Goal: Task Accomplishment & Management: Manage account settings

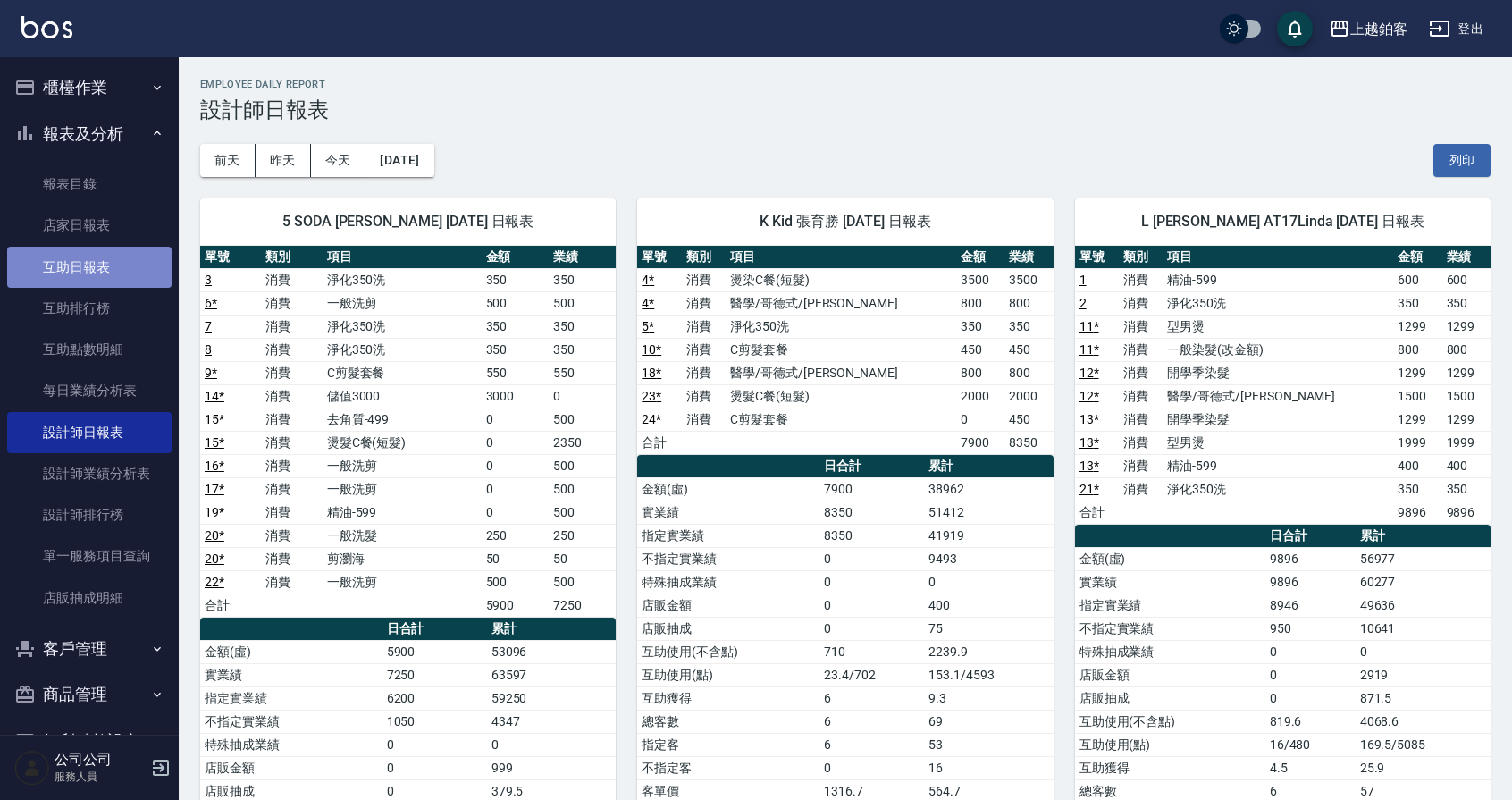
click at [115, 273] on link "互助日報表" at bounding box center [88, 267] width 164 height 41
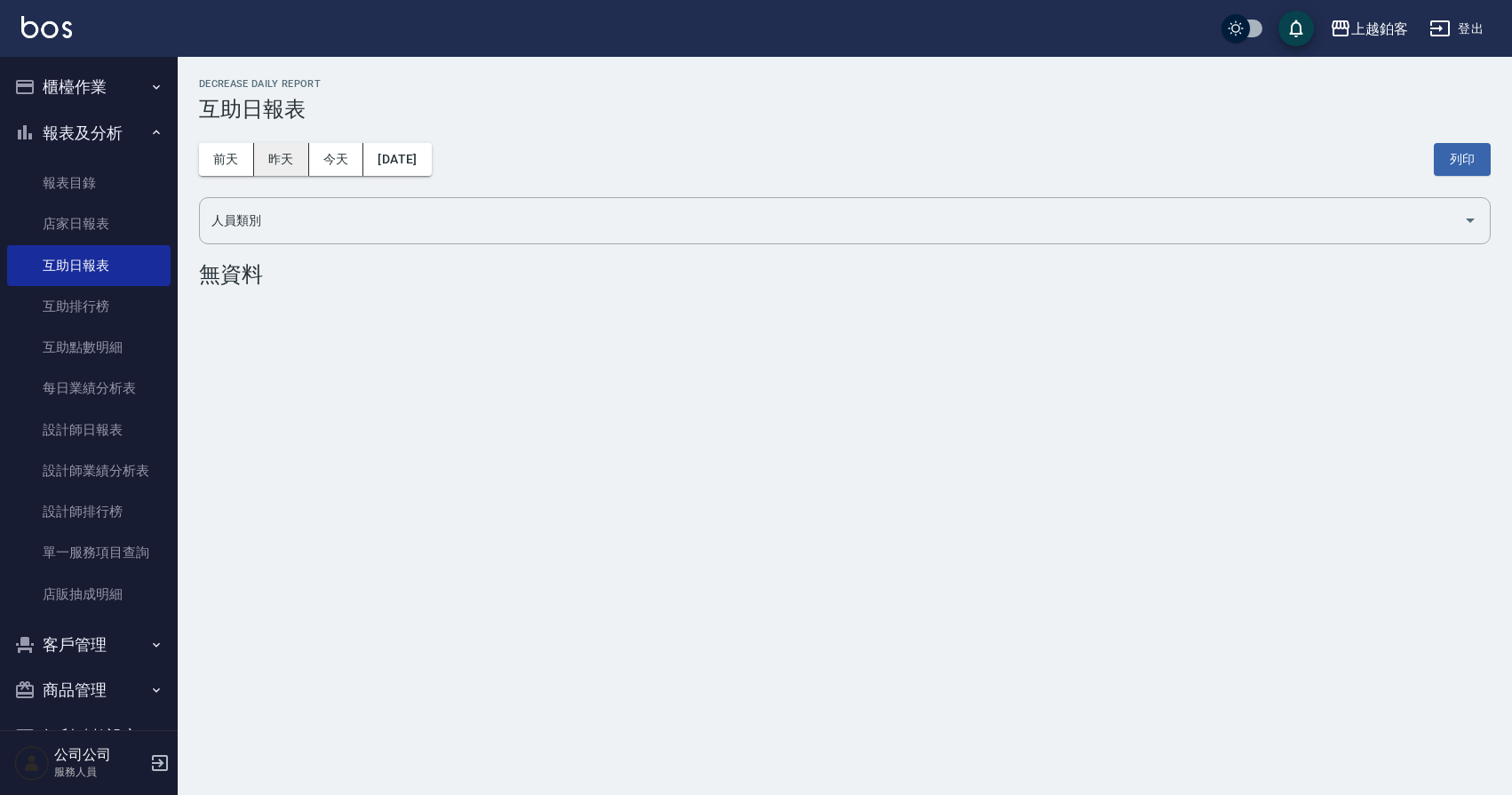
click at [284, 153] on button "昨天" at bounding box center [281, 159] width 55 height 33
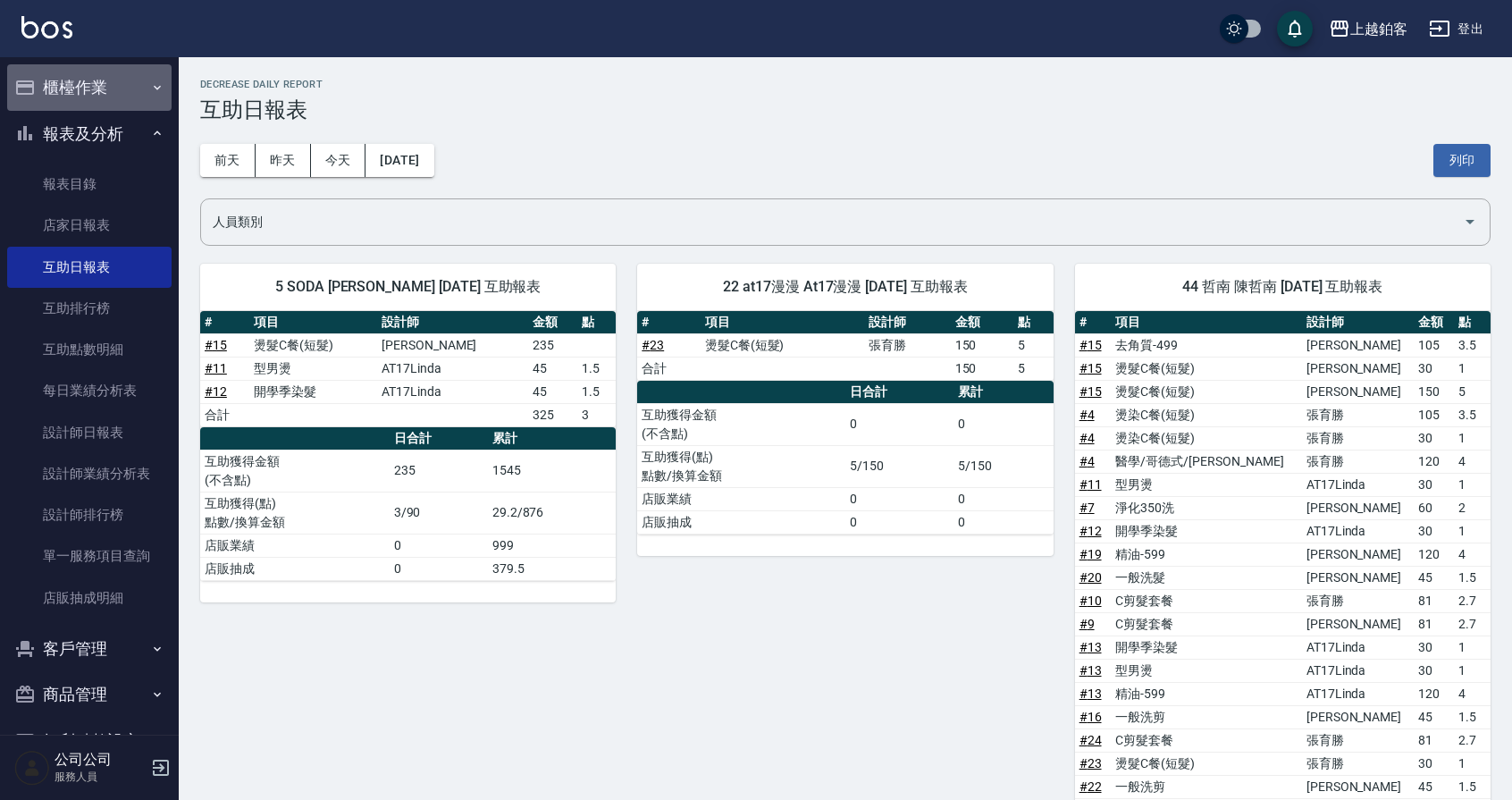
click at [102, 77] on button "櫃檯作業" at bounding box center [88, 87] width 164 height 46
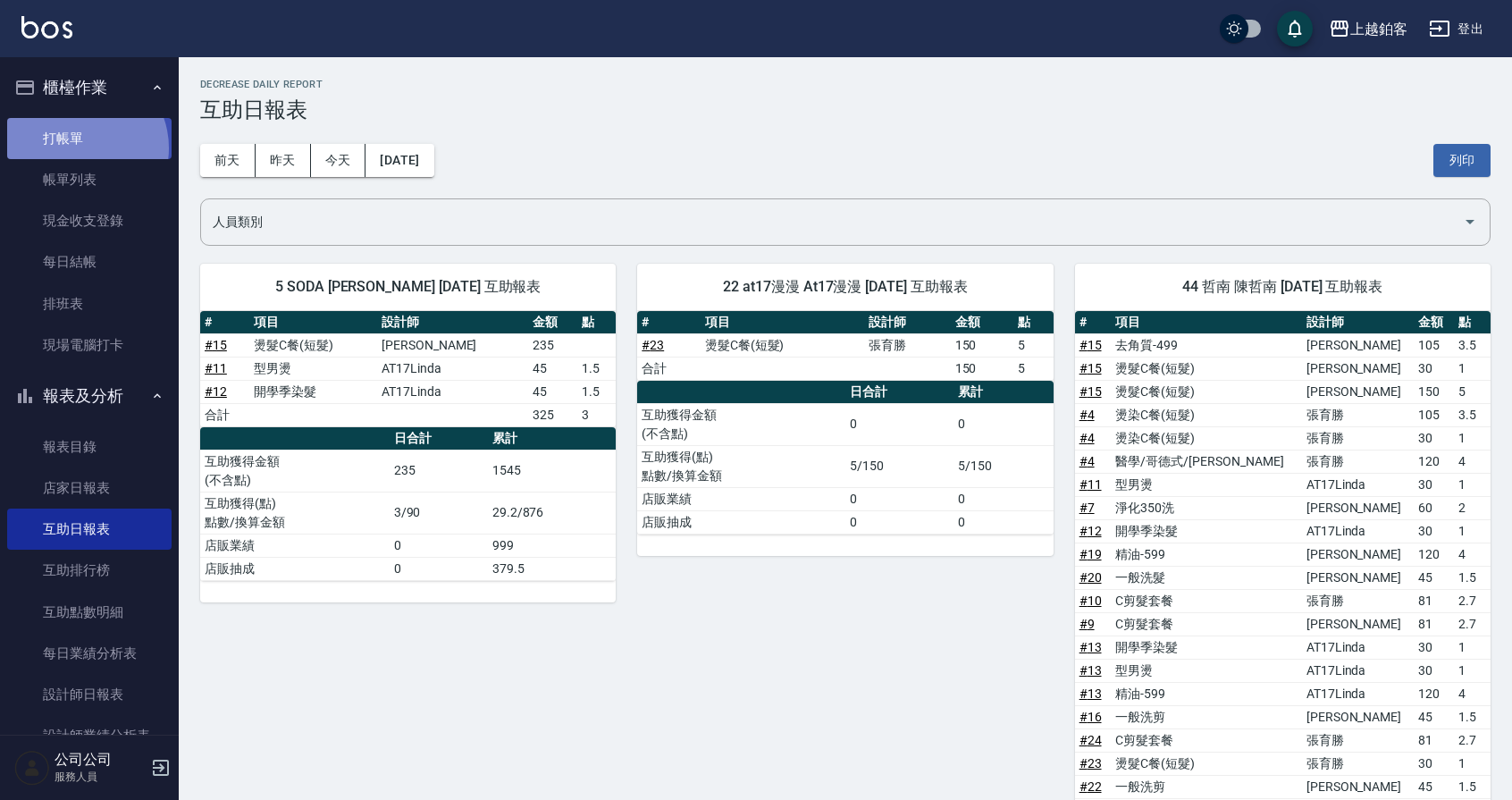
click at [82, 147] on link "打帳單" at bounding box center [88, 139] width 164 height 41
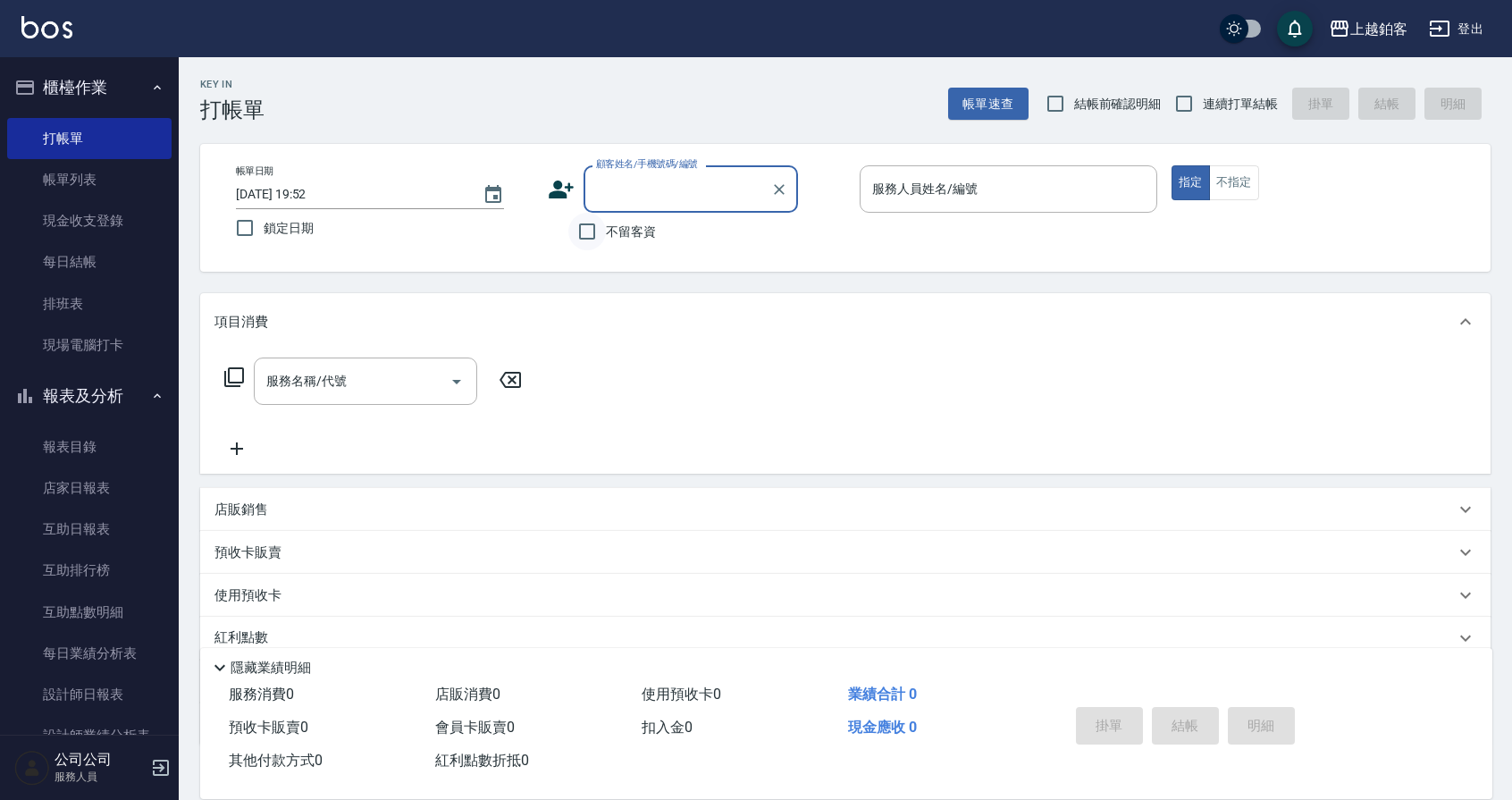
click at [598, 233] on input "不留客資" at bounding box center [588, 232] width 37 height 37
checkbox input "true"
drag, startPoint x: 1186, startPoint y: 104, endPoint x: 1097, endPoint y: 134, distance: 93.9
click at [1186, 104] on input "連續打單結帳" at bounding box center [1184, 103] width 37 height 37
checkbox input "true"
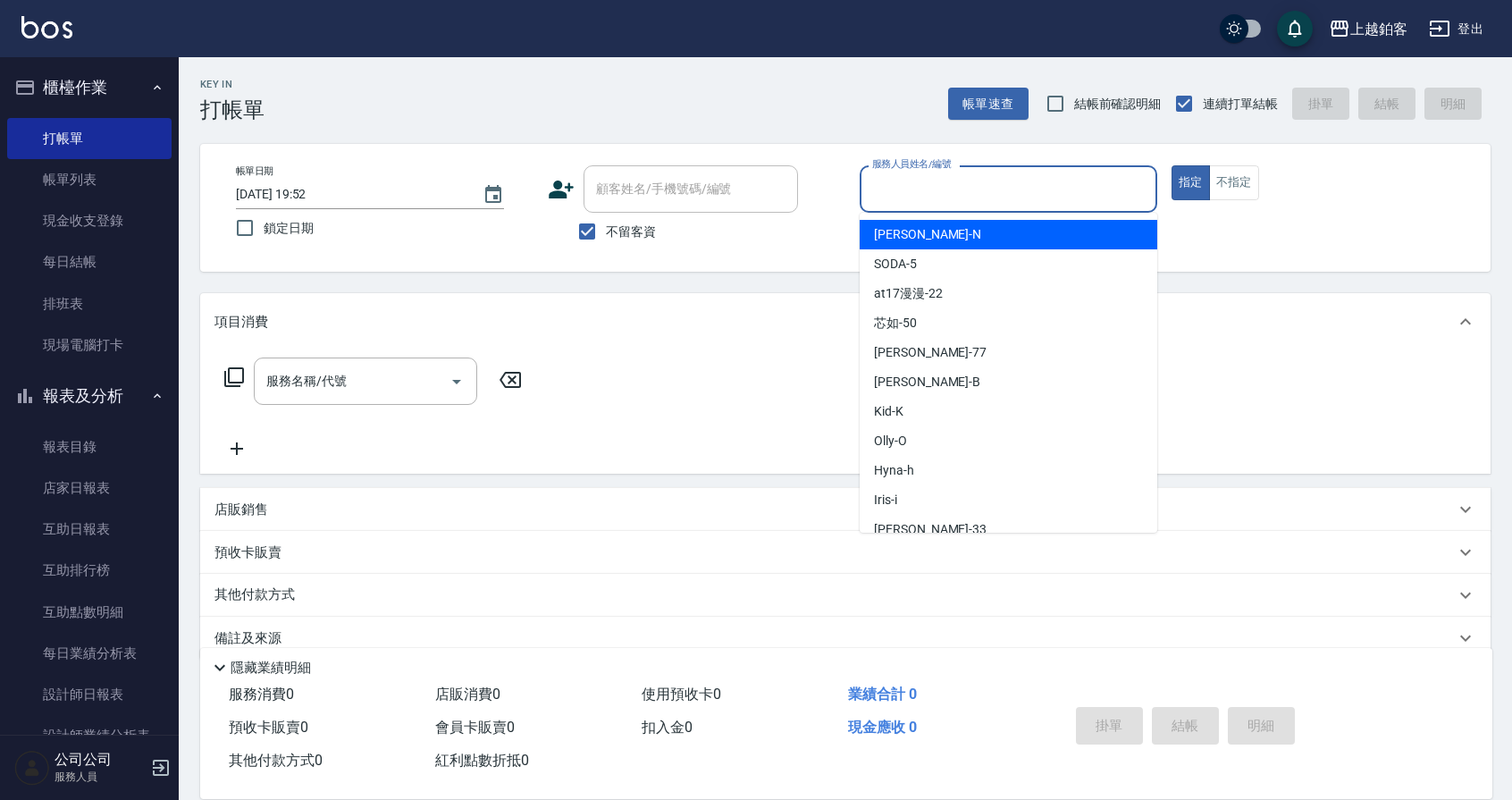
click at [958, 201] on input "服務人員姓名/編號" at bounding box center [1008, 189] width 282 height 31
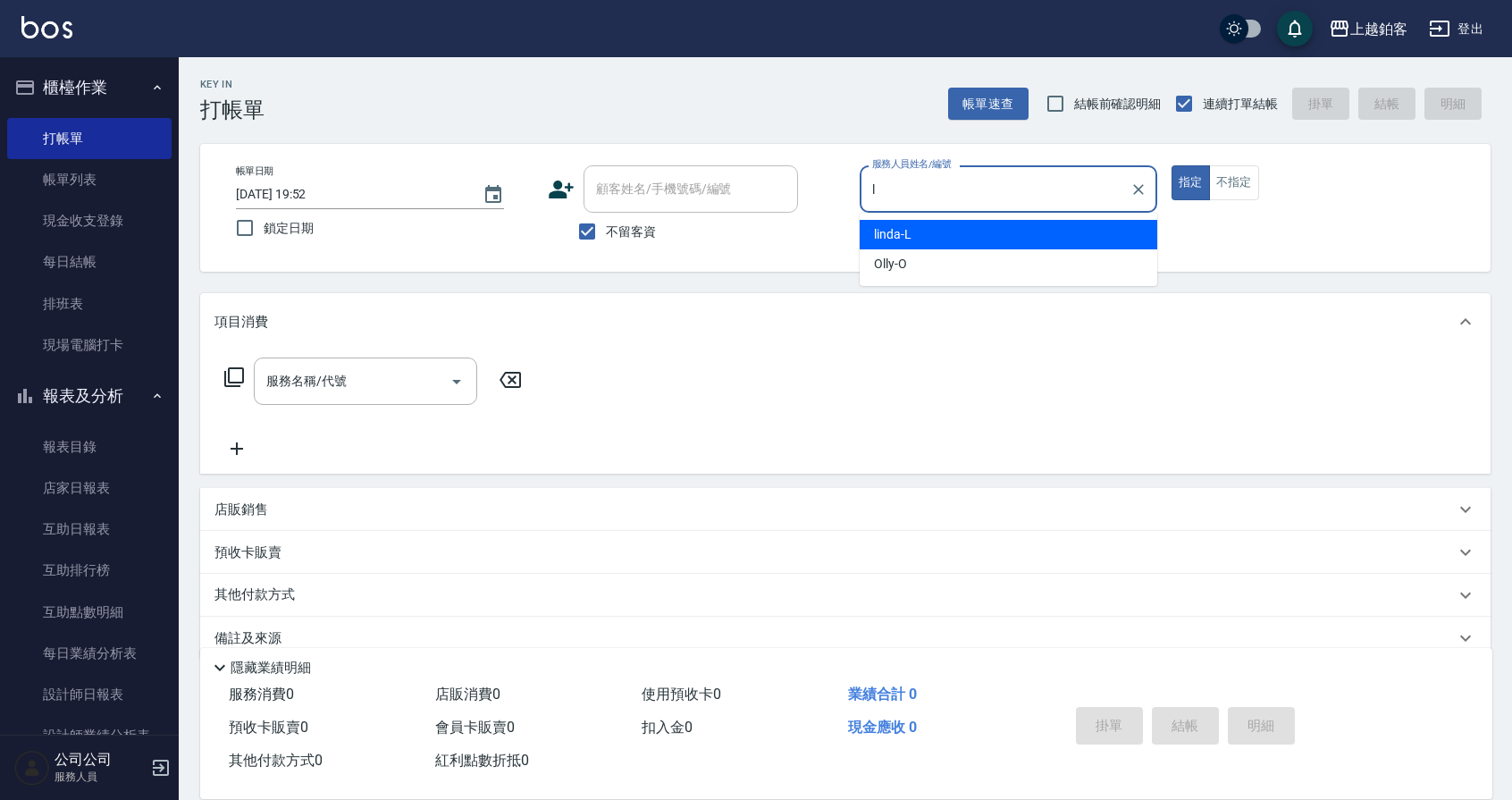
type input "linda-L"
type button "true"
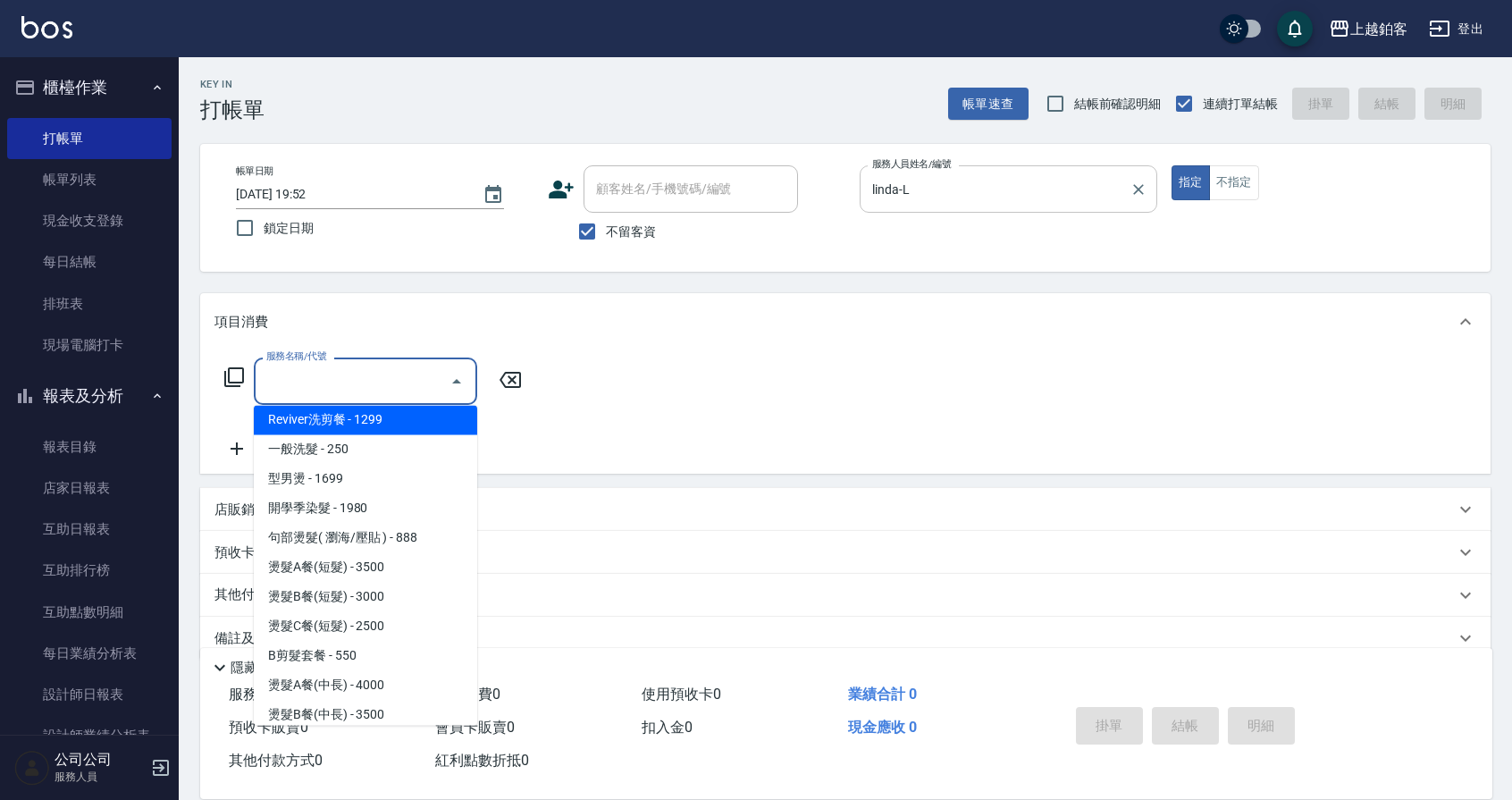
scroll to position [568, 0]
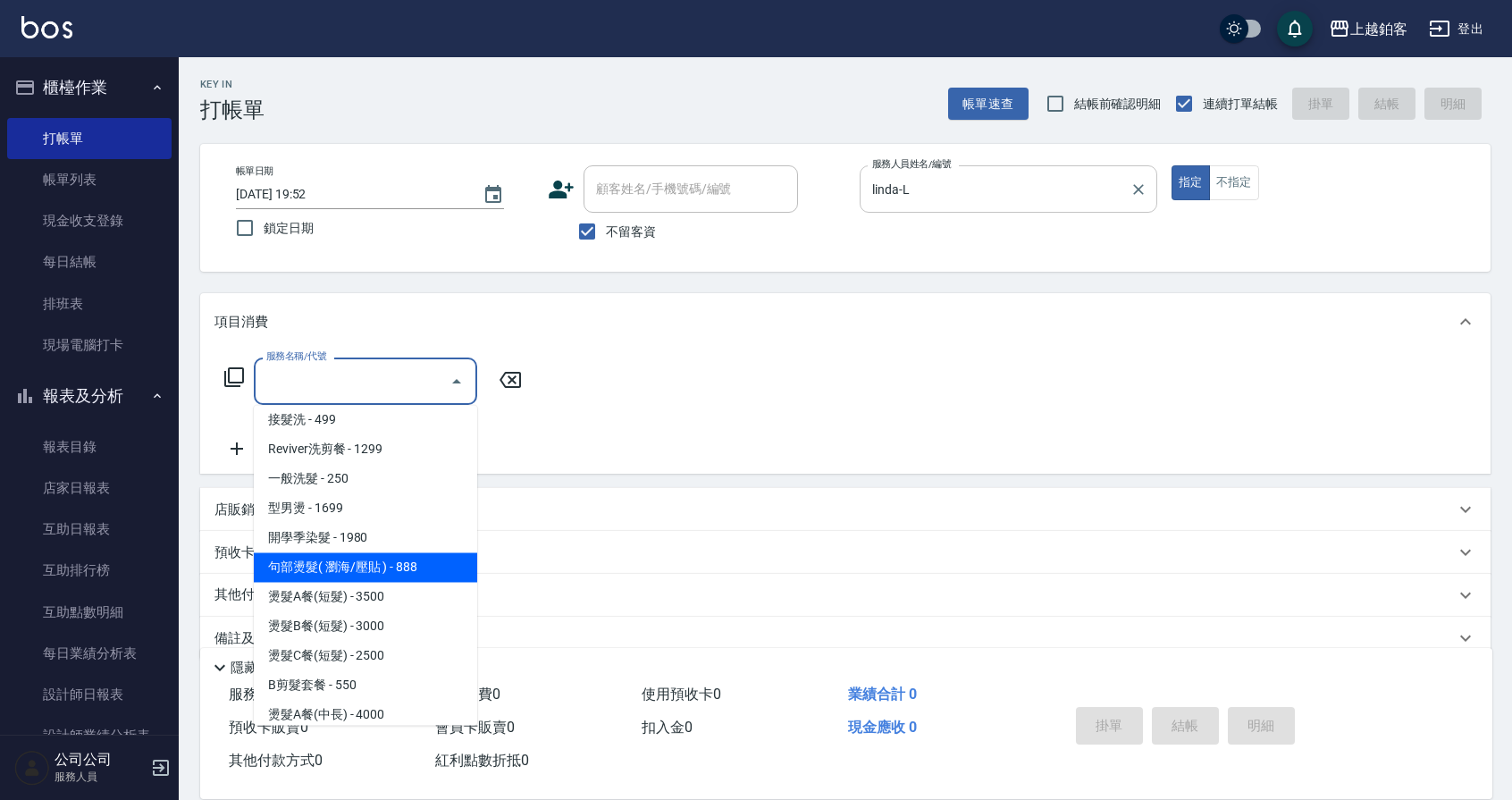
type input "句部燙髮( 瀏海/壓貼 )(2001)"
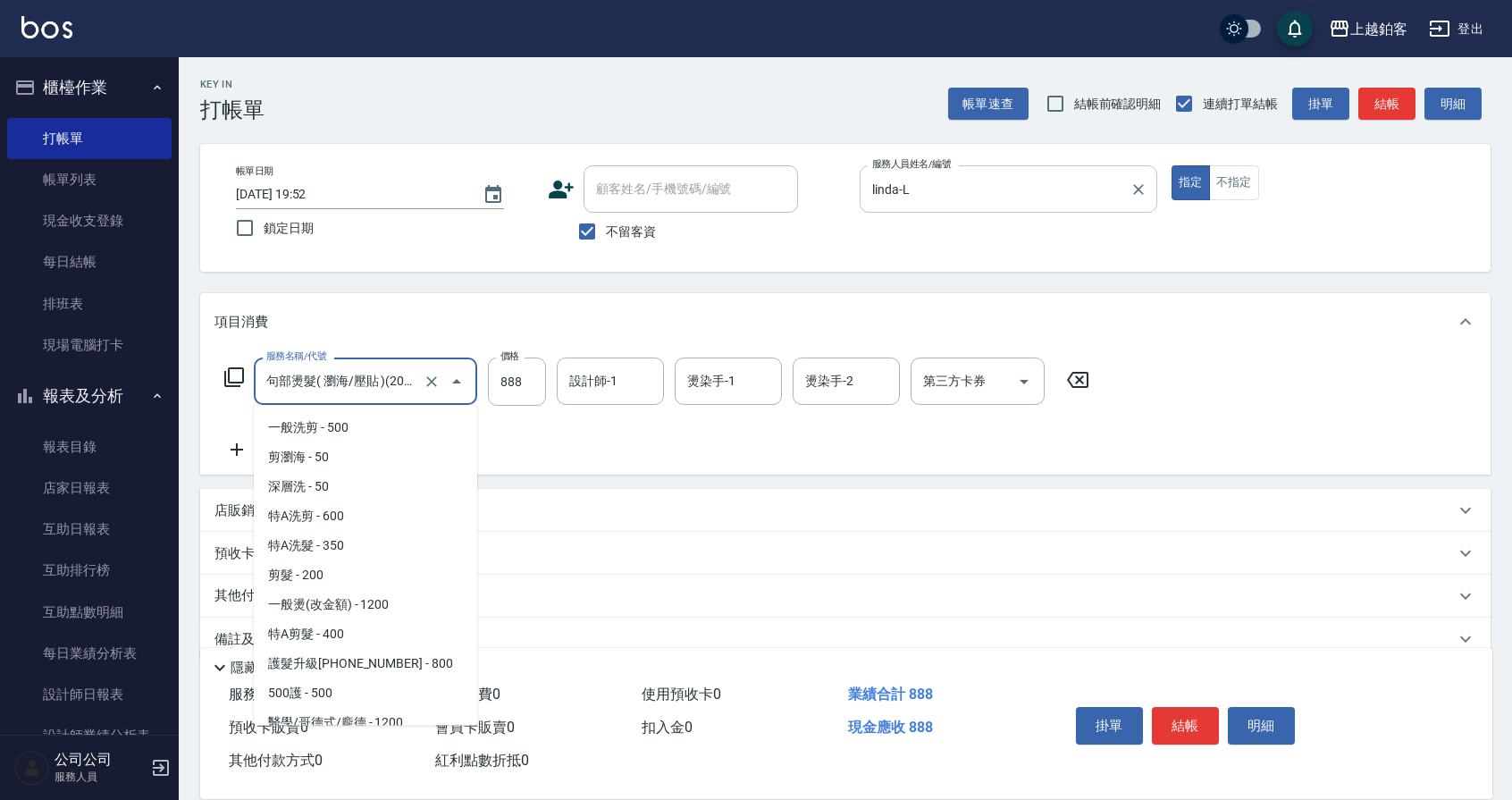
scroll to position [425, 0]
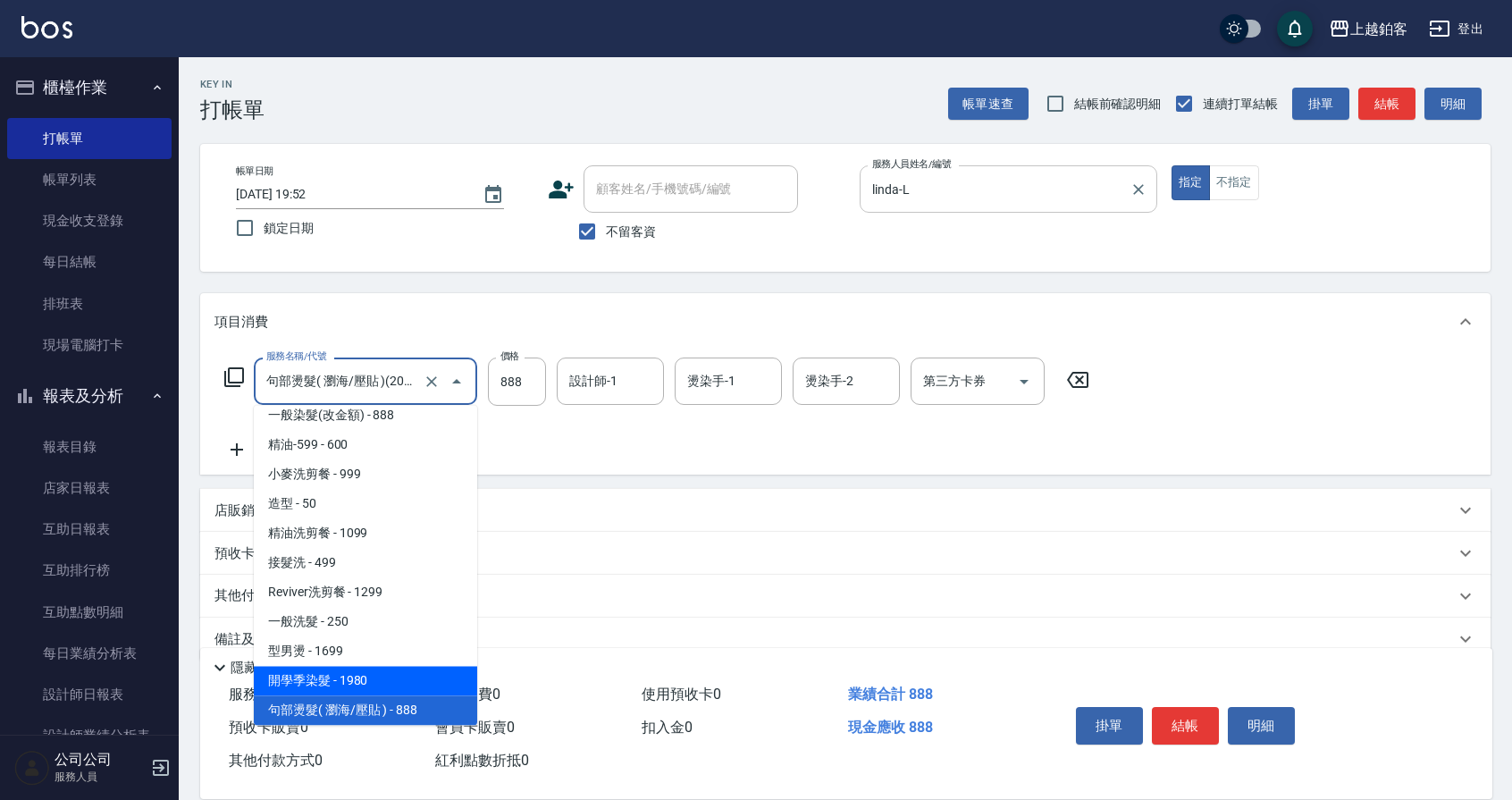
type input "1980"
type input "開學季染髮(1980)"
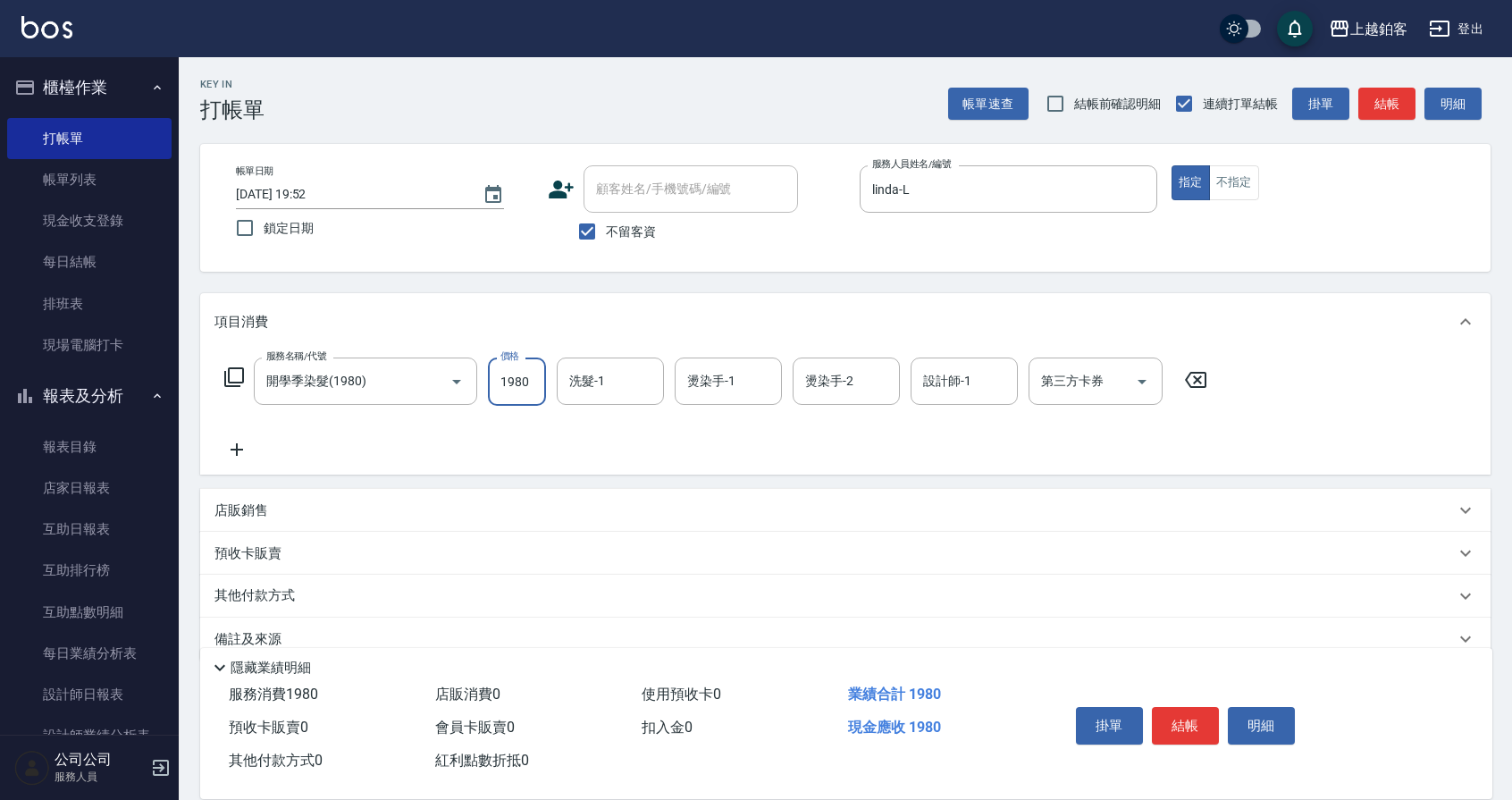
click at [520, 379] on input "1980" at bounding box center [517, 381] width 58 height 48
type input "1299"
type input "芯如-50"
type input ";"
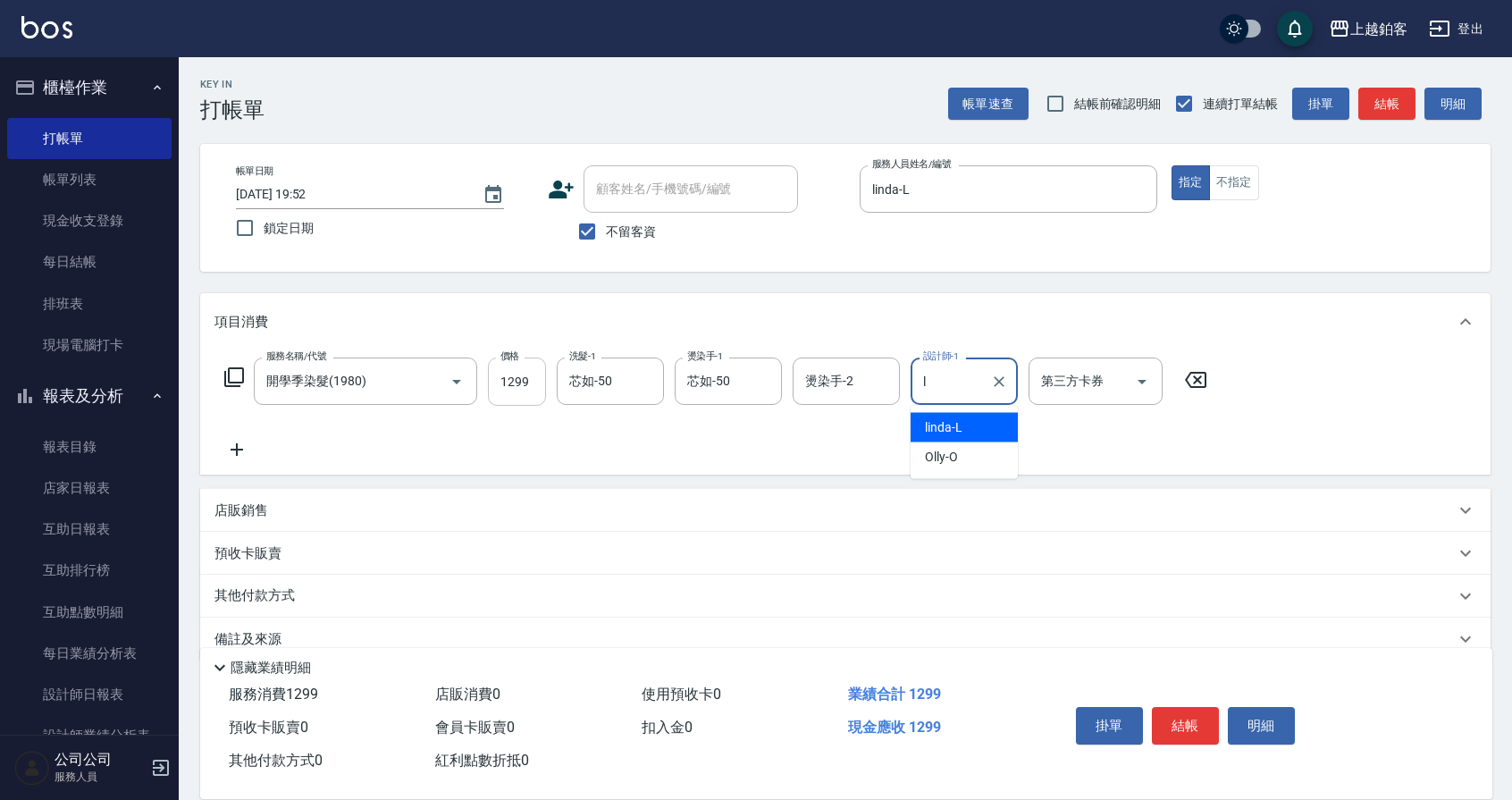
type input "linda-L"
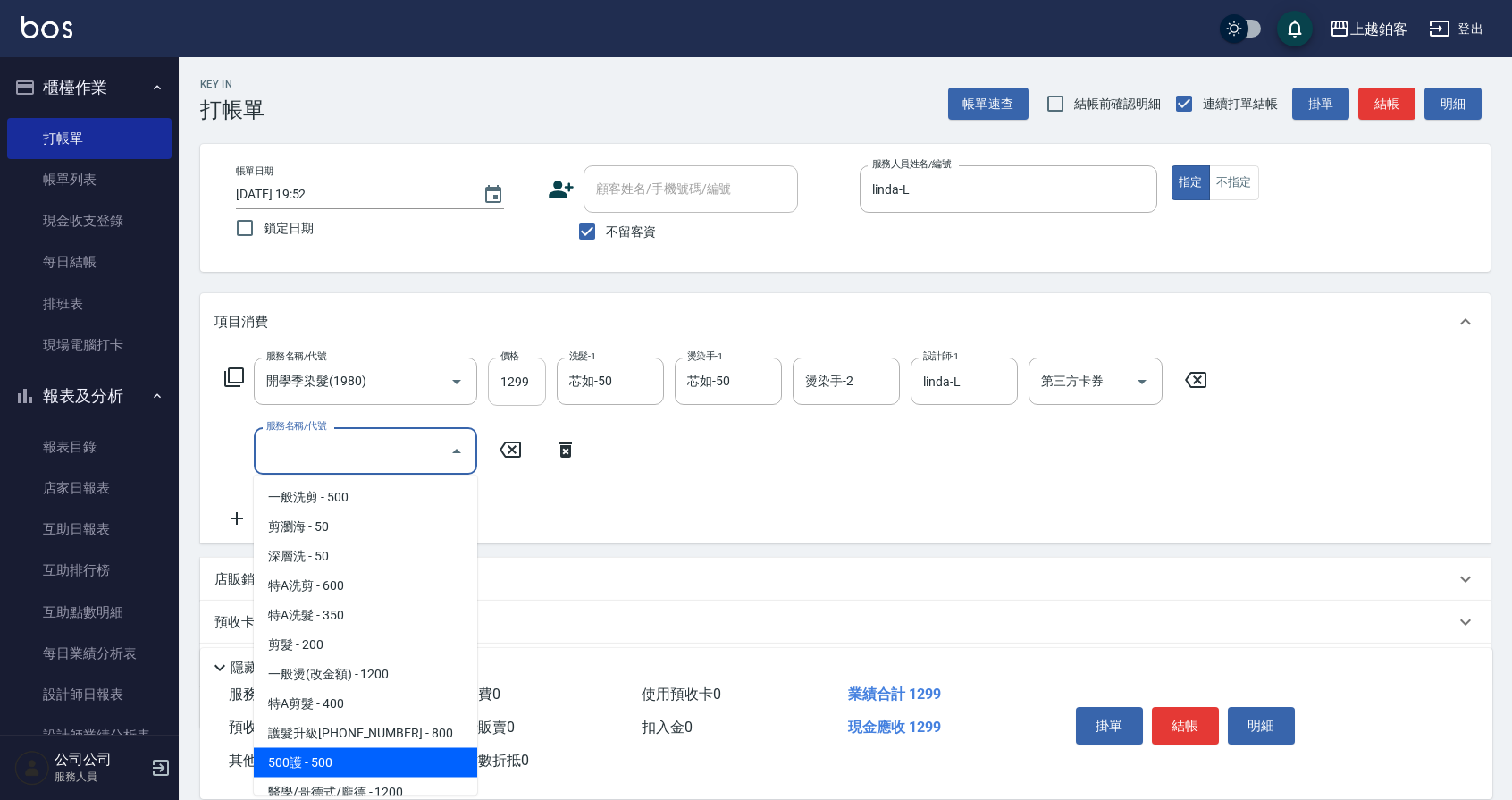
type input "500護(407)"
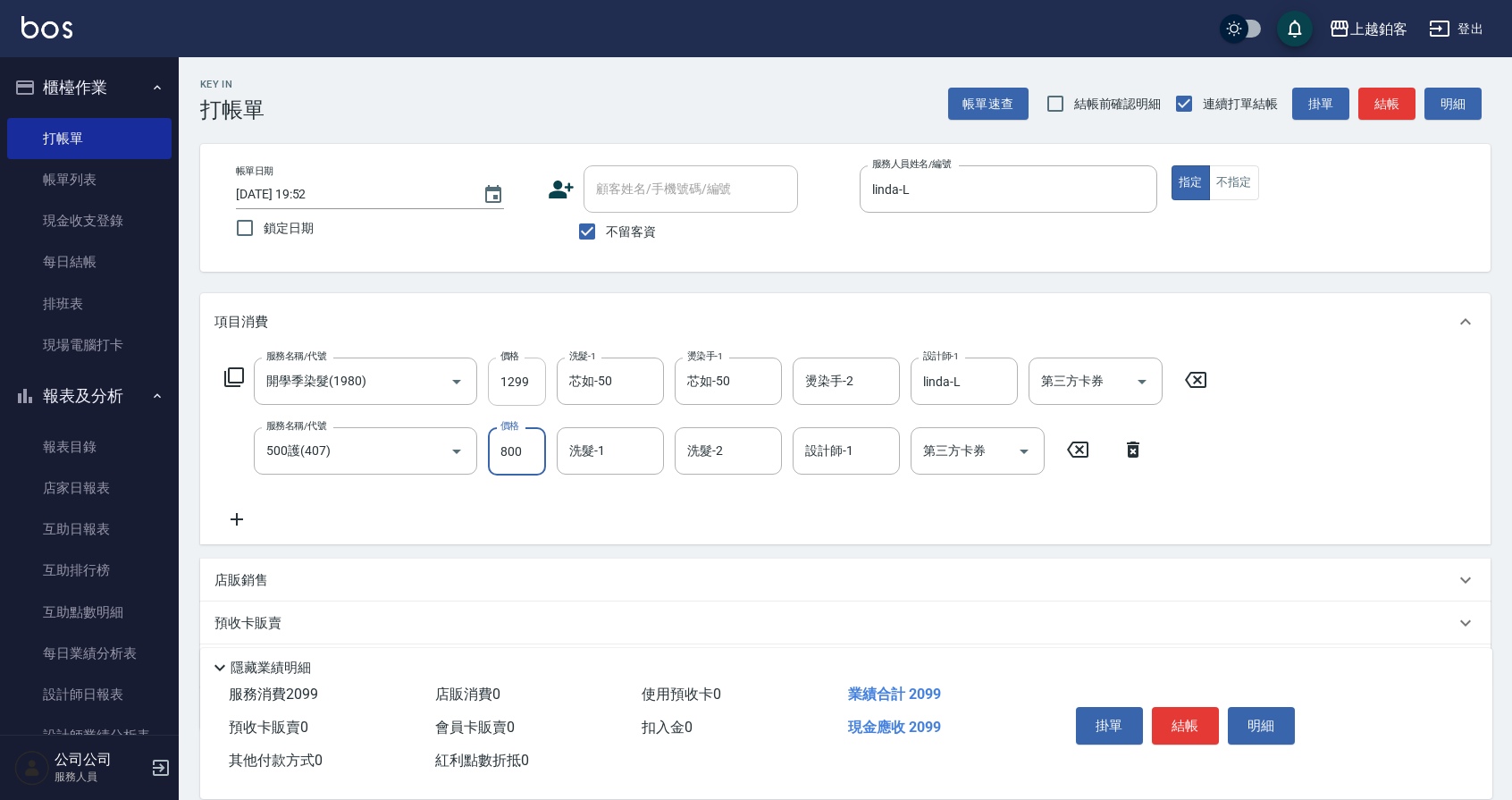
type input "800"
type input "芯如-50"
type input "linda-L"
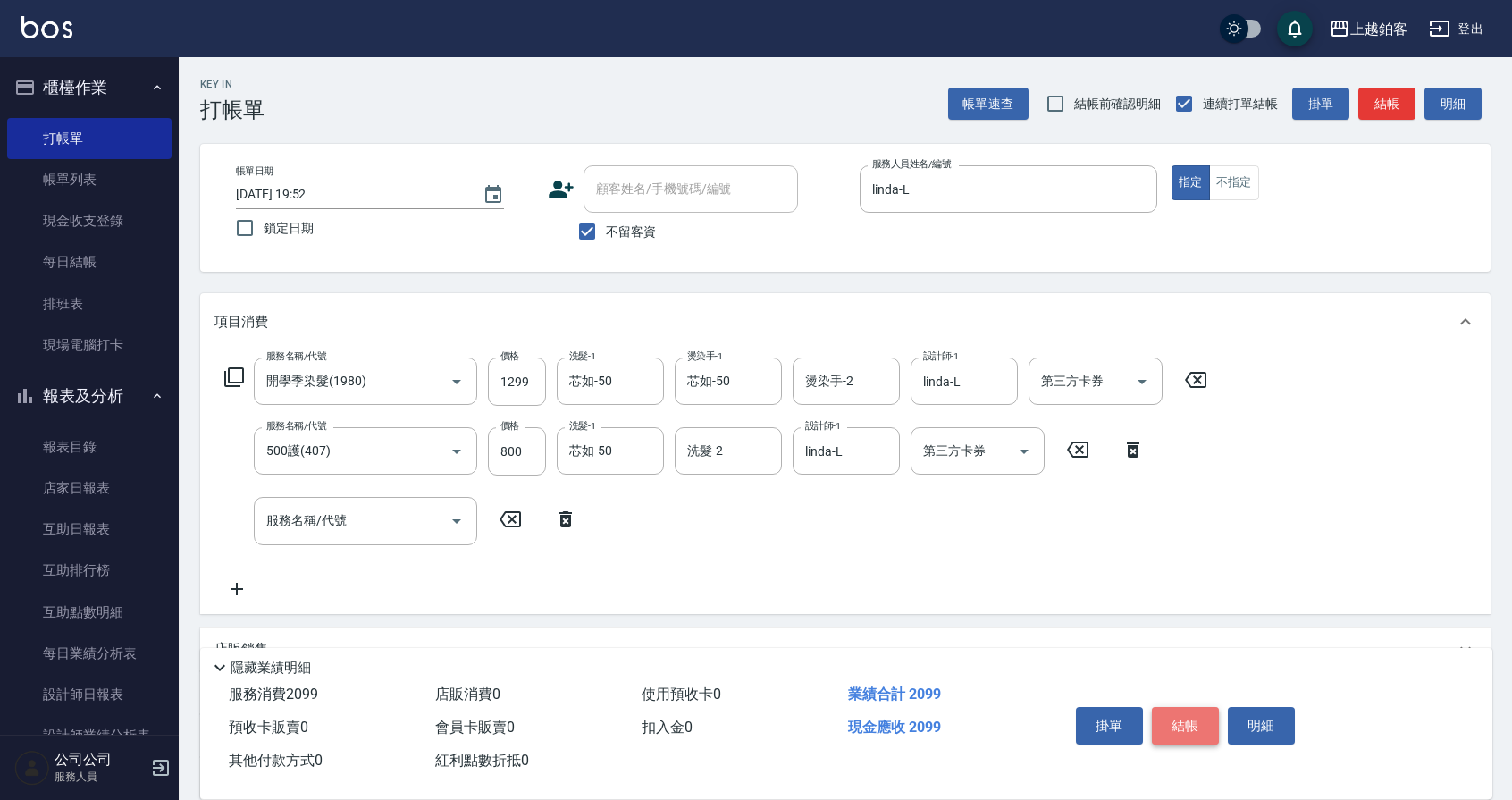
click at [1190, 721] on button "結帳" at bounding box center [1186, 726] width 67 height 37
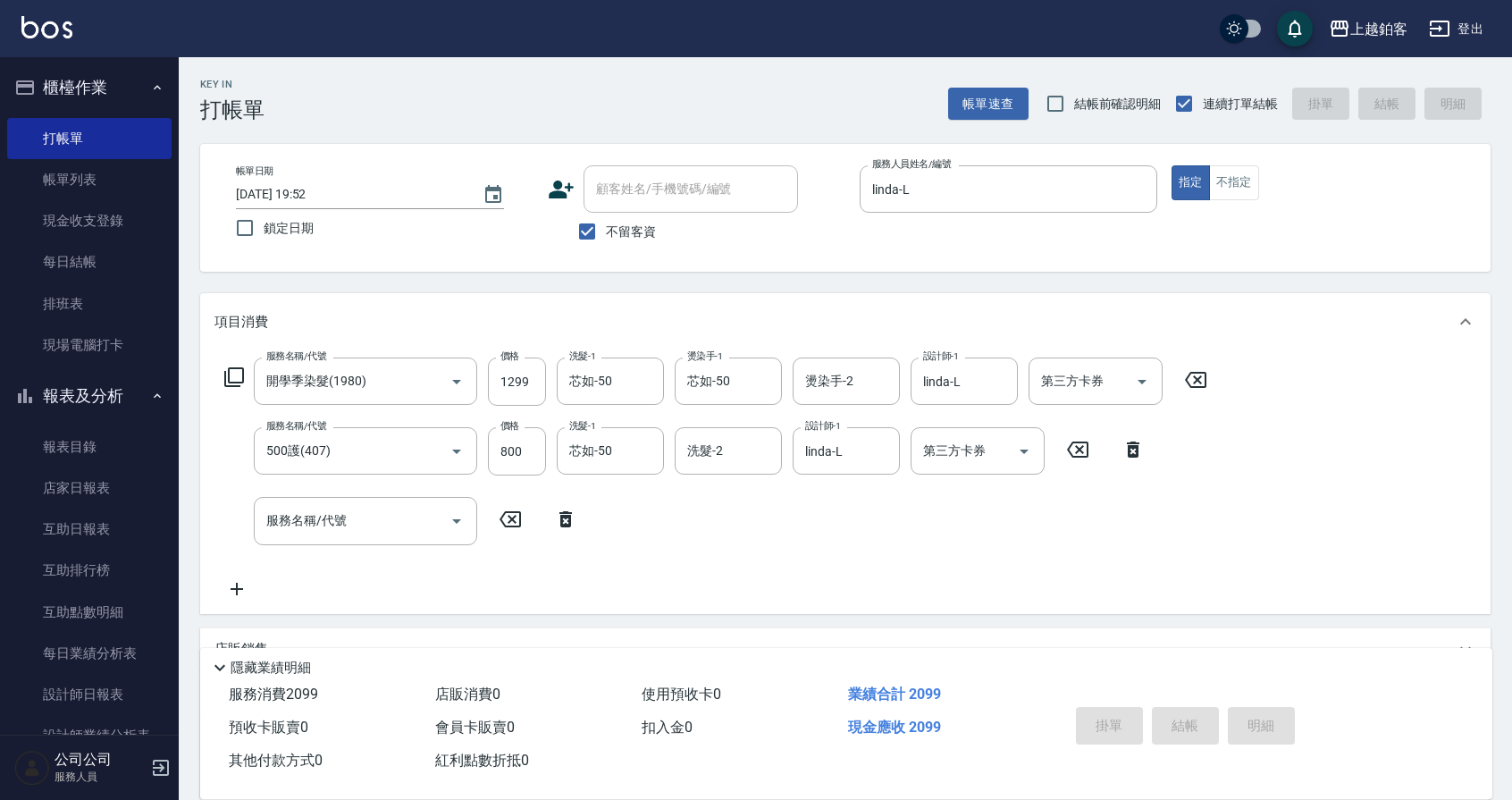
type input "2025/10/12 20:03"
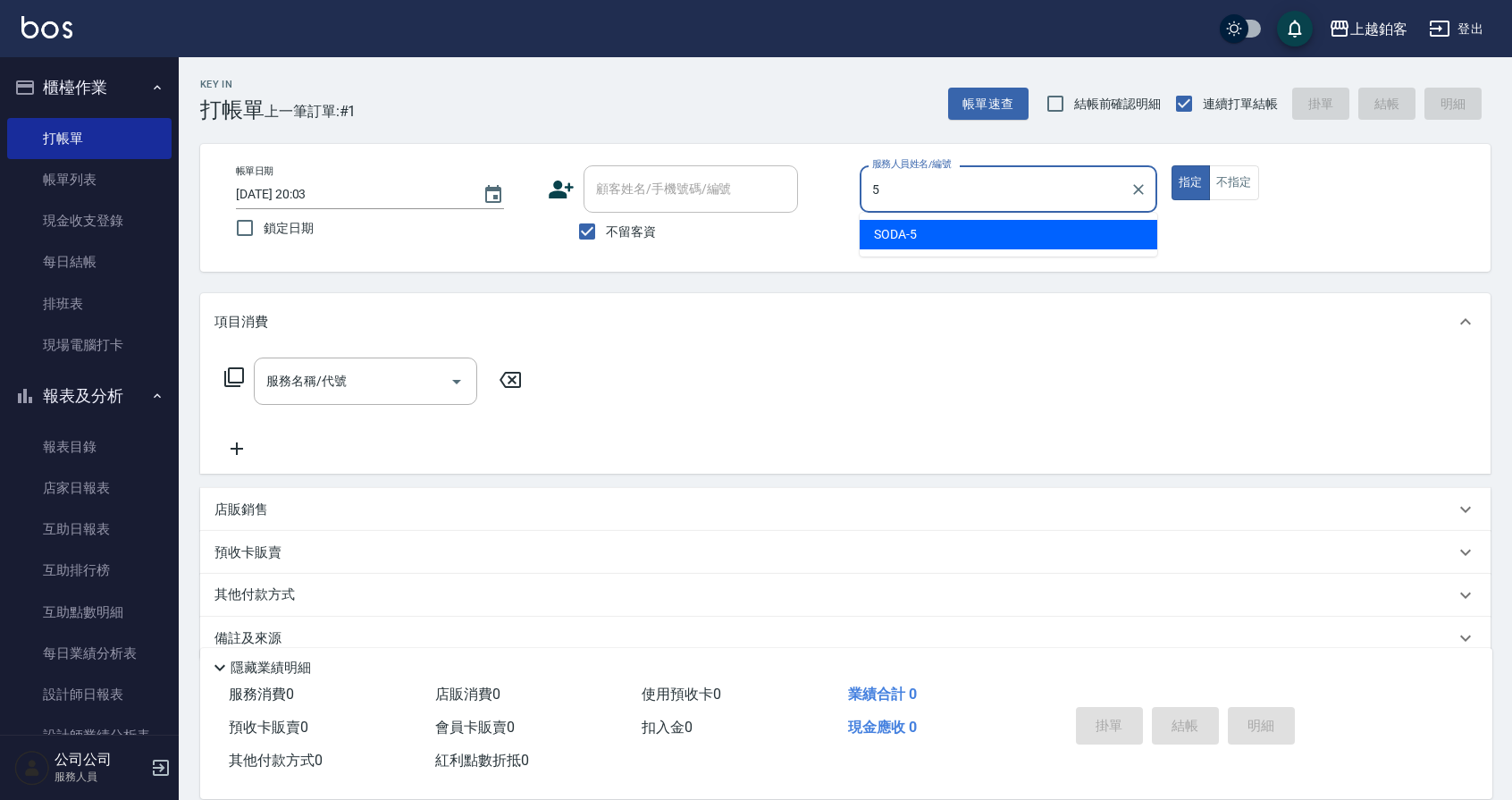
type input "SODA-5"
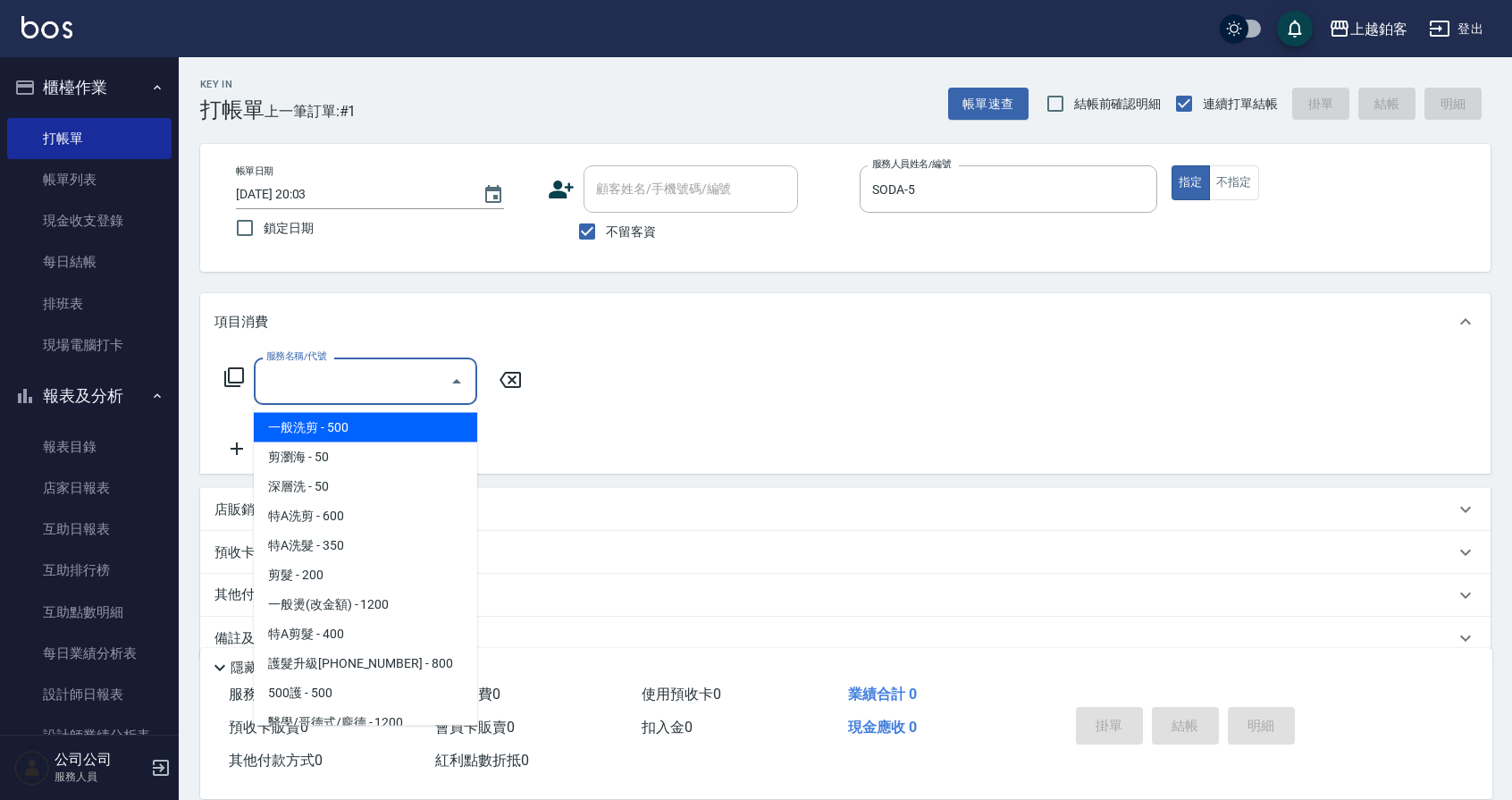
type input "一般洗剪(5)"
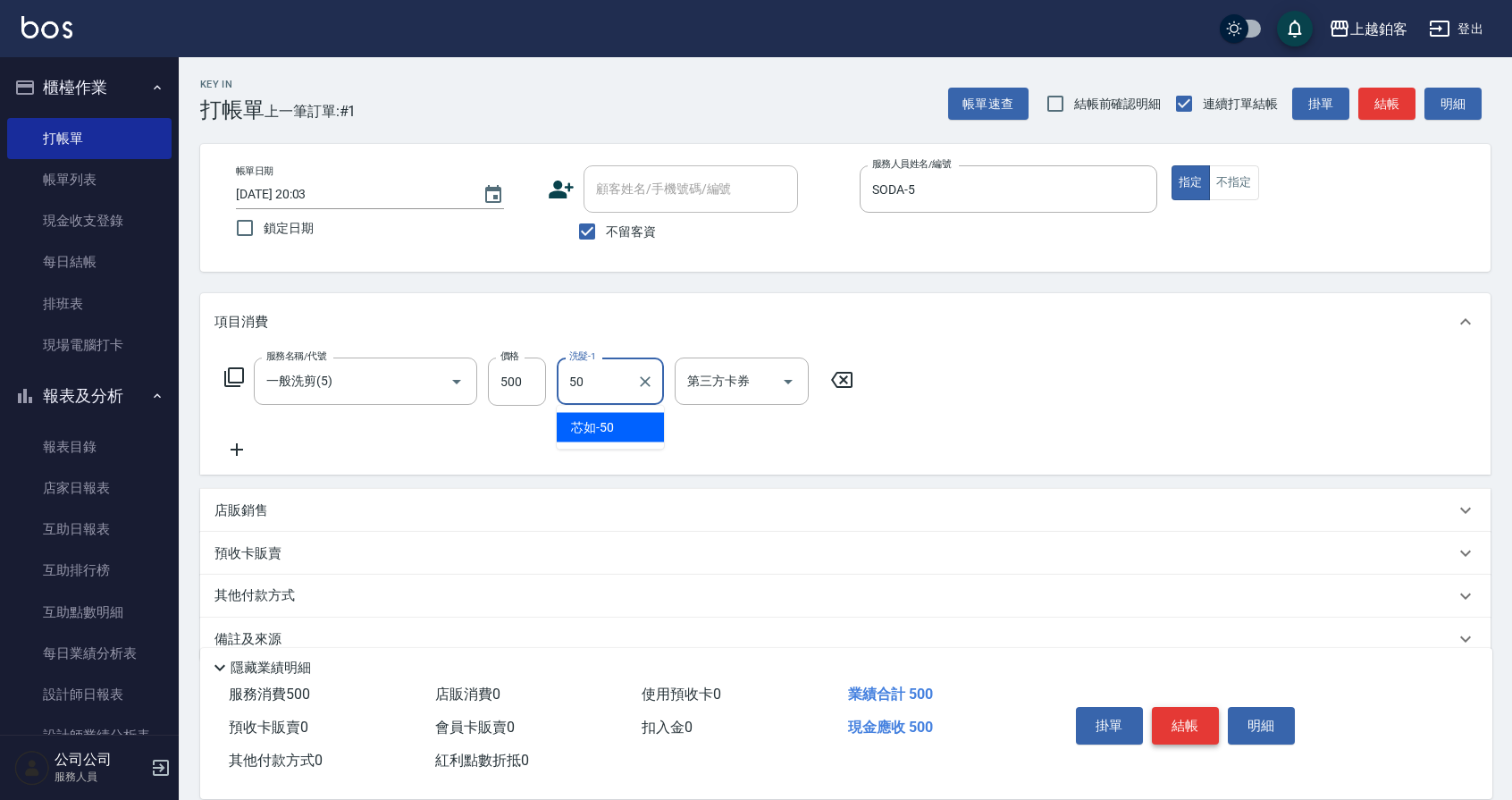
type input "芯如-50"
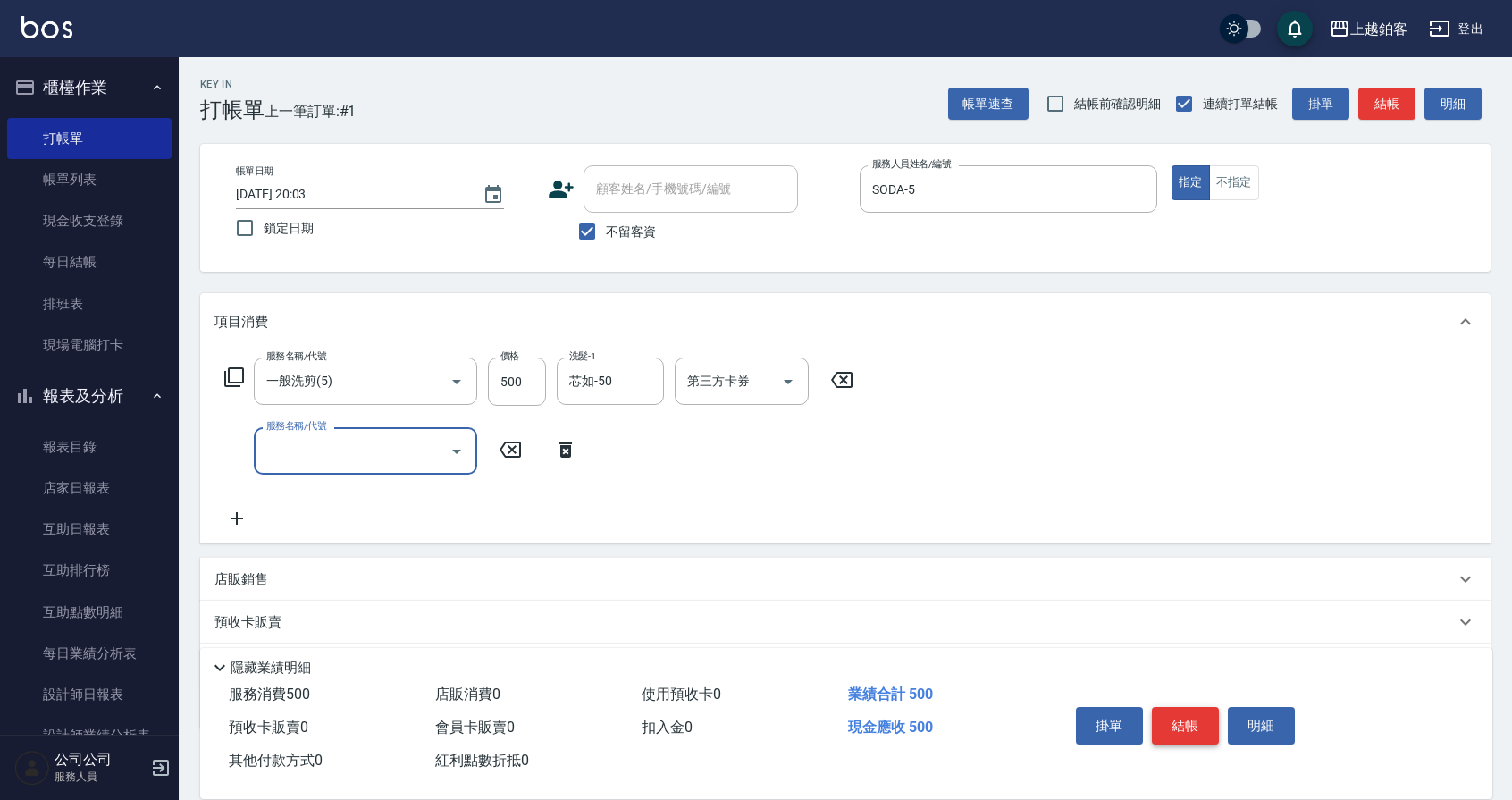
click at [1197, 712] on button "結帳" at bounding box center [1186, 726] width 67 height 37
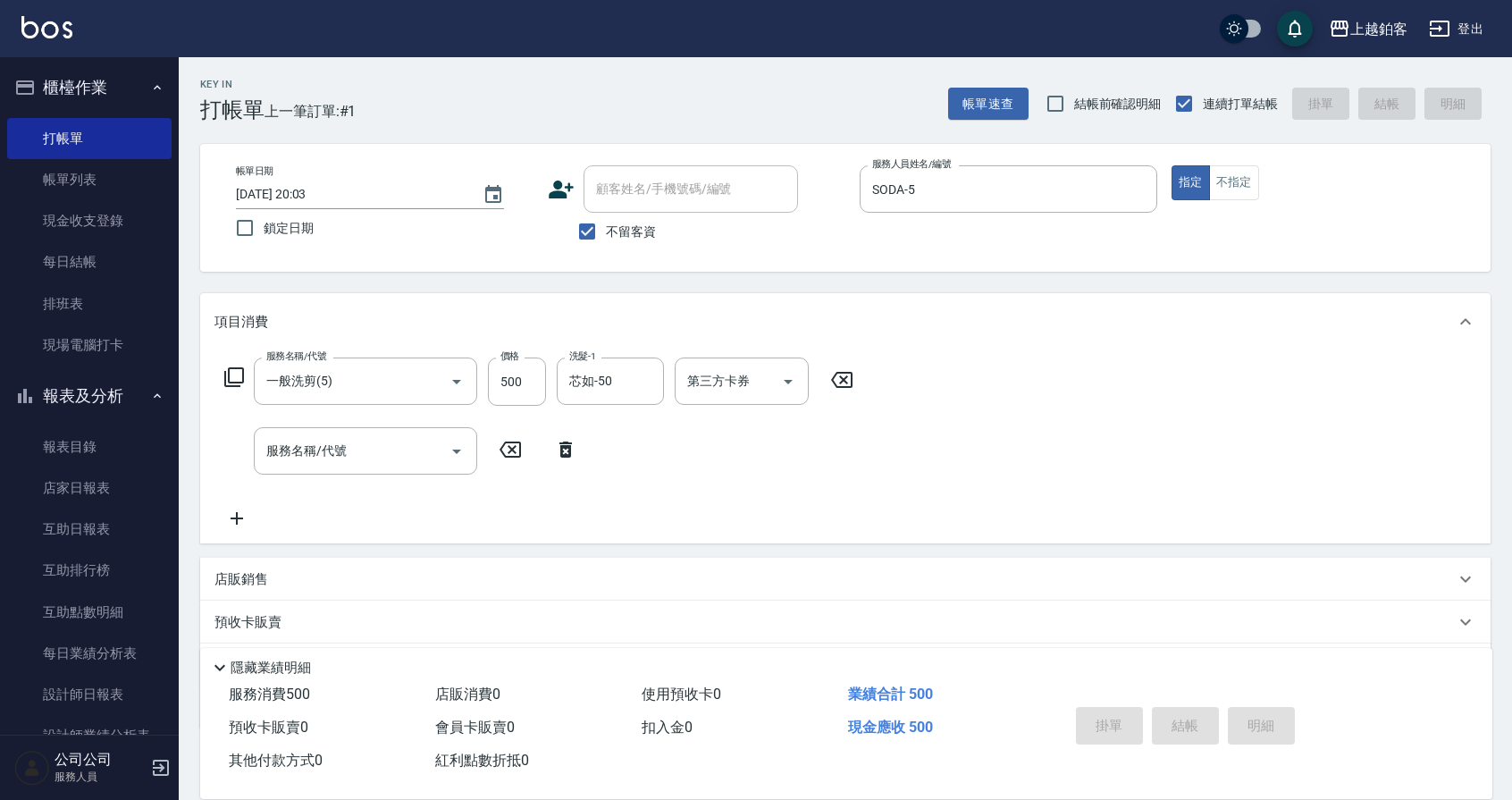
type input "2025/10/12 20:04"
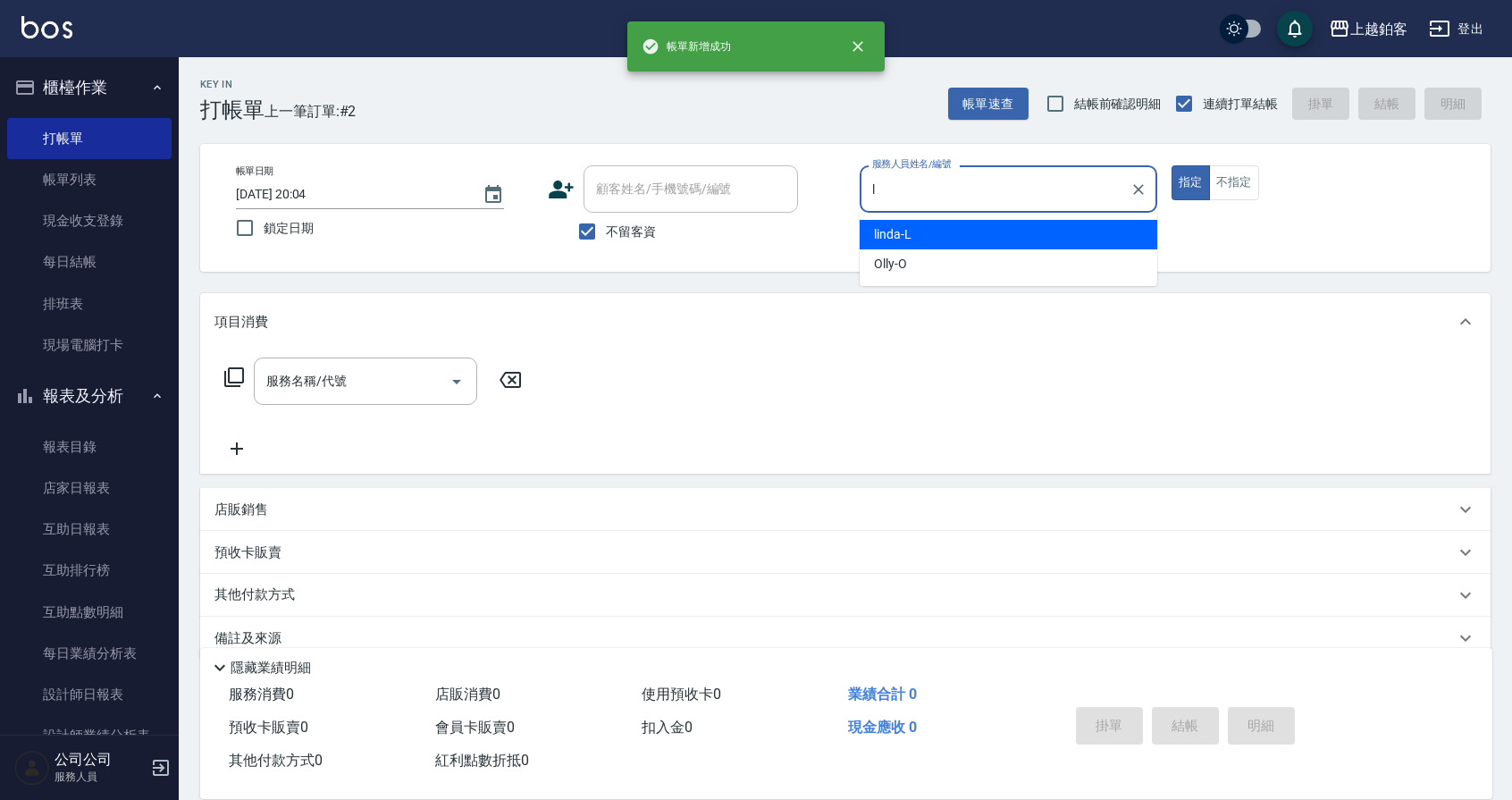
type input "linda-L"
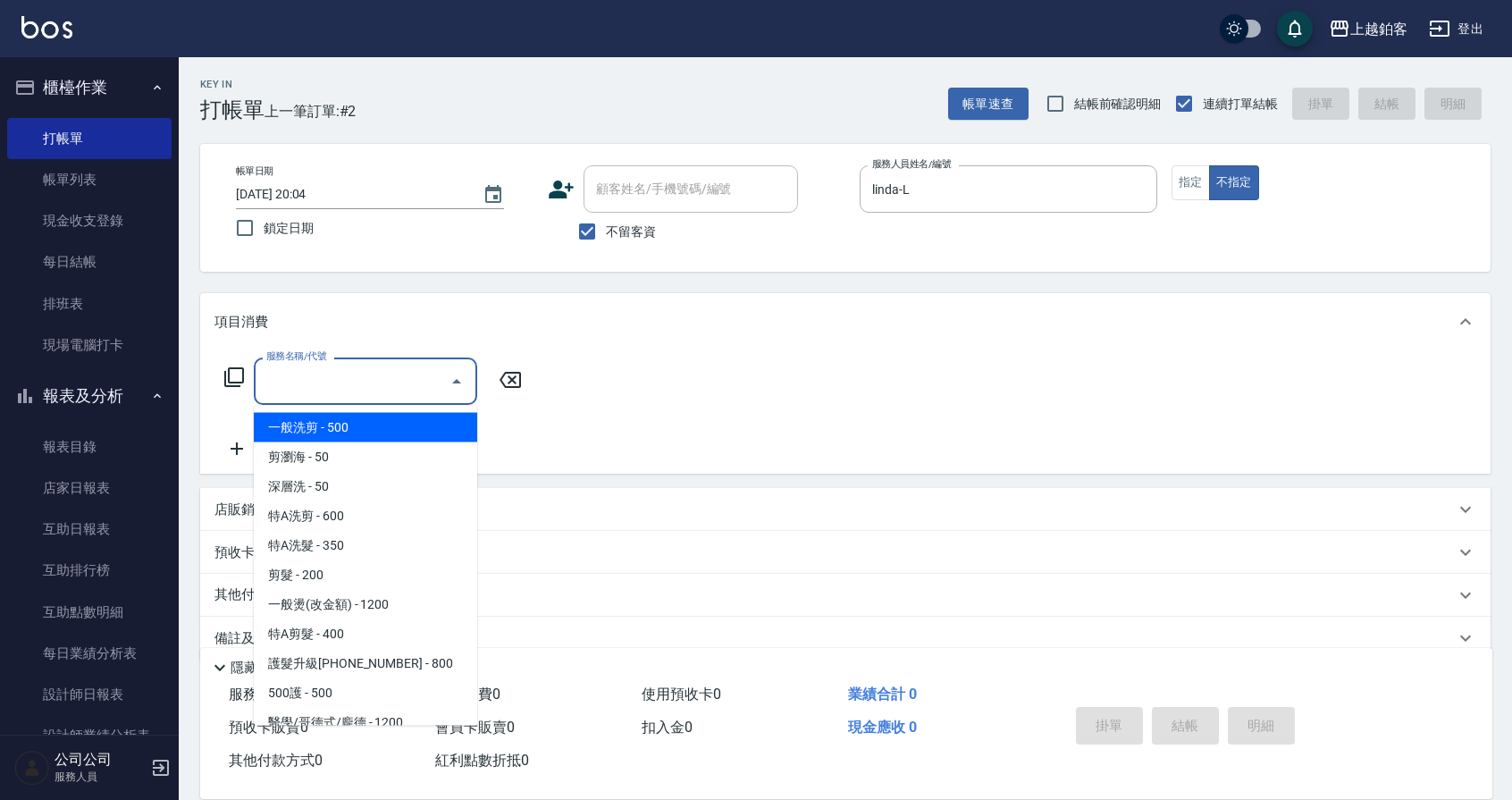
type input "一般洗剪(5)"
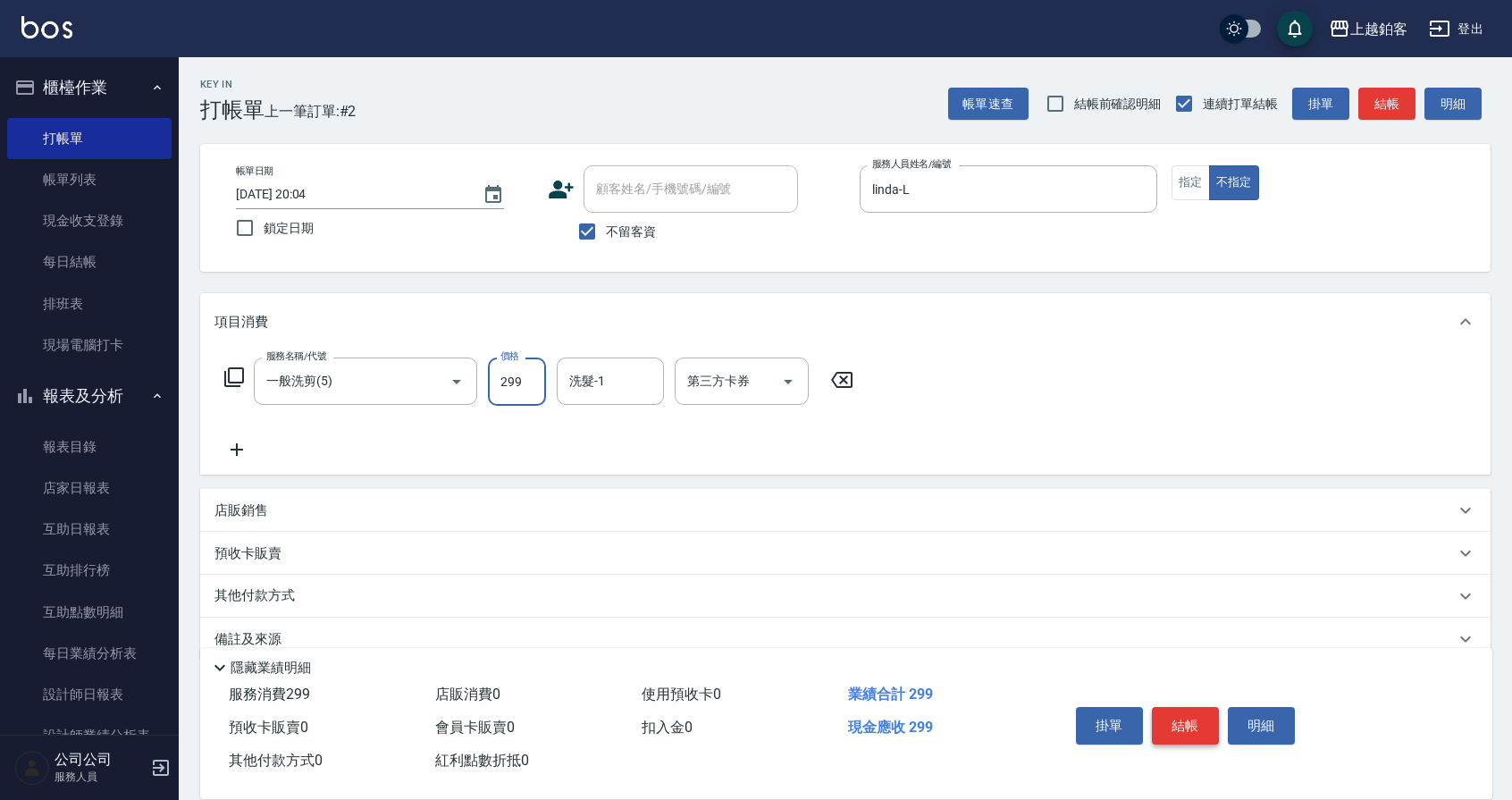
type input "299"
type input "芯如-50"
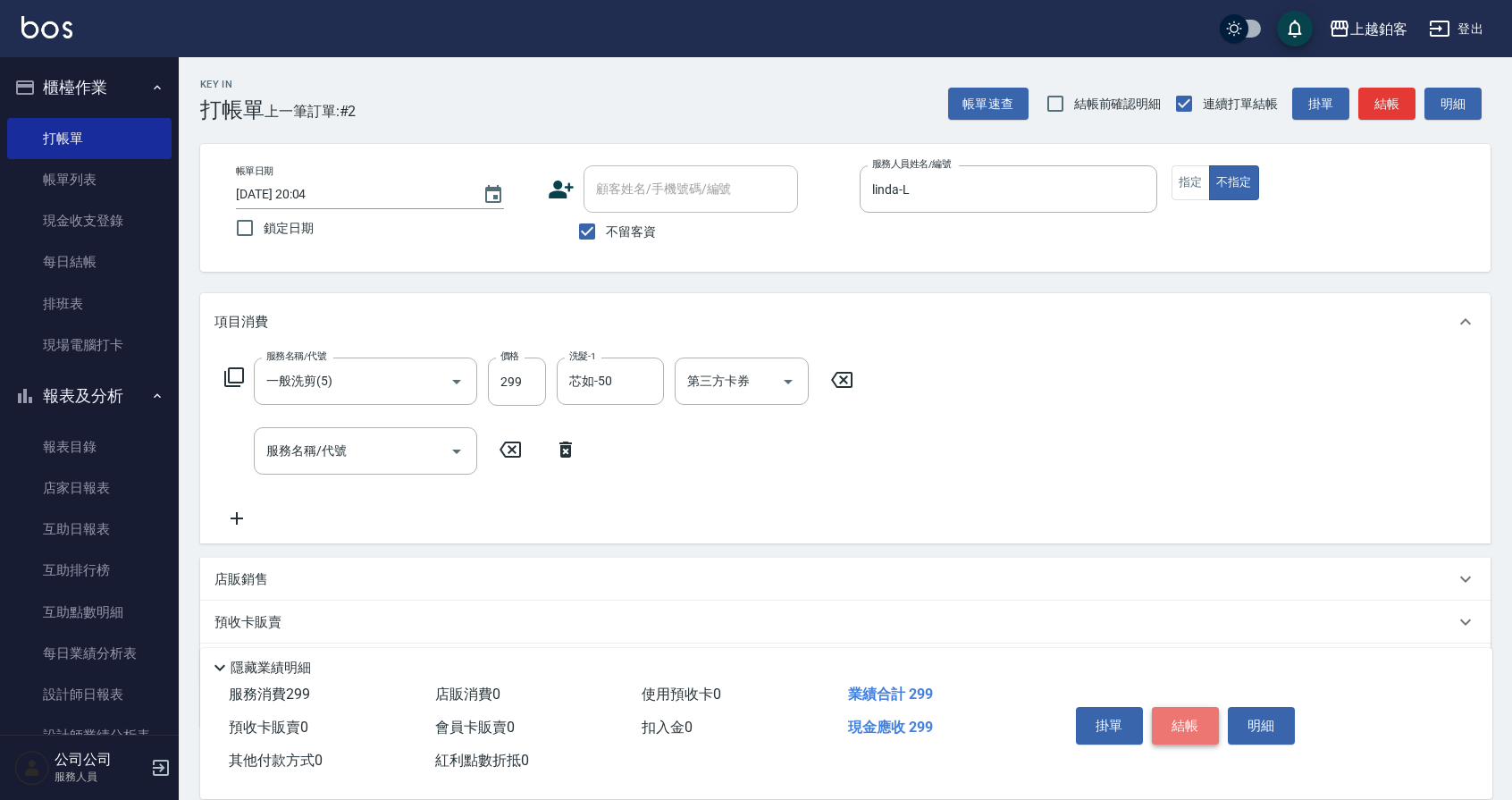
click at [1202, 723] on button "結帳" at bounding box center [1186, 726] width 67 height 37
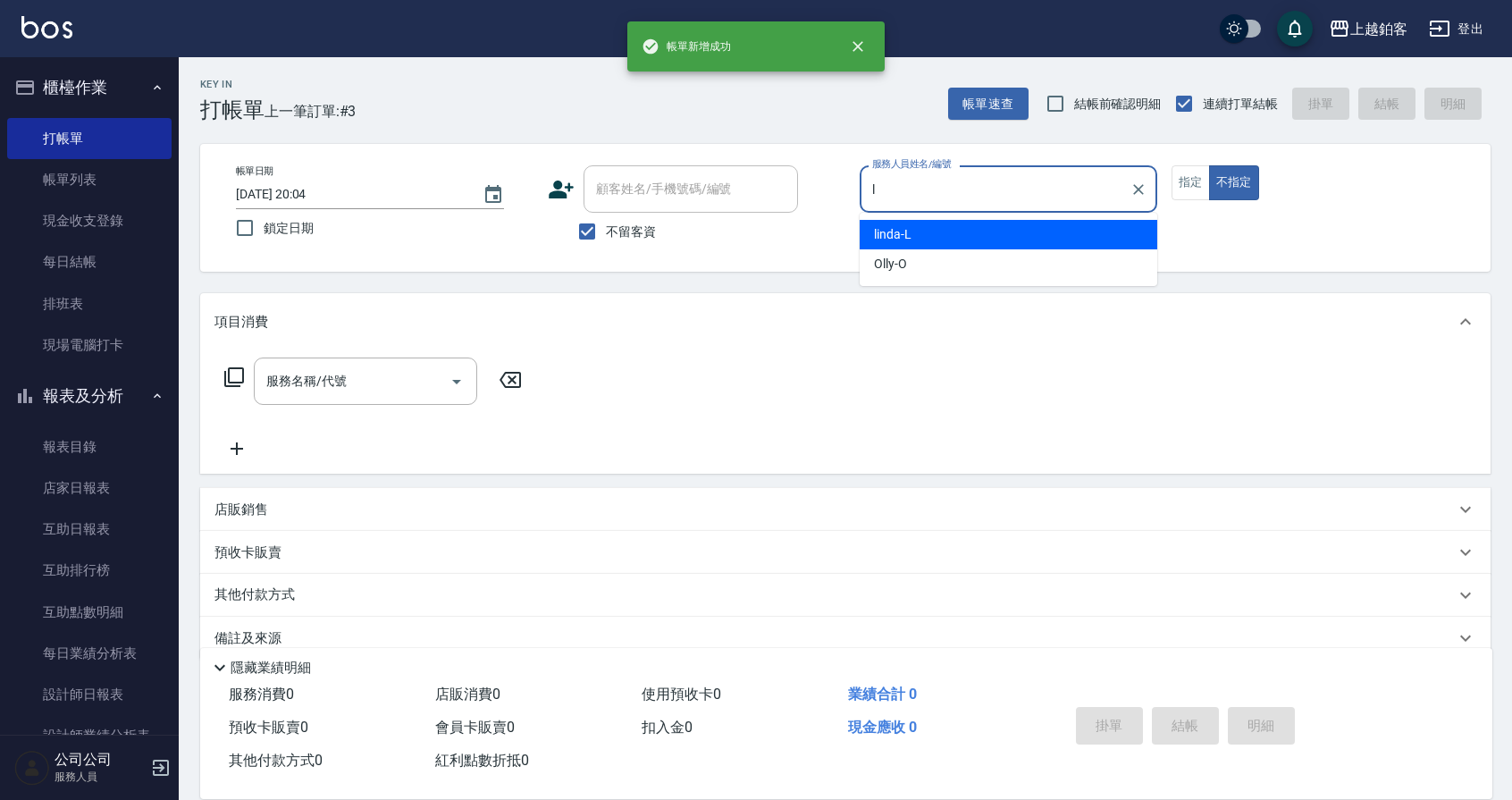
type input "linda-L"
type button "false"
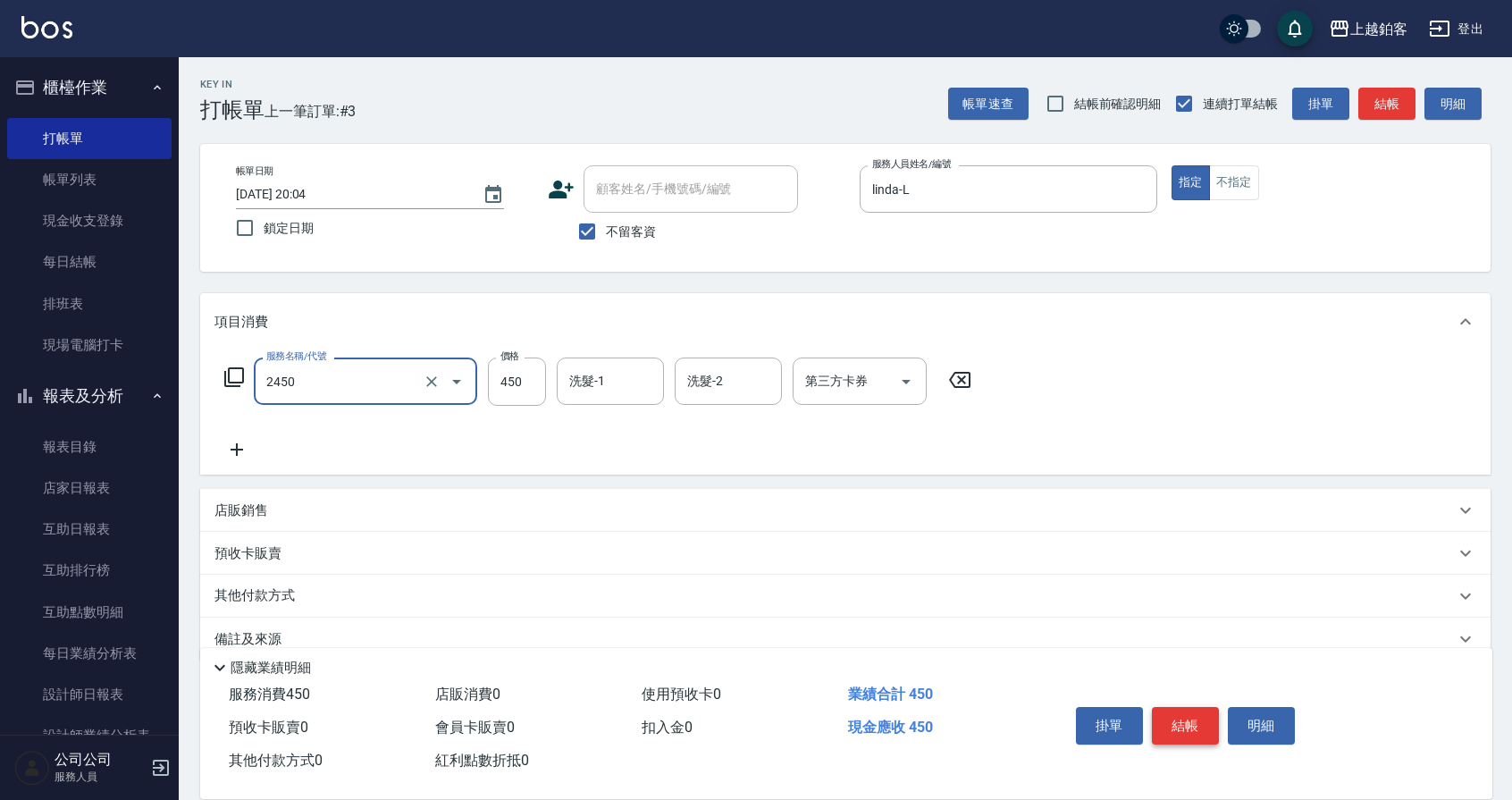
type input "C剪髮套餐(2450)"
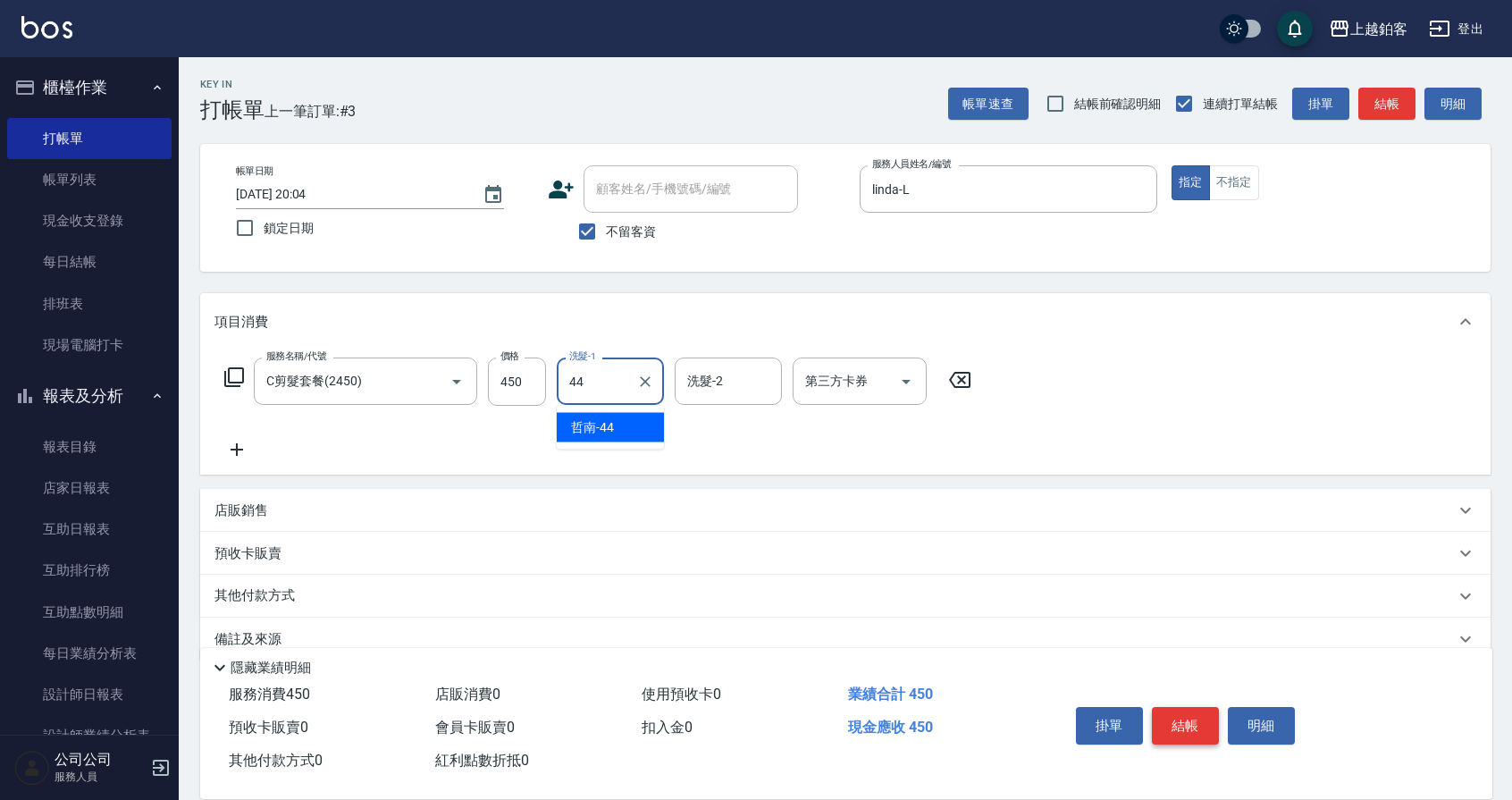
type input "哲南-44"
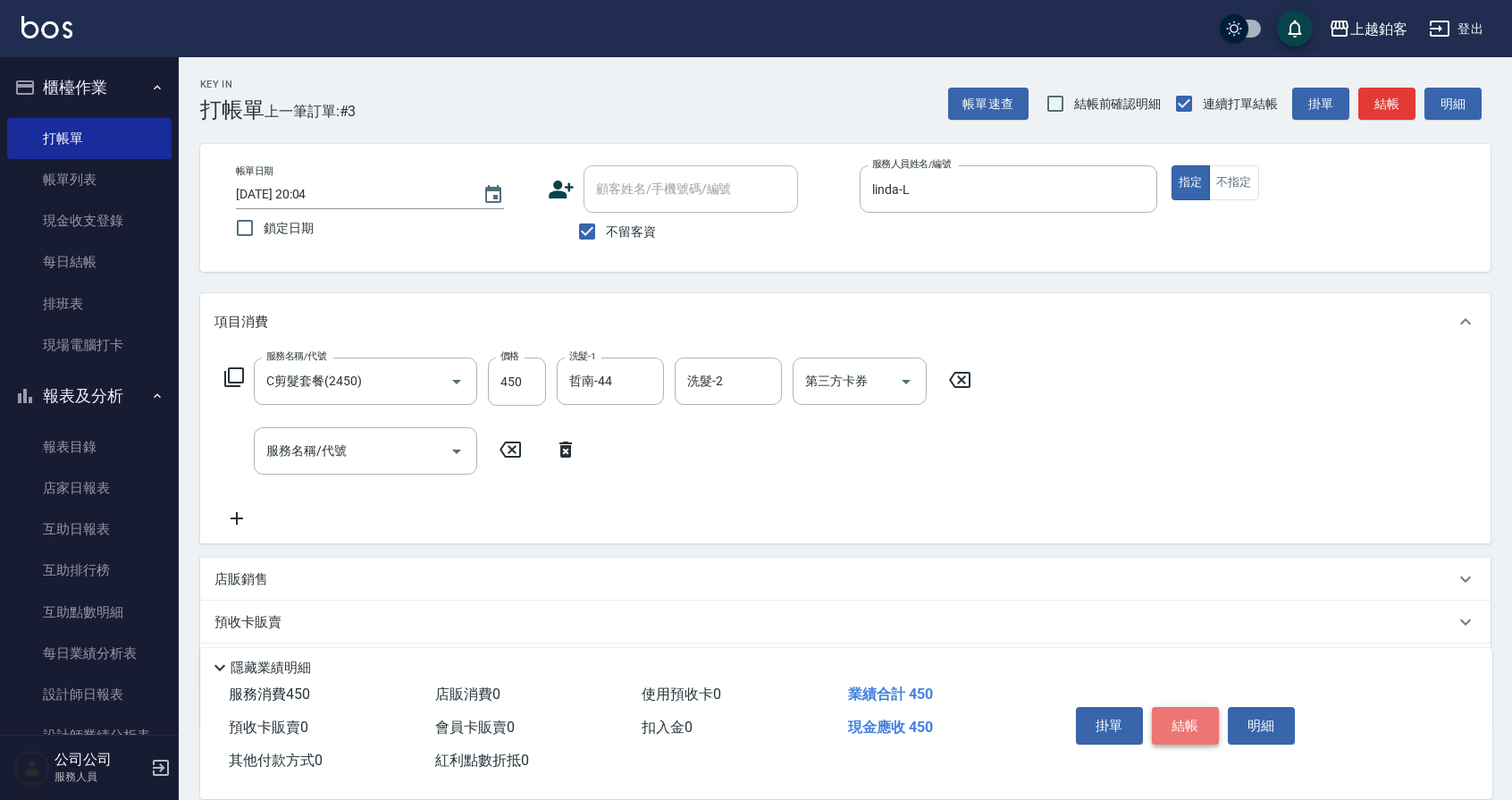
click at [1170, 723] on button "結帳" at bounding box center [1186, 726] width 67 height 37
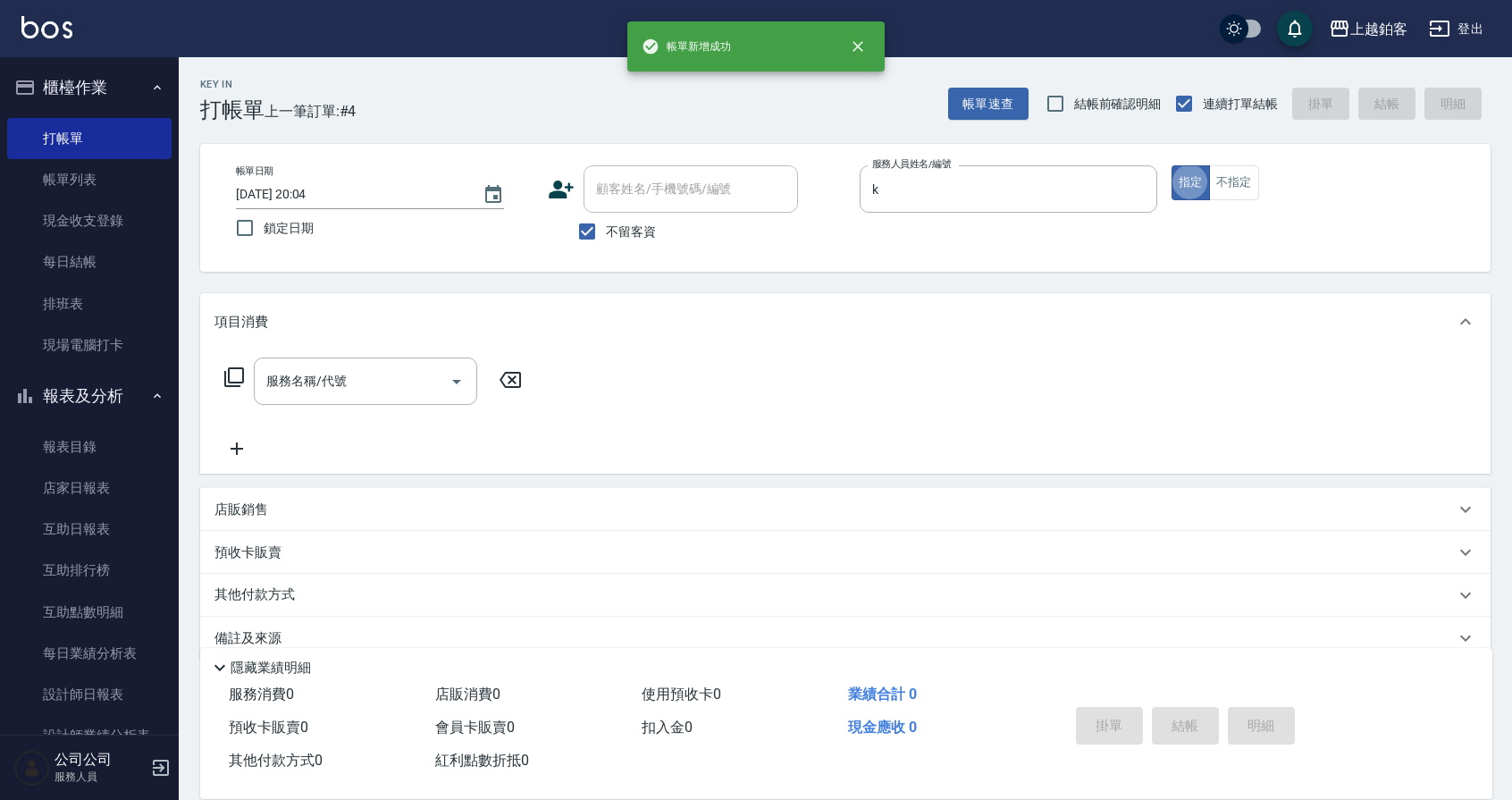
type input "Kid-K"
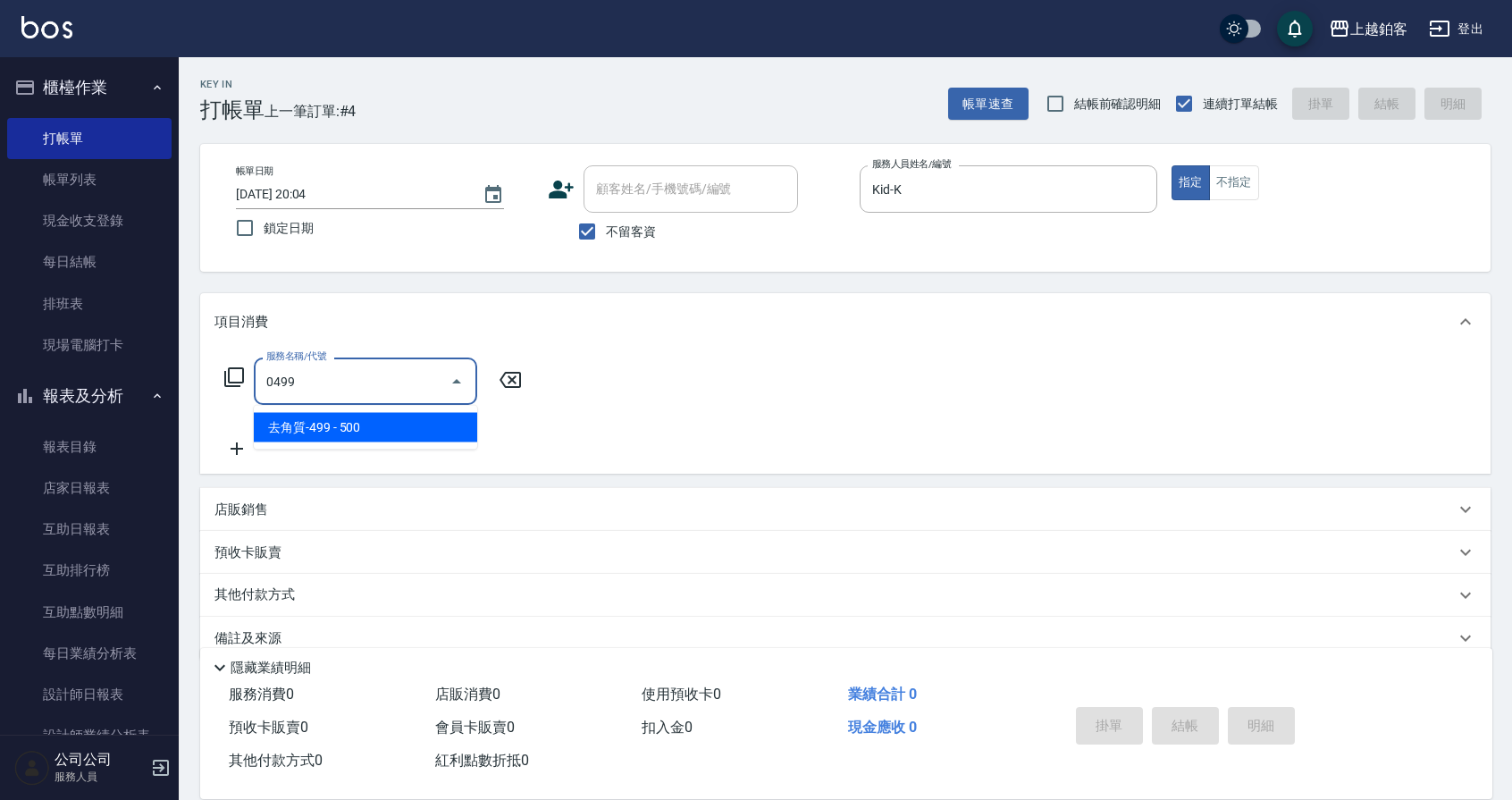
type input "去角質-499(0499)"
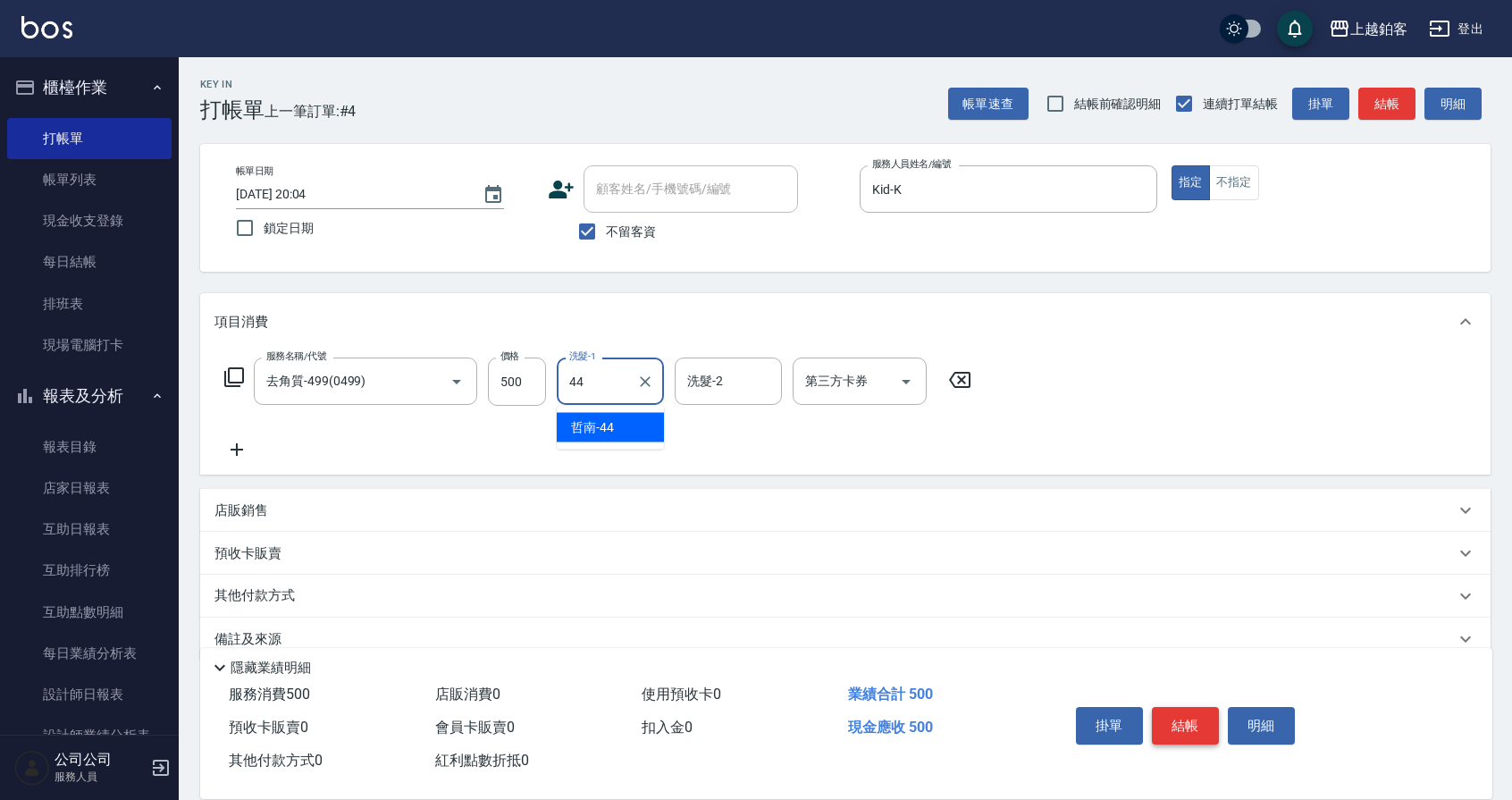
type input "哲南-44"
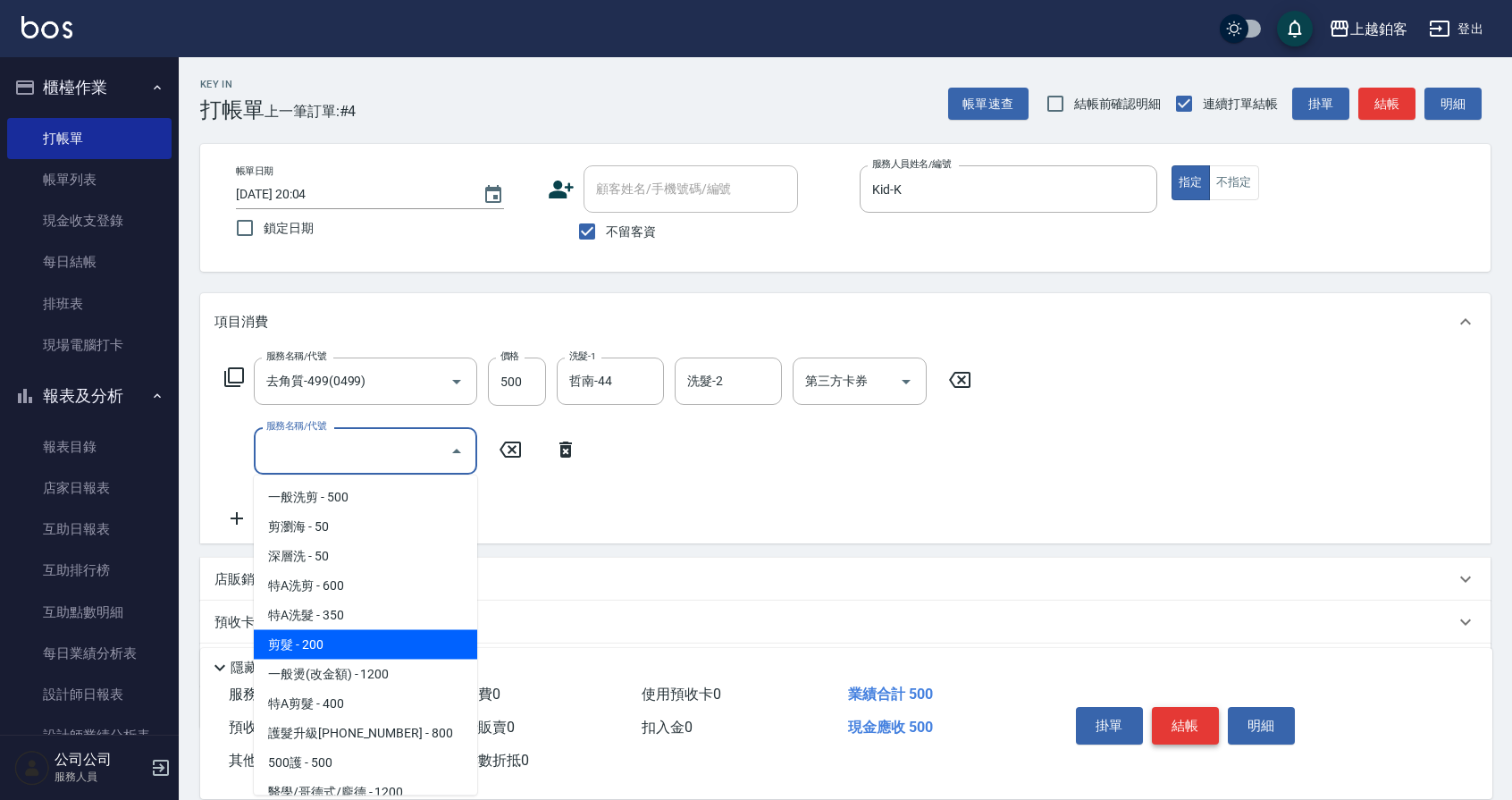
type input "剪髮(200)"
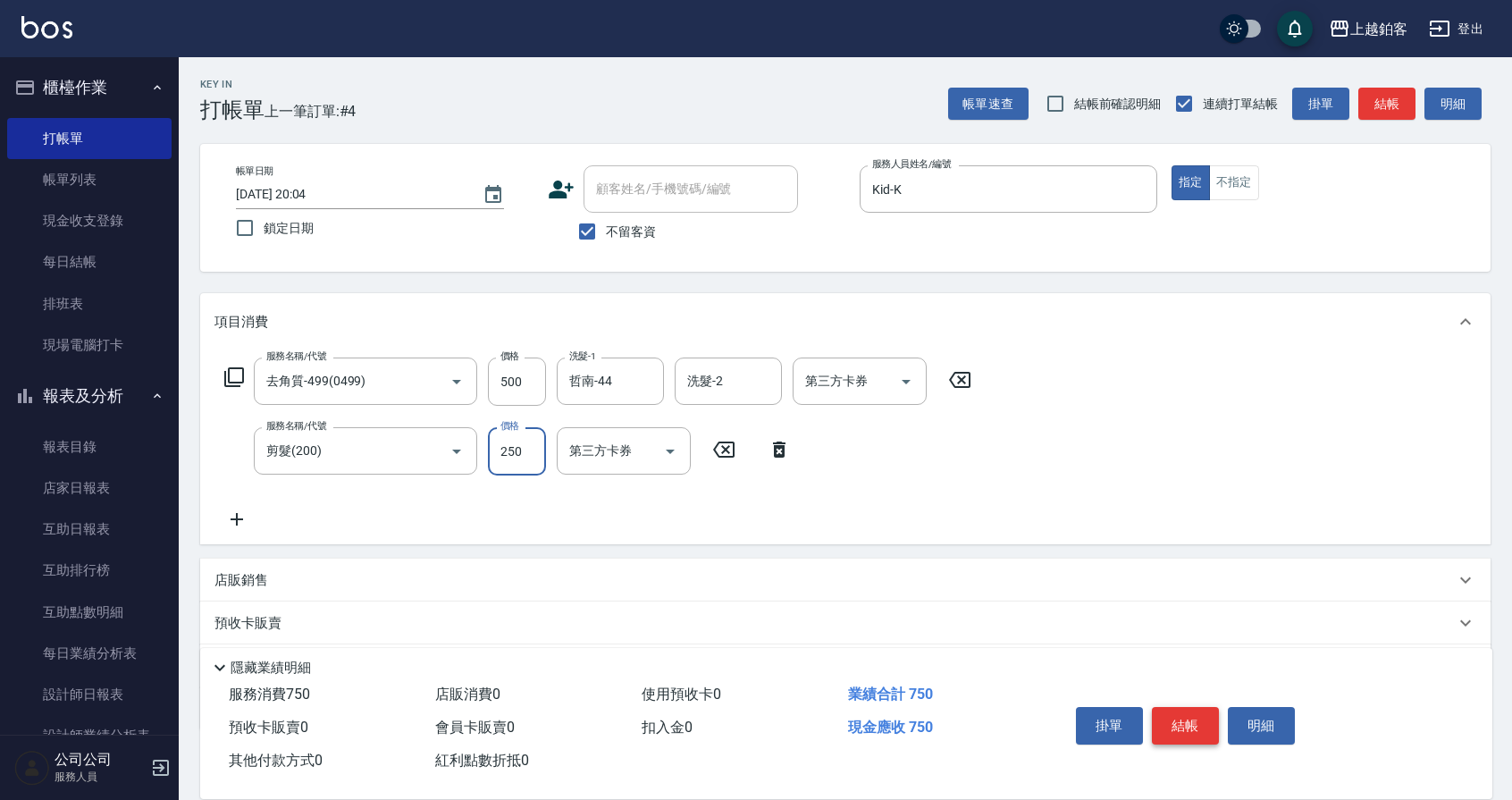
type input "250"
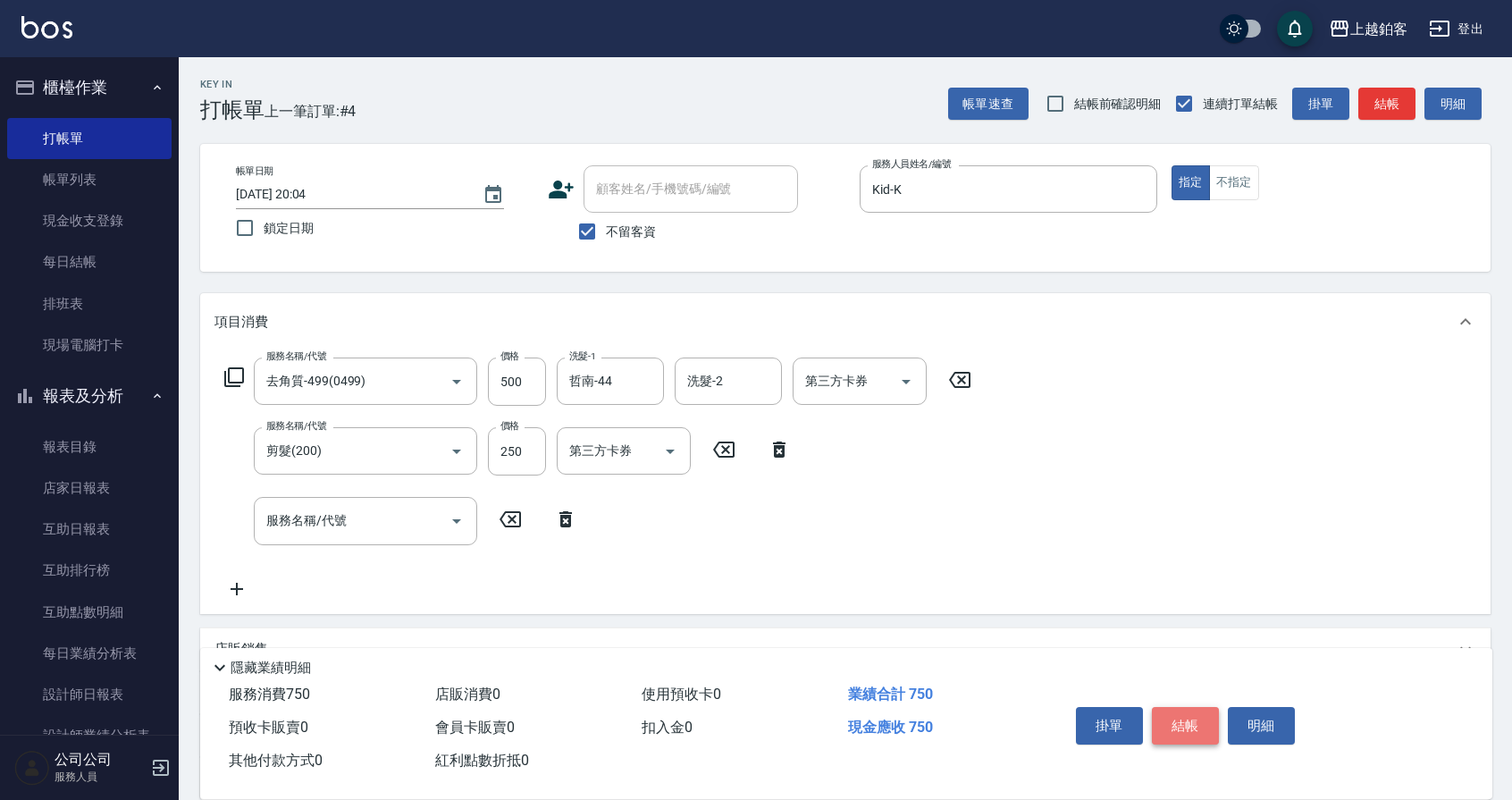
click at [1174, 720] on button "結帳" at bounding box center [1186, 726] width 67 height 37
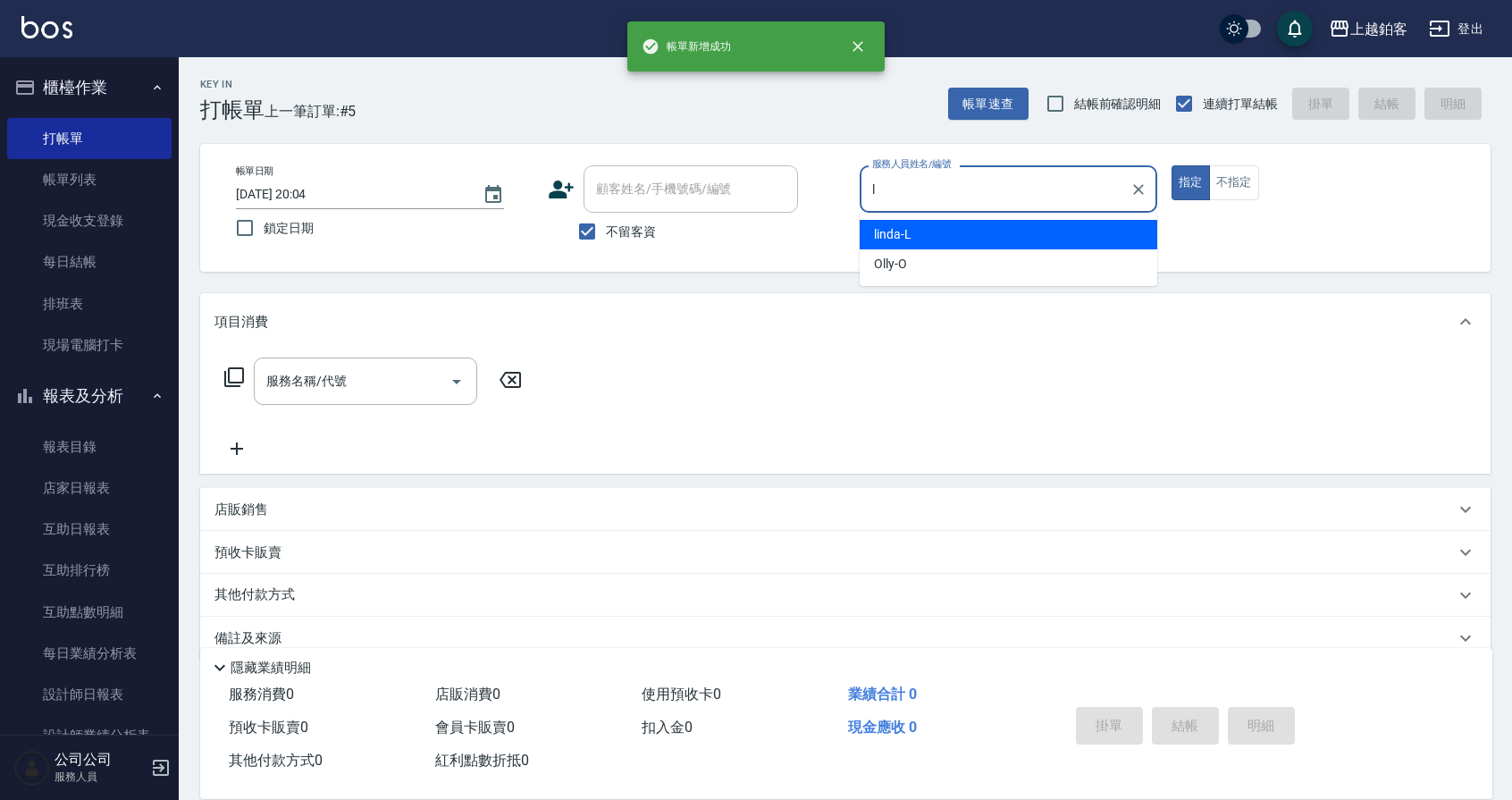
type input "linda-L"
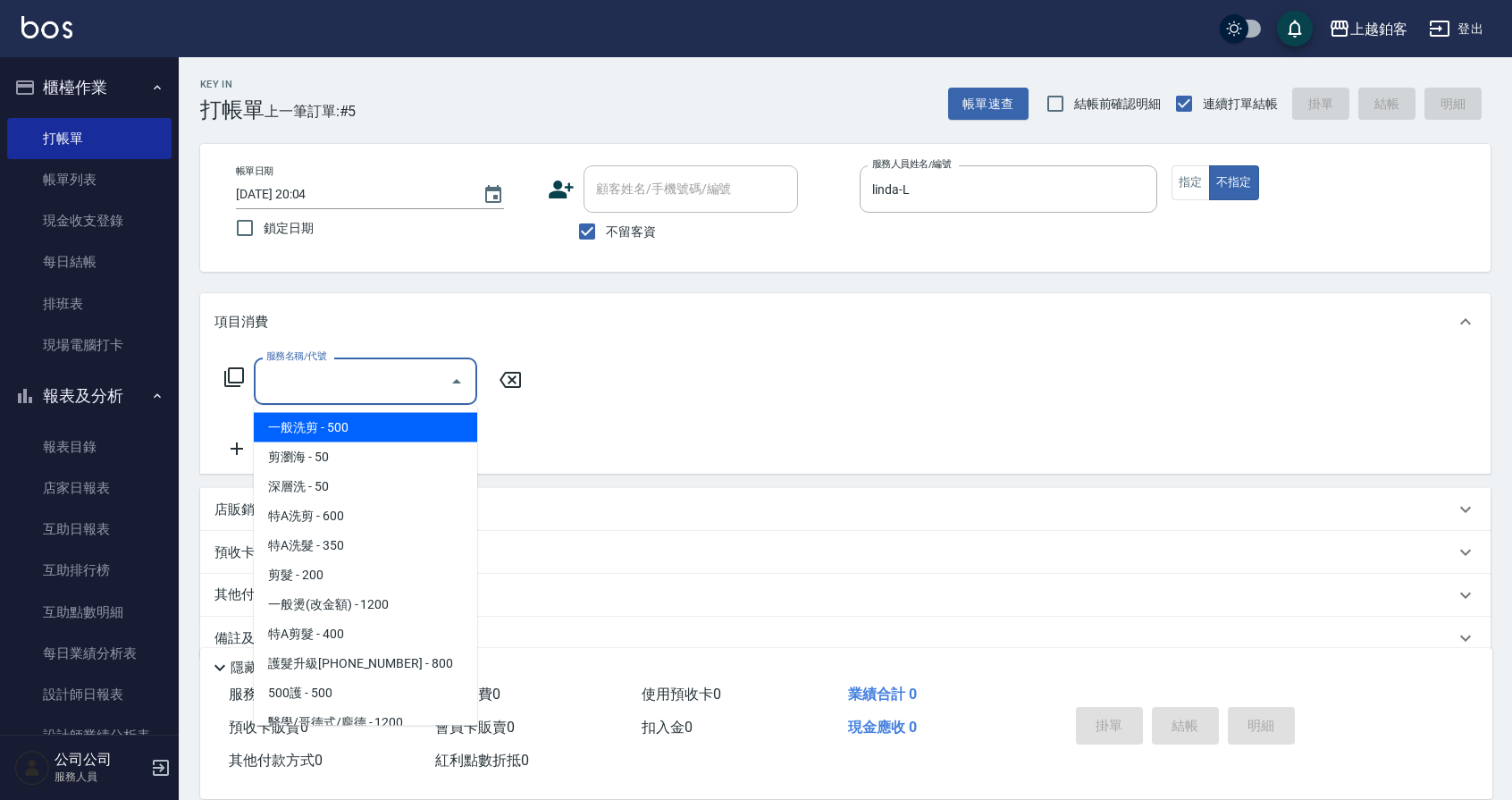
type input "一般洗剪(5)"
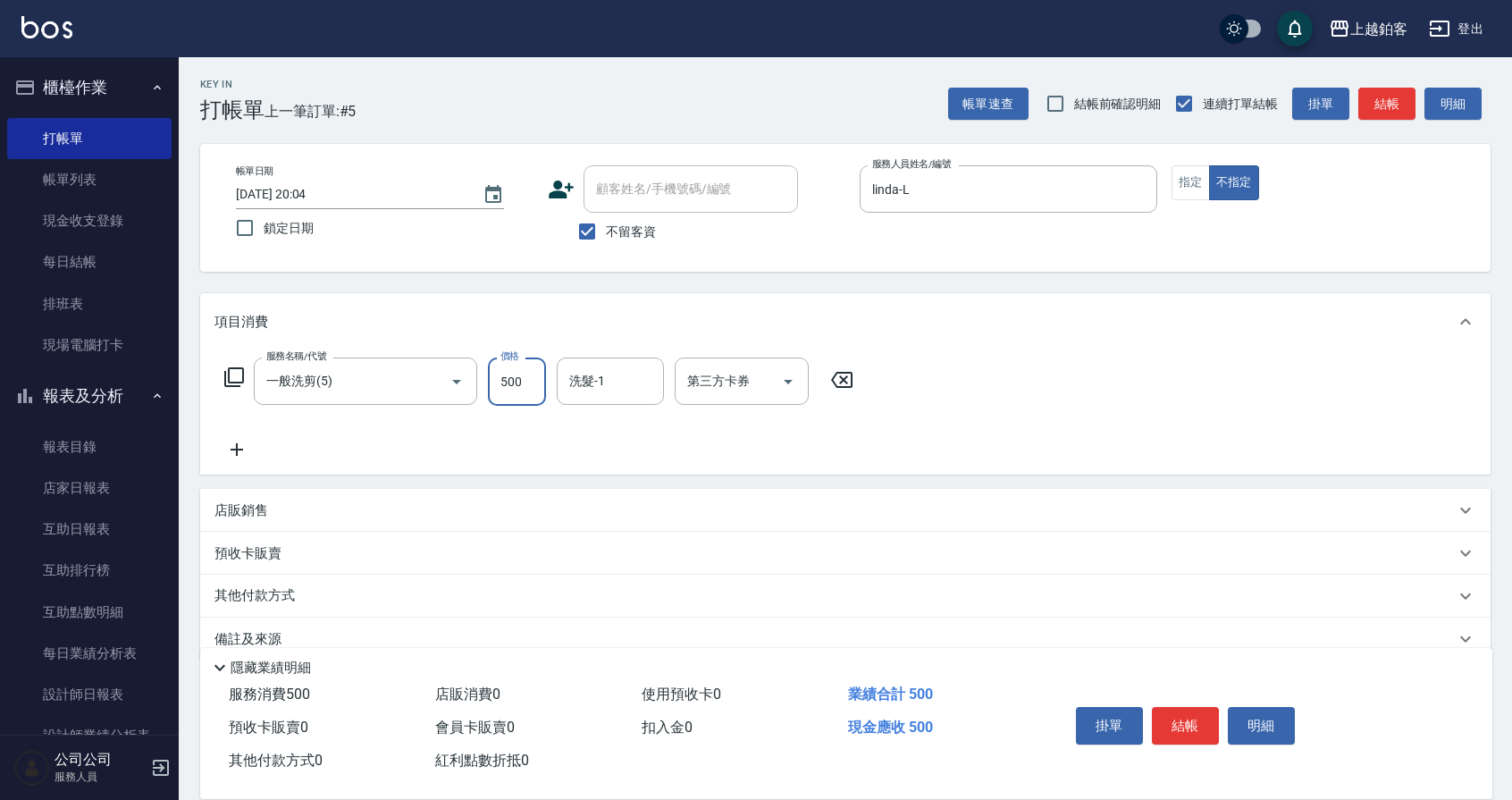
click at [531, 394] on input "500" at bounding box center [517, 381] width 58 height 48
type input "299"
type input "芯如-50"
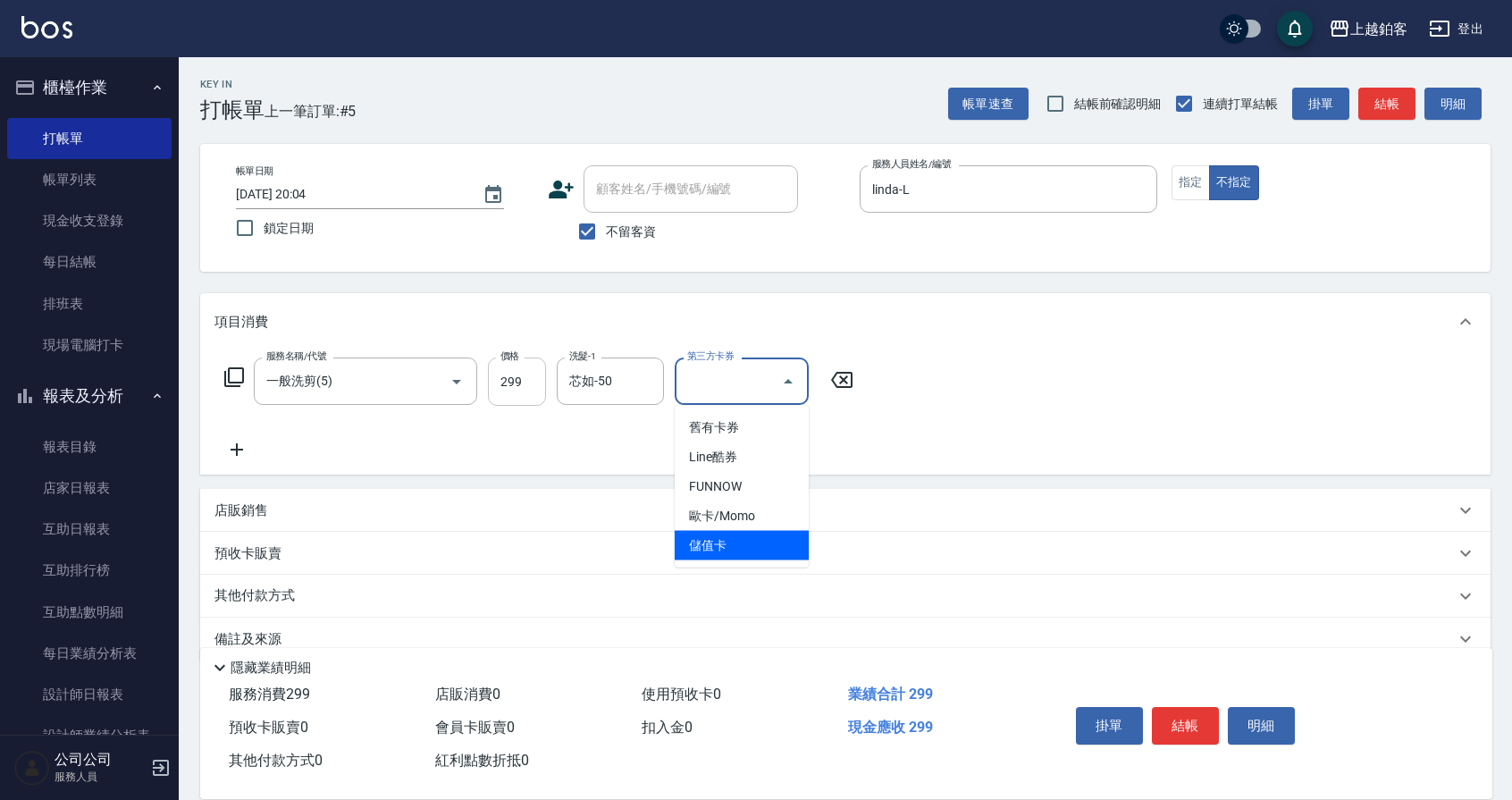
type input "儲值卡"
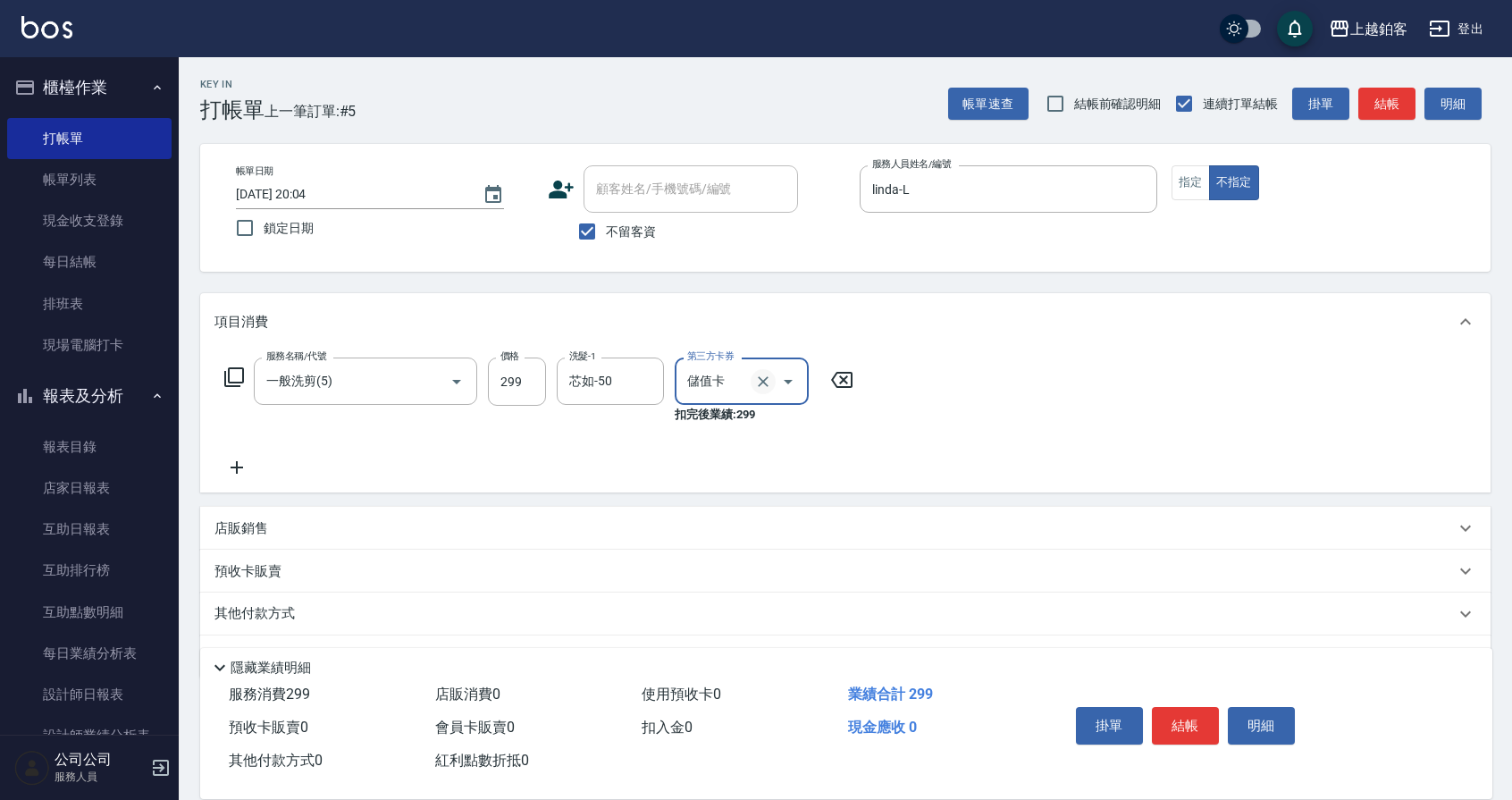
click at [772, 380] on button "Clear" at bounding box center [762, 381] width 25 height 25
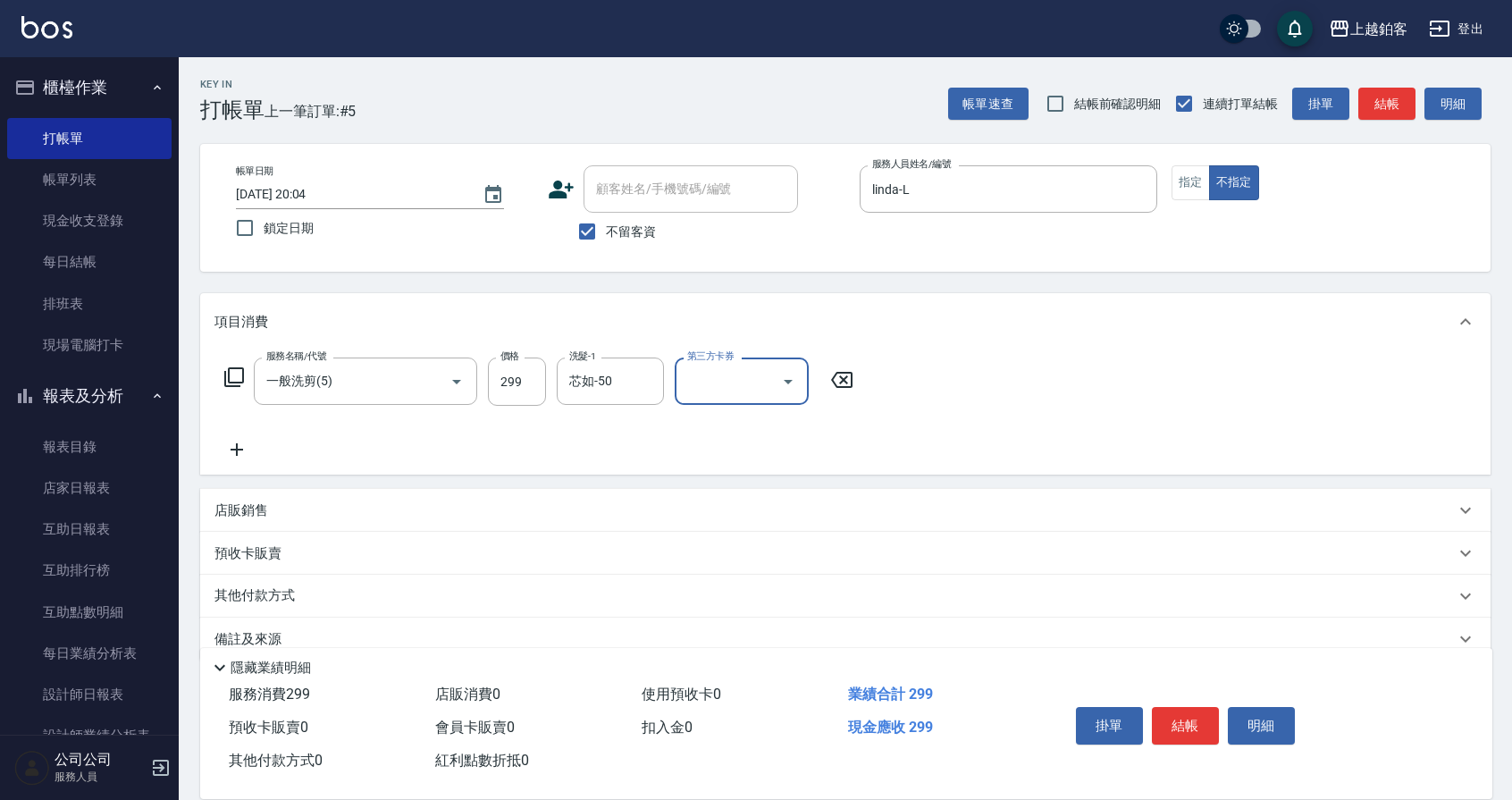
click at [1165, 539] on div "預收卡販賣" at bounding box center [846, 553] width 1291 height 43
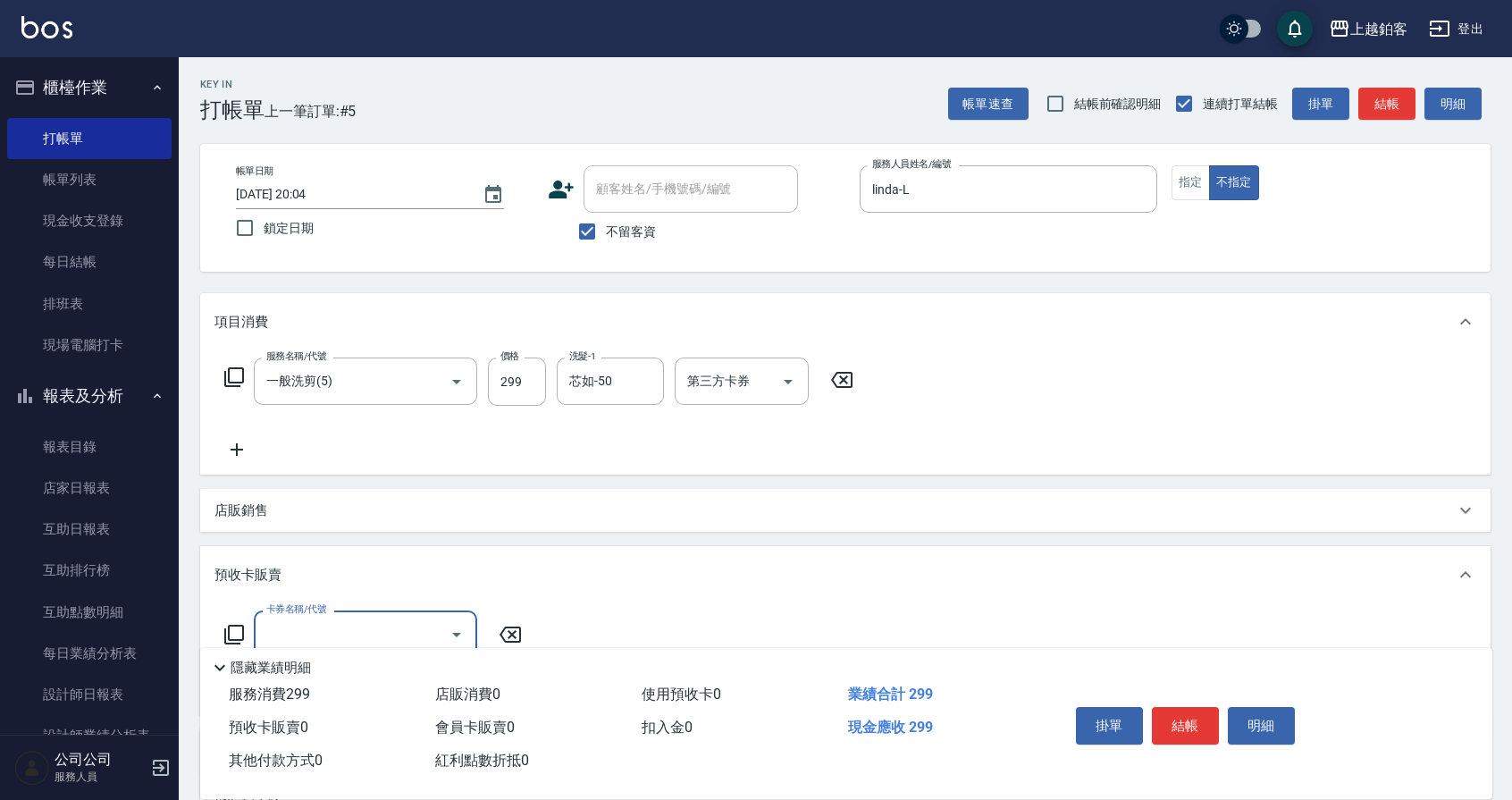
scroll to position [0, 0]
click at [1184, 714] on button "結帳" at bounding box center [1186, 726] width 67 height 37
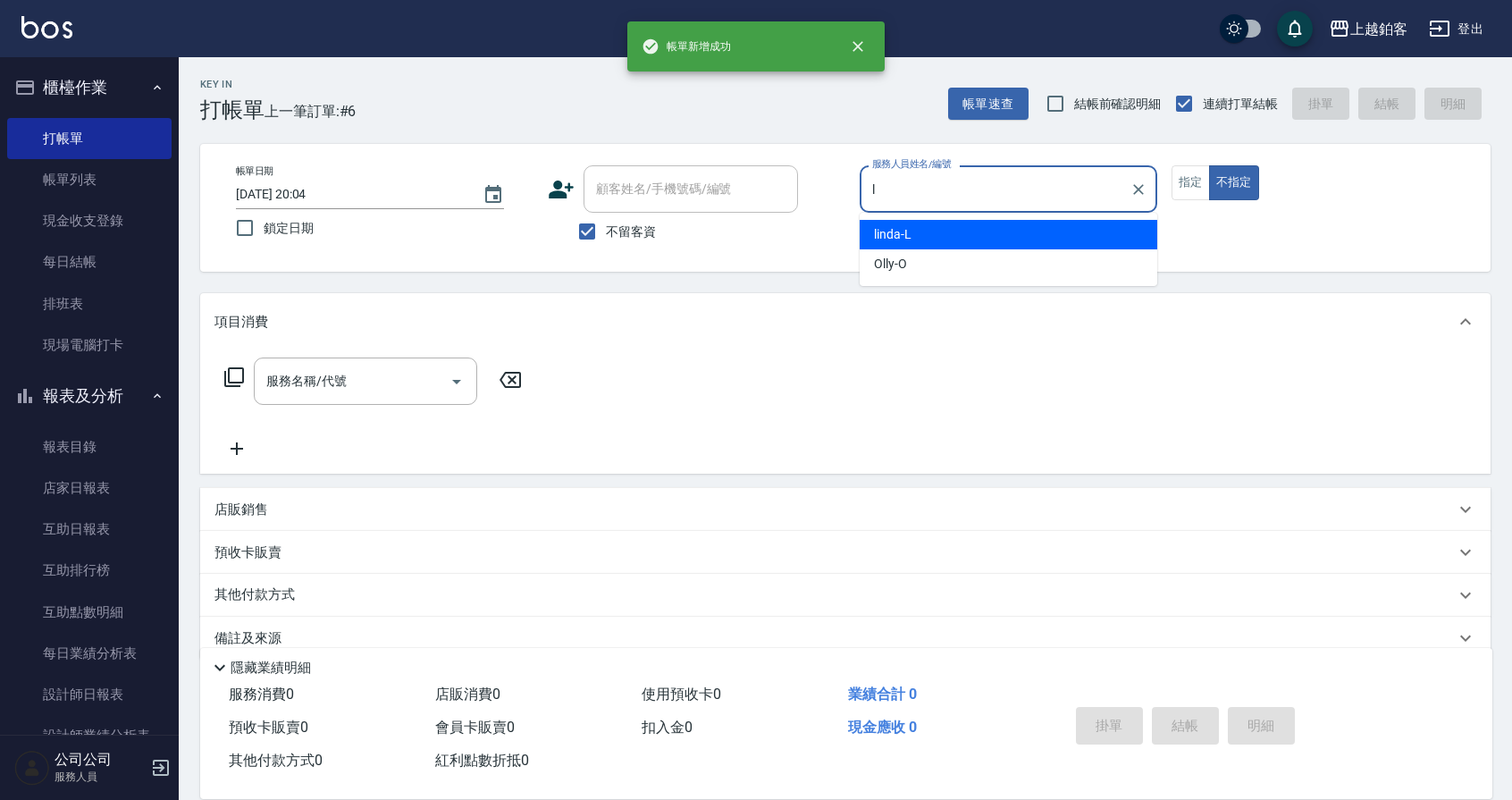
type input "linda-L"
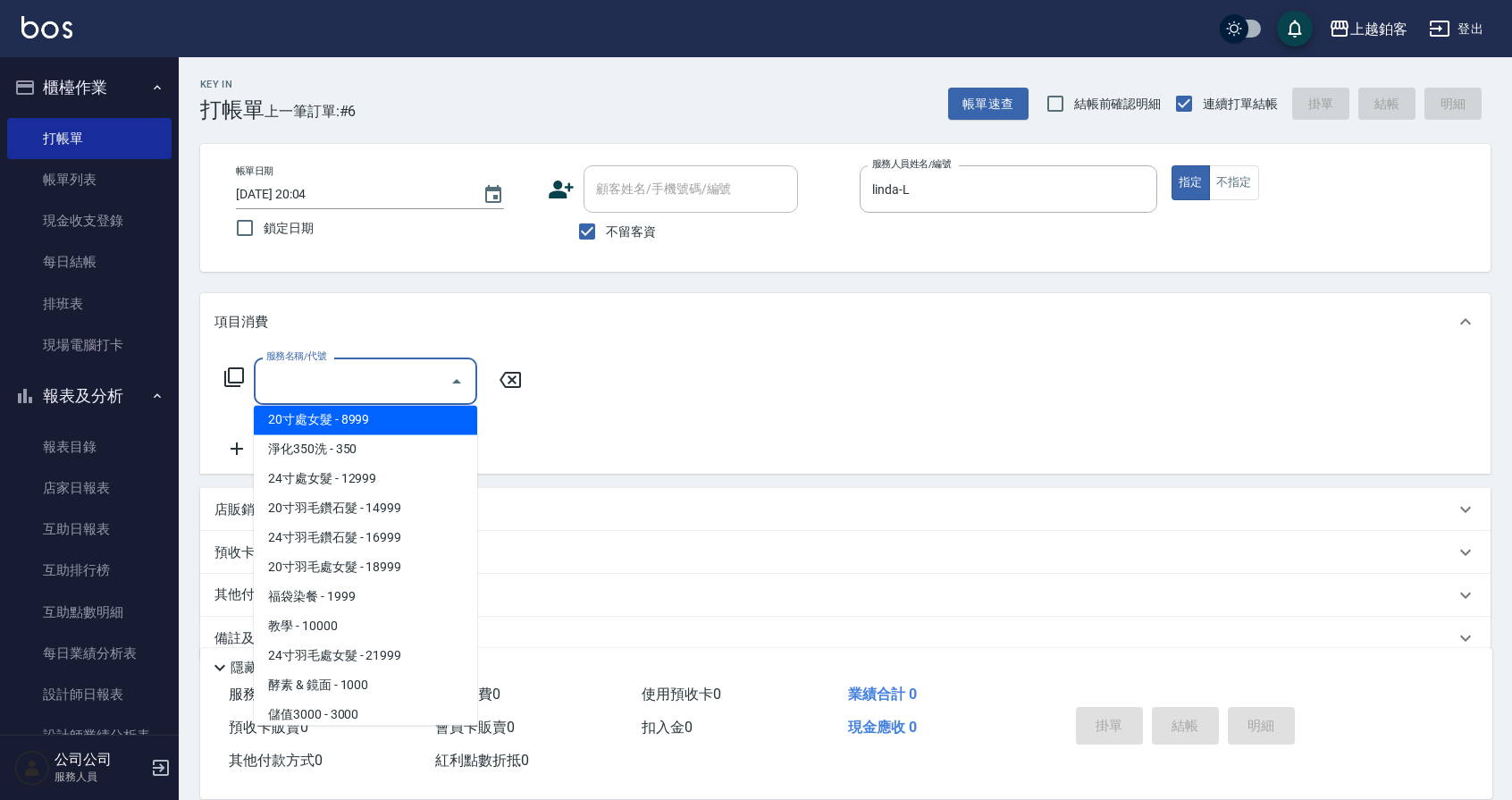
scroll to position [1955, 0]
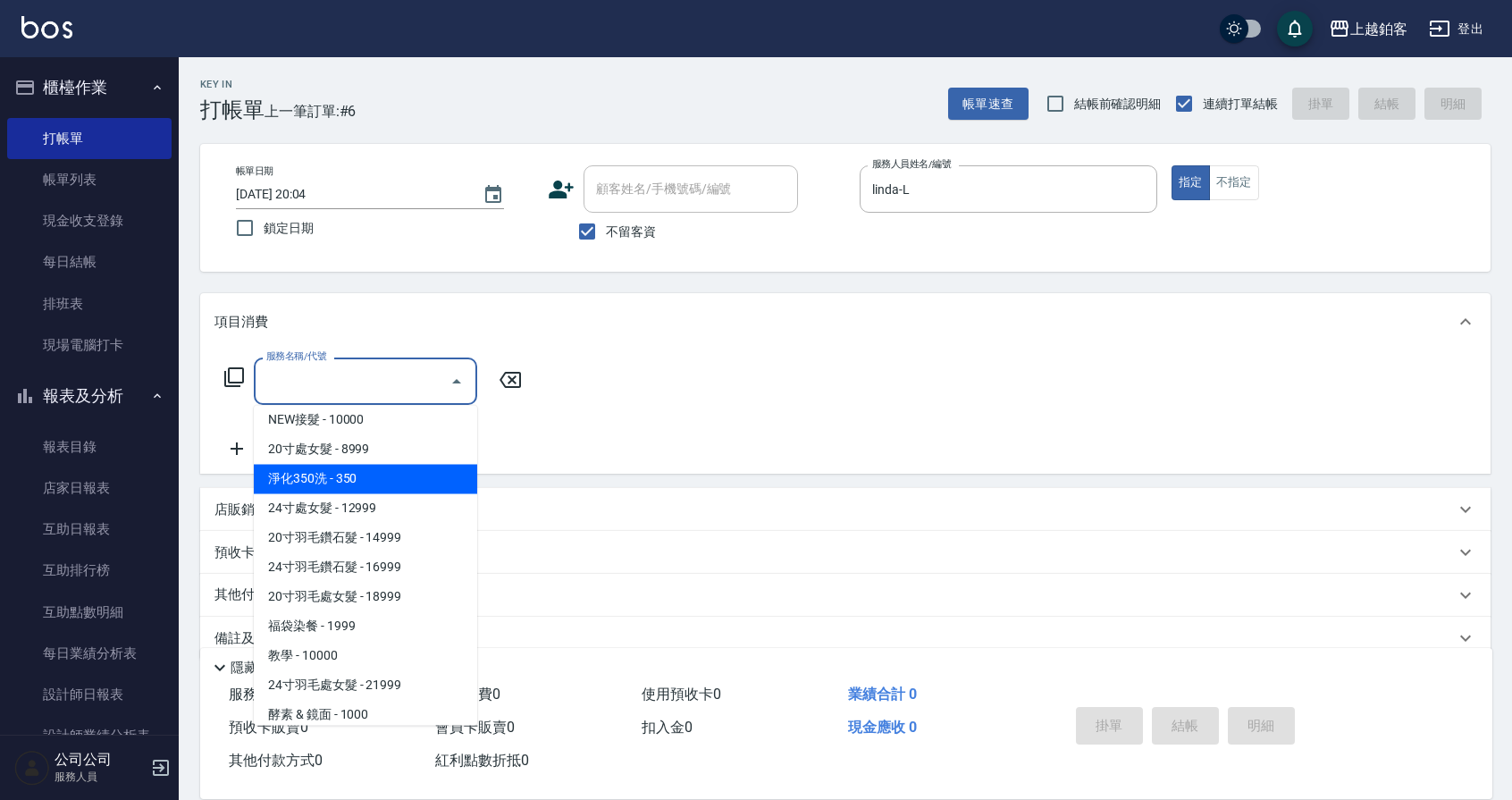
type input "淨化350洗(10020)"
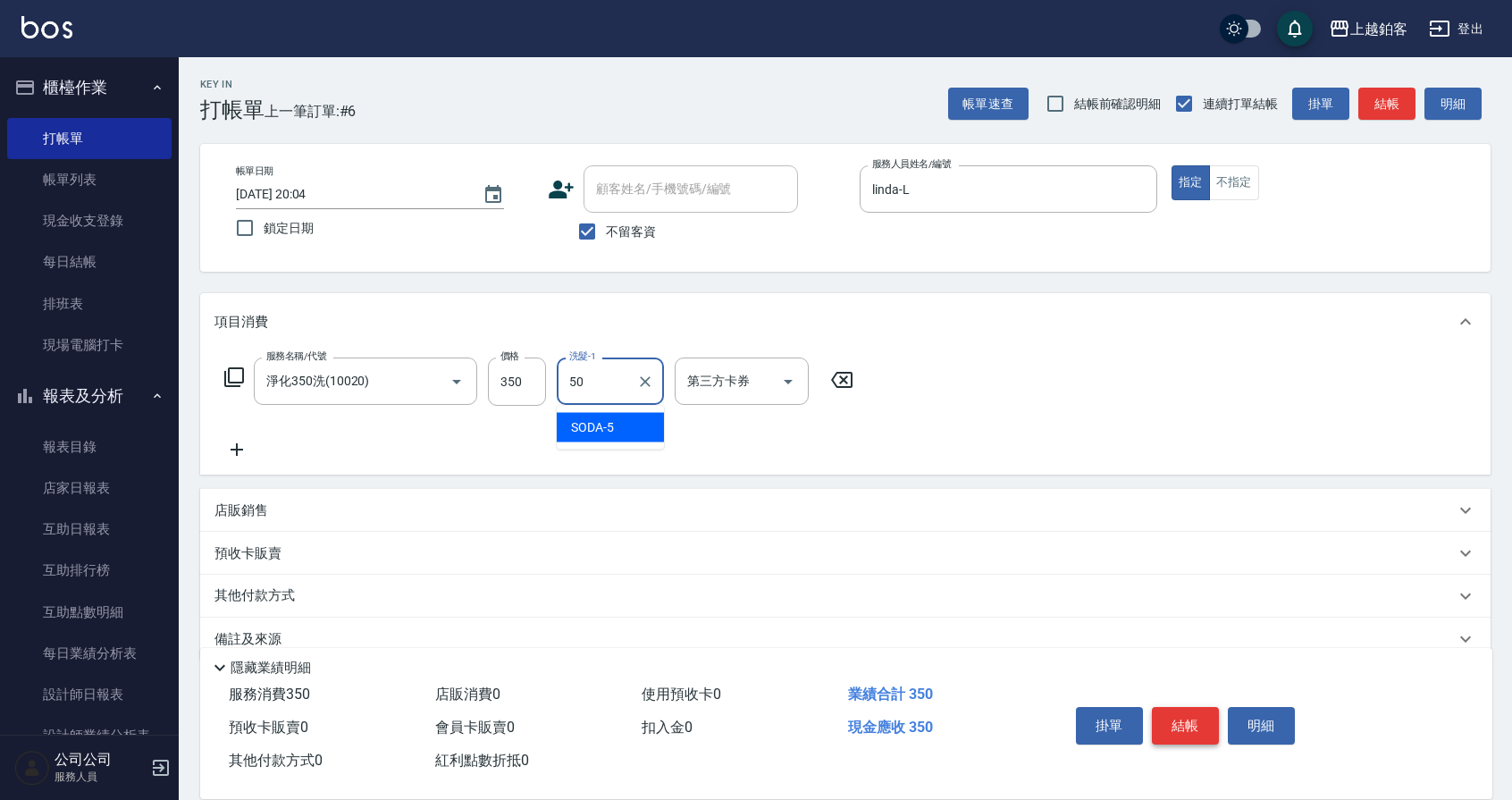
type input "芯如-50"
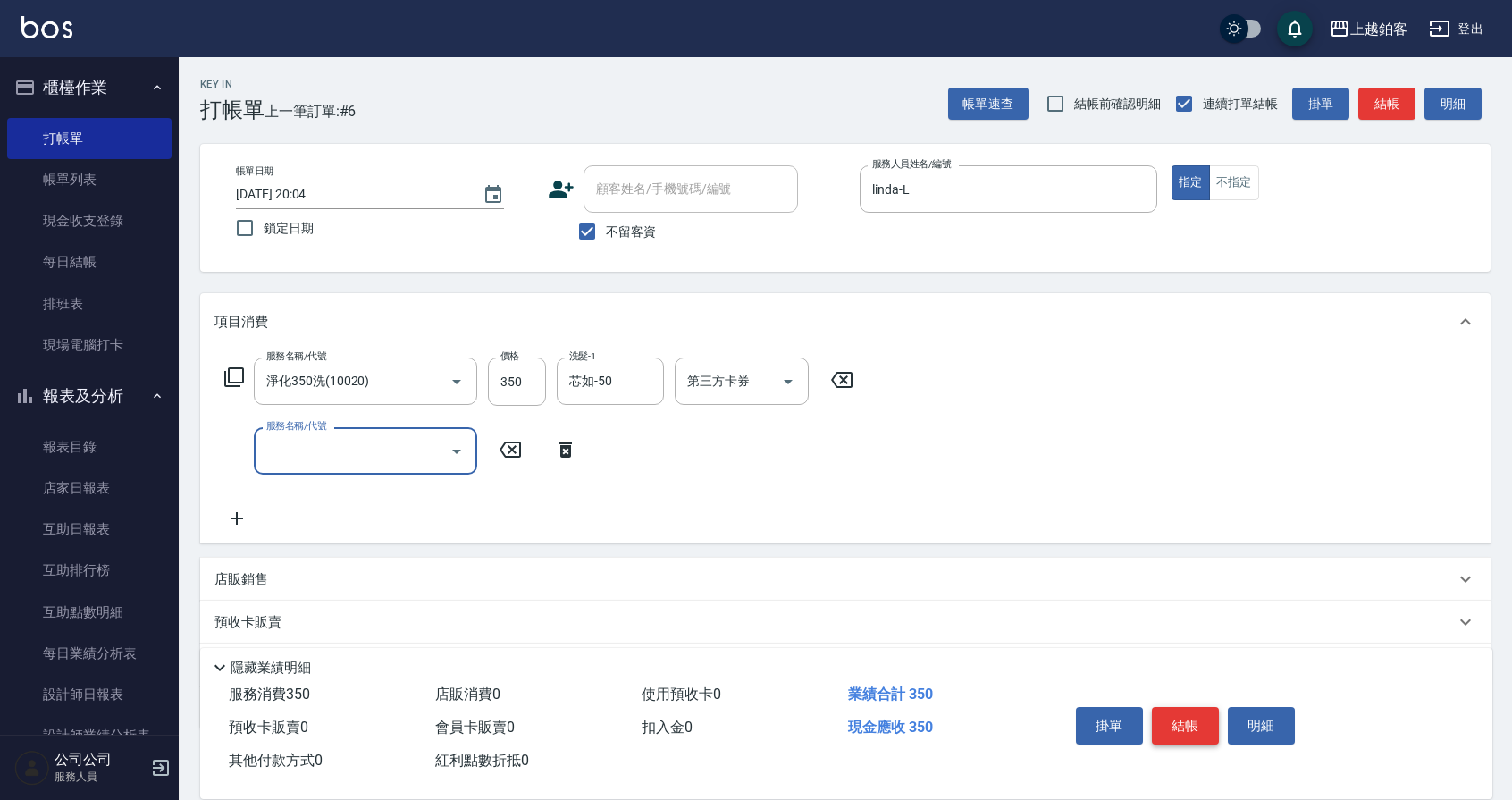
click at [1191, 723] on button "結帳" at bounding box center [1186, 726] width 67 height 37
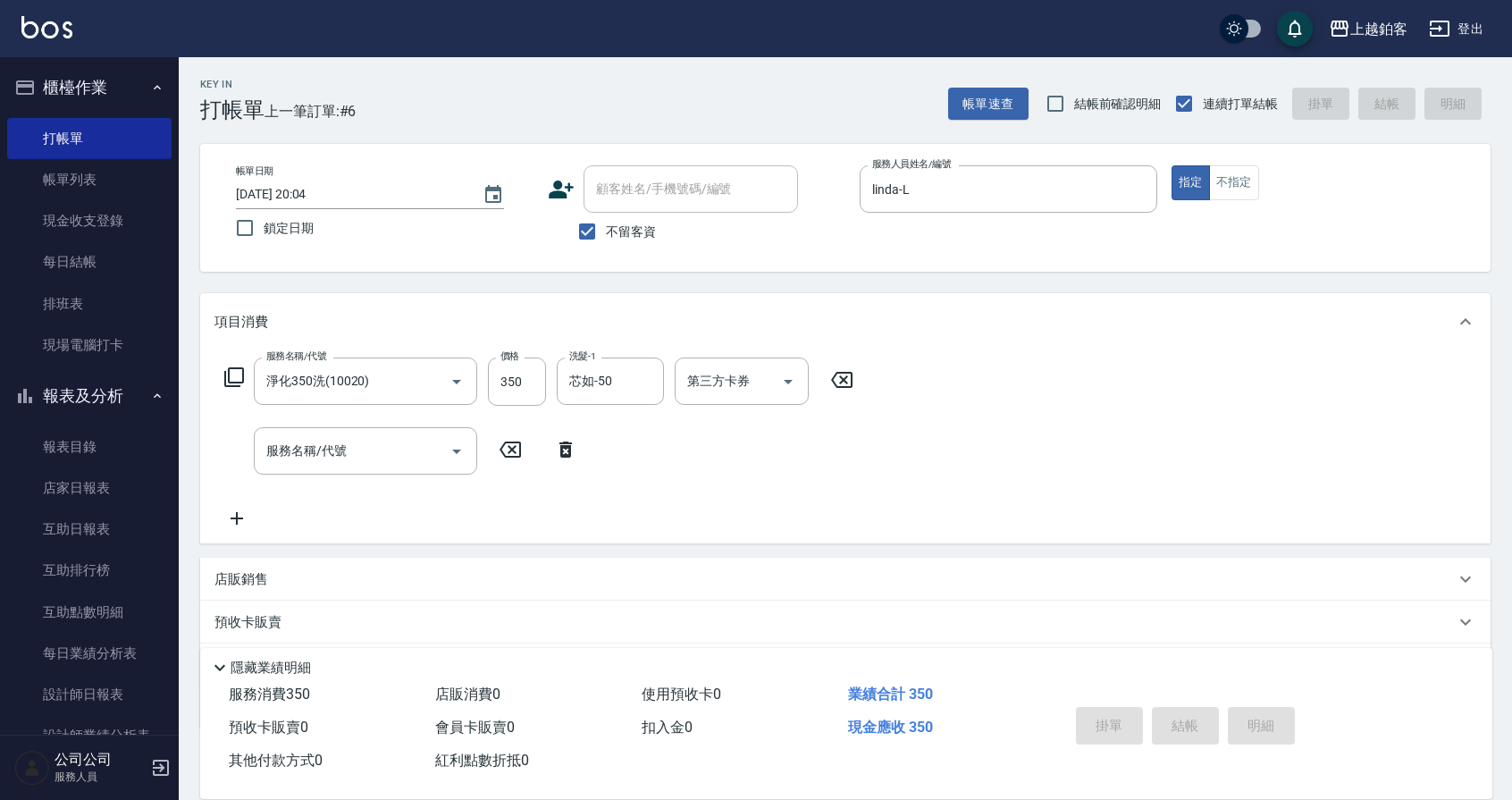
type input "2025/10/12 20:05"
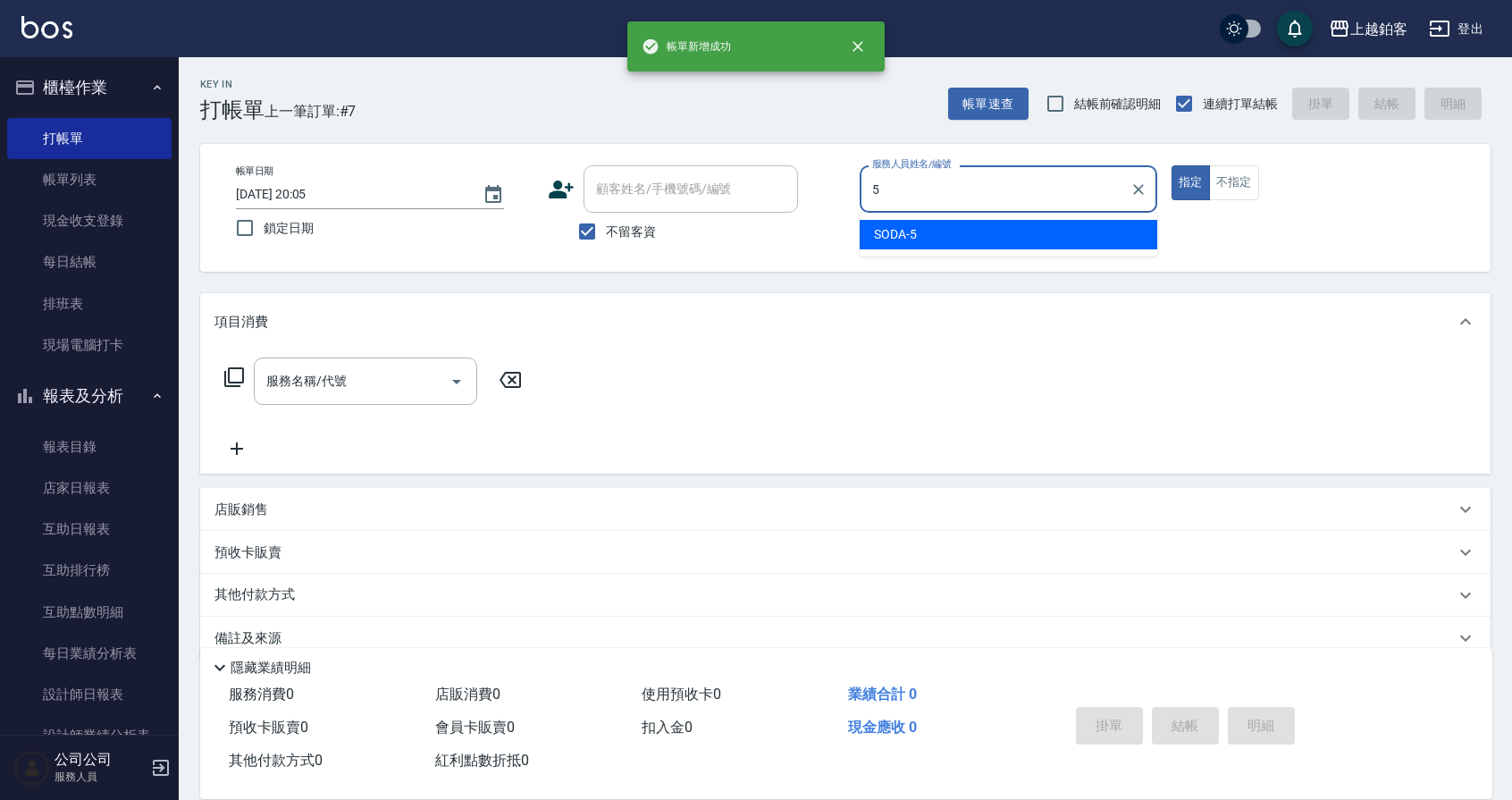
type input "SODA-5"
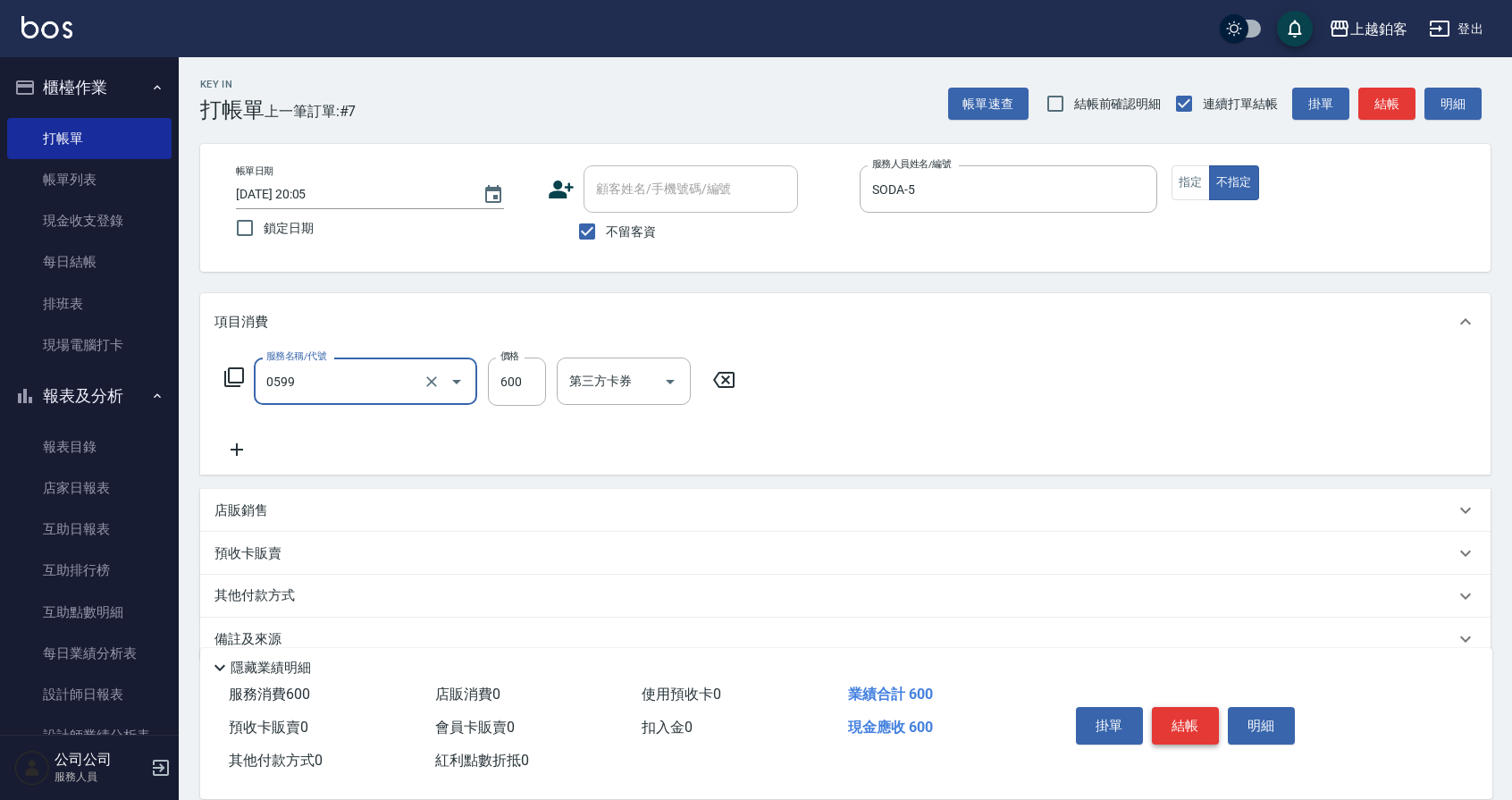
type input "精油-599(0599)"
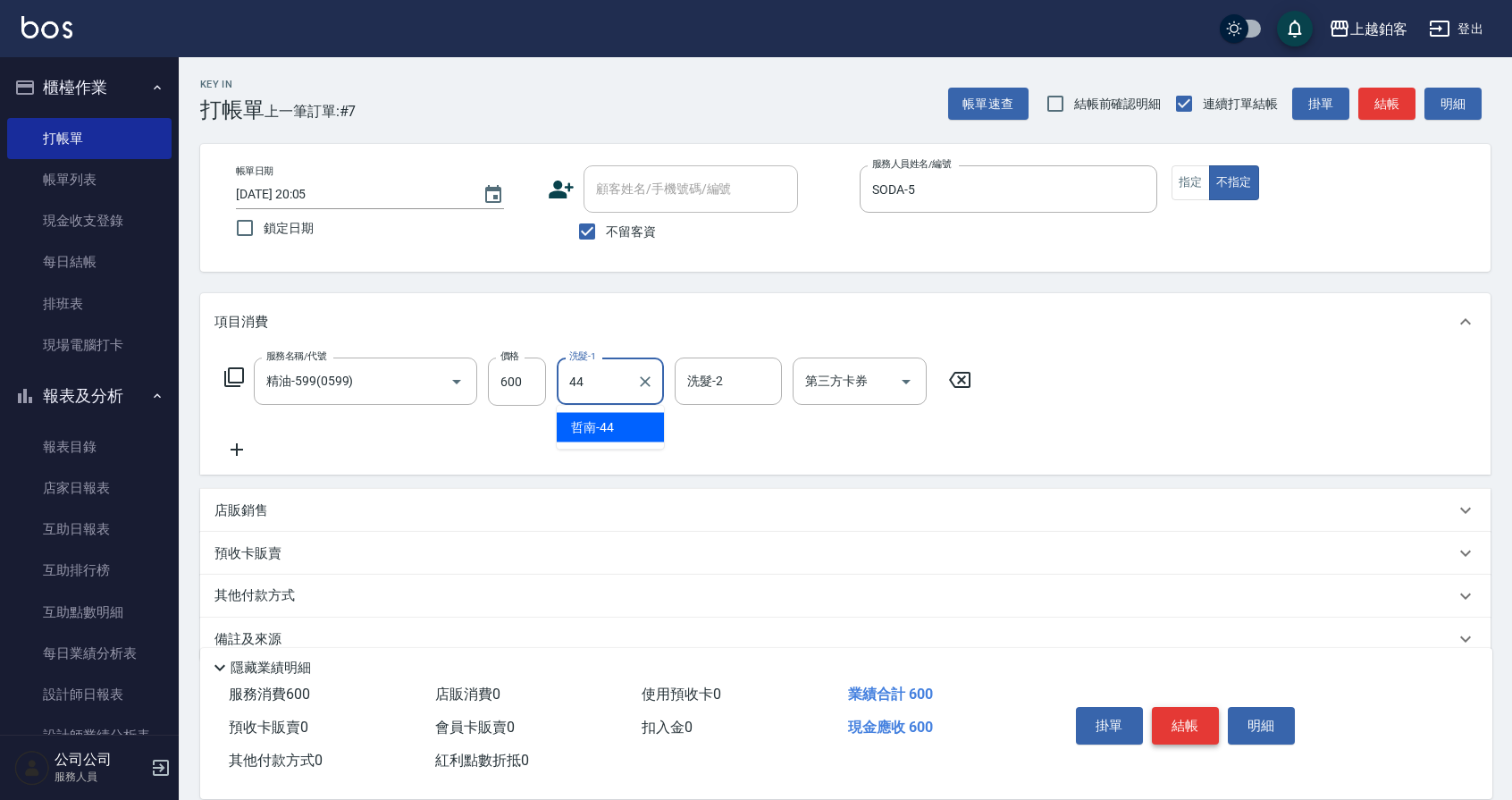
type input "哲南-44"
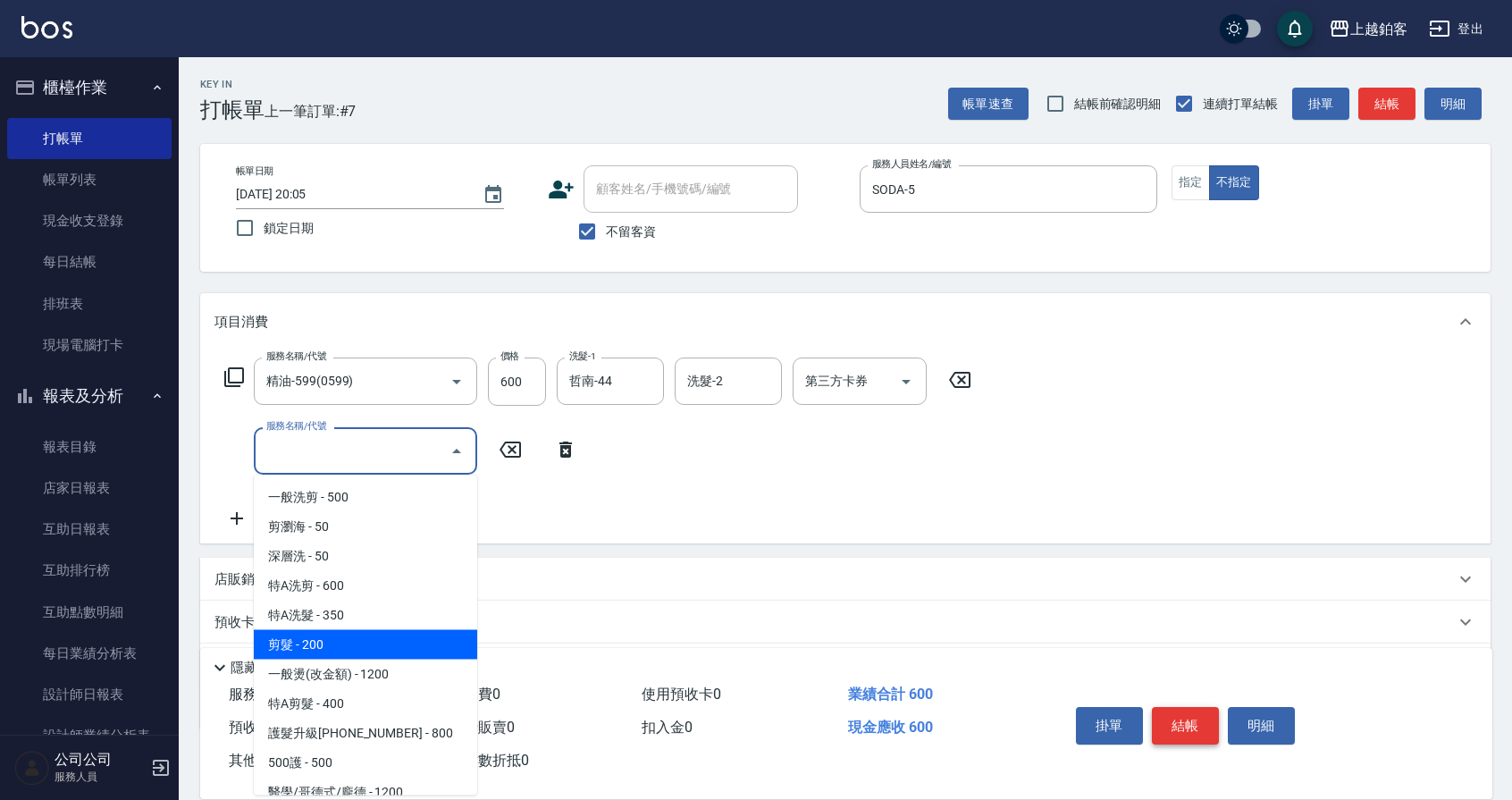
type input "剪髮(200)"
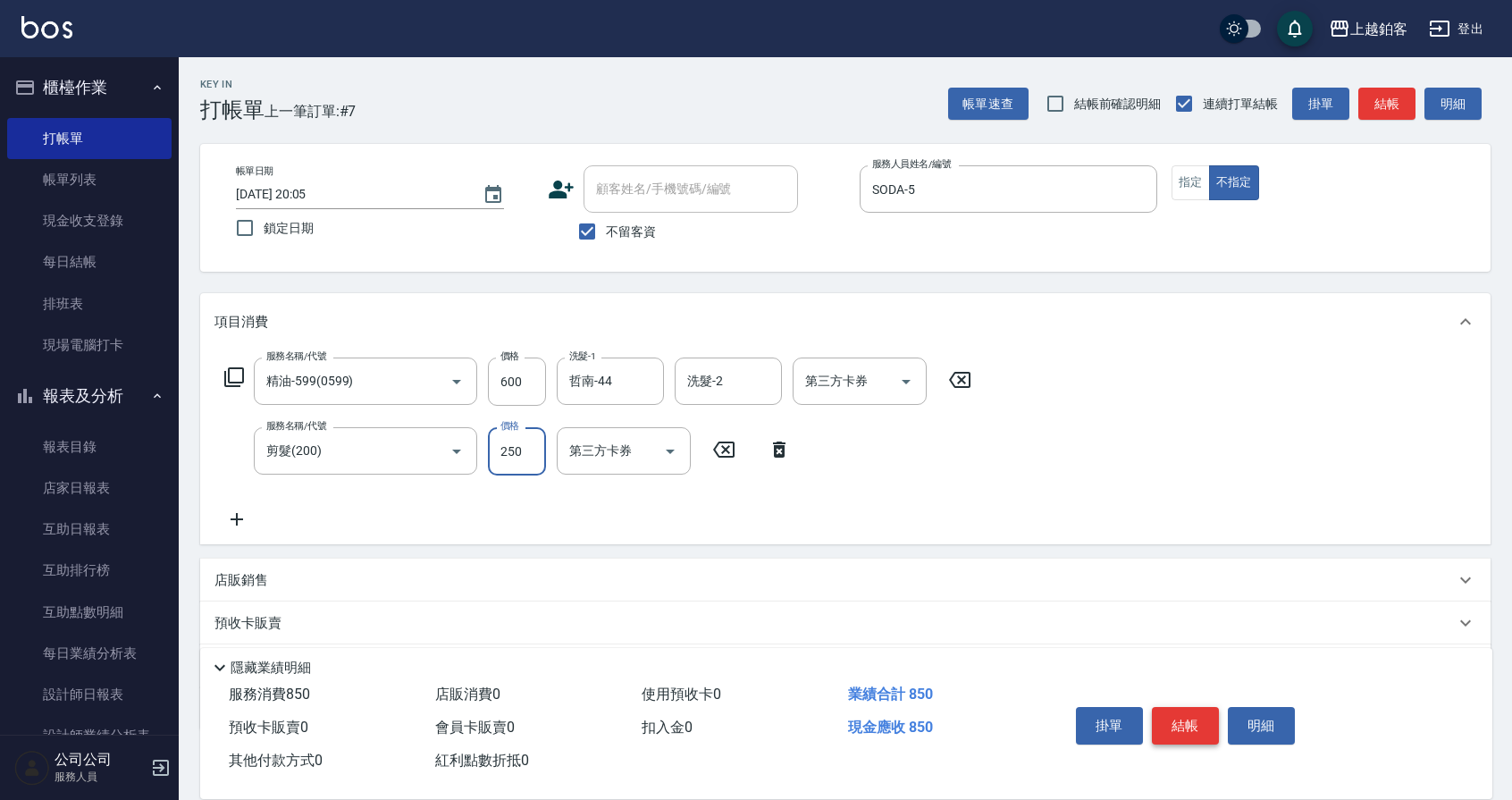
type input "250"
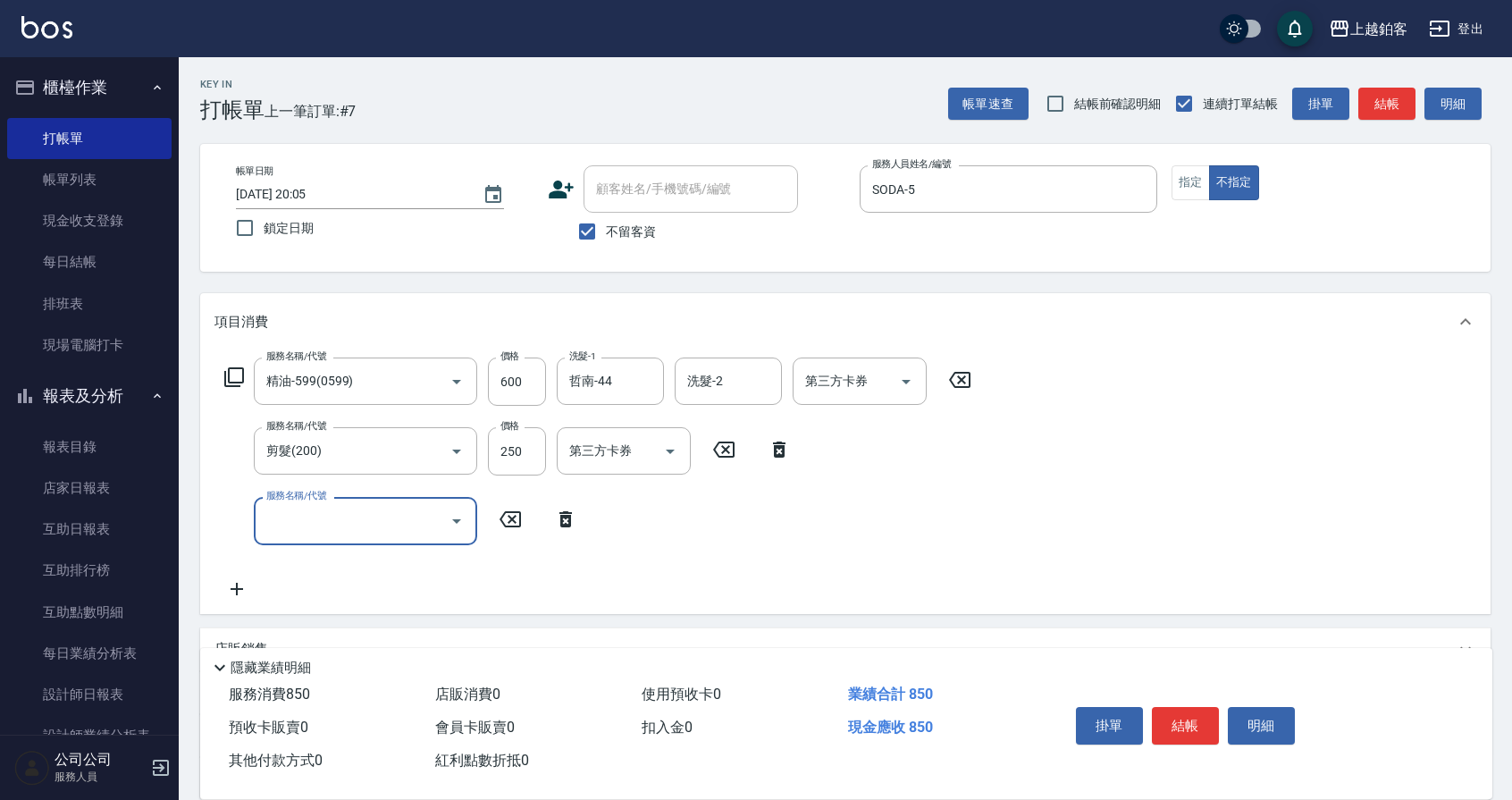
click at [1202, 718] on button "結帳" at bounding box center [1186, 726] width 67 height 37
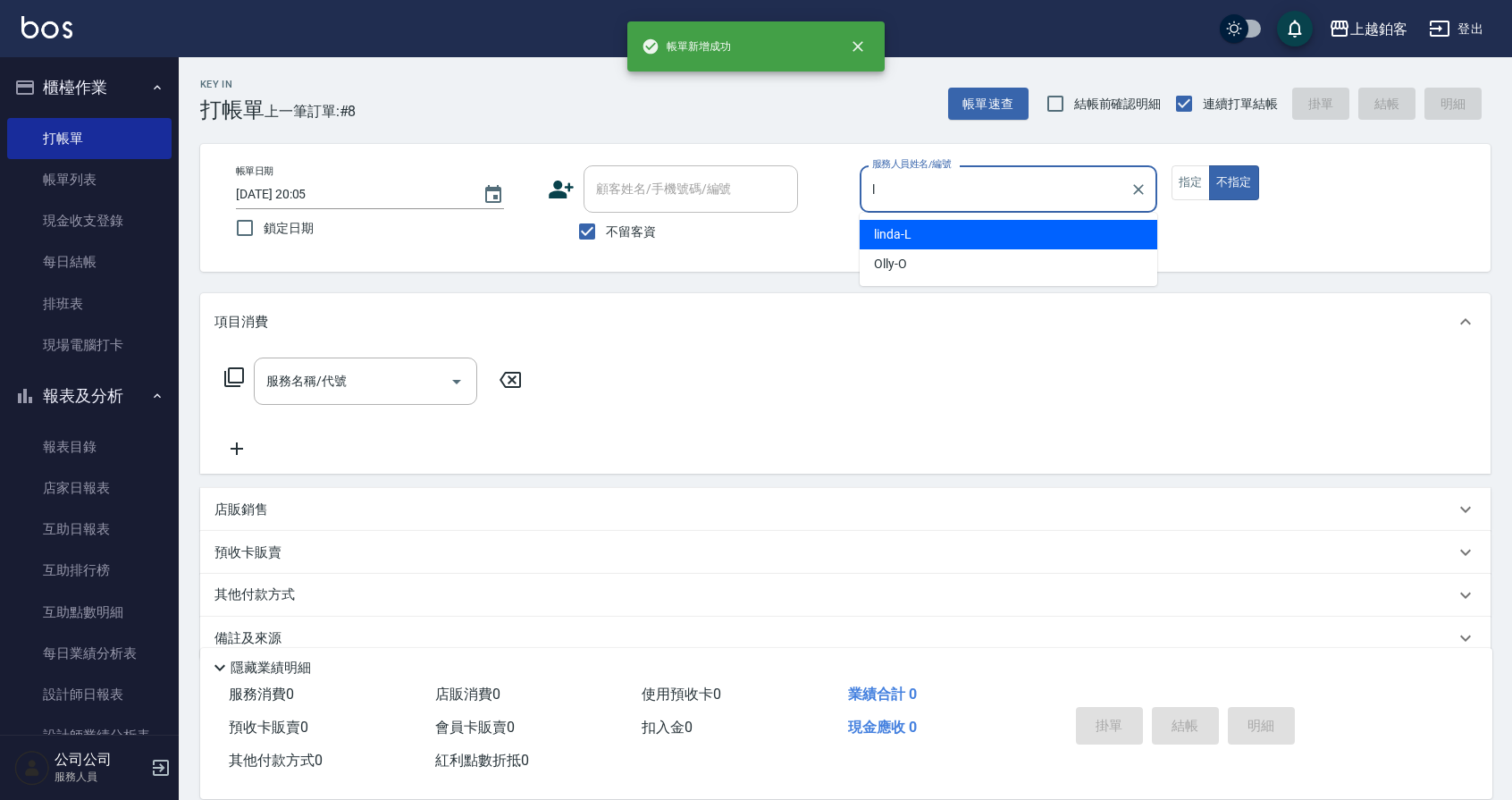
type input "linda-L"
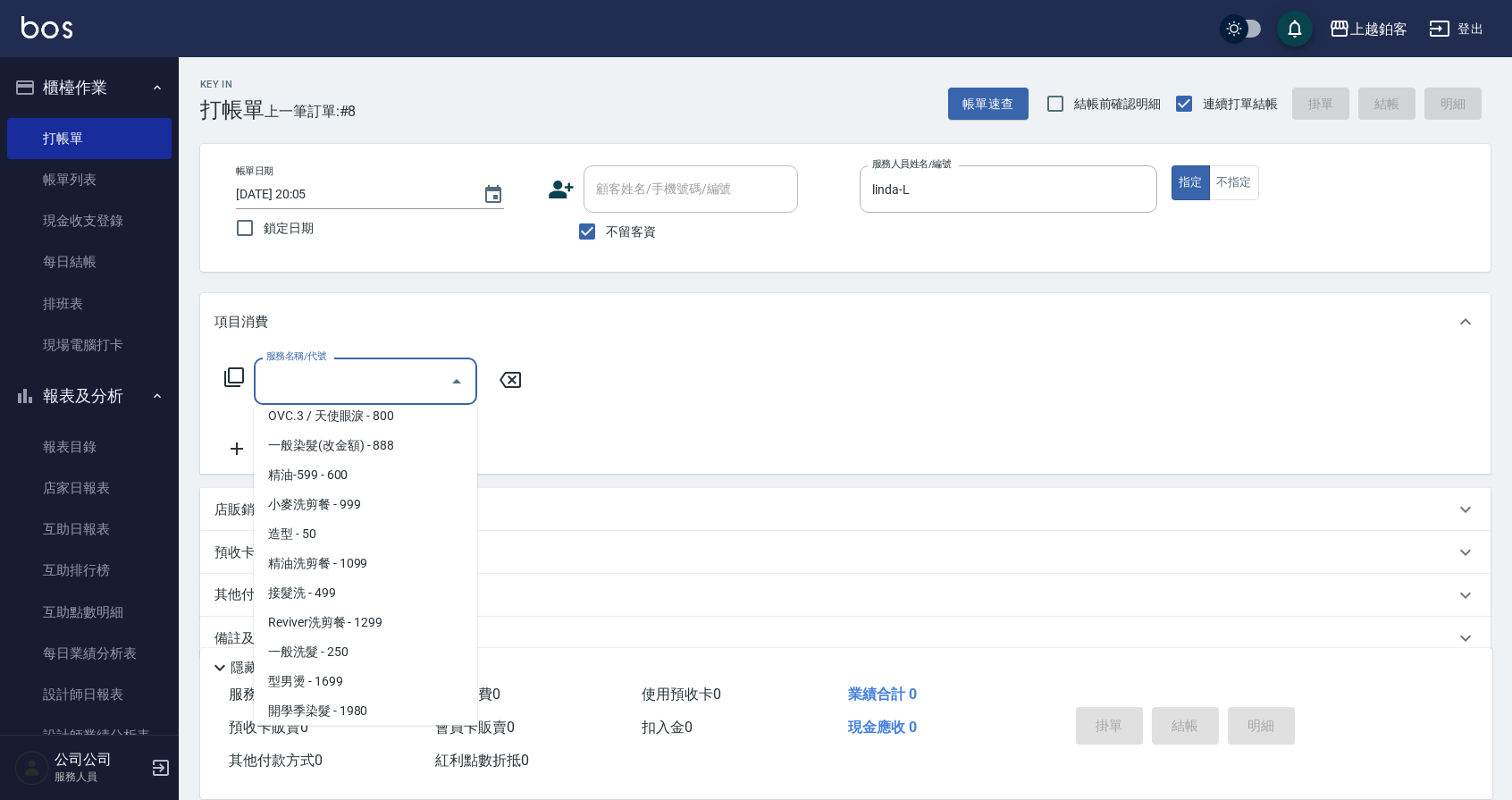
scroll to position [425, 0]
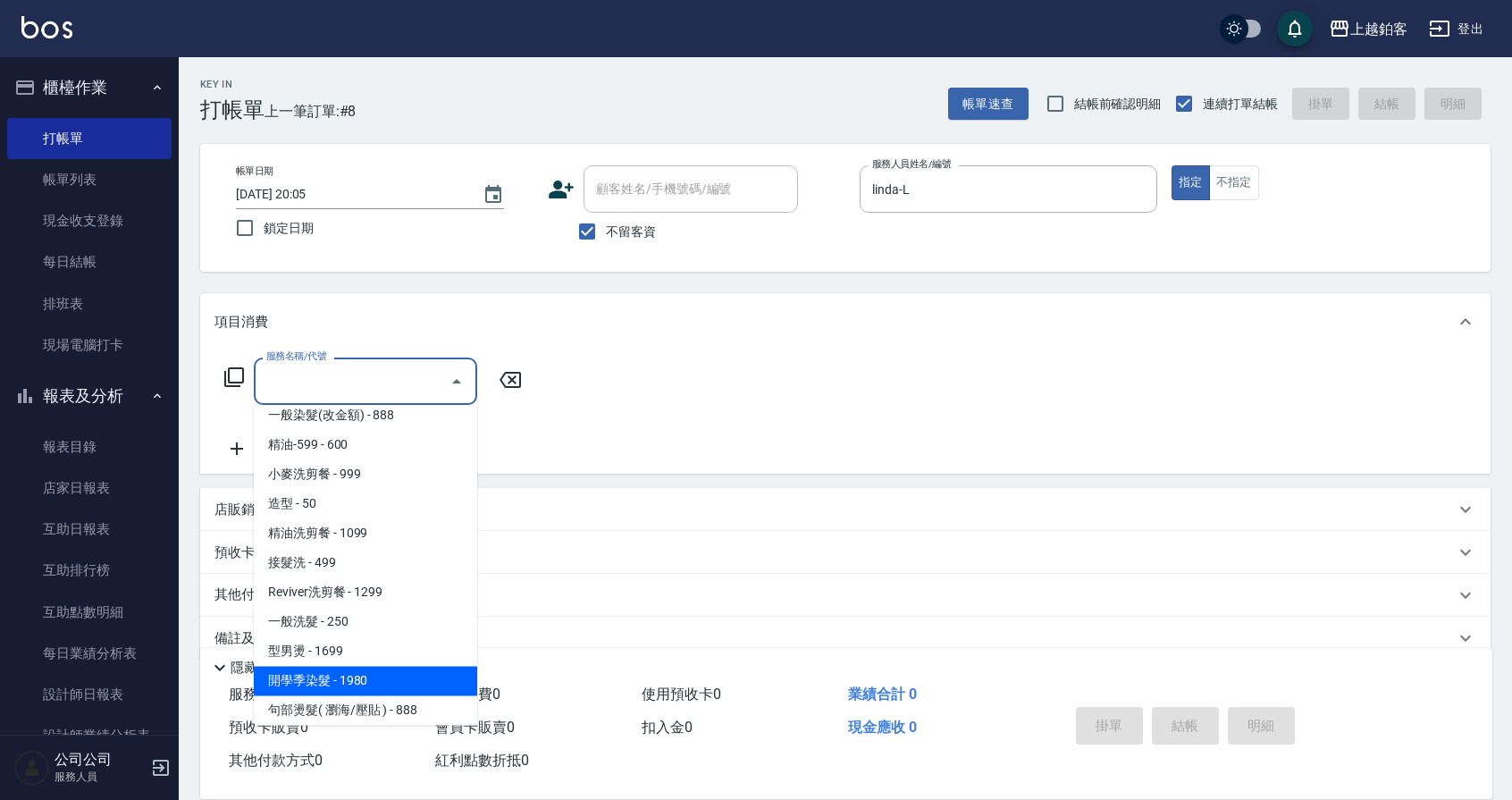
type input "開學季染髮(1980)"
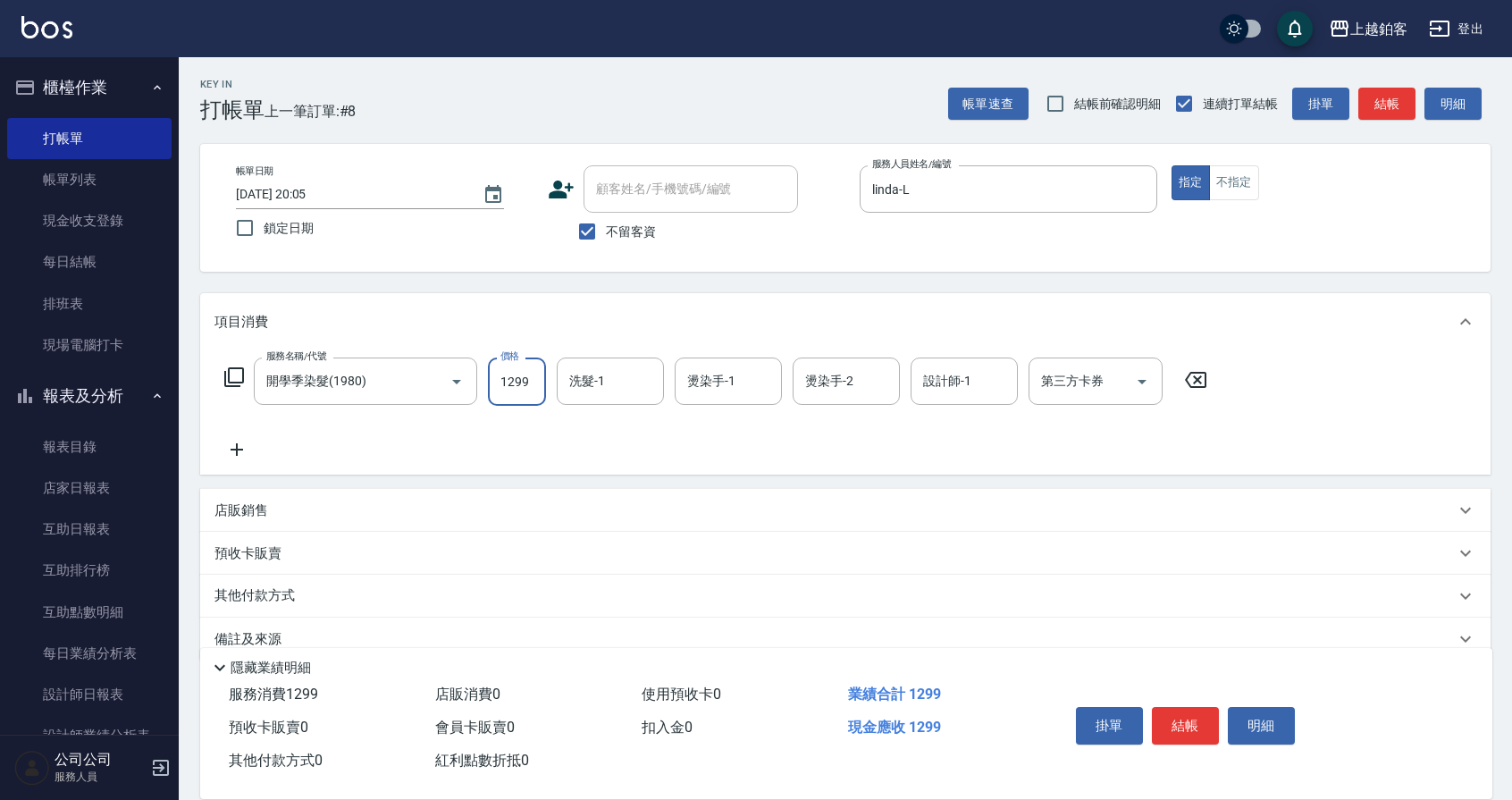
type input "1299"
type input "芯如-50"
type input "linda-L"
drag, startPoint x: 1250, startPoint y: 395, endPoint x: 1261, endPoint y: 477, distance: 82.7
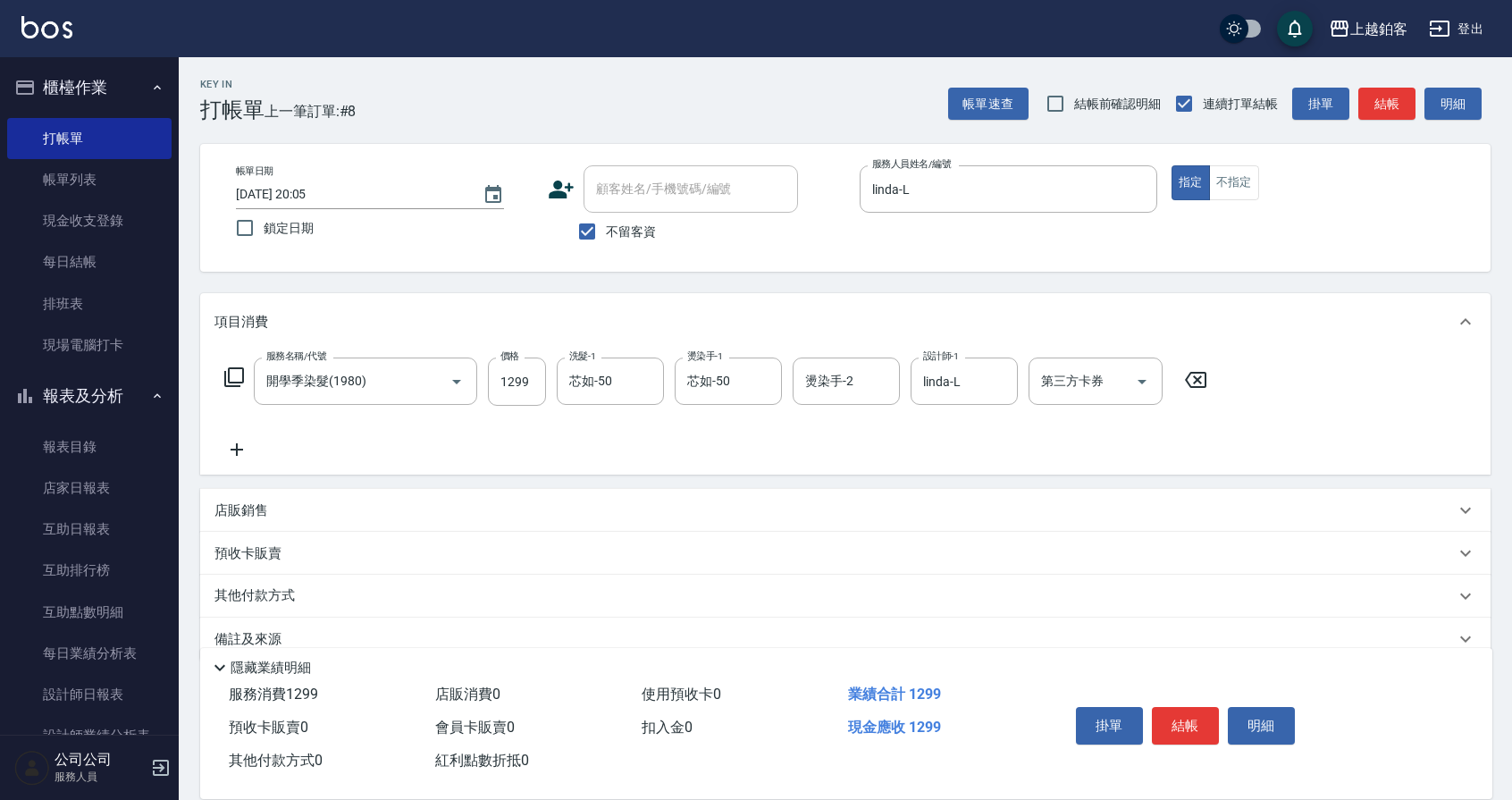
click at [1254, 397] on div "服務名稱/代號 開學季染髮(1980) 服務名稱/代號 價格 1299 價格 洗髮-1 芯如-50 洗髮-1 燙染手-1 芯如-50 燙染手-1 燙染手-2 …" at bounding box center [846, 413] width 1291 height 124
click at [1193, 726] on button "結帳" at bounding box center [1186, 726] width 67 height 37
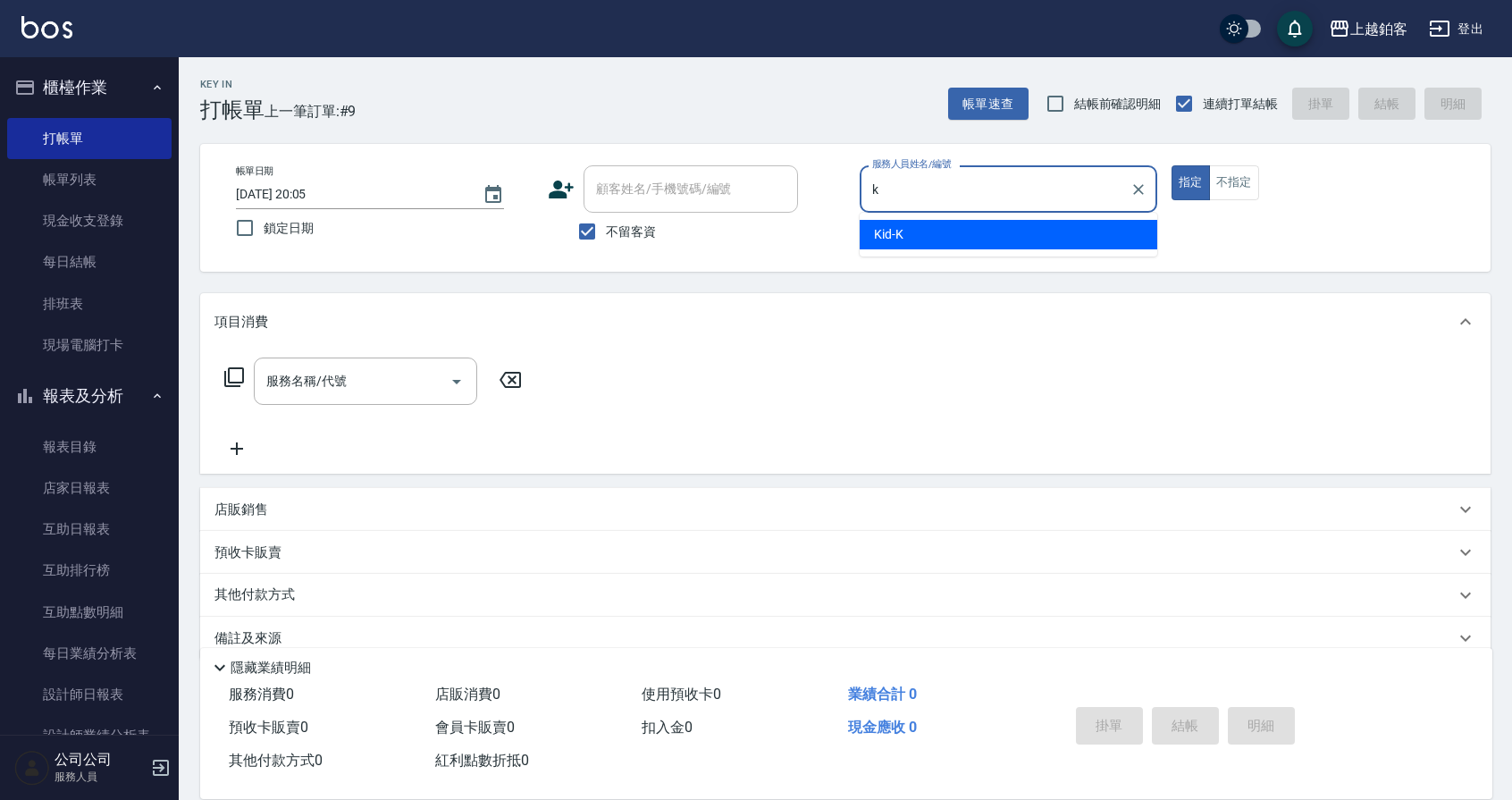
type input "Kid-K"
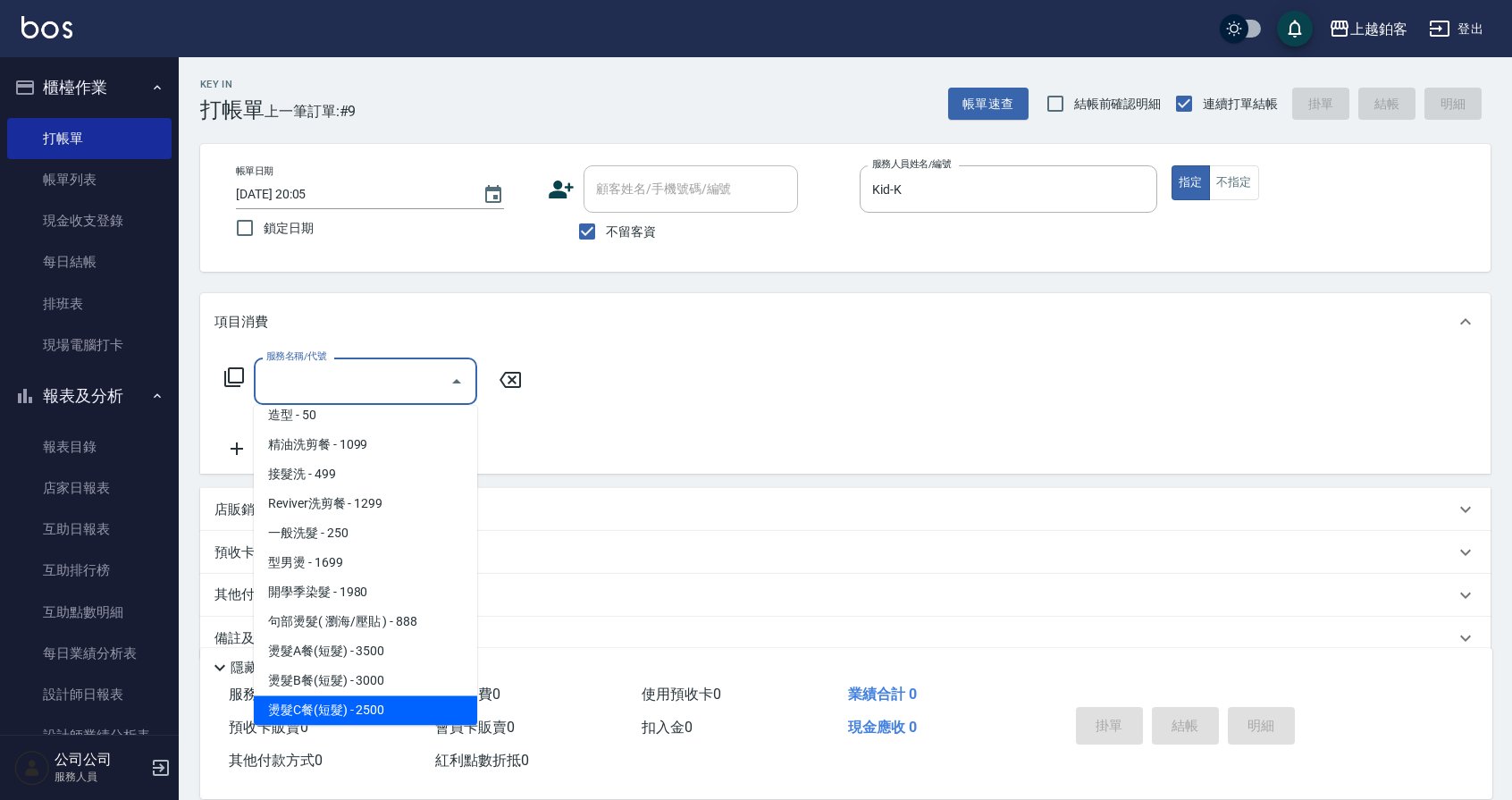
scroll to position [543, 0]
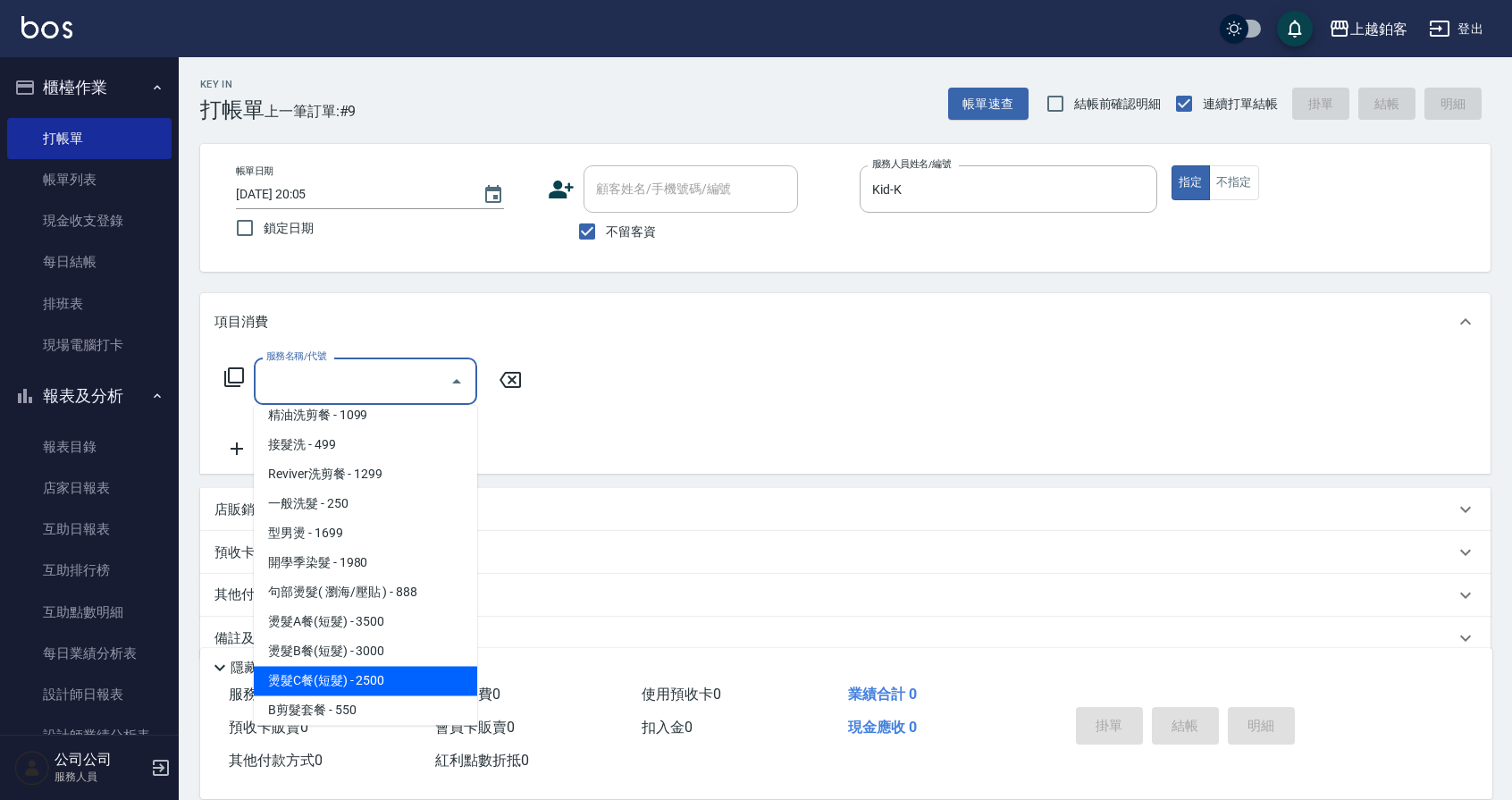
type input "燙髮C餐(短髮)(2203)"
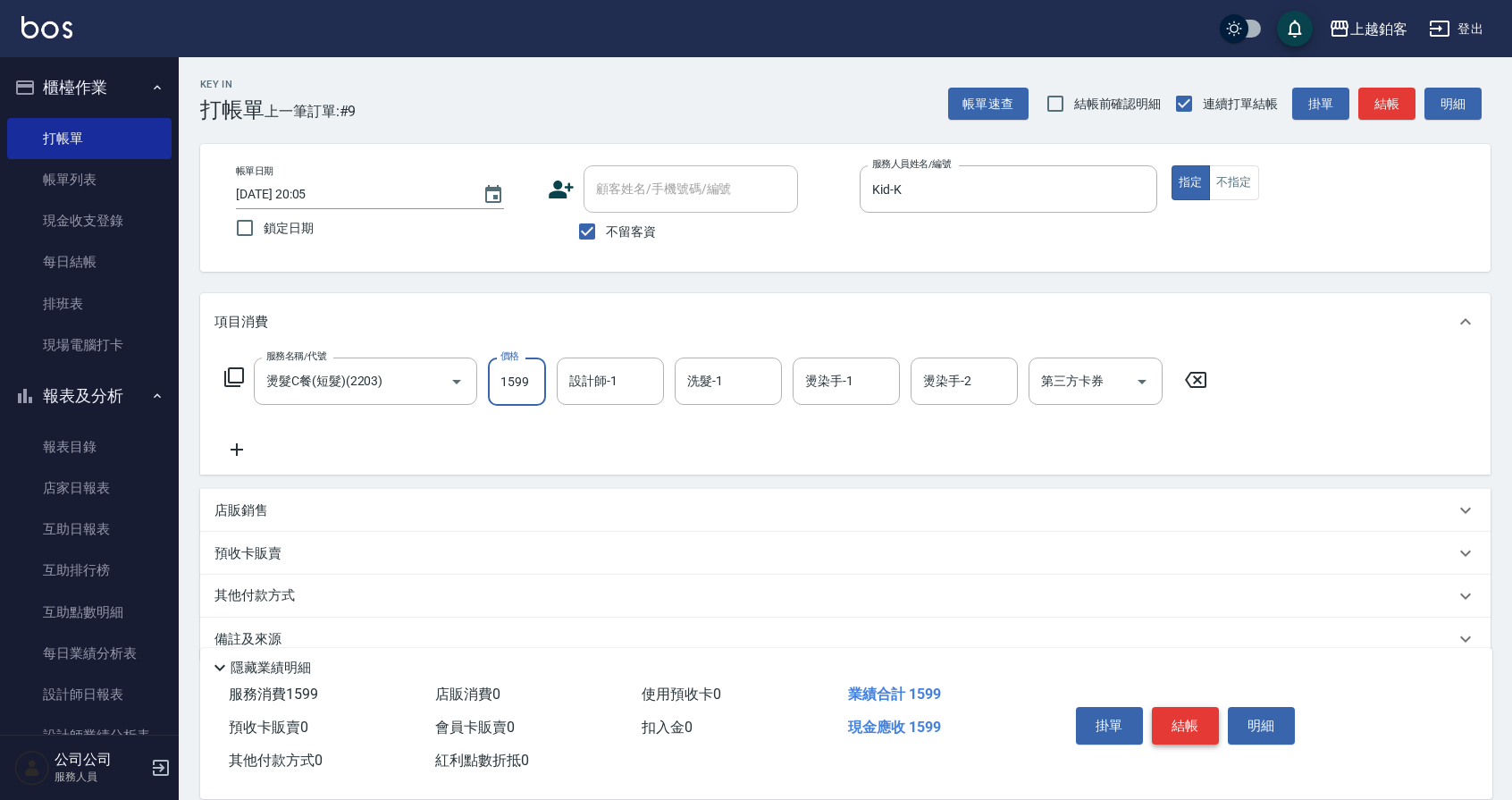
type input "1599"
type input "哲南-44"
click at [639, 385] on icon "Clear" at bounding box center [645, 381] width 18 height 18
type input "Kid-K"
type input "哲南-44"
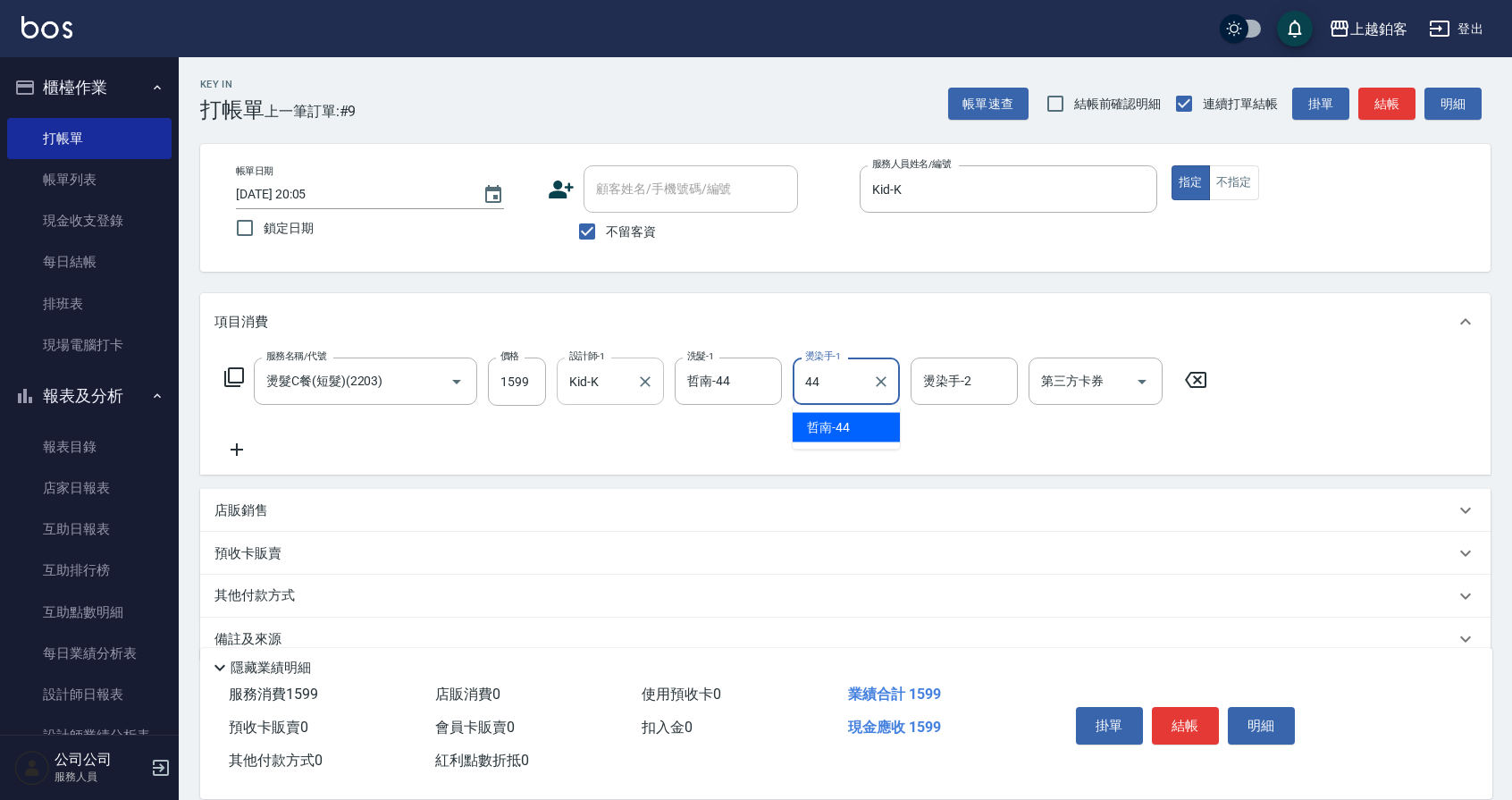
type input "哲南-44"
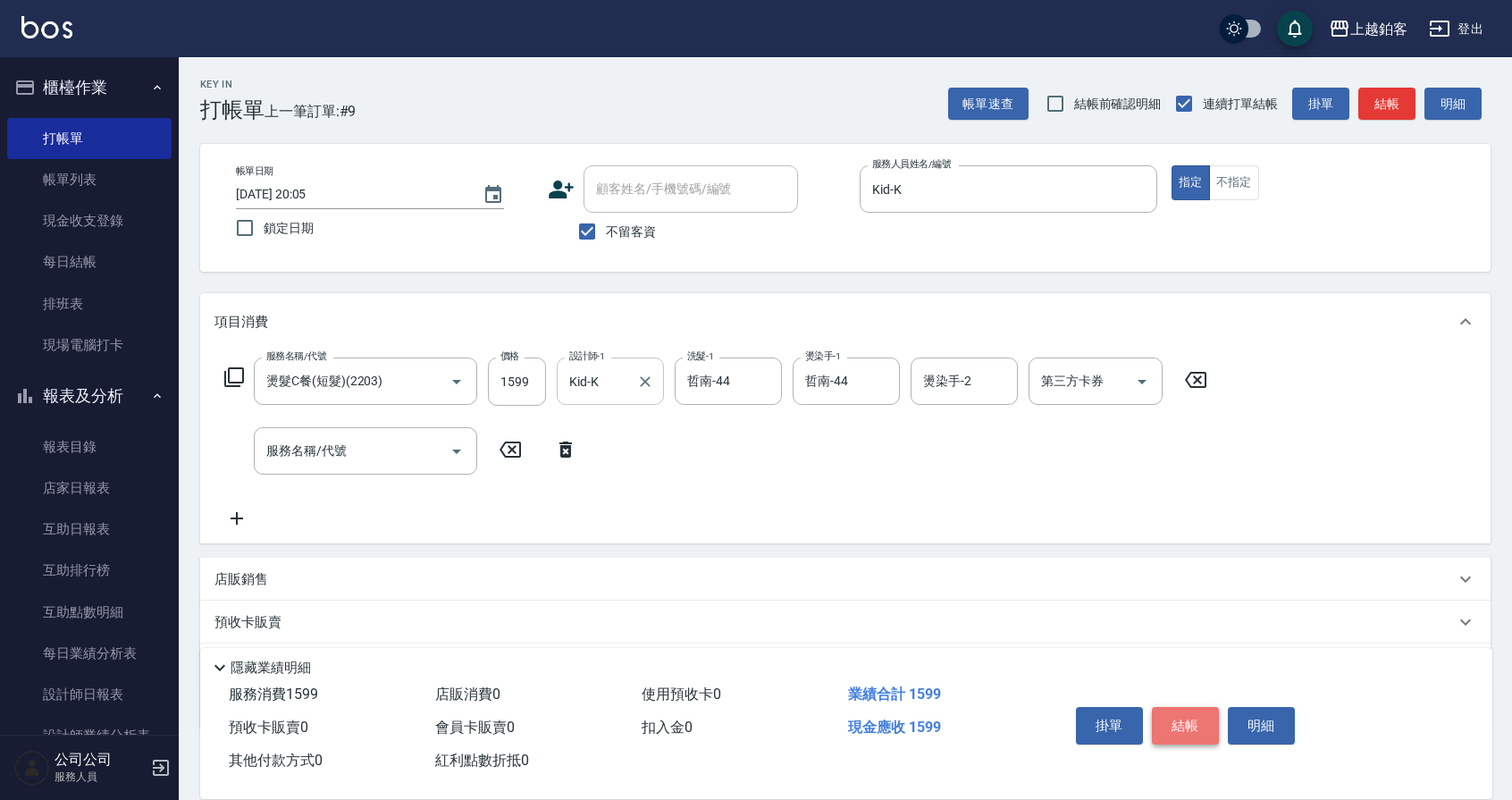
click at [1184, 720] on button "結帳" at bounding box center [1186, 726] width 67 height 37
type input "2025/10/12 20:06"
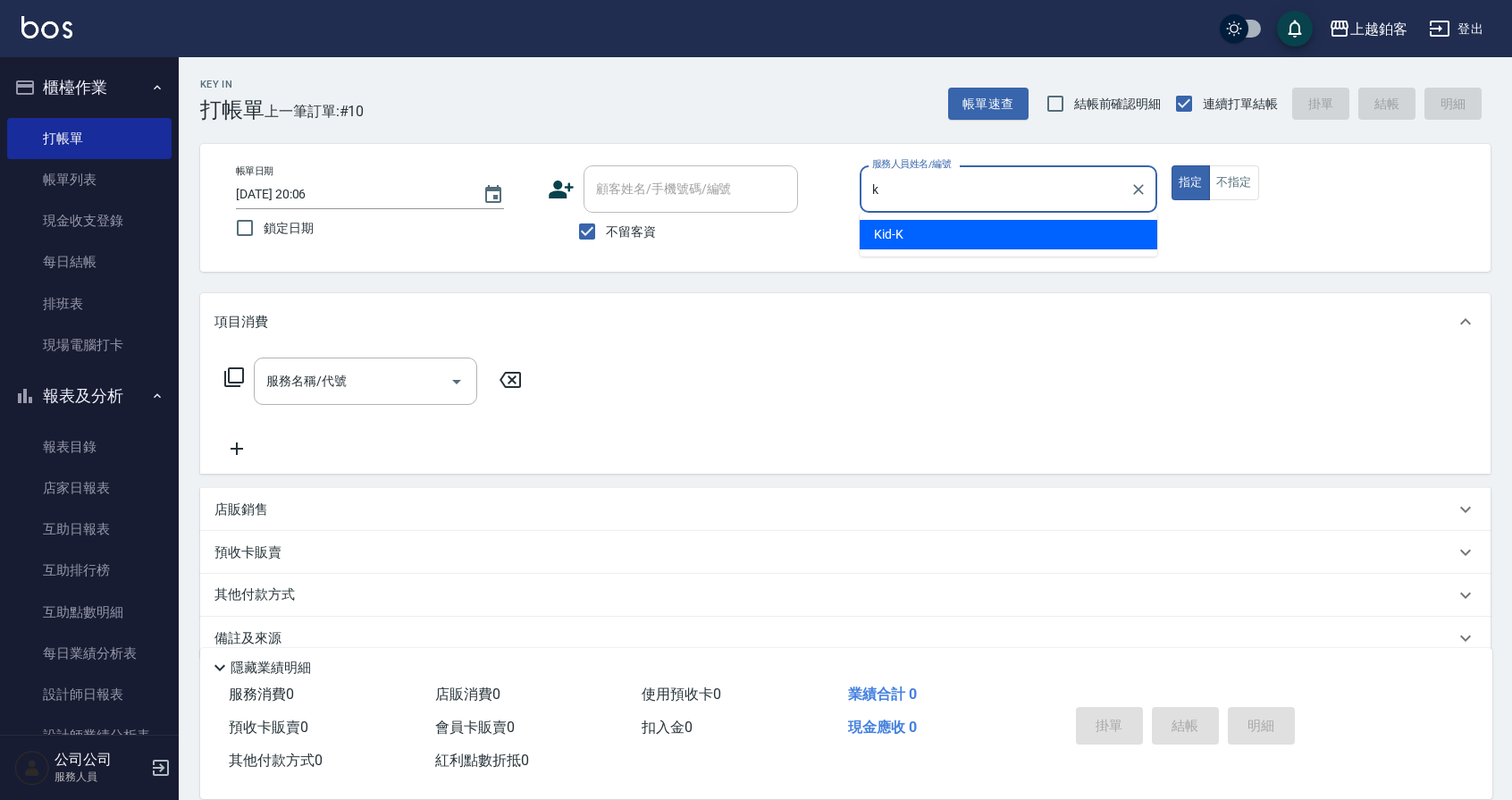
type input "Kid-K"
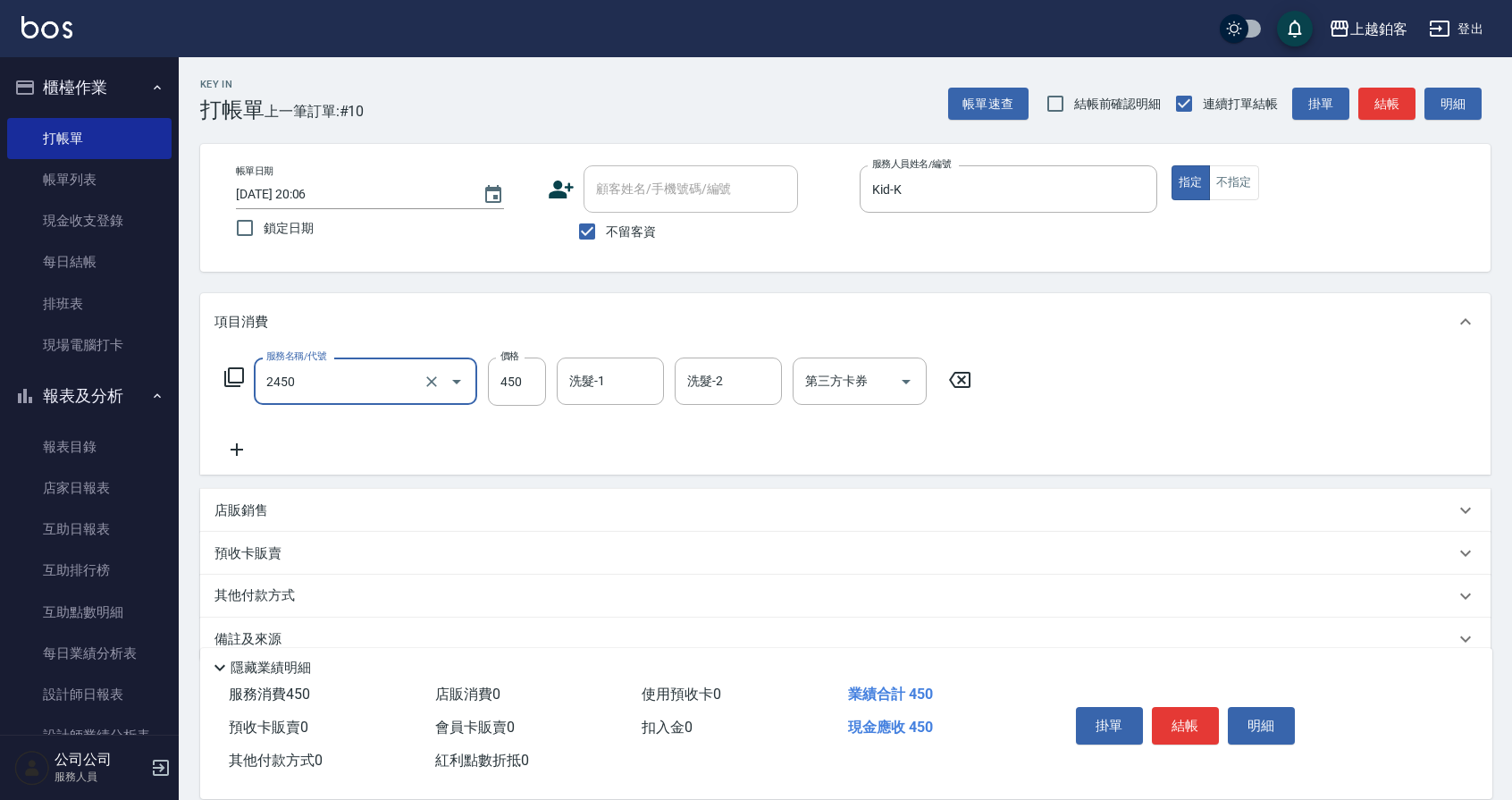
type input "C剪髮套餐(2450)"
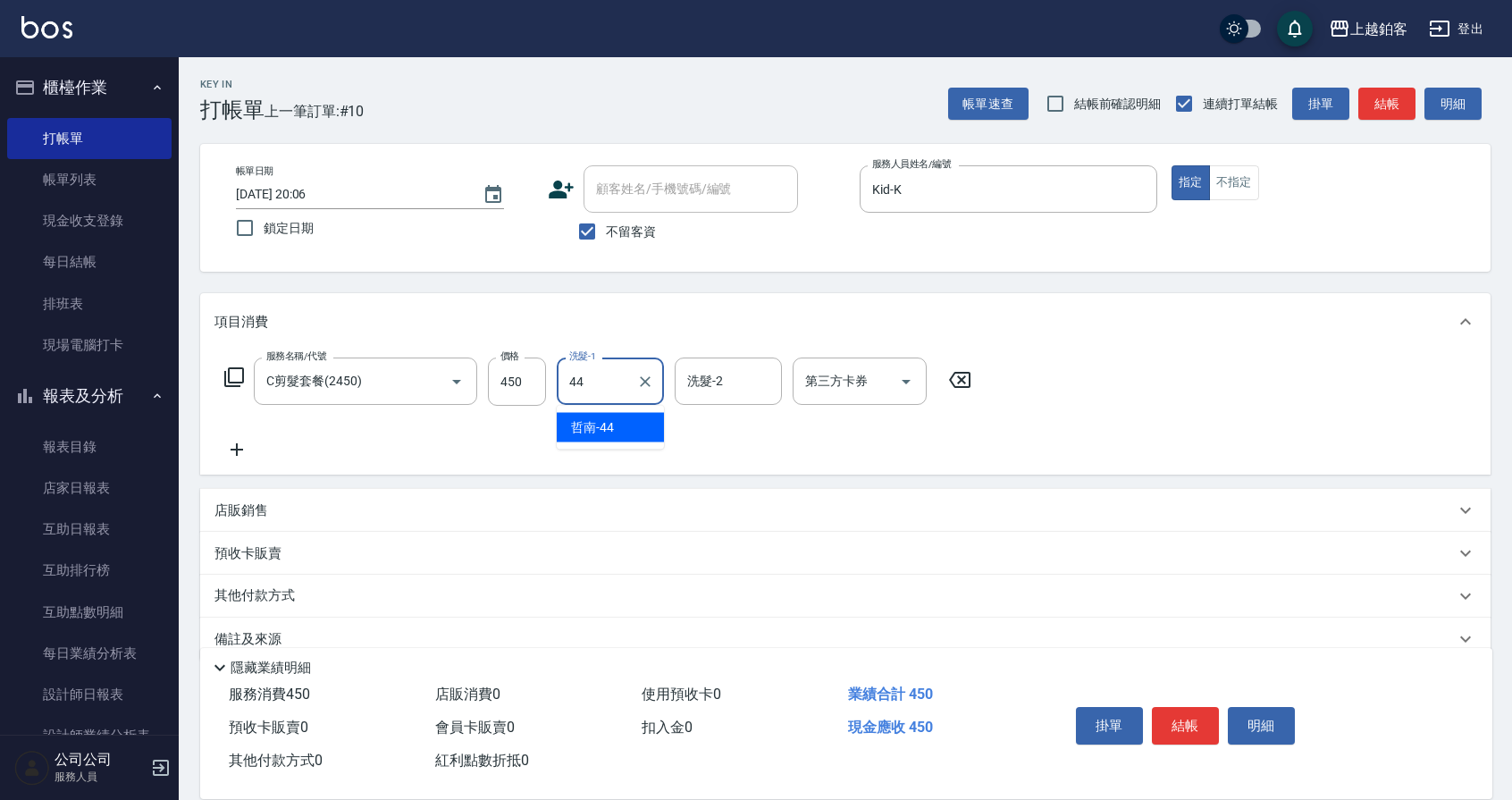
type input "哲南-44"
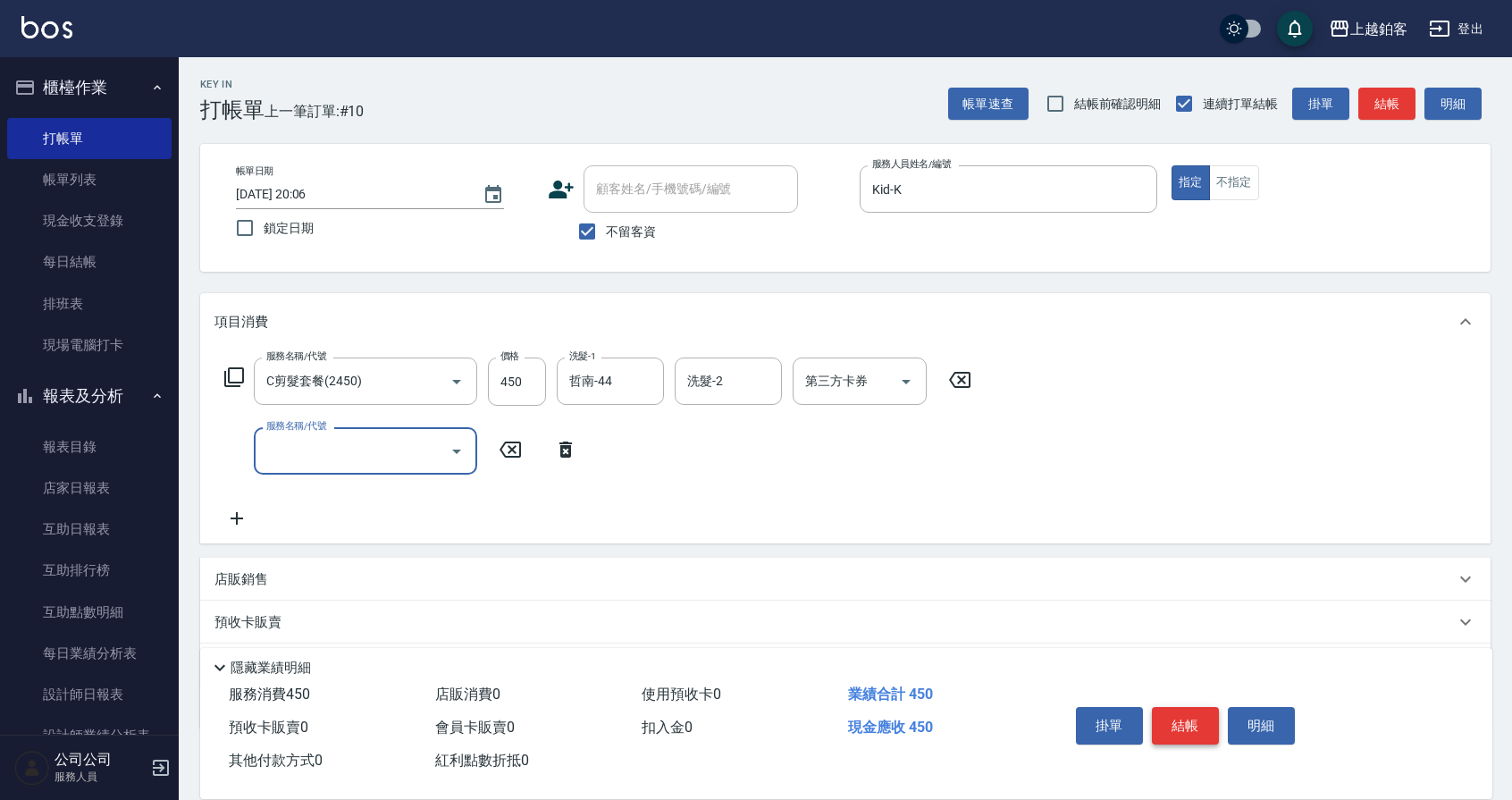
click at [1175, 720] on button "結帳" at bounding box center [1186, 726] width 67 height 37
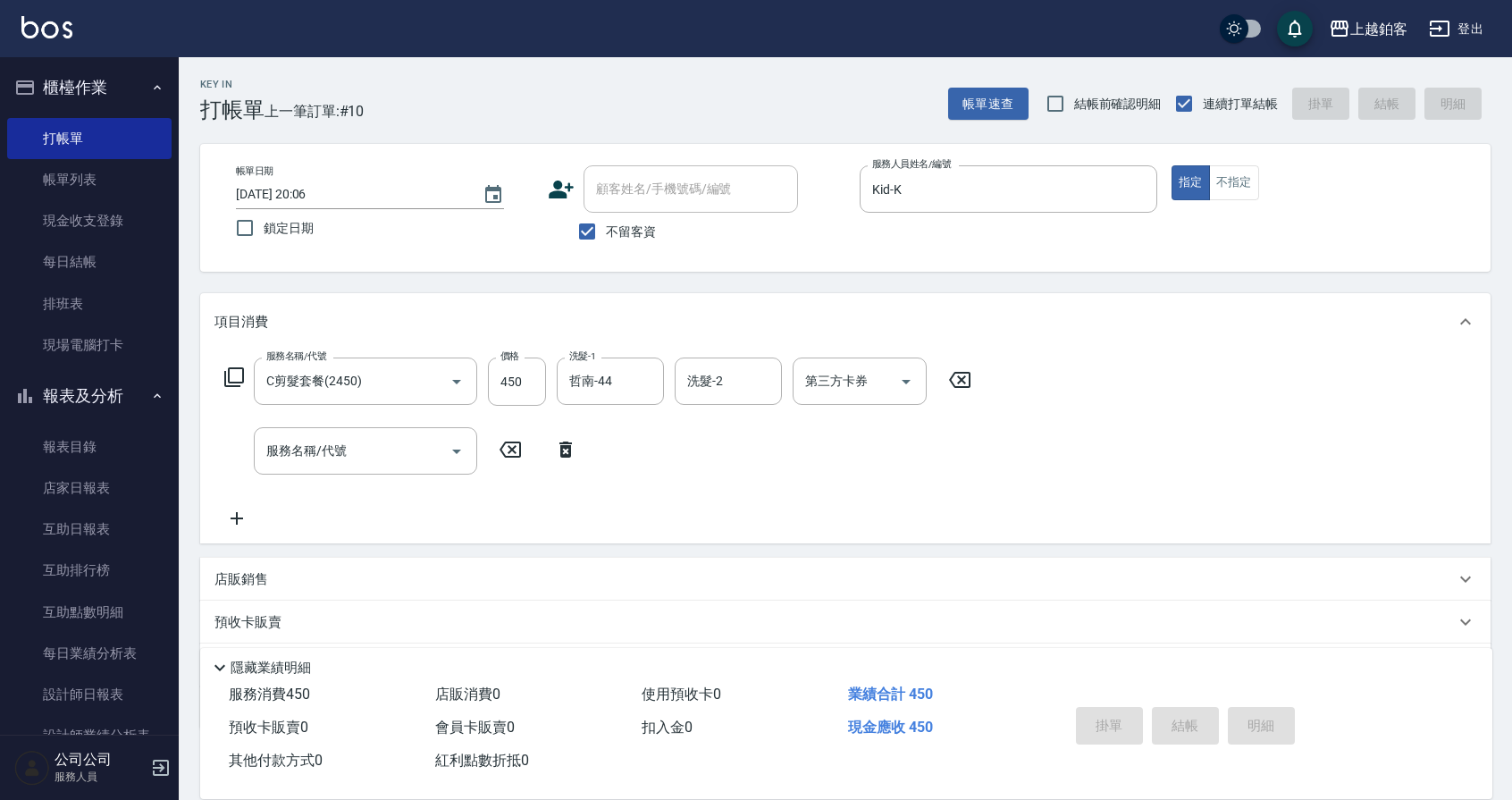
type input "2025/10/12 20:26"
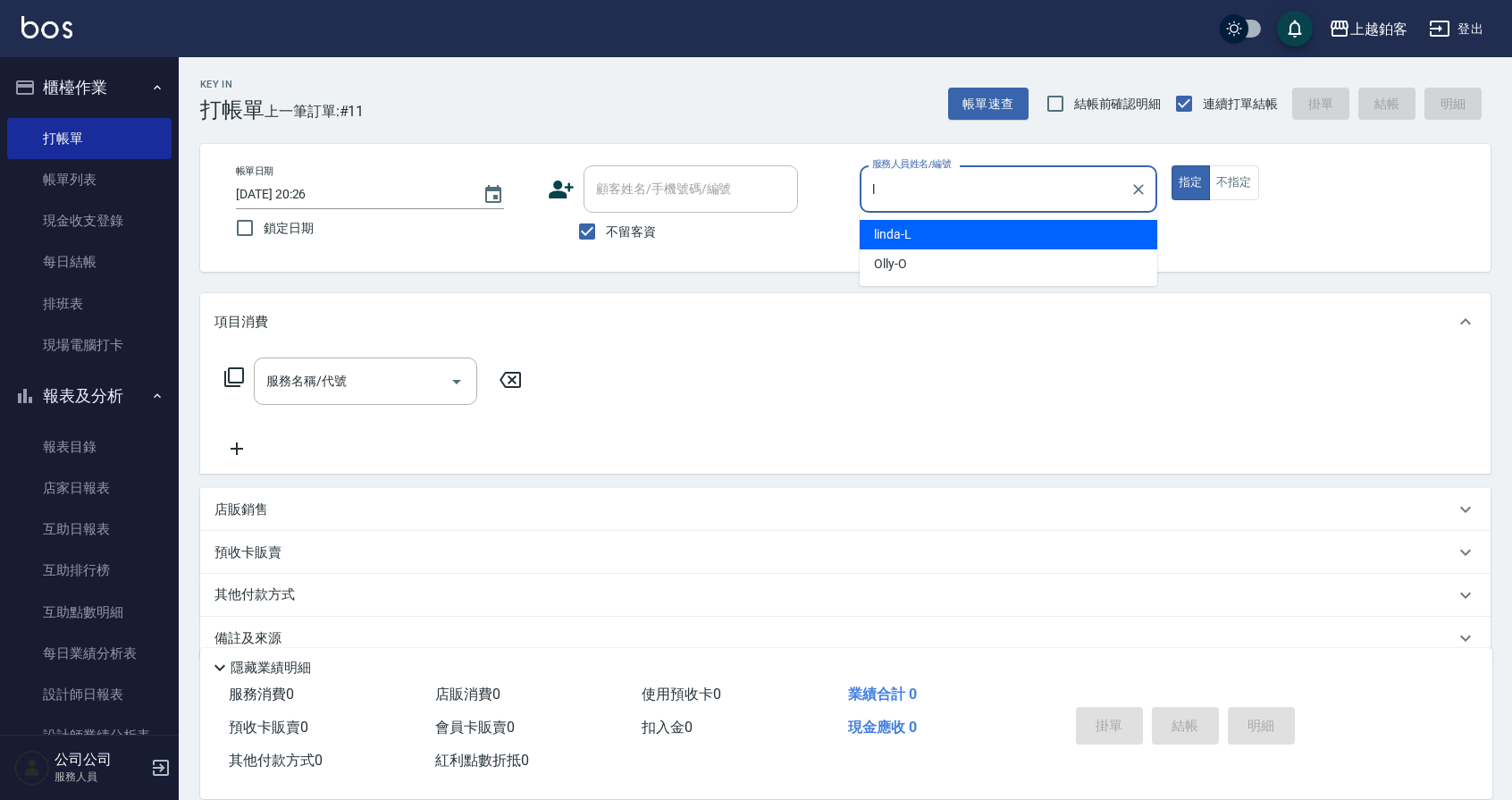
type input "linda-L"
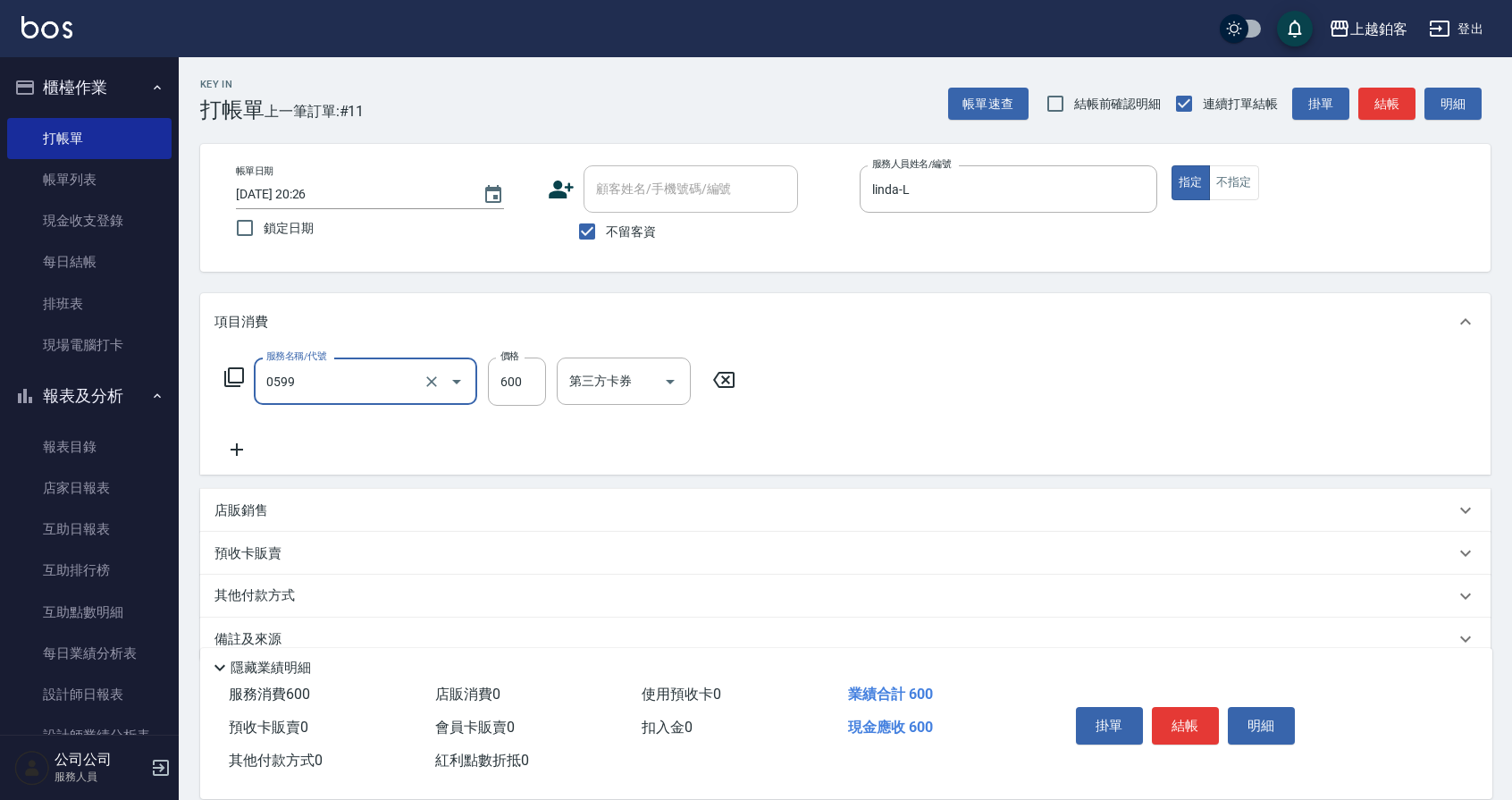
type input "精油-599(0599)"
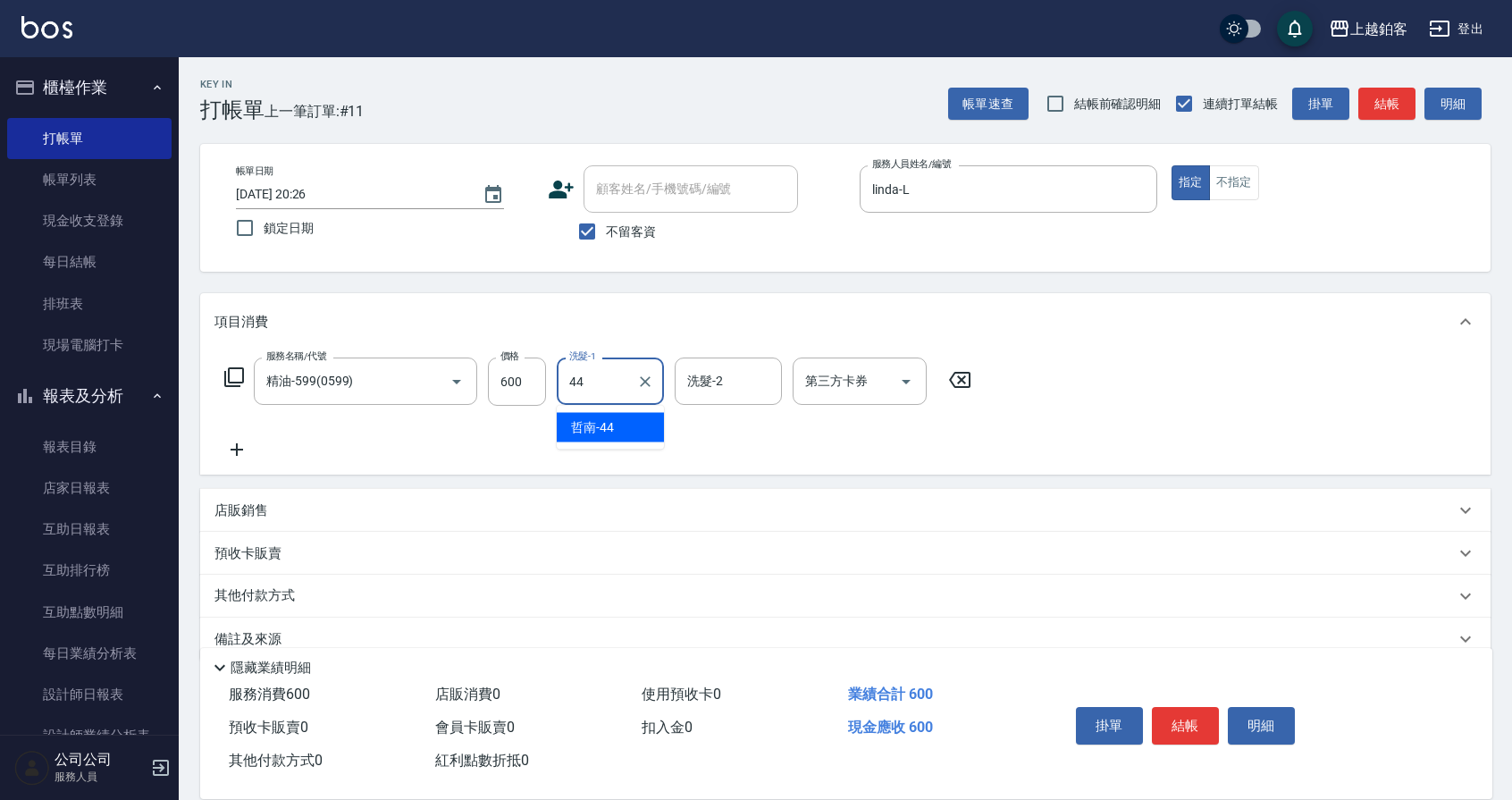
type input "哲南-44"
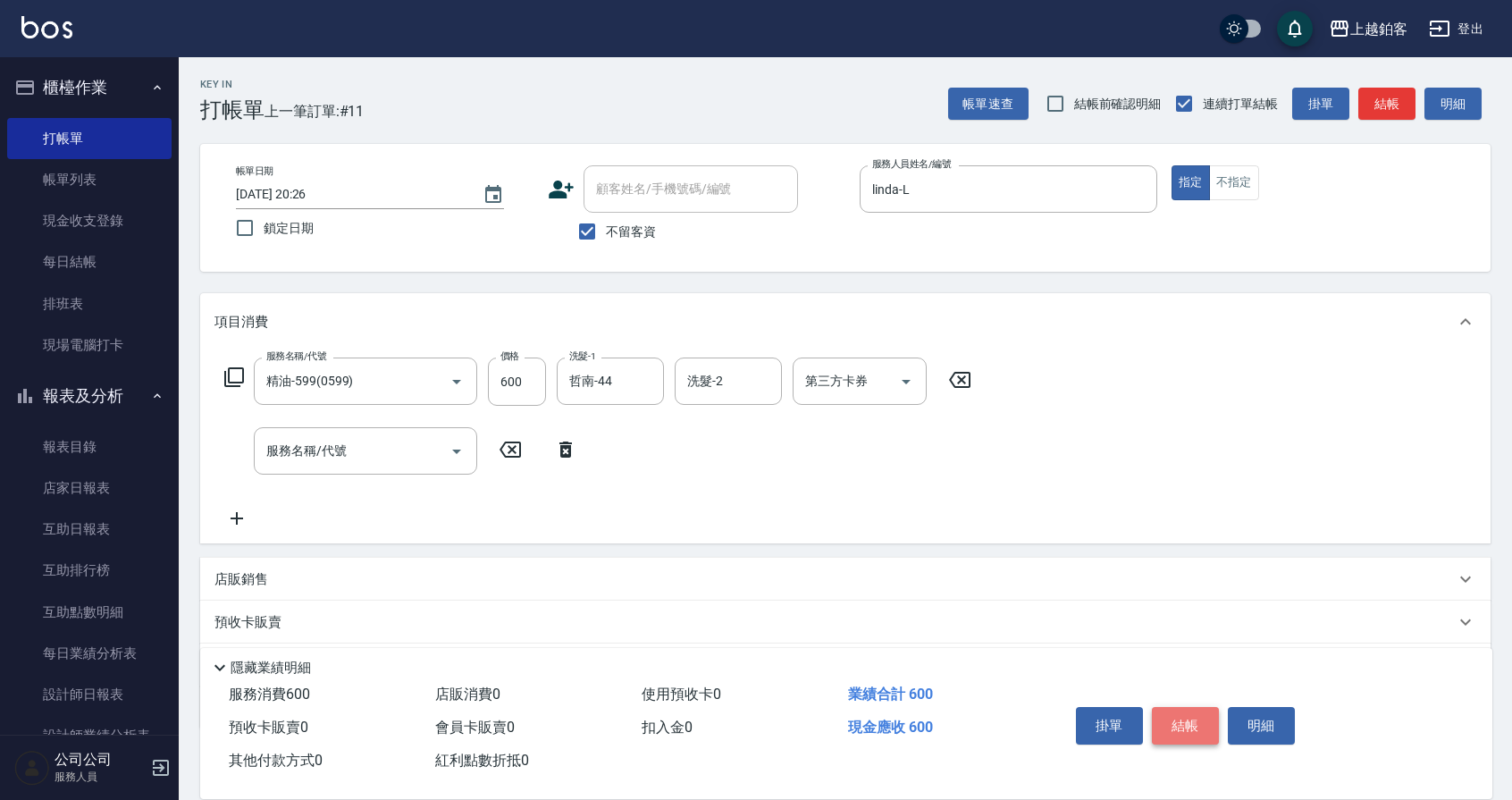
click at [1175, 713] on button "結帳" at bounding box center [1186, 726] width 67 height 37
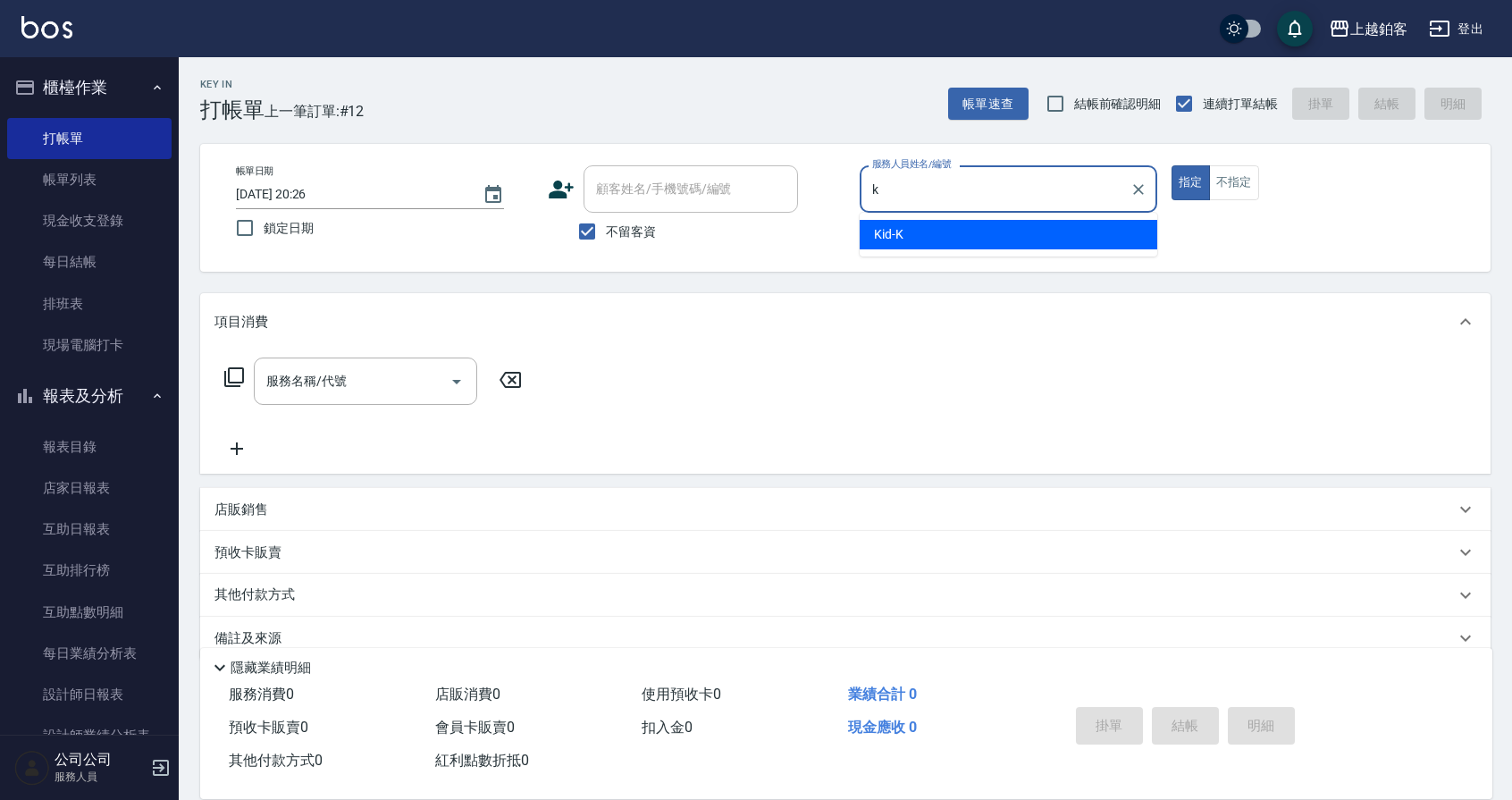
type input "Kid-K"
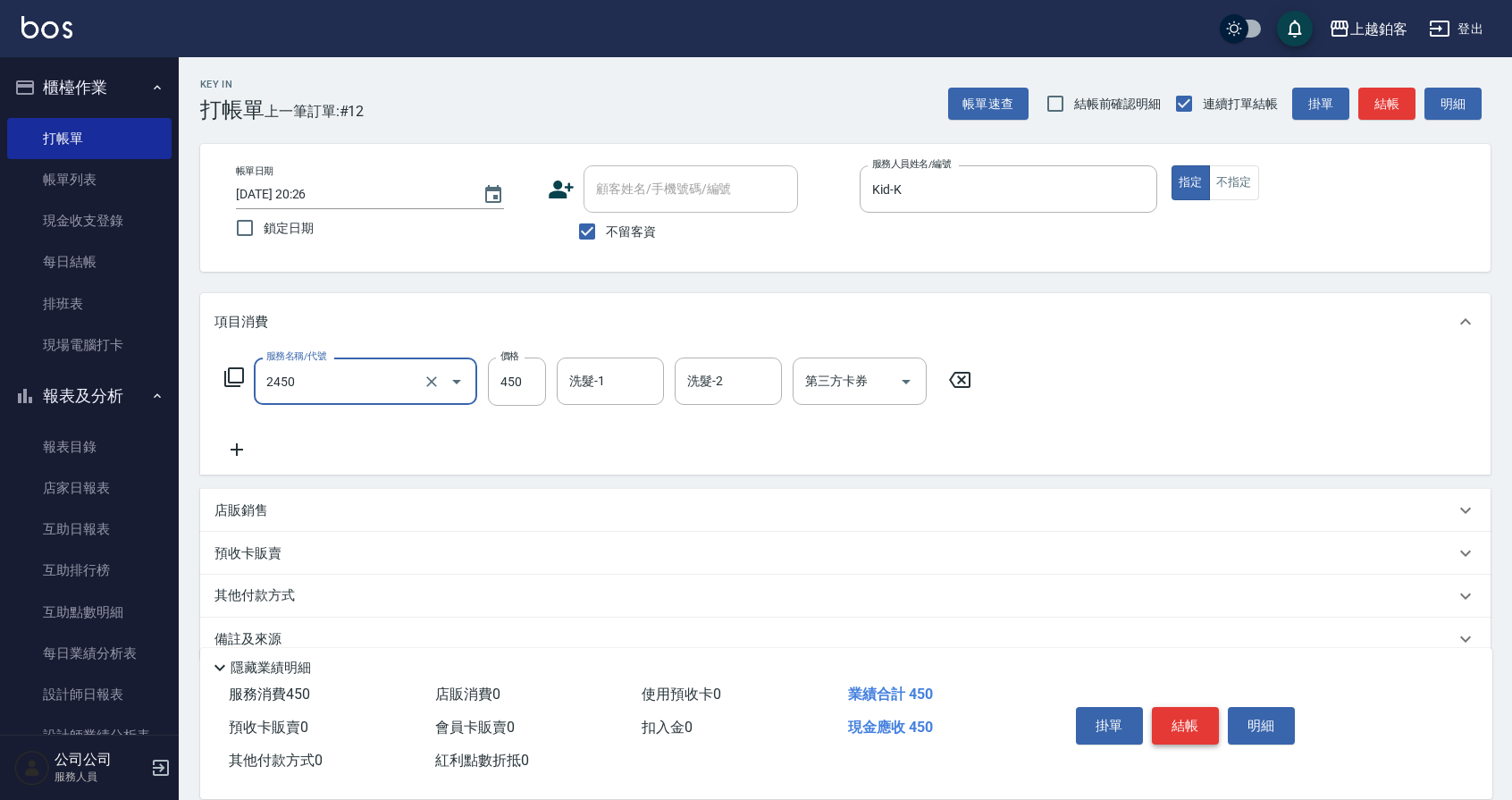
type input "C剪髮套餐(2450)"
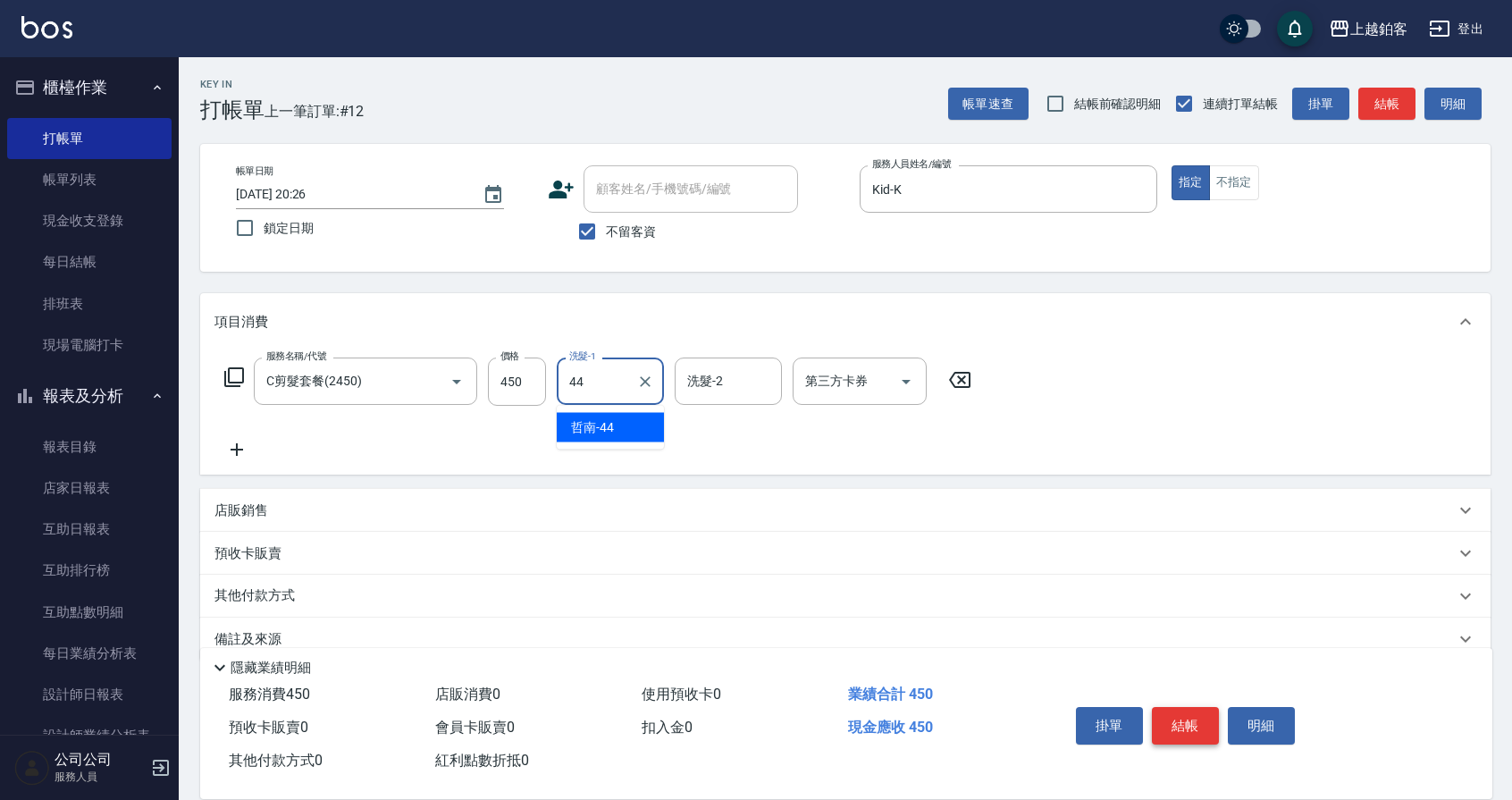
type input "哲南-44"
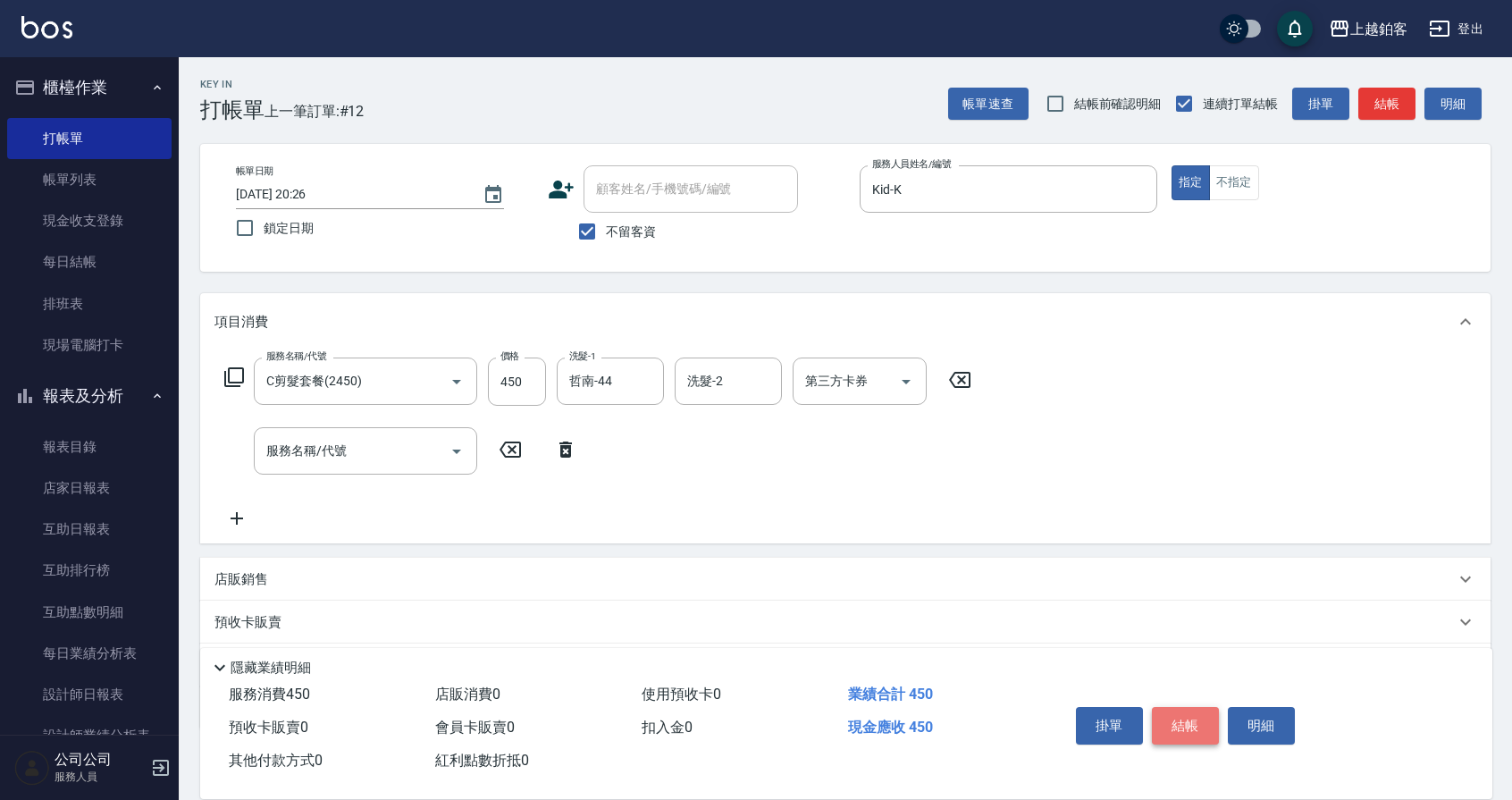
click at [1195, 724] on button "結帳" at bounding box center [1186, 726] width 67 height 37
type input "2025/10/12 20:27"
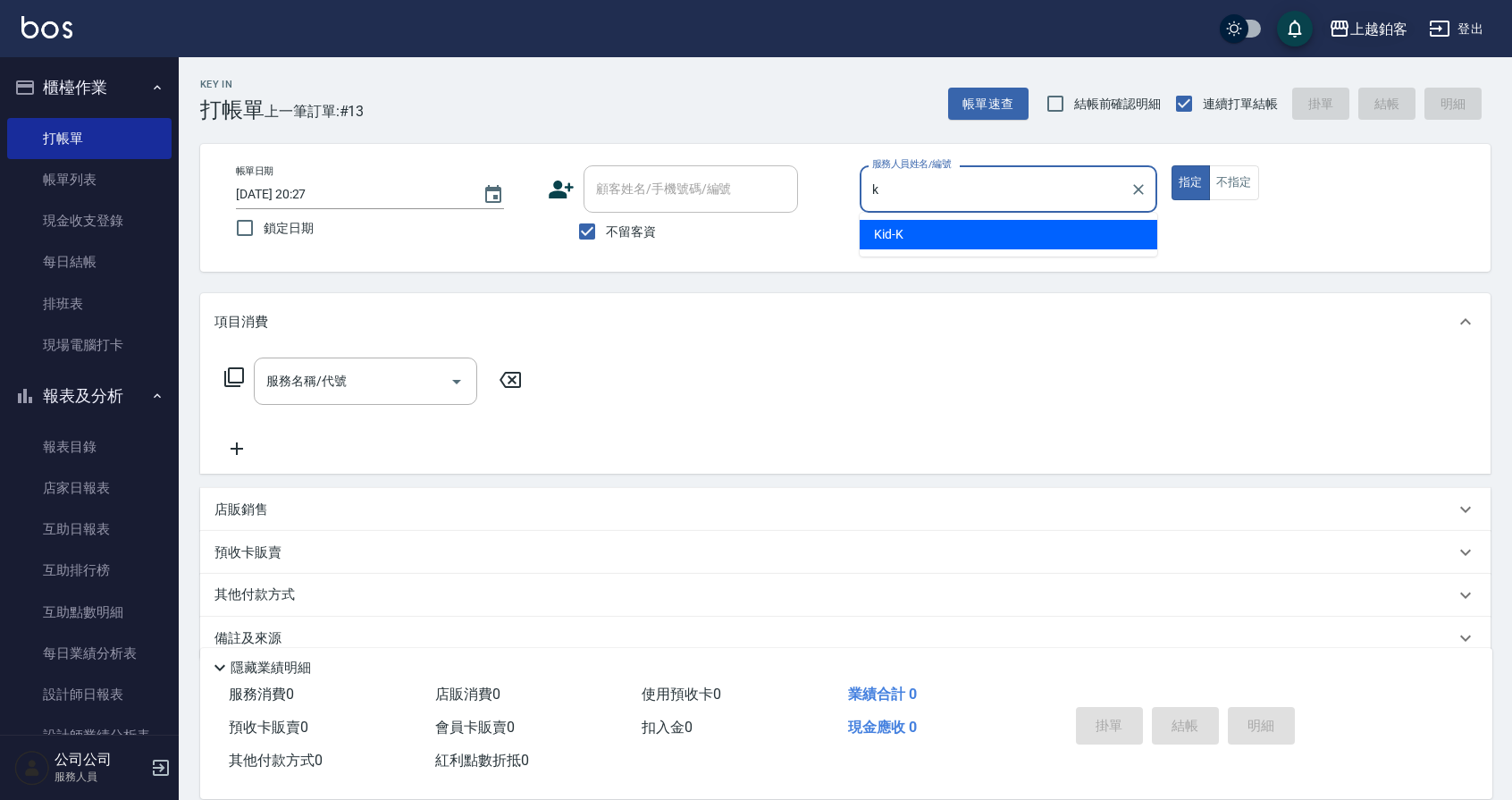
type input "Kid-K"
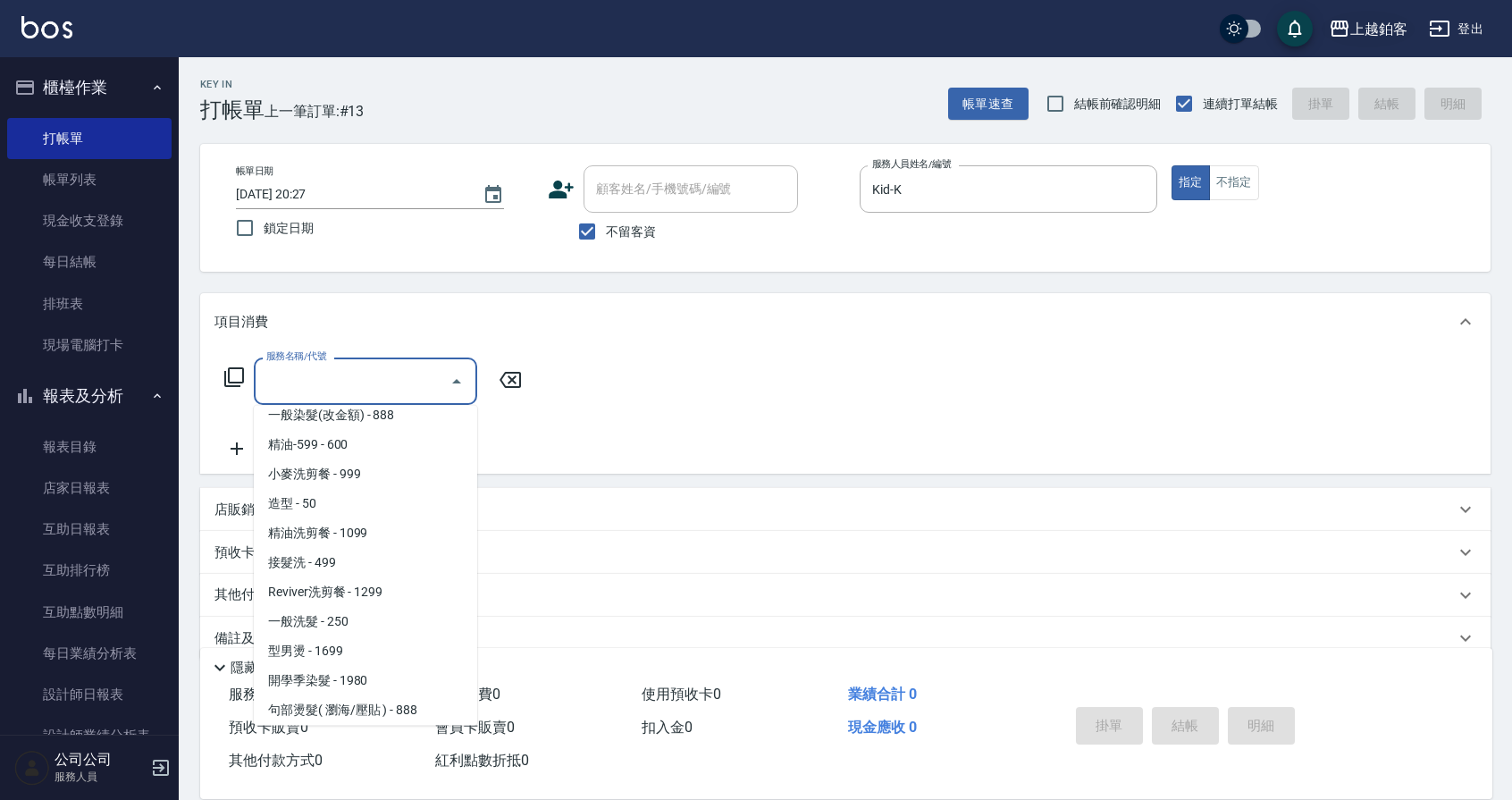
scroll to position [454, 0]
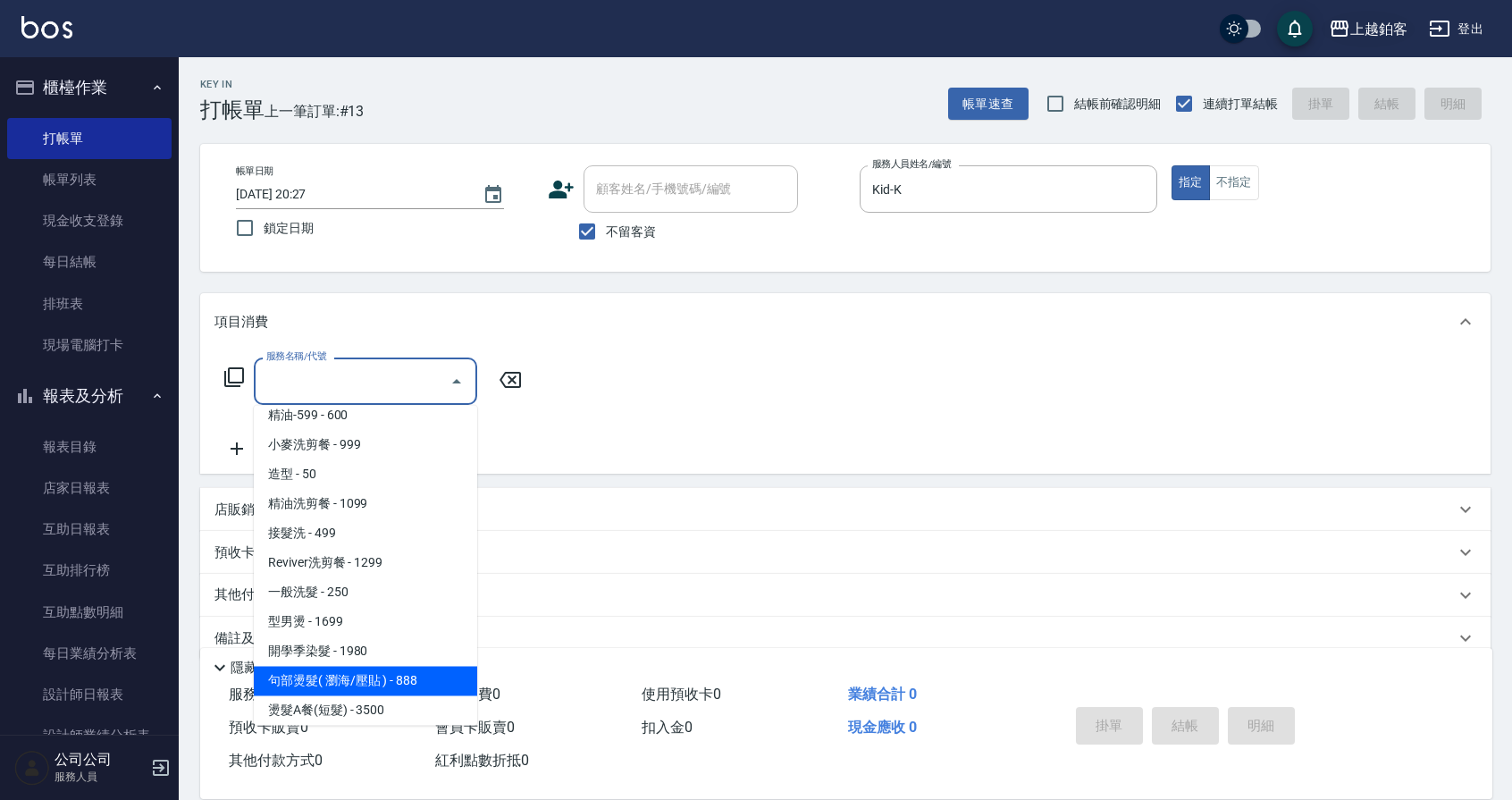
type input "句部燙髮( 瀏海/壓貼 )(2001)"
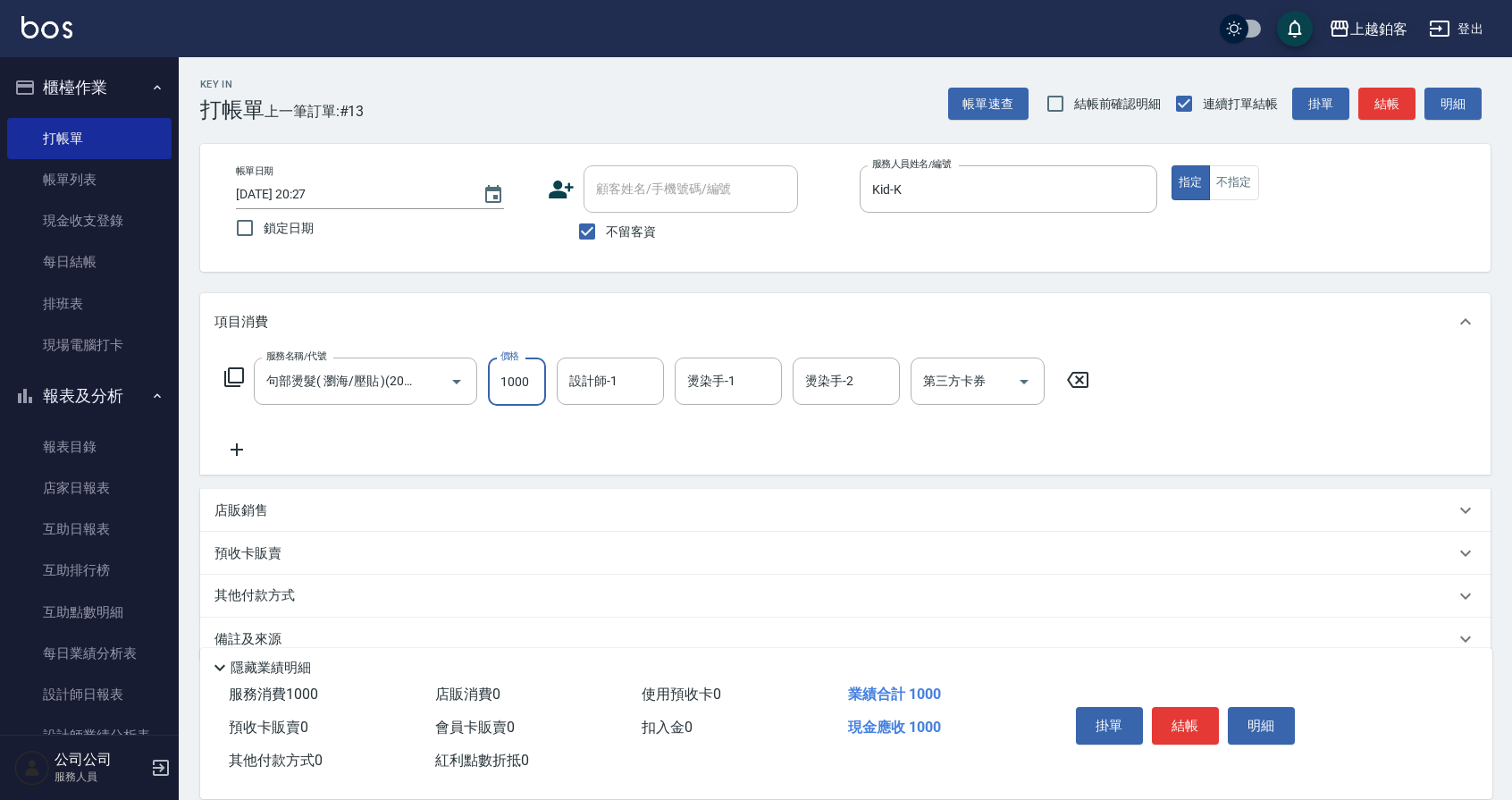
type input "1000"
type input "Kid-K"
type input "芯如-50"
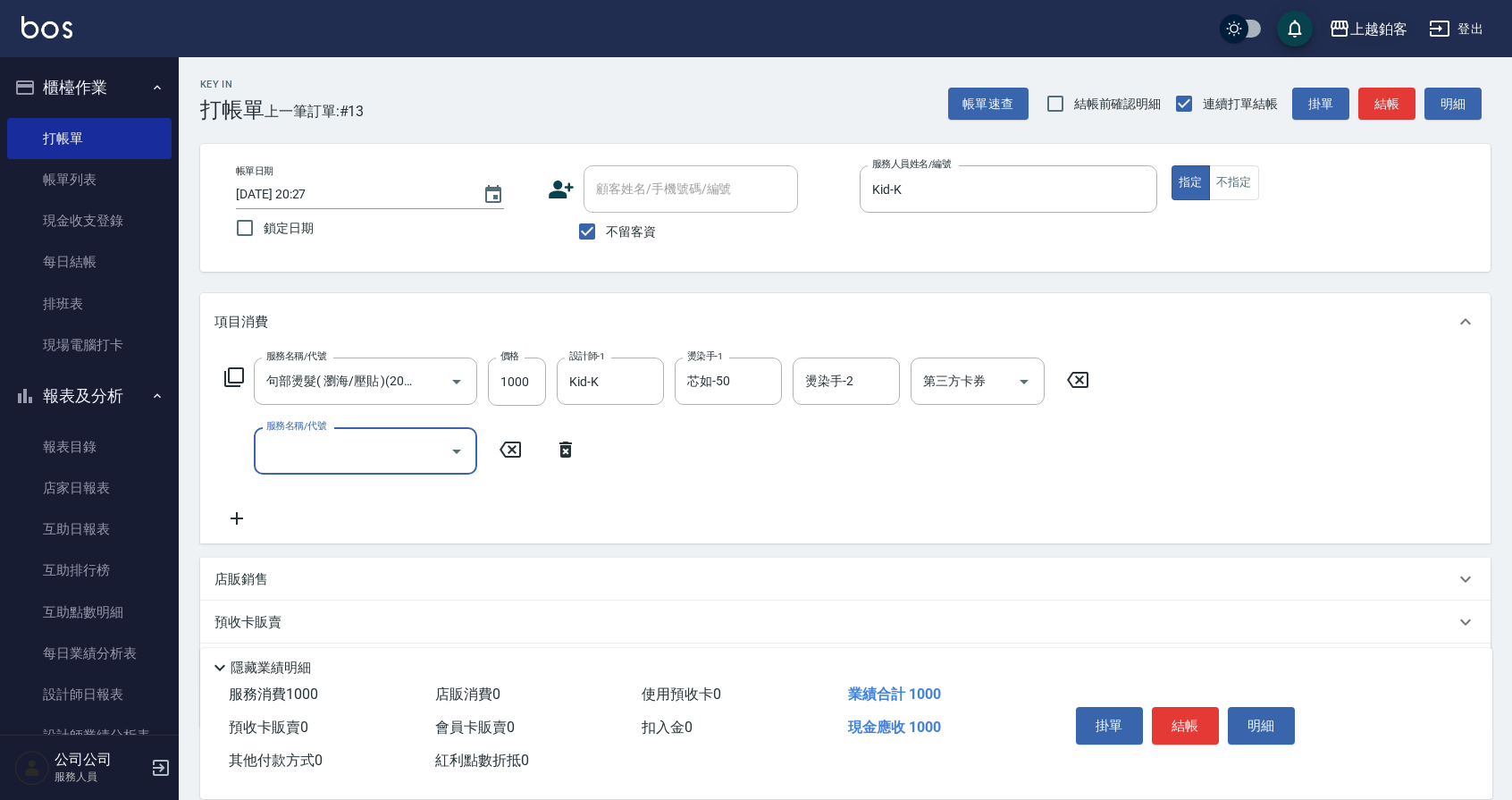
scroll to position [0, 0]
click at [1032, 373] on icon "Open" at bounding box center [1025, 382] width 22 height 22
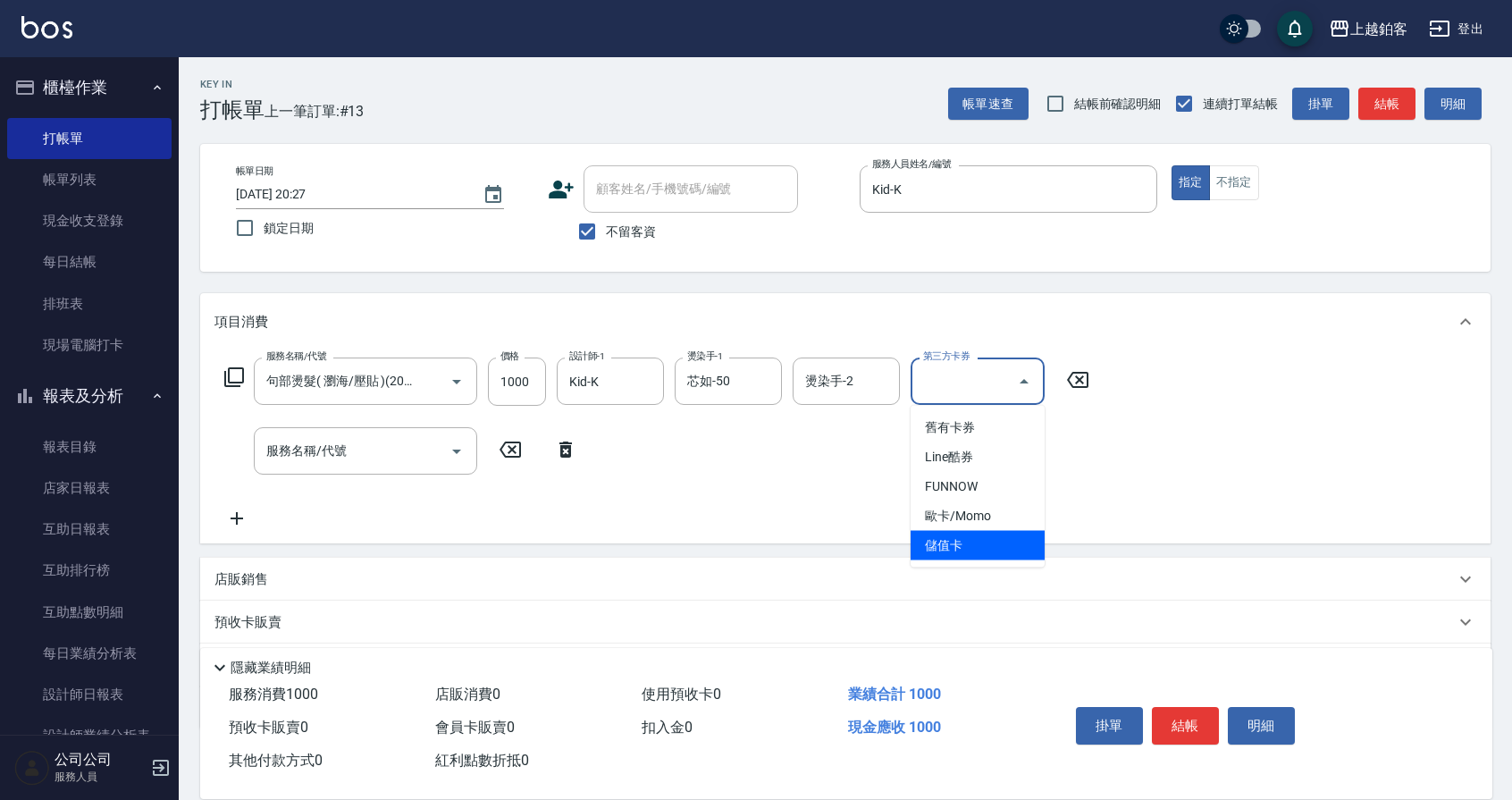
click at [949, 549] on span "儲值卡" at bounding box center [978, 545] width 134 height 29
type input "儲值卡"
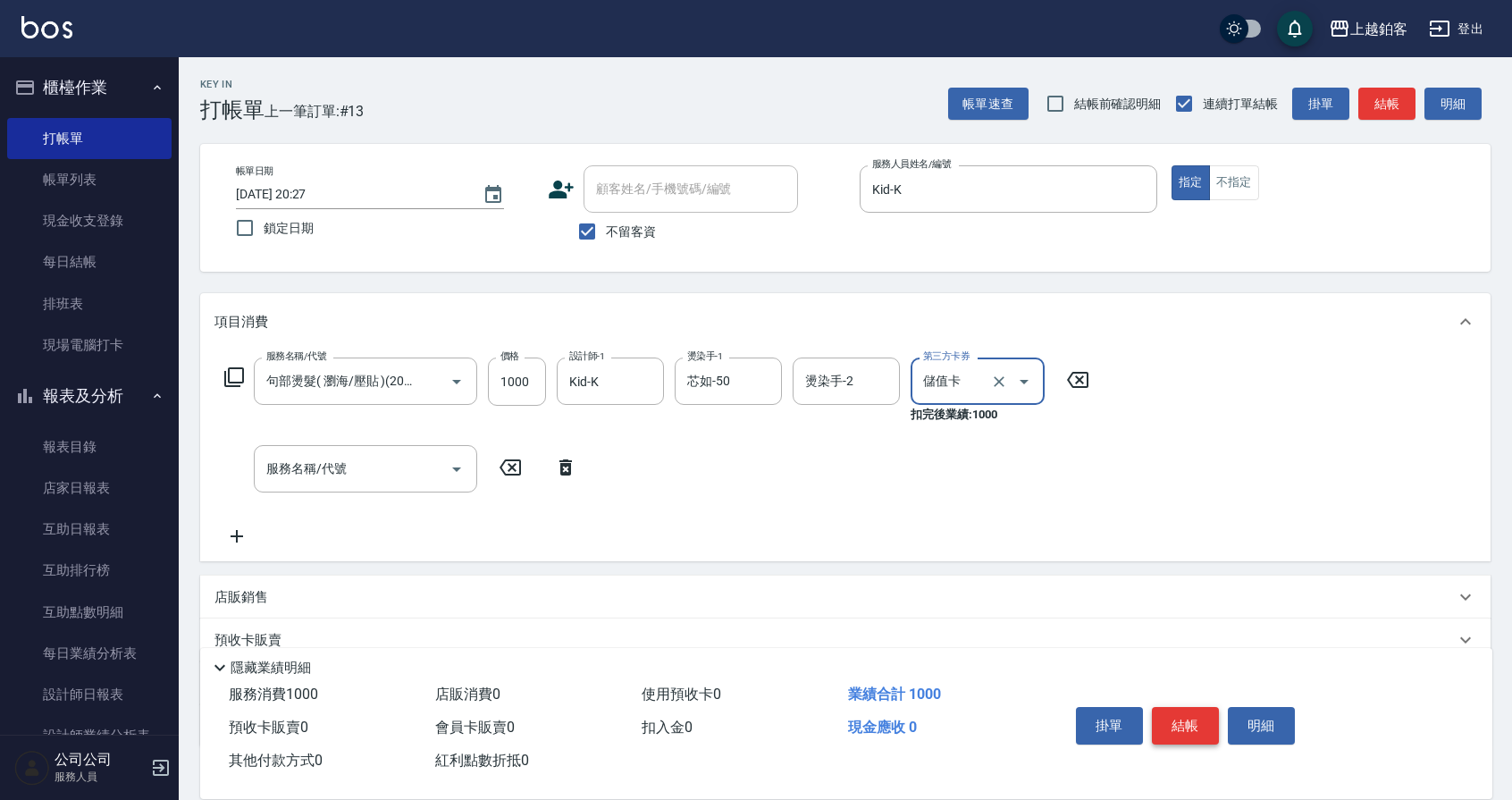
click at [1198, 732] on button "結帳" at bounding box center [1186, 726] width 67 height 37
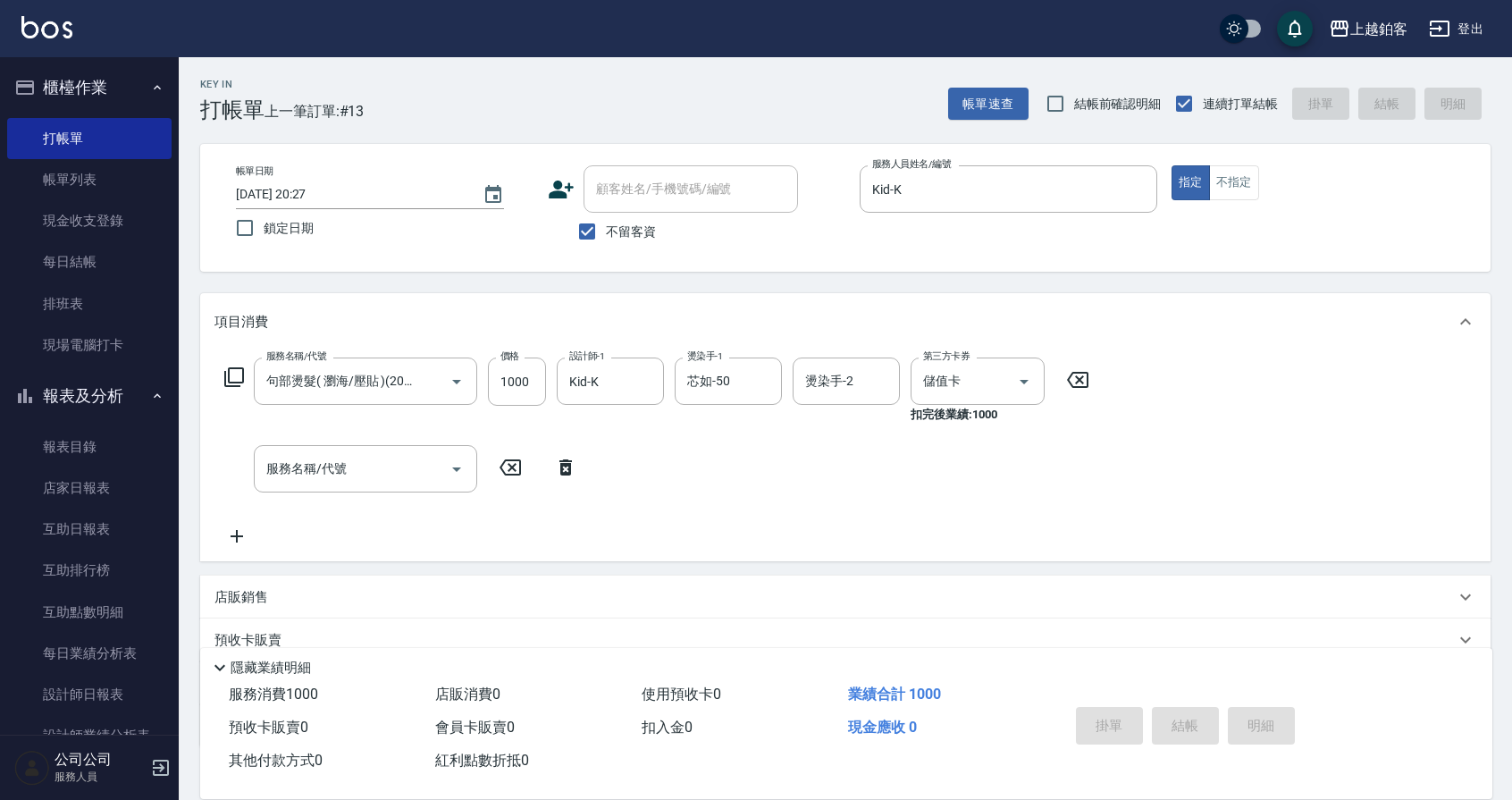
type input "2025/10/12 20:31"
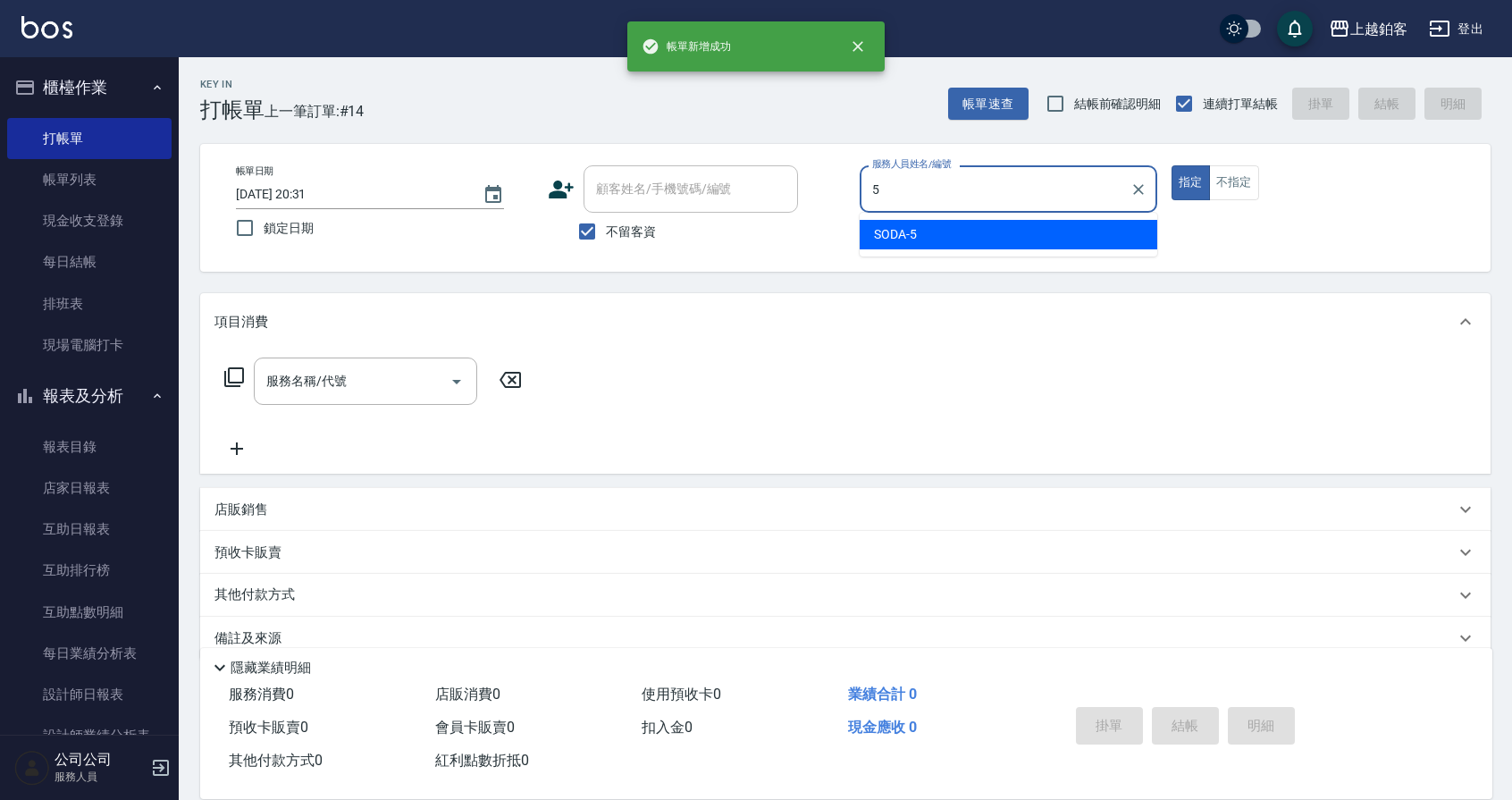
type input "SODA-5"
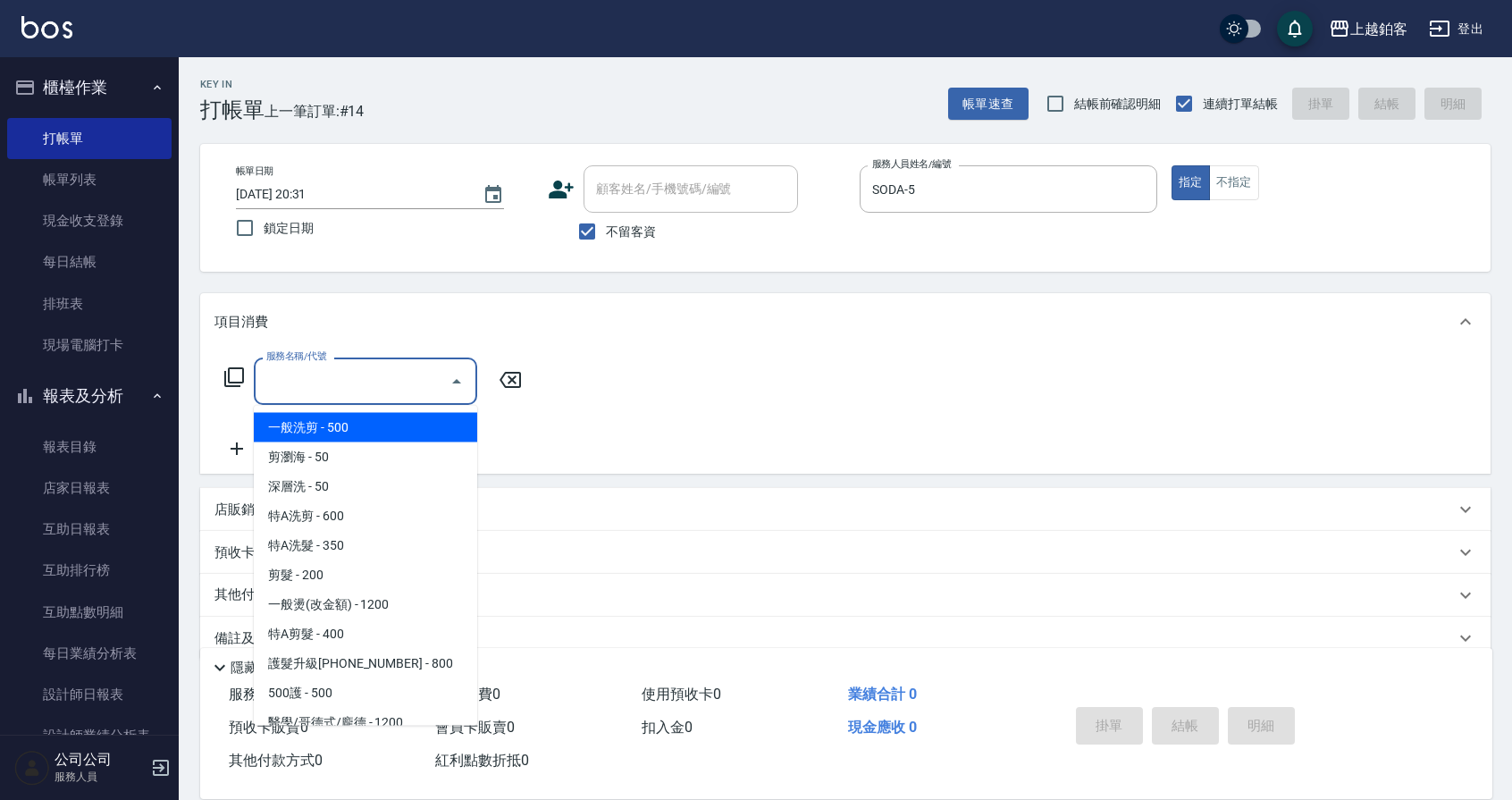
type input "一般洗剪(5)"
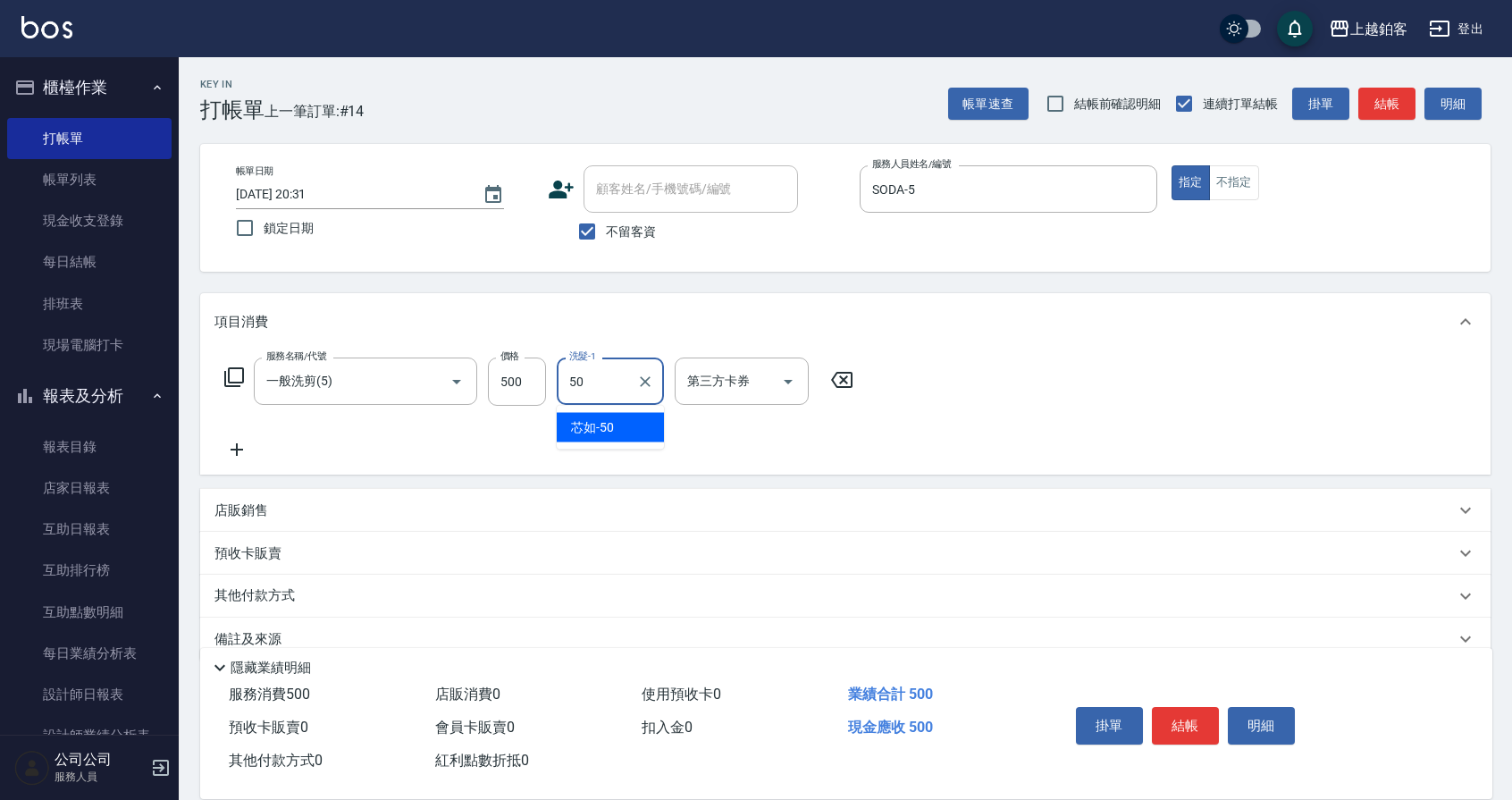
type input "芯如-50"
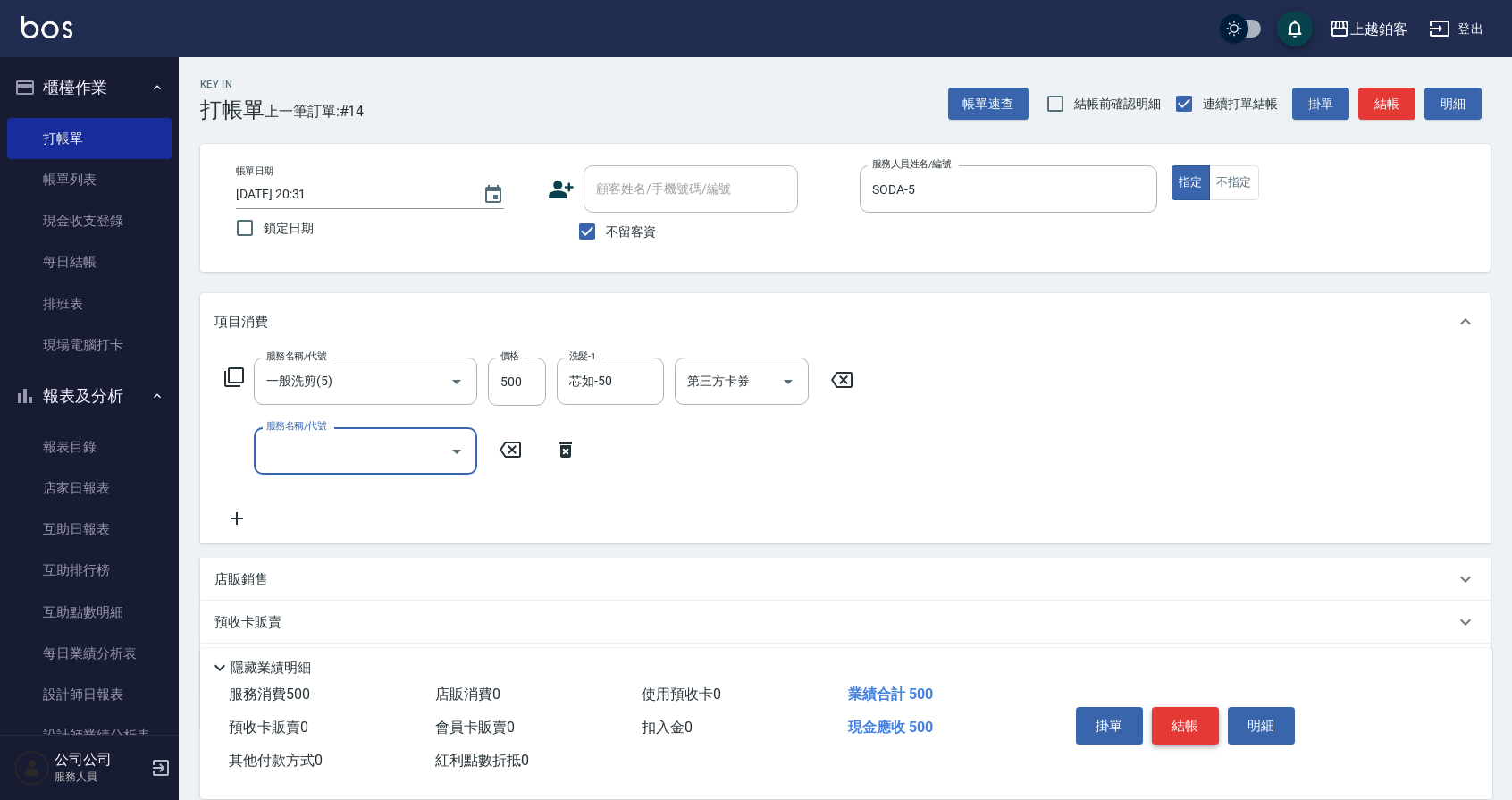
click at [1170, 712] on button "結帳" at bounding box center [1186, 726] width 67 height 37
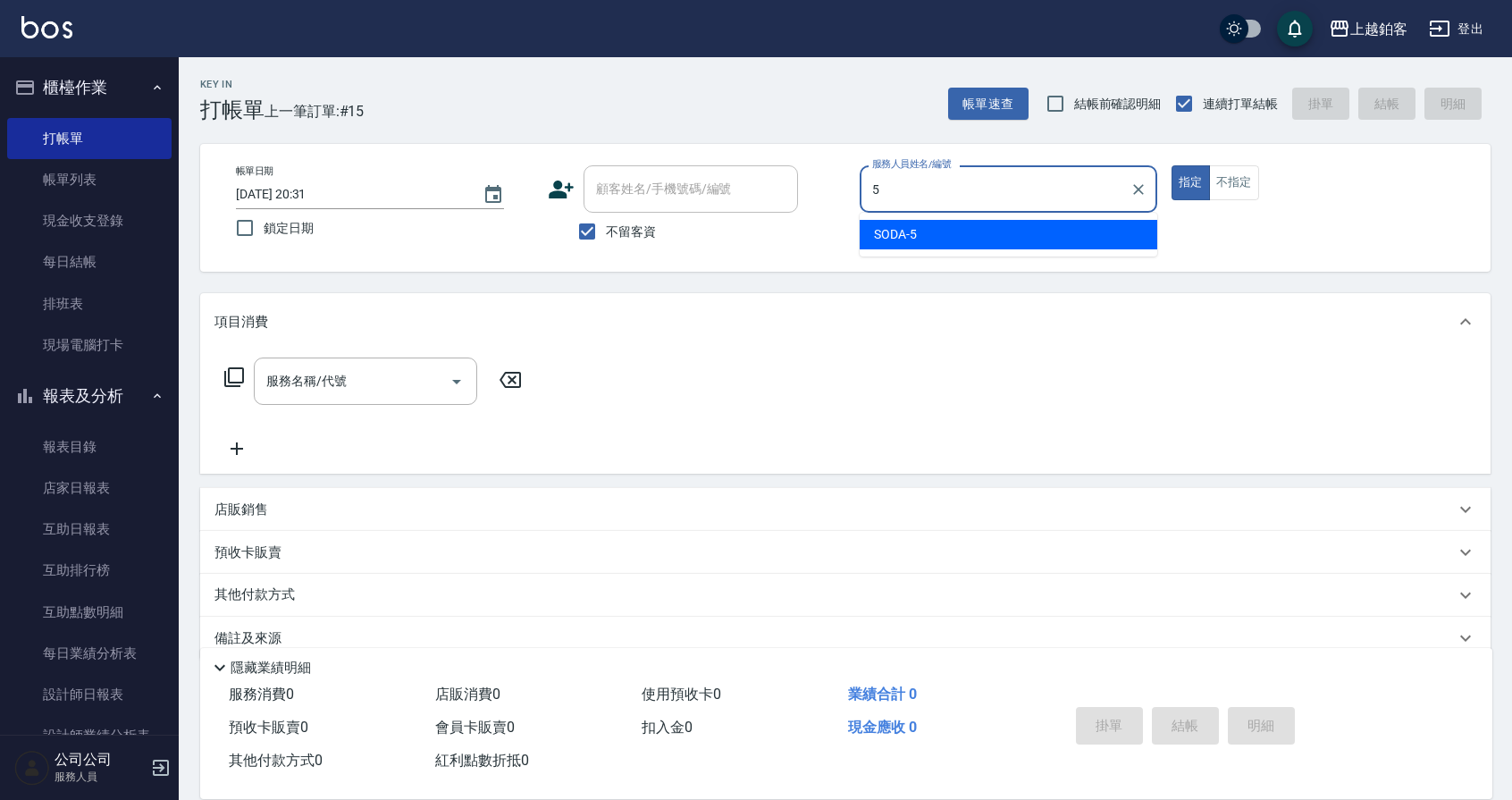
type input "SODA-5"
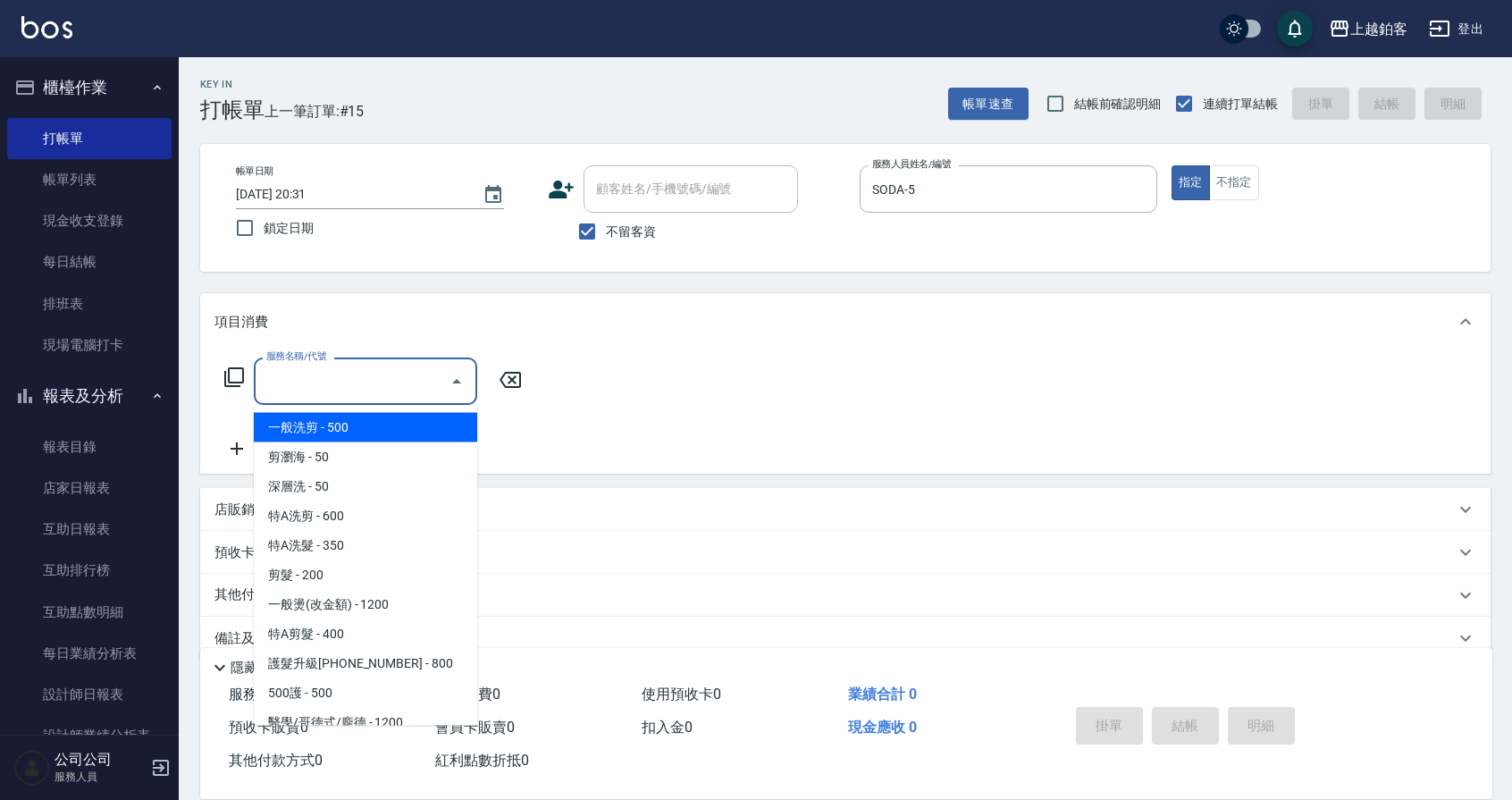
type input "一般洗剪(5)"
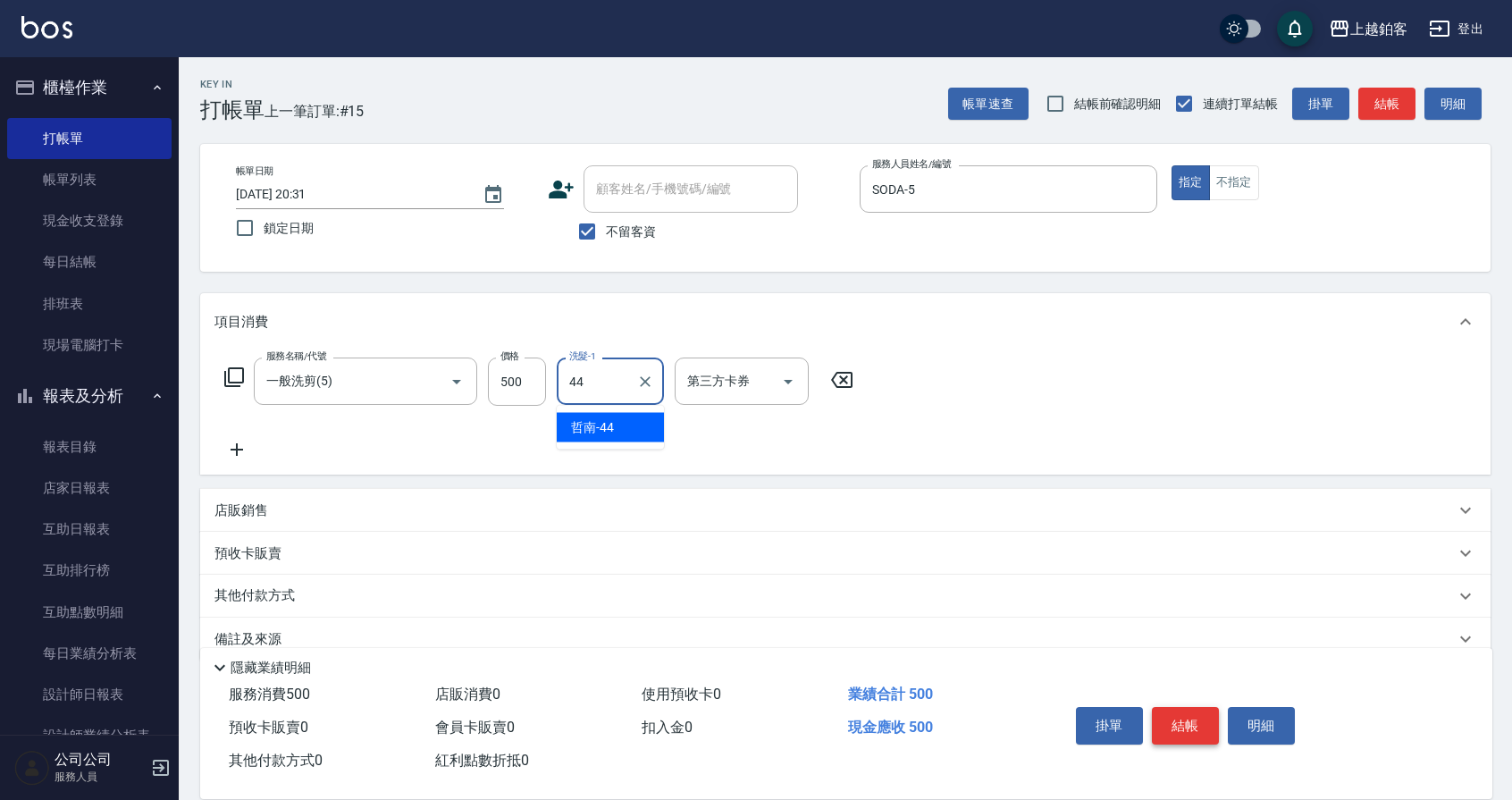
type input "哲南-44"
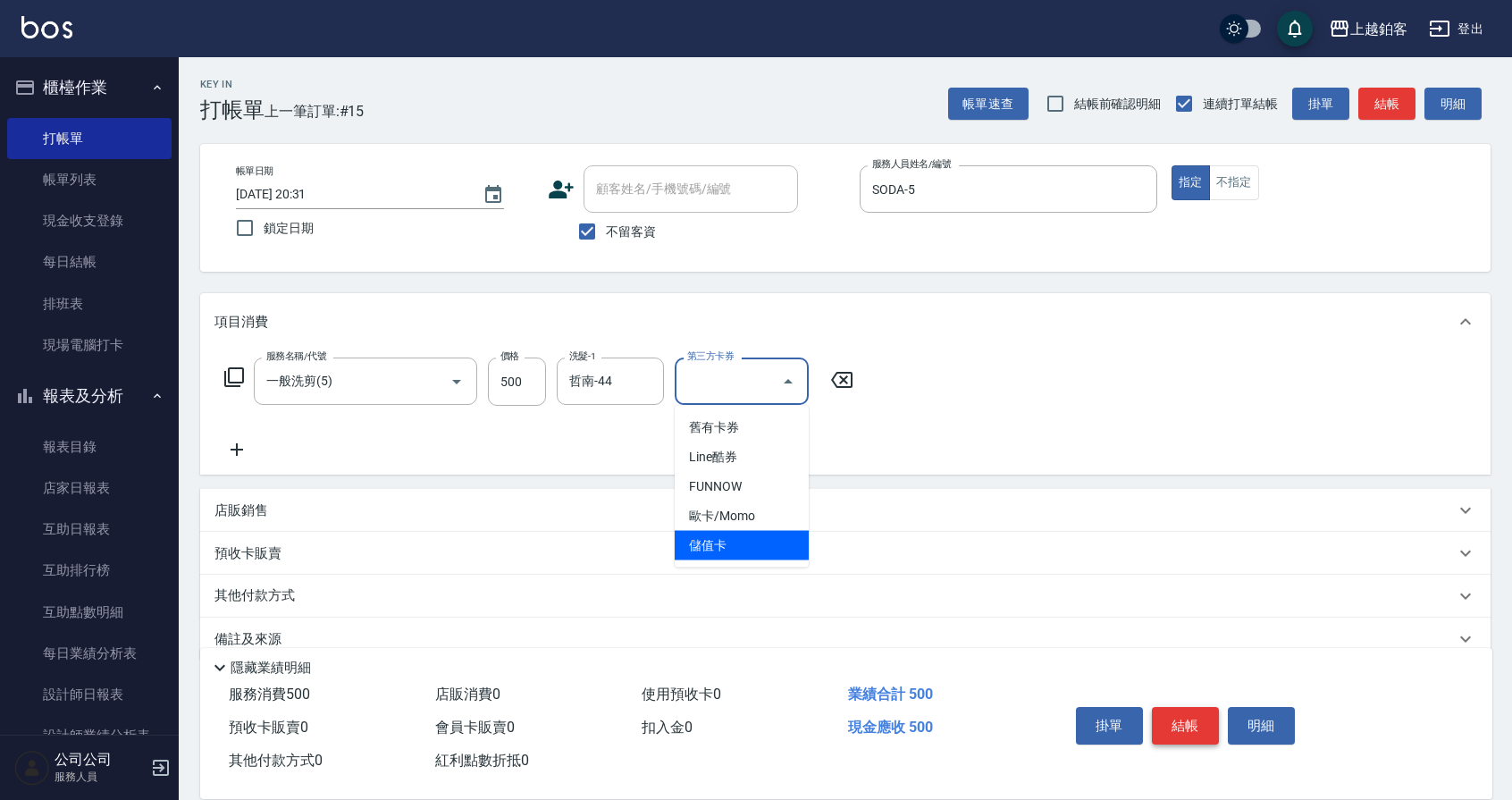
type input "儲值卡"
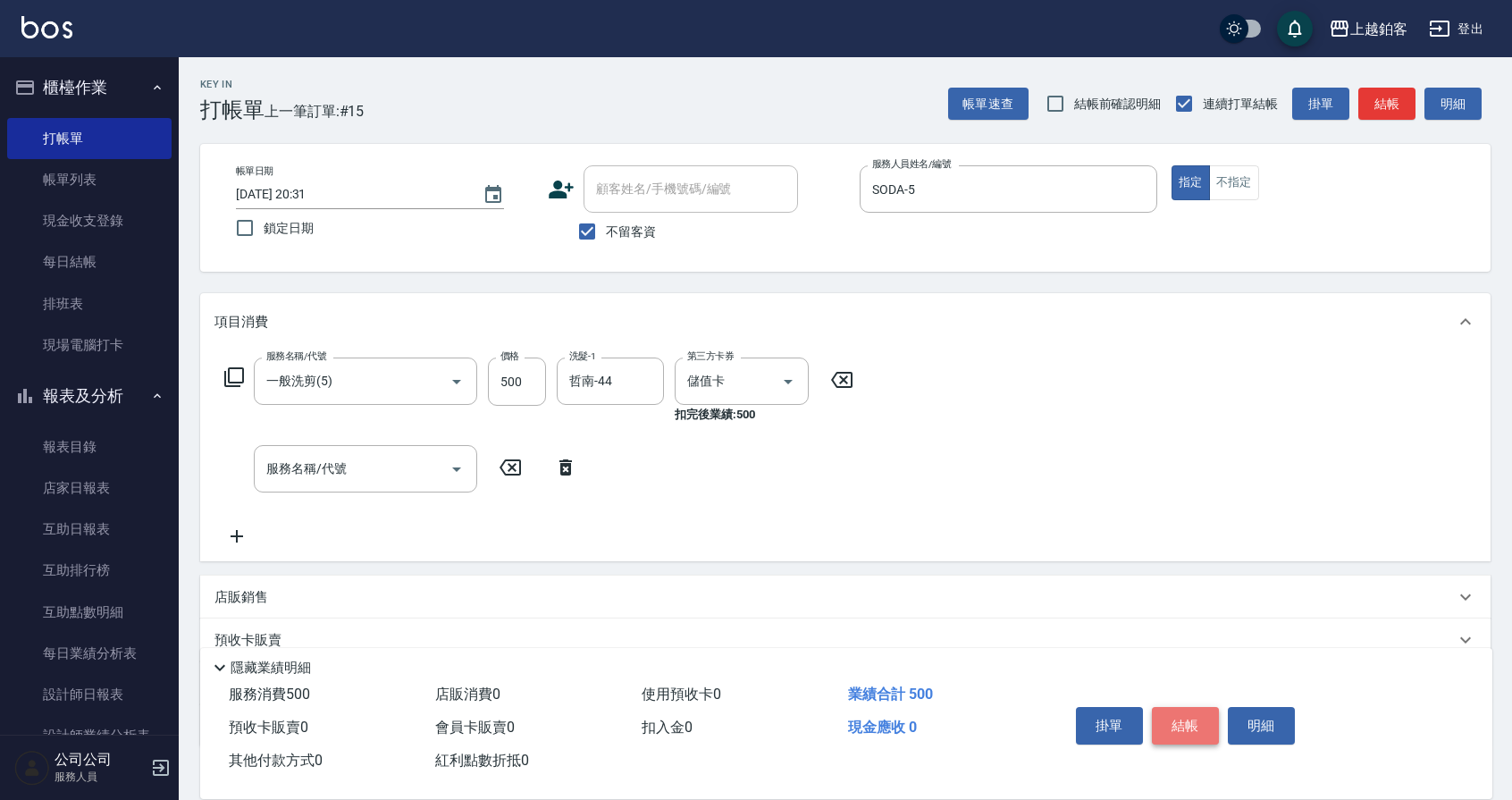
click at [1198, 725] on button "結帳" at bounding box center [1186, 726] width 67 height 37
type input "2025/10/12 20:32"
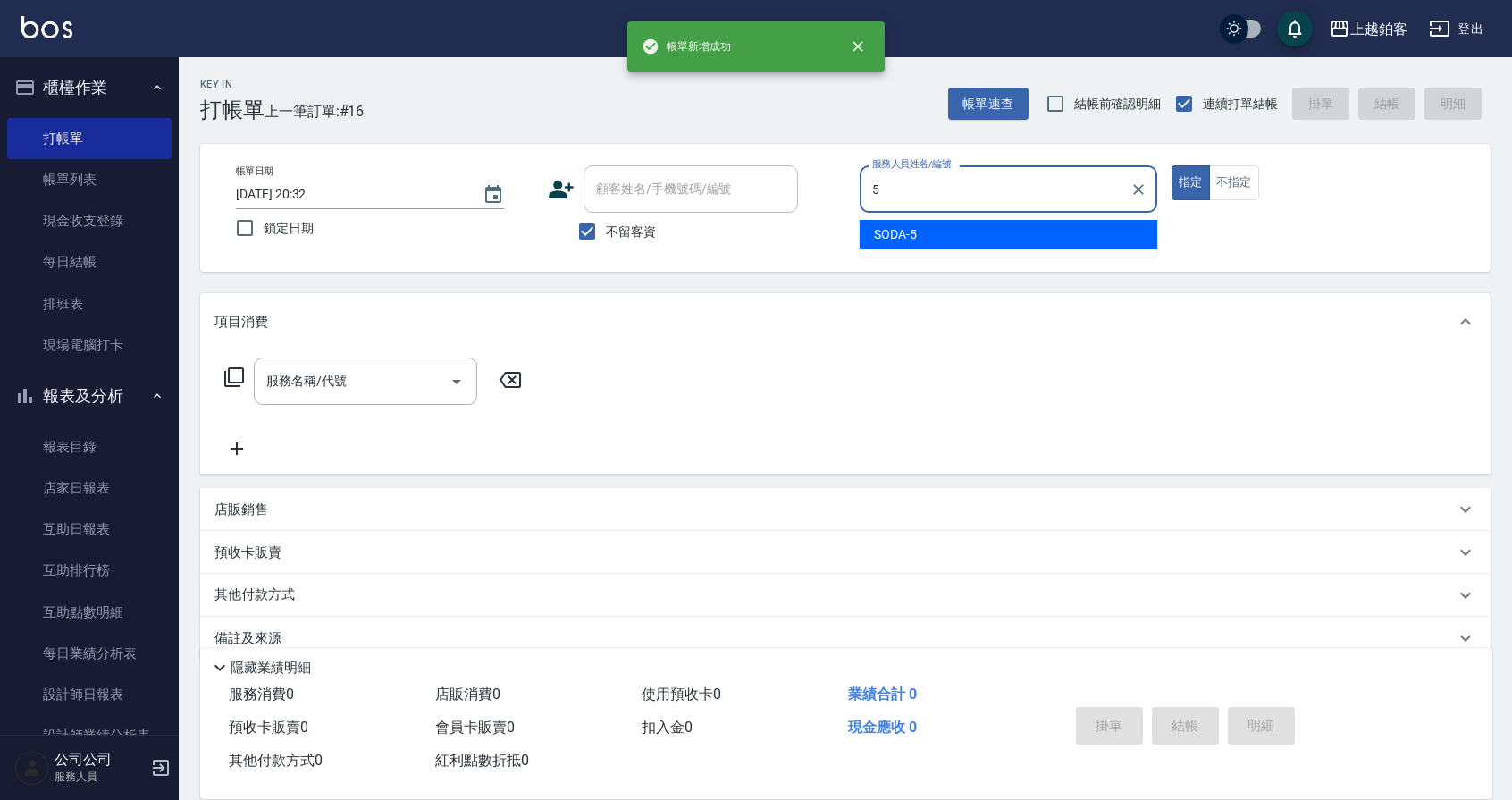
type input "SODA-5"
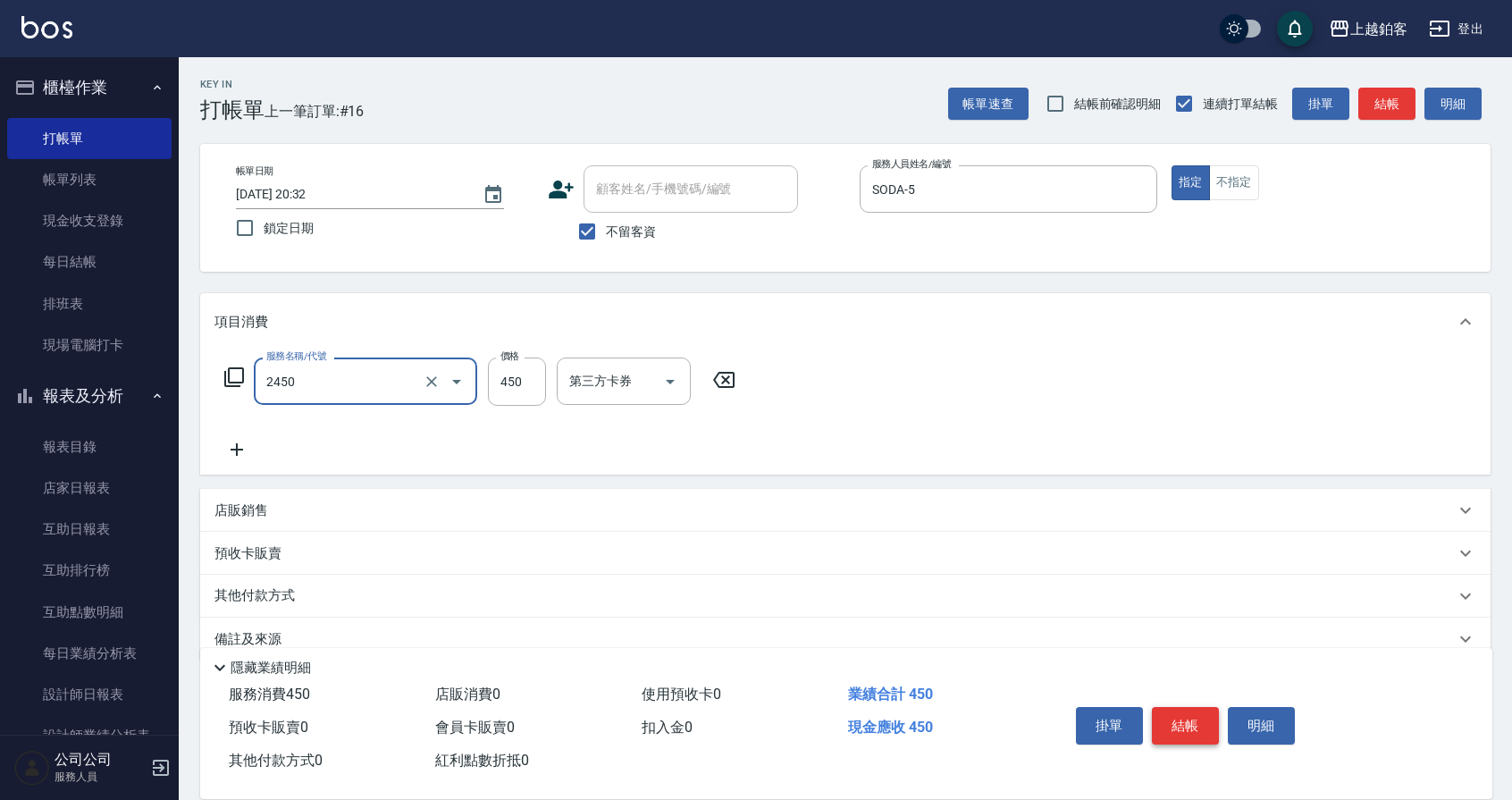
type input "C剪髮套餐(2450)"
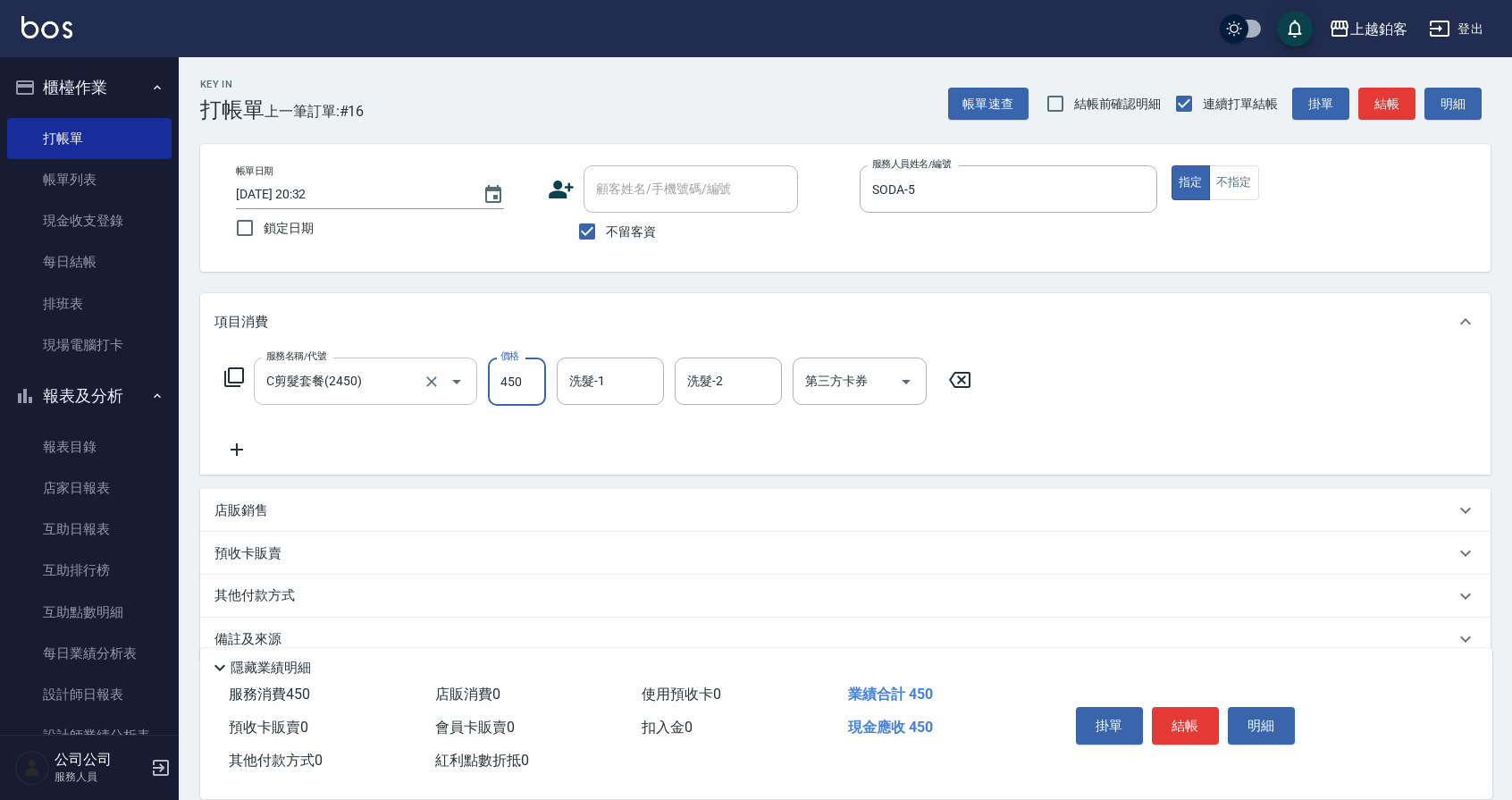
click at [437, 392] on div at bounding box center [444, 381] width 50 height 47
click at [443, 384] on button "Open" at bounding box center [456, 381] width 28 height 29
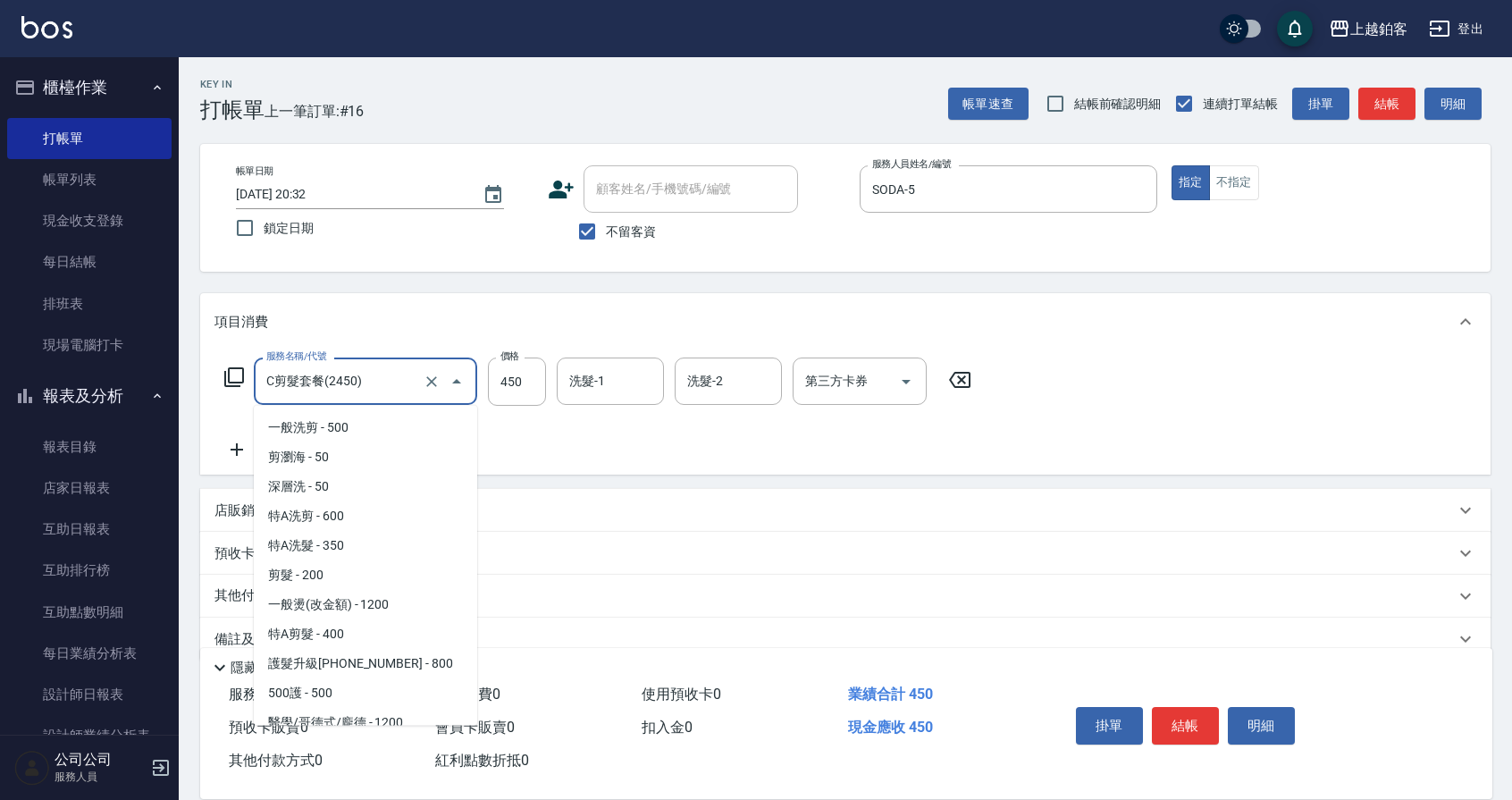
scroll to position [749, 0]
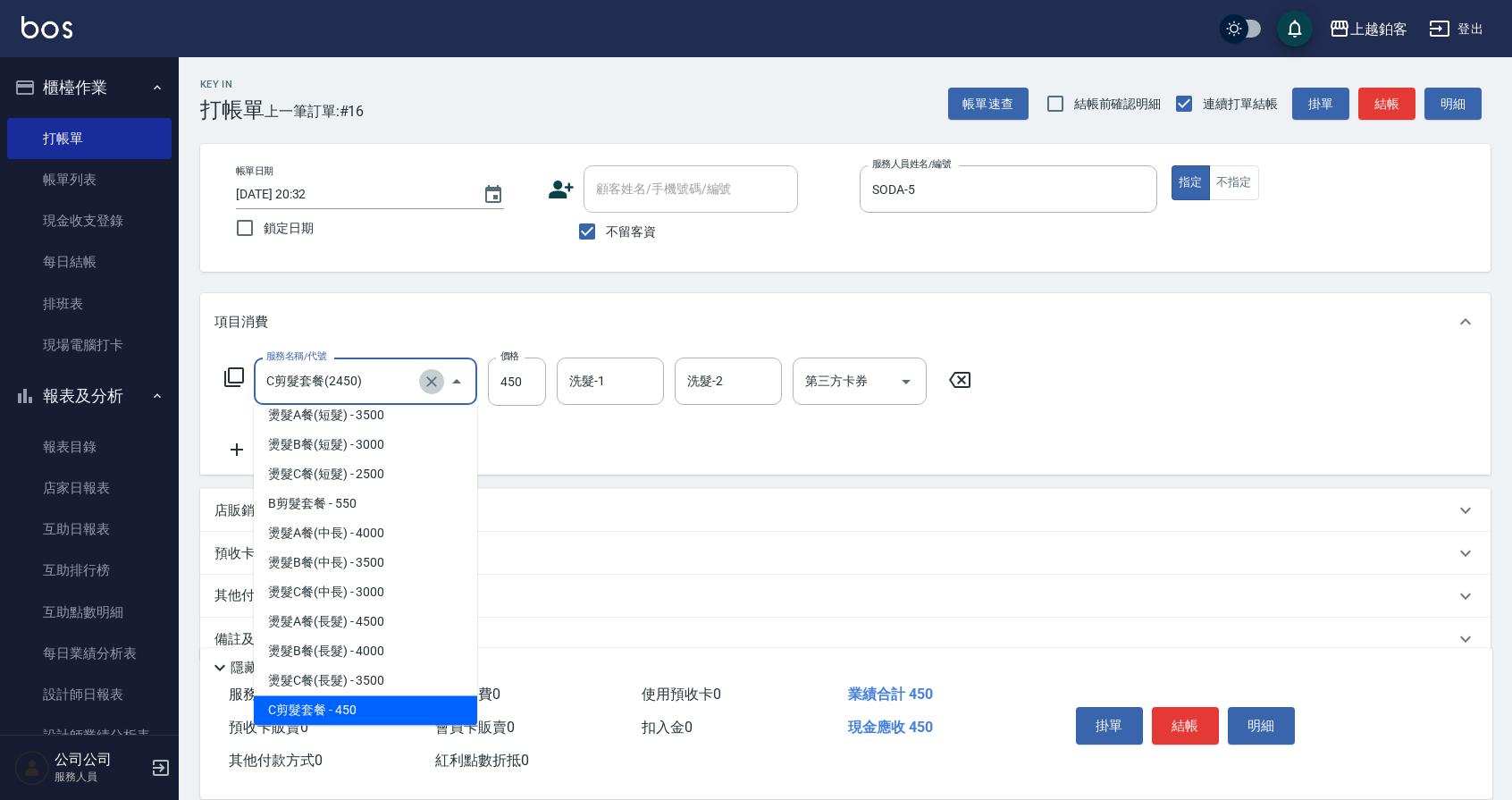
click at [439, 382] on icon "Clear" at bounding box center [431, 381] width 18 height 18
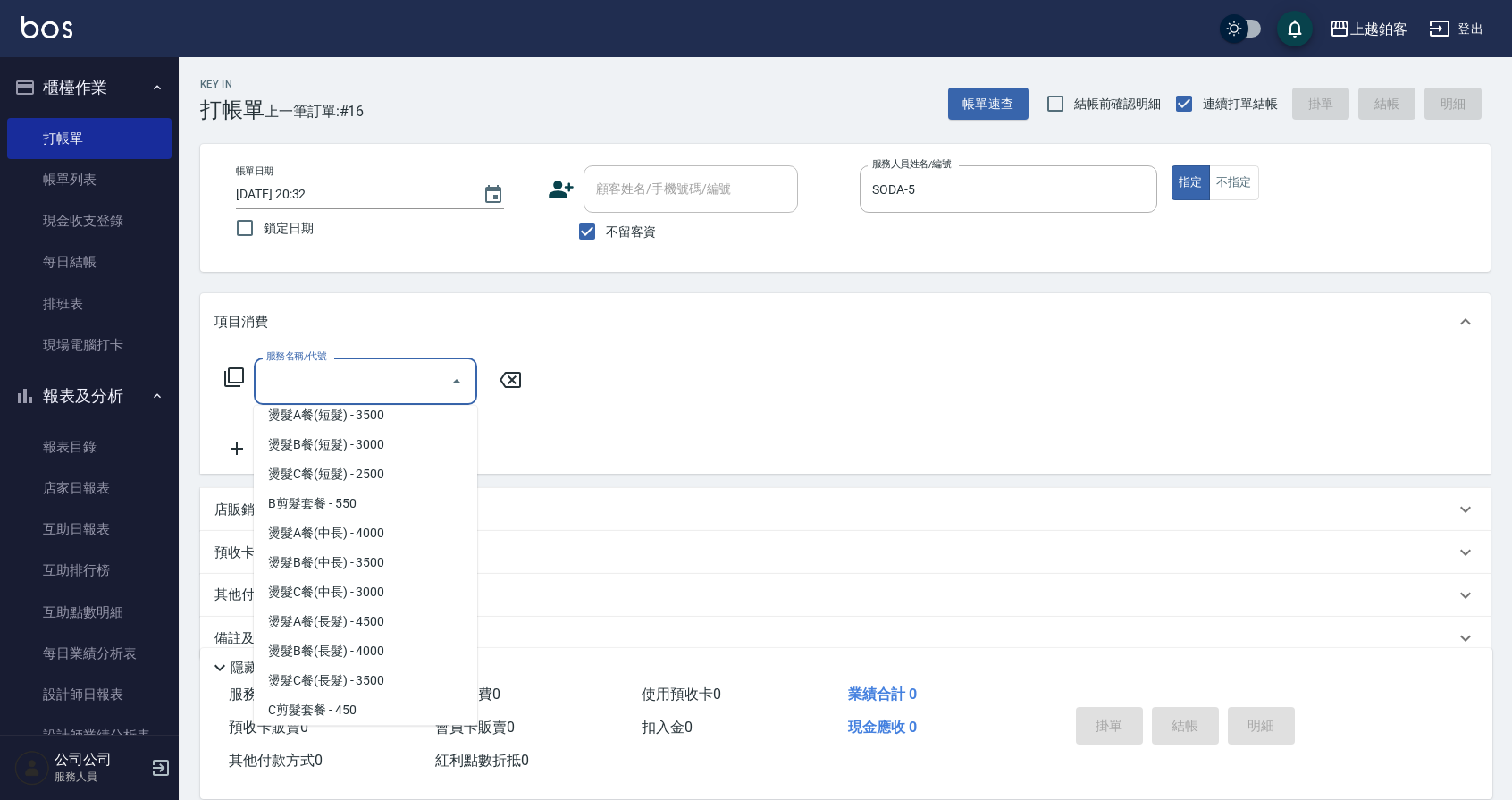
scroll to position [0, 0]
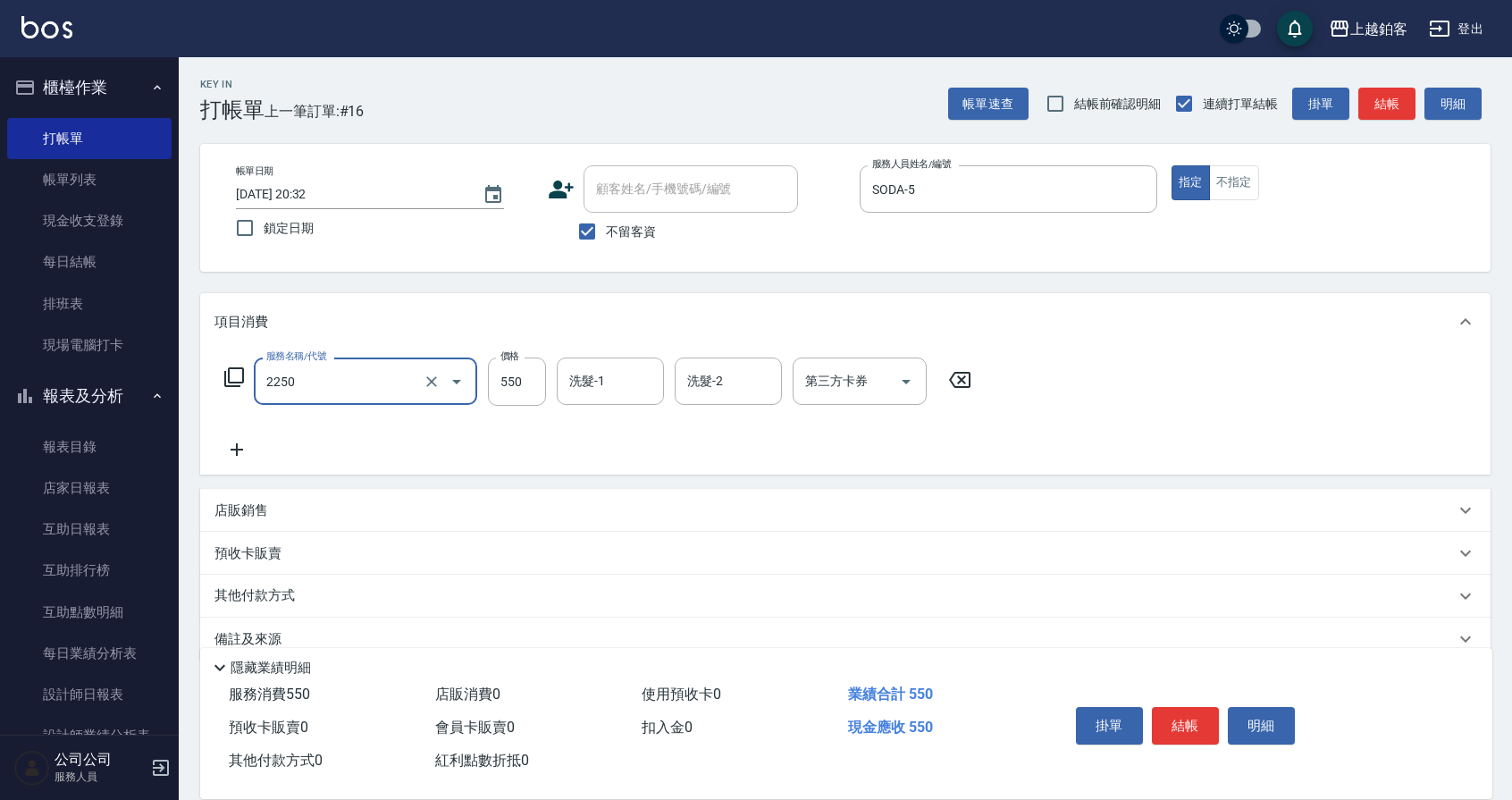
type input "B剪髮套餐(2250)"
type input "5"
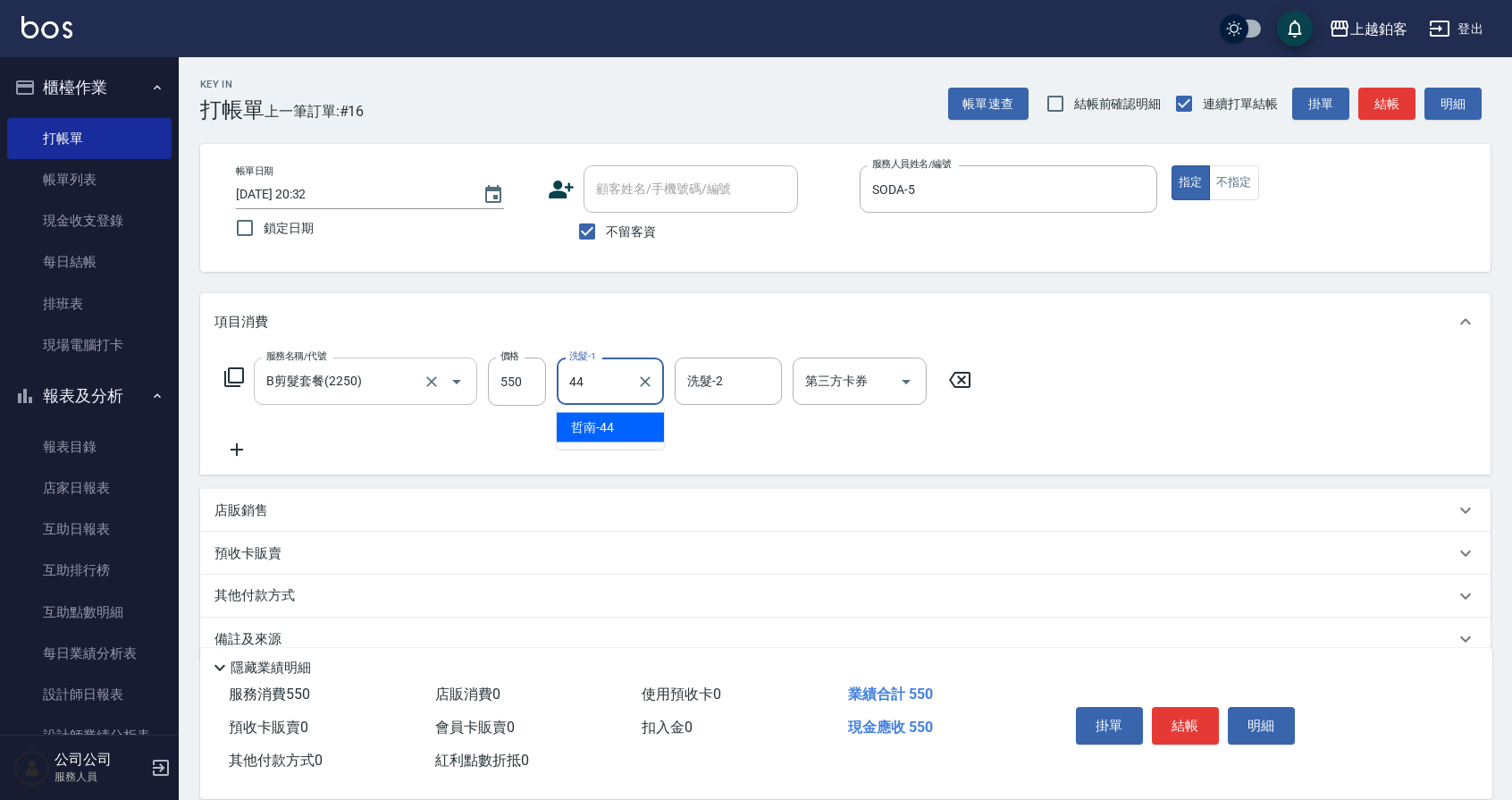
type input "哲南-44"
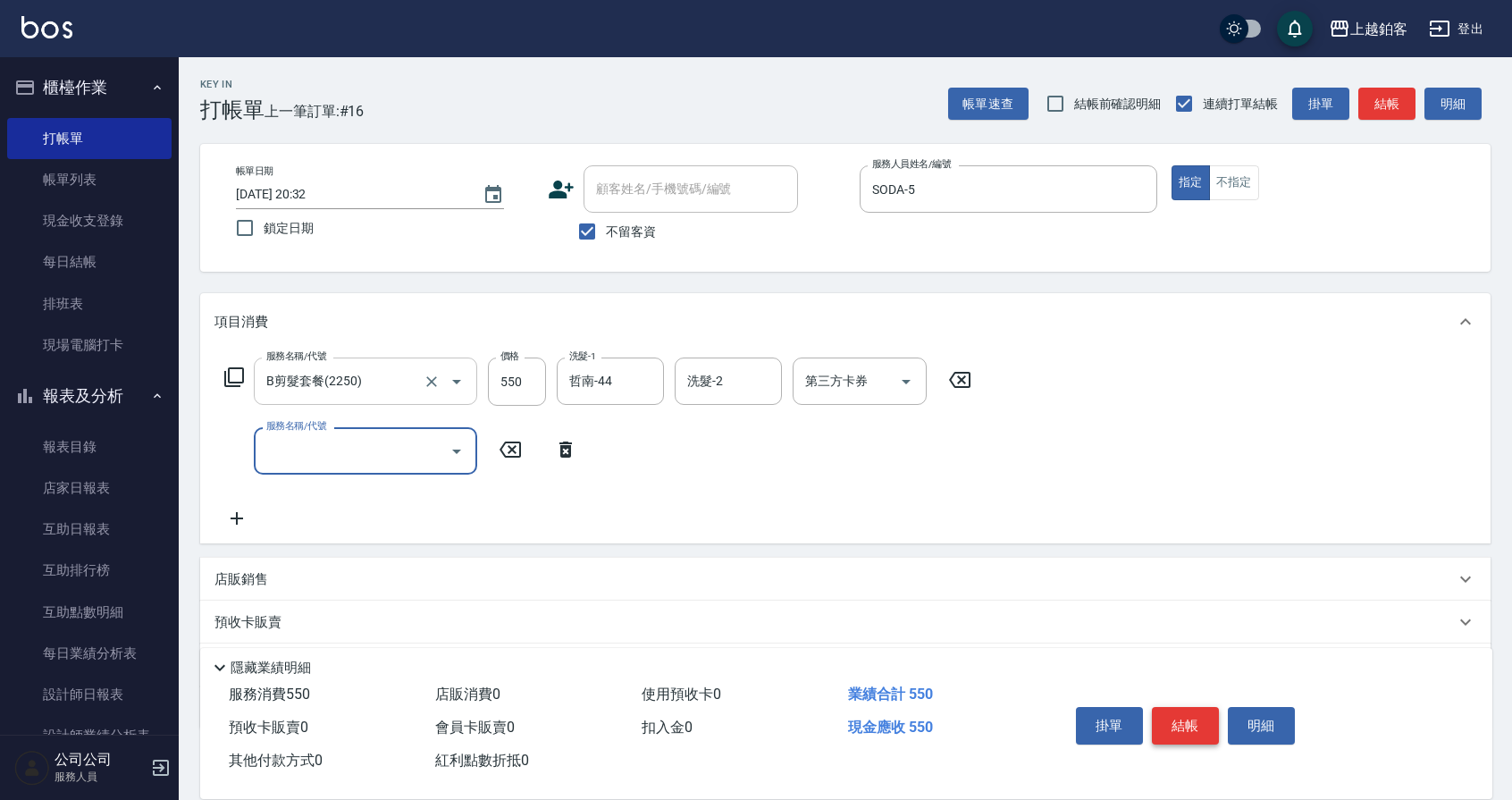
click at [1188, 718] on button "結帳" at bounding box center [1186, 726] width 67 height 37
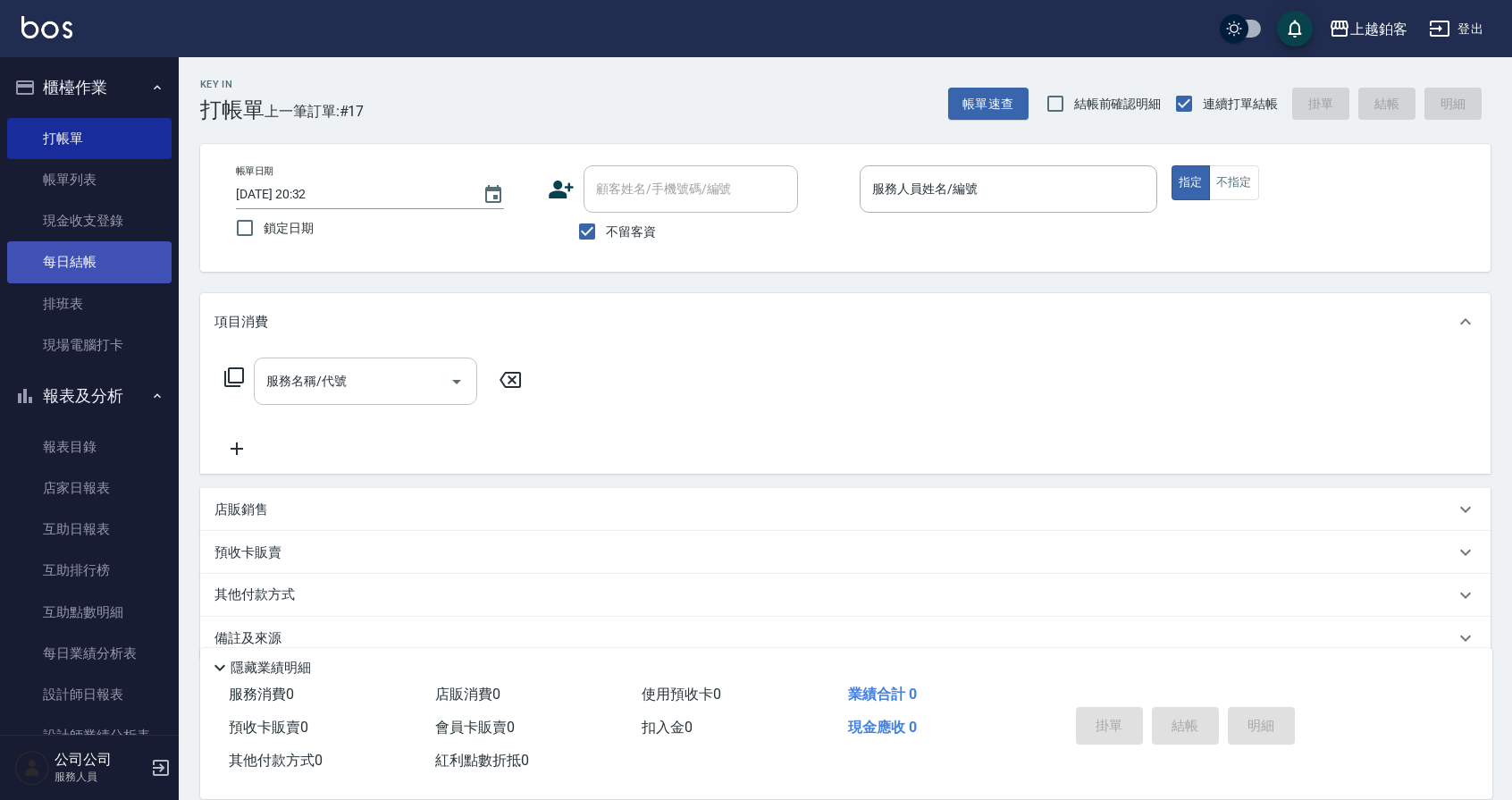
click at [105, 278] on link "每日結帳" at bounding box center [88, 262] width 164 height 41
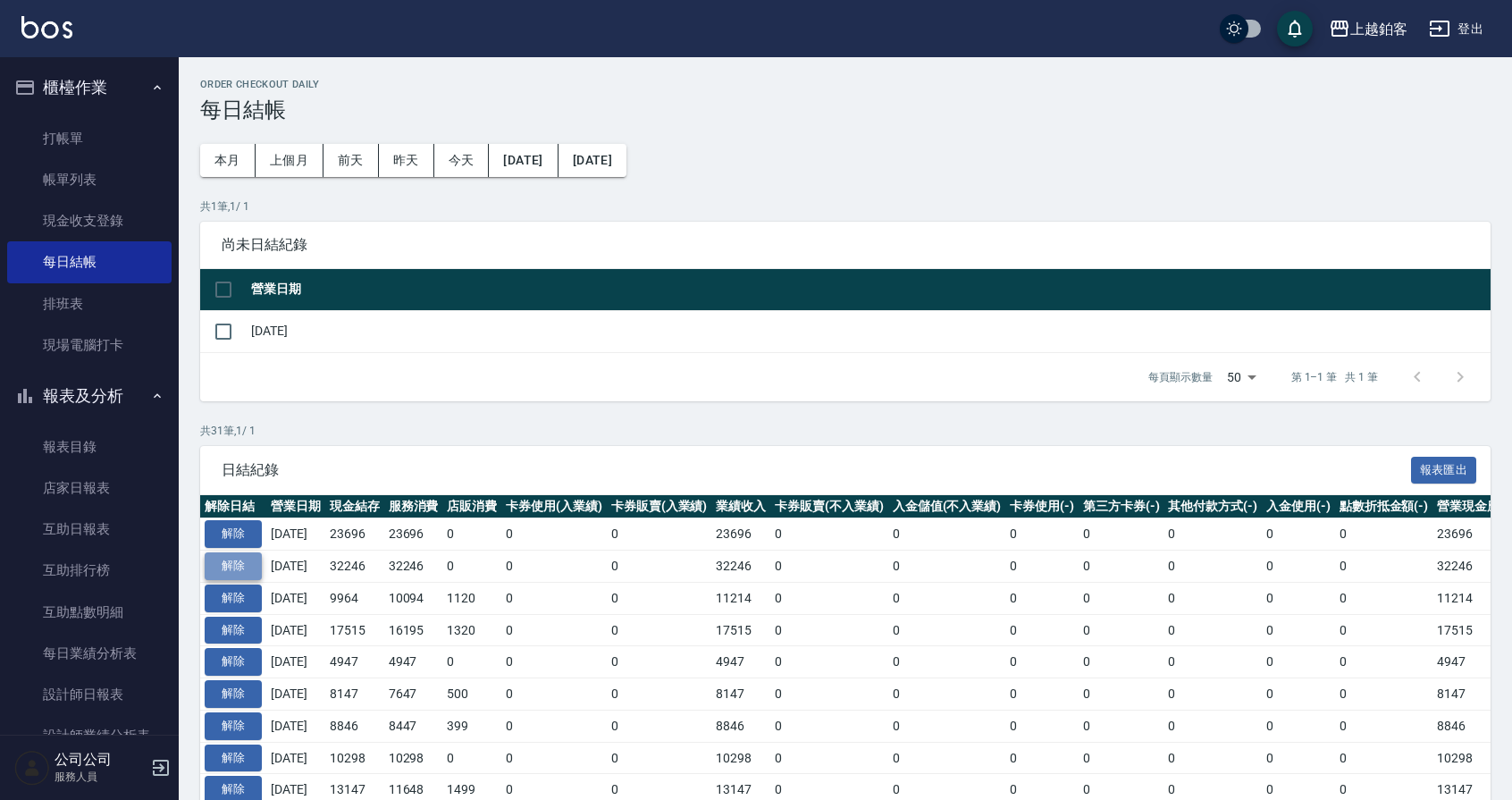
click at [242, 565] on button "解除" at bounding box center [233, 566] width 57 height 28
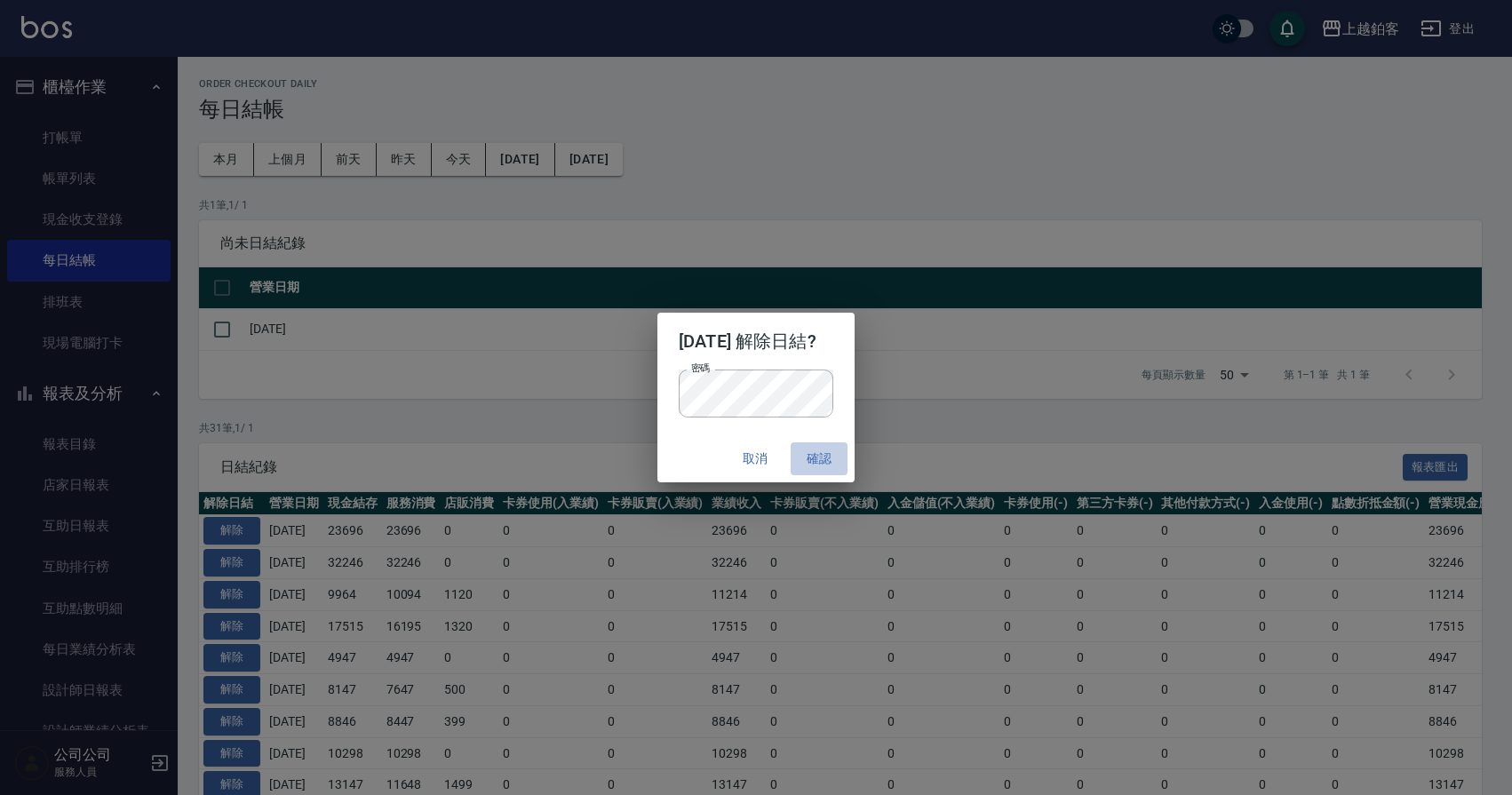
click at [843, 466] on button "確認" at bounding box center [819, 459] width 57 height 33
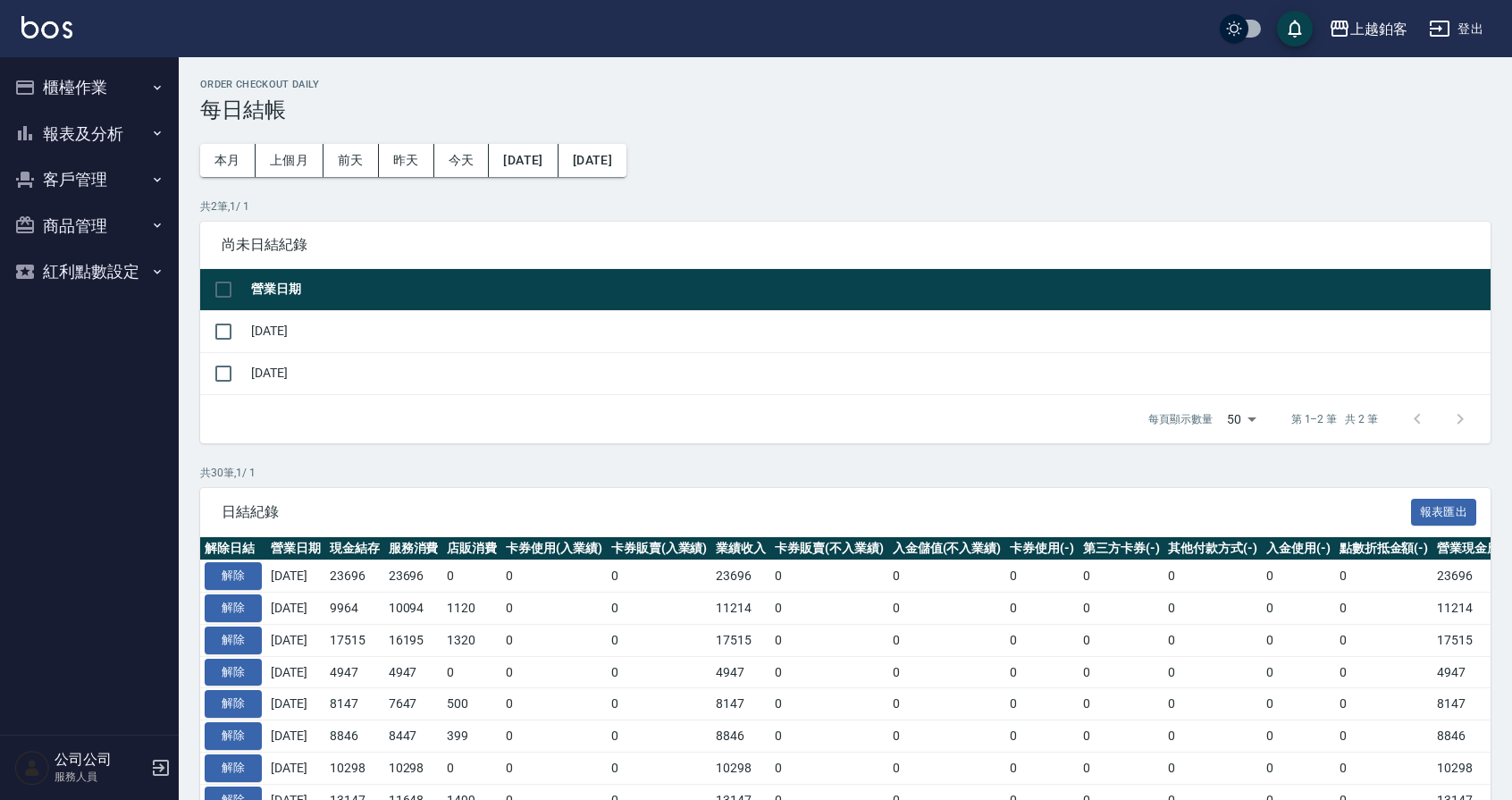
click at [75, 96] on button "櫃檯作業" at bounding box center [88, 87] width 164 height 46
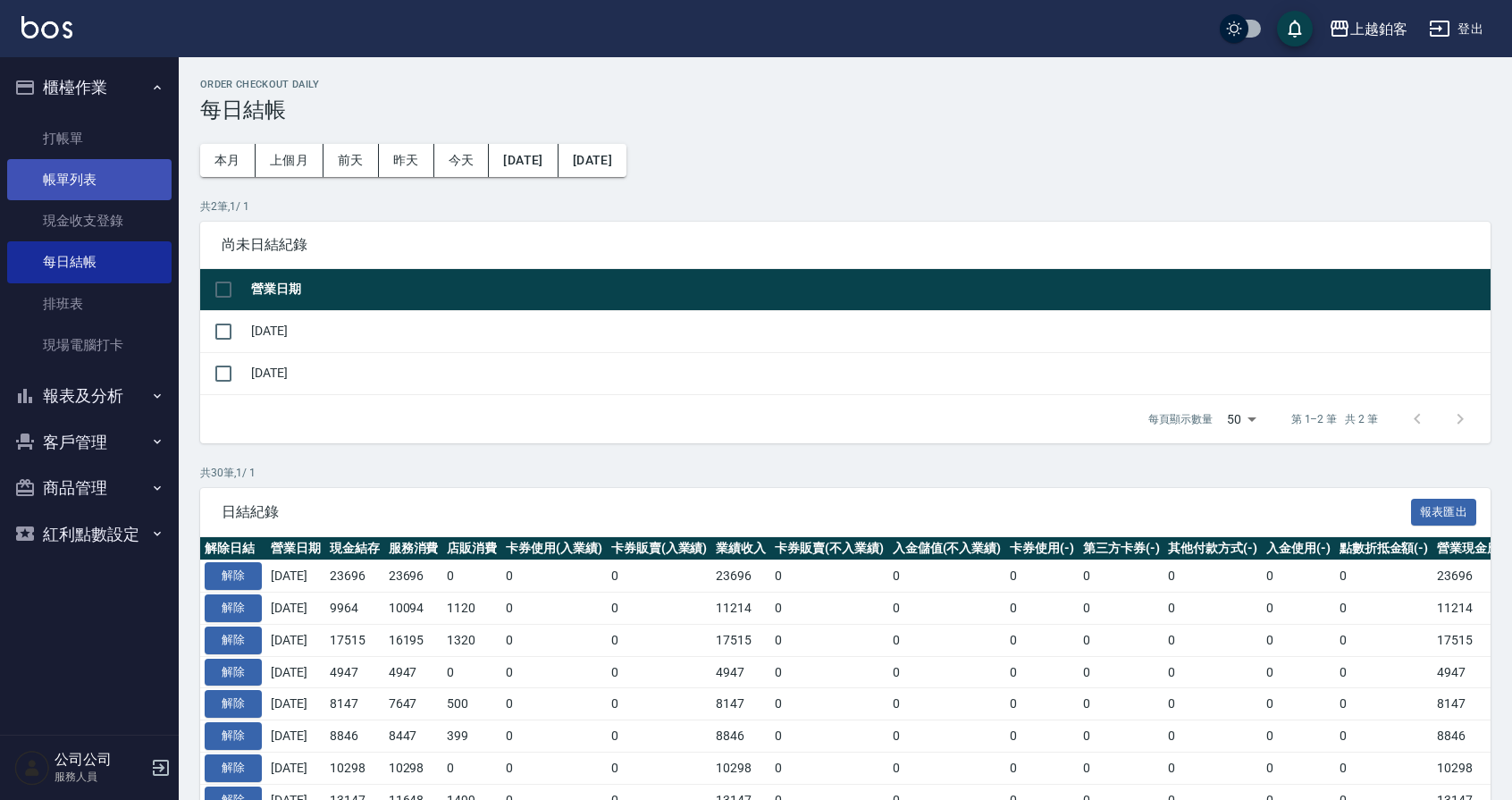
click at [71, 183] on link "帳單列表" at bounding box center [88, 180] width 164 height 41
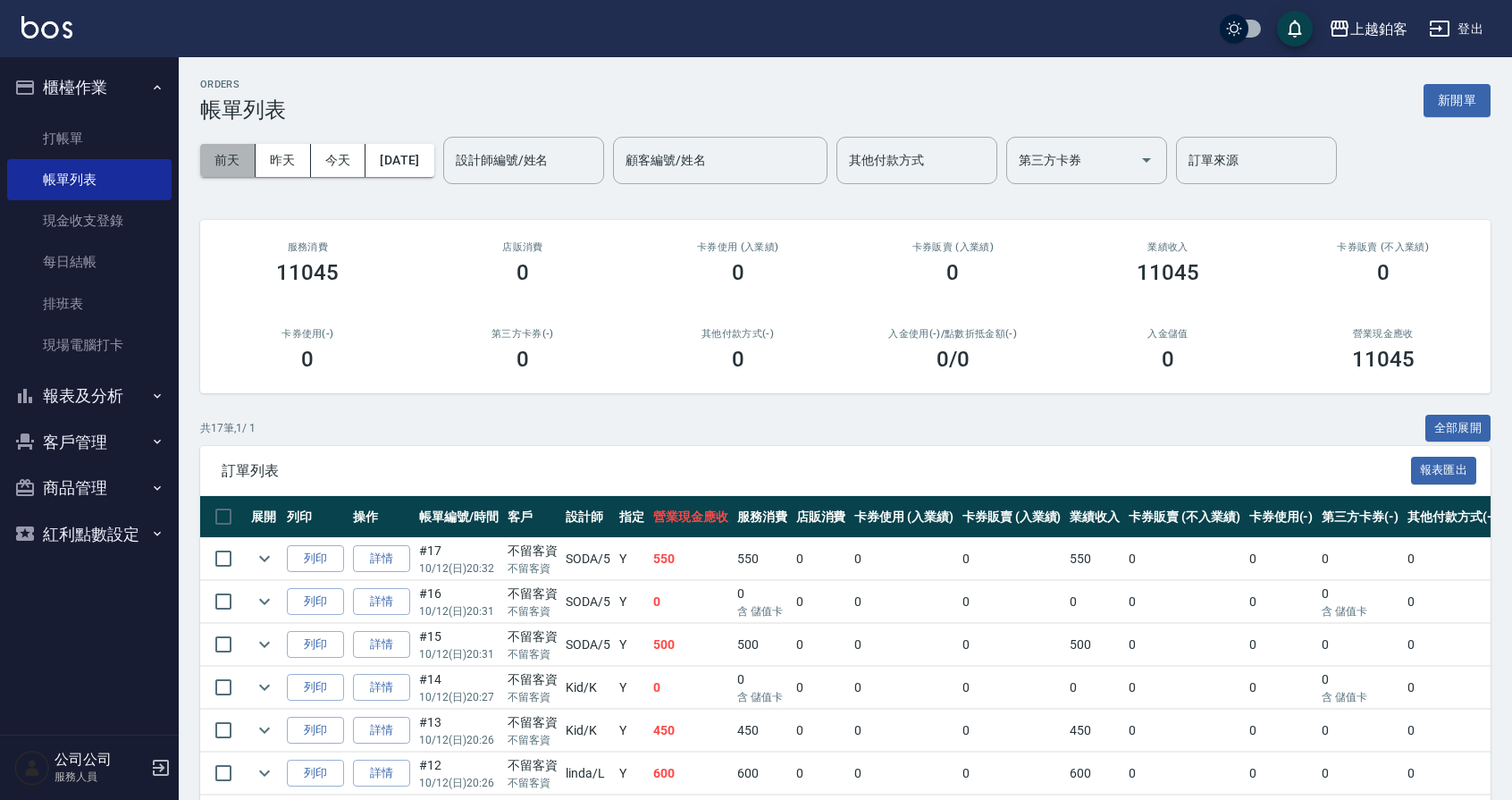
click at [233, 158] on button "前天" at bounding box center [228, 160] width 55 height 33
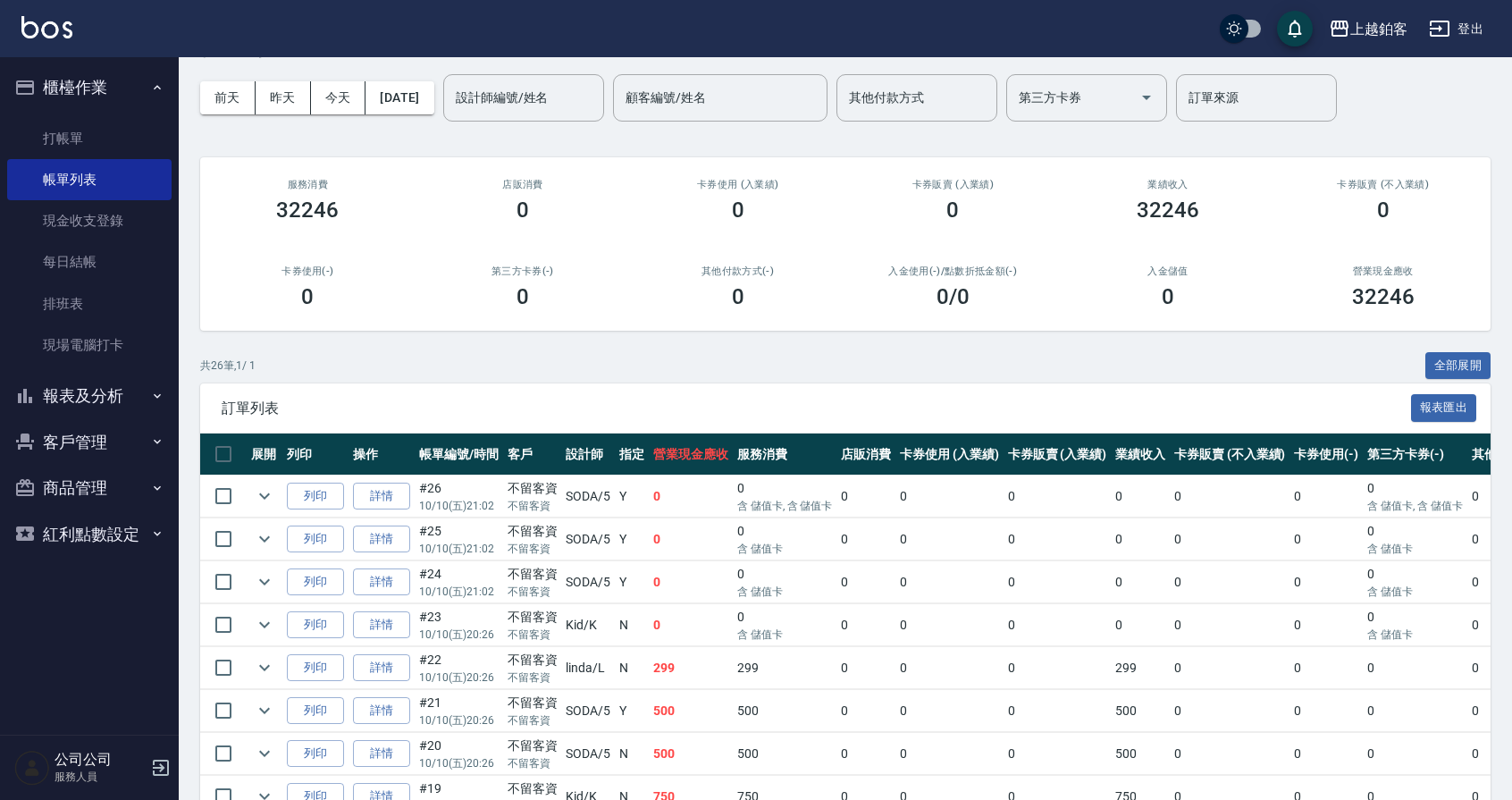
scroll to position [64, 0]
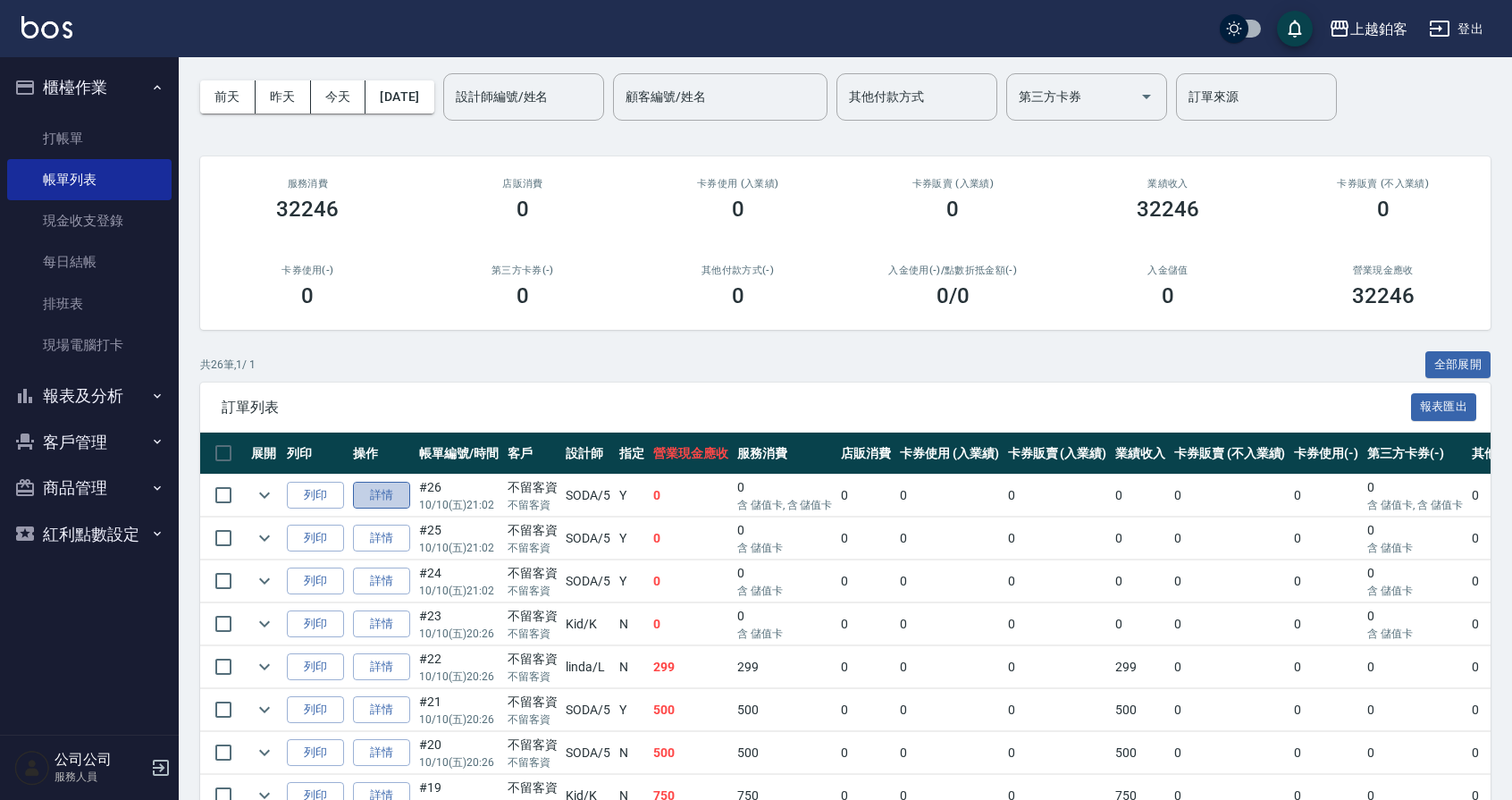
click at [371, 499] on link "詳情" at bounding box center [381, 495] width 57 height 28
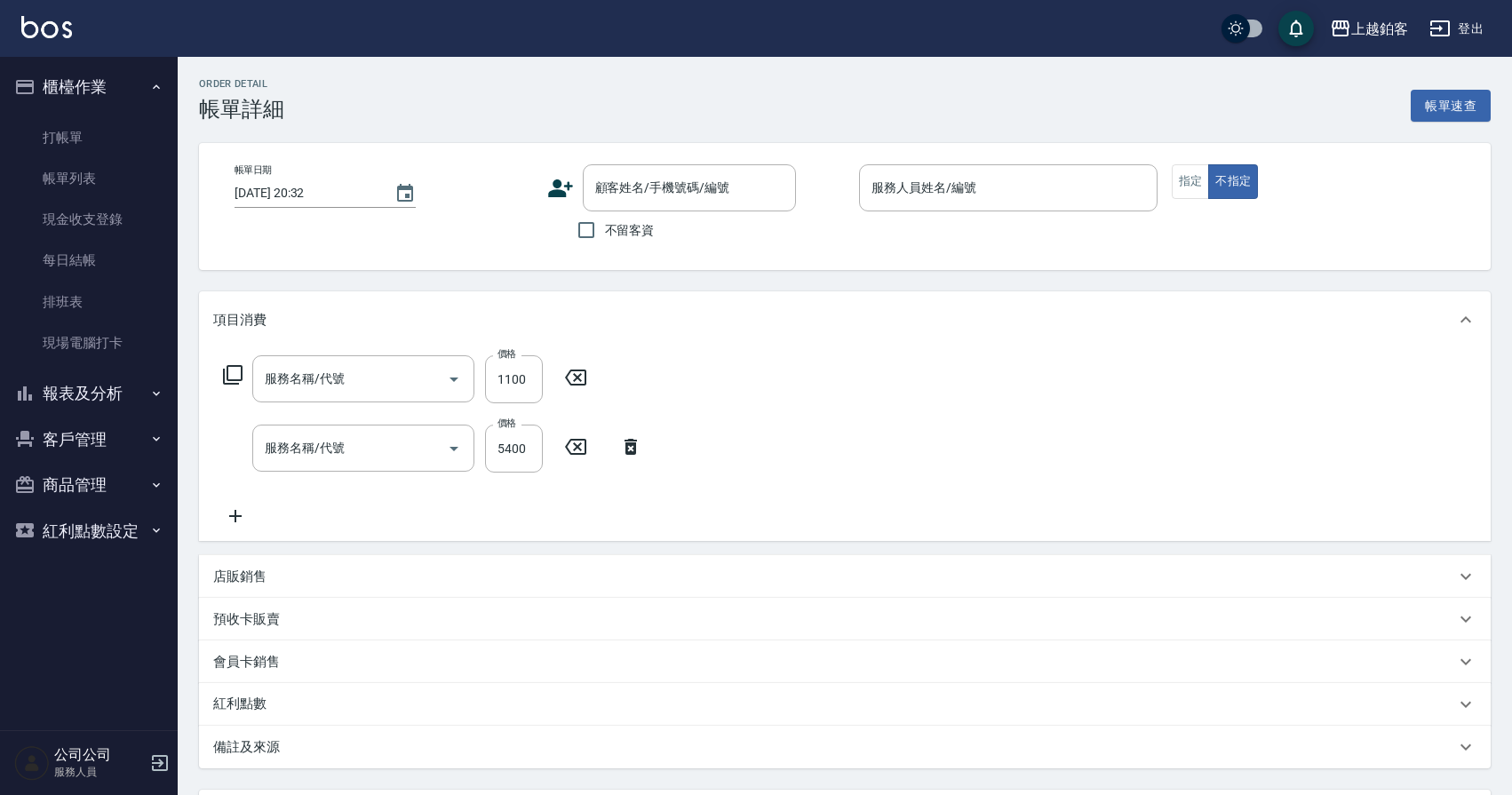
type input "2025/10/10 21:02"
checkbox input "true"
type input "SODA-5"
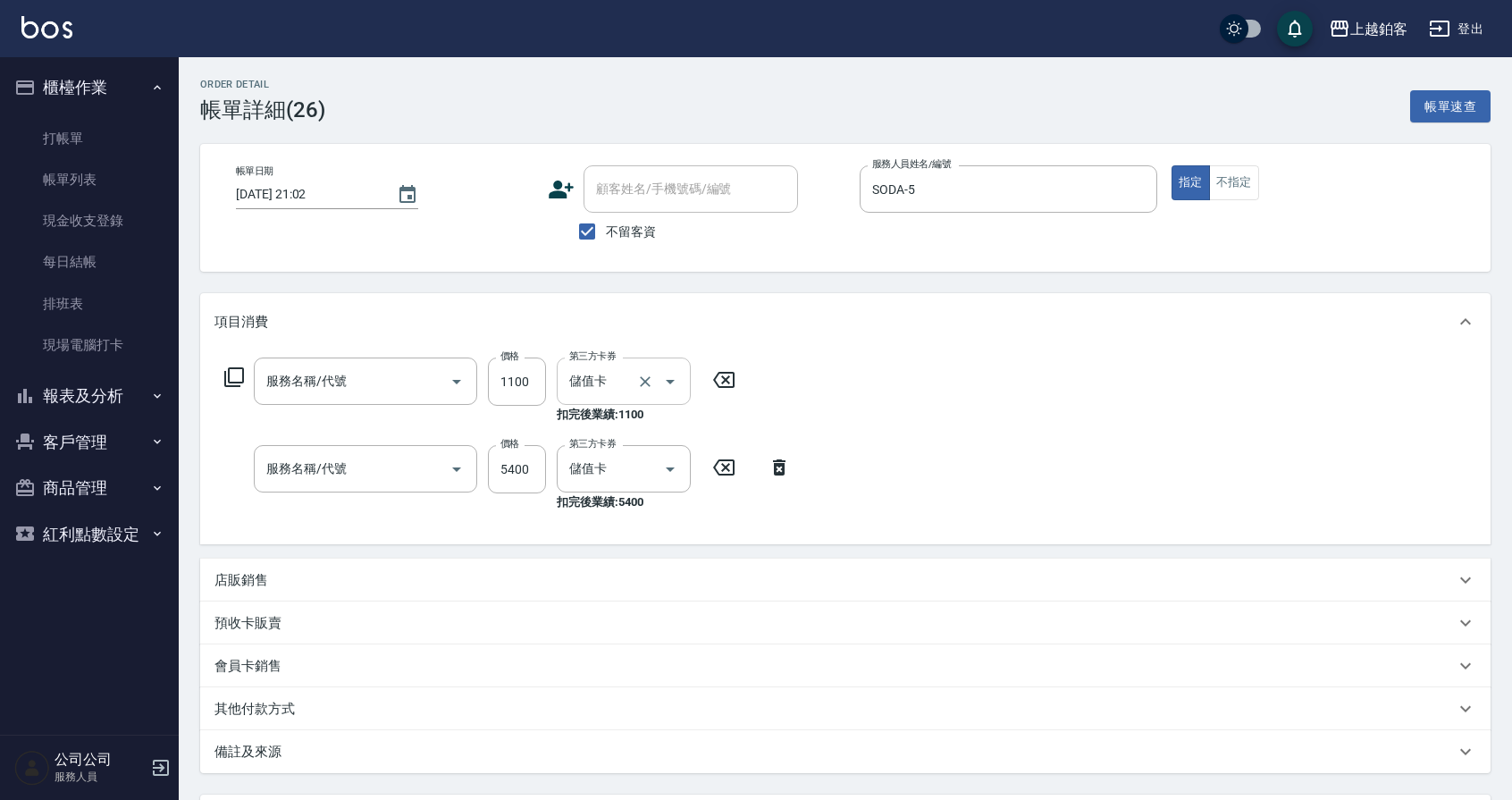
type input "醫學/哥德式/龐德(417)"
type input "燙染A餐(長髮)(3401)"
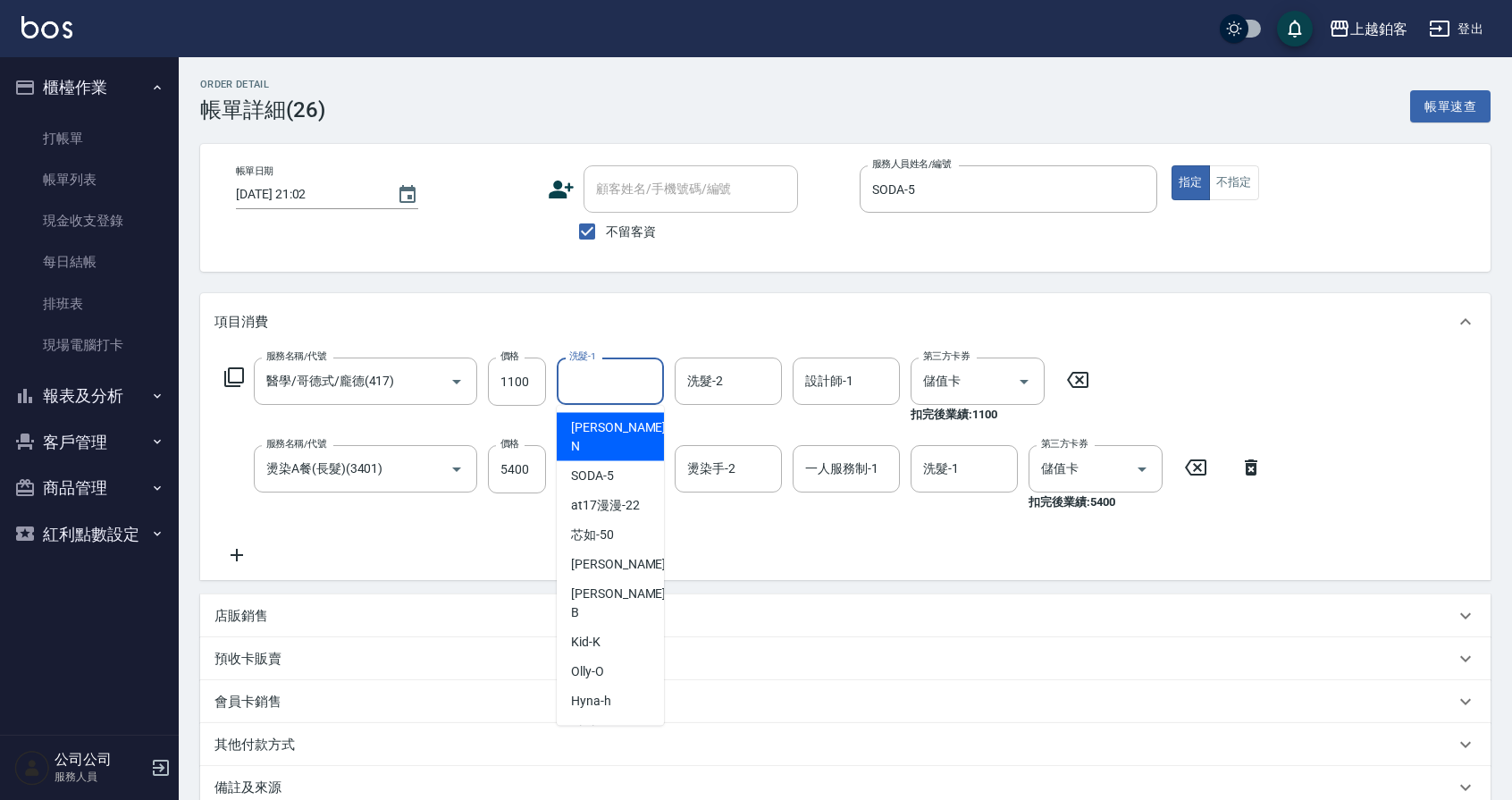
click at [599, 372] on input "洗髮-1" at bounding box center [610, 381] width 91 height 31
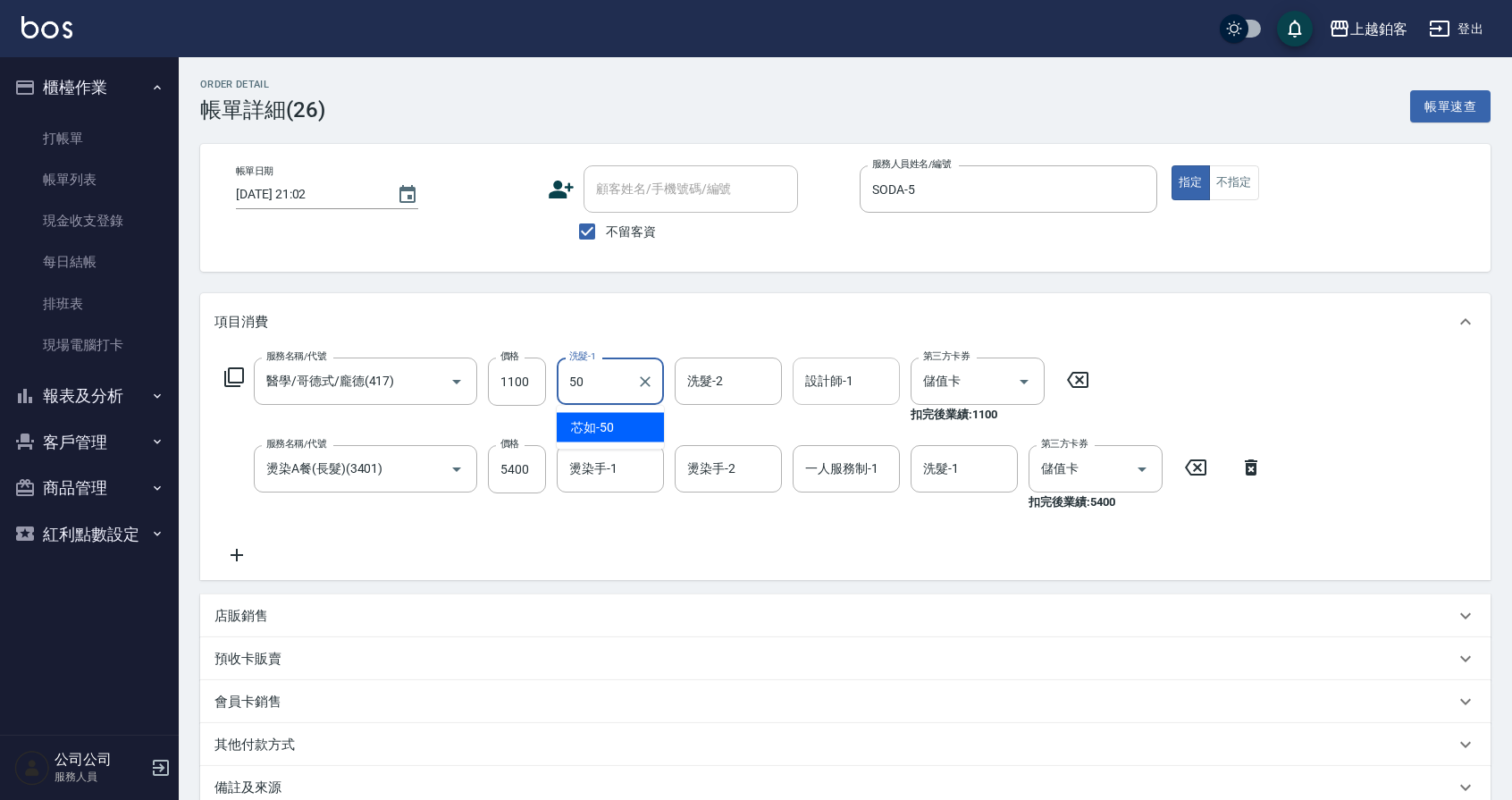
type input "芯如-50"
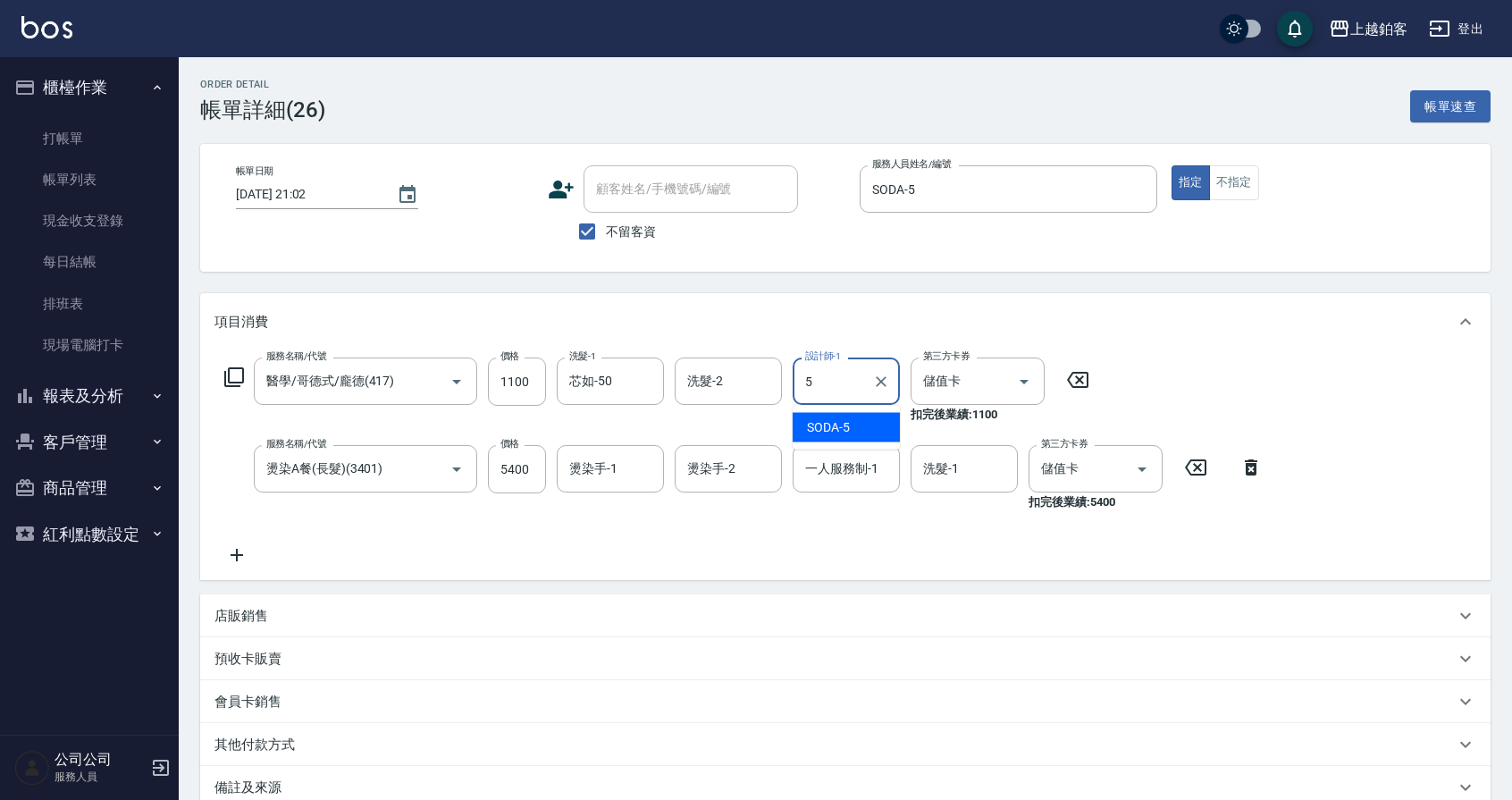
type input "SODA-5"
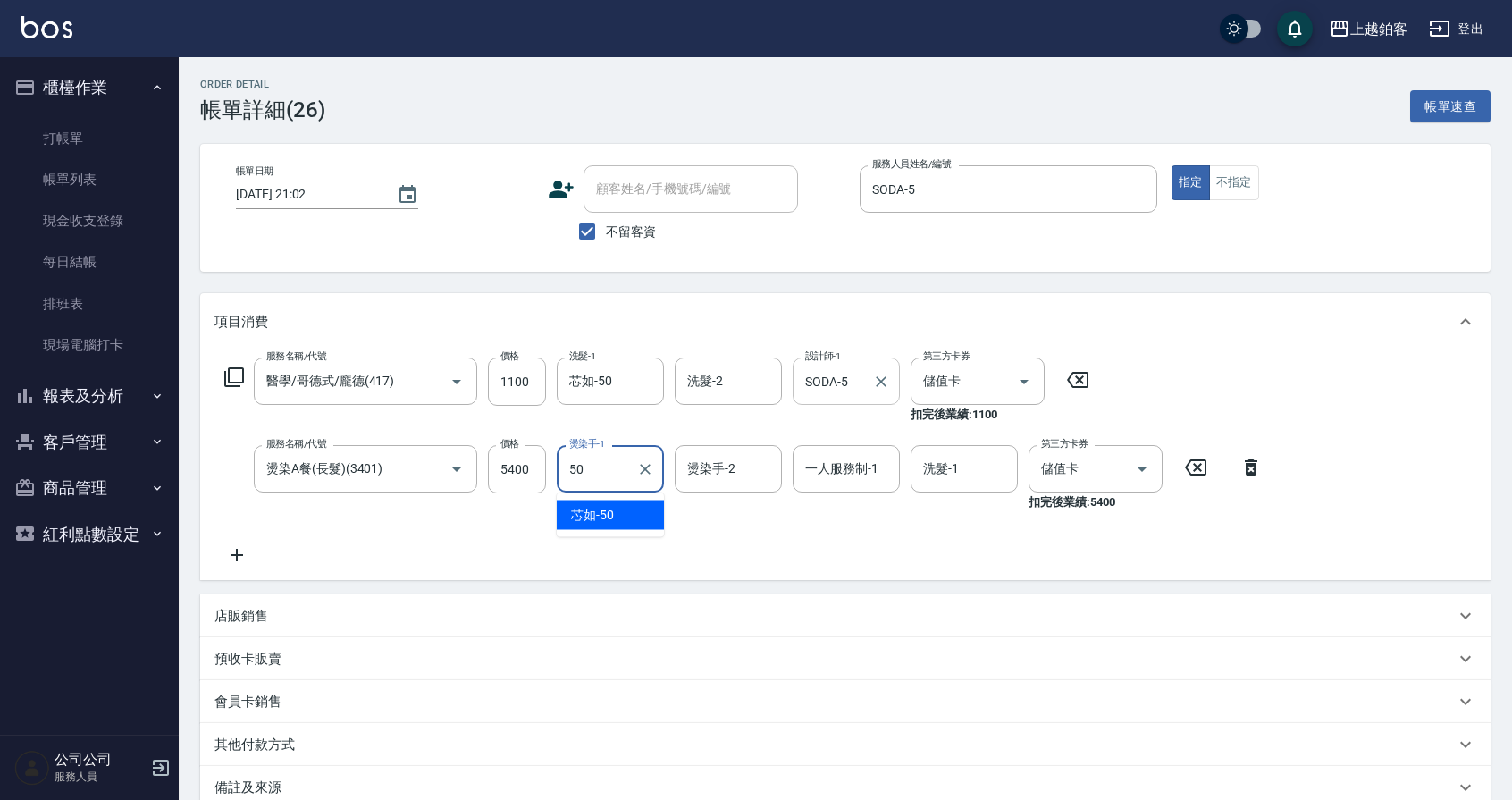
type input "芯如-50"
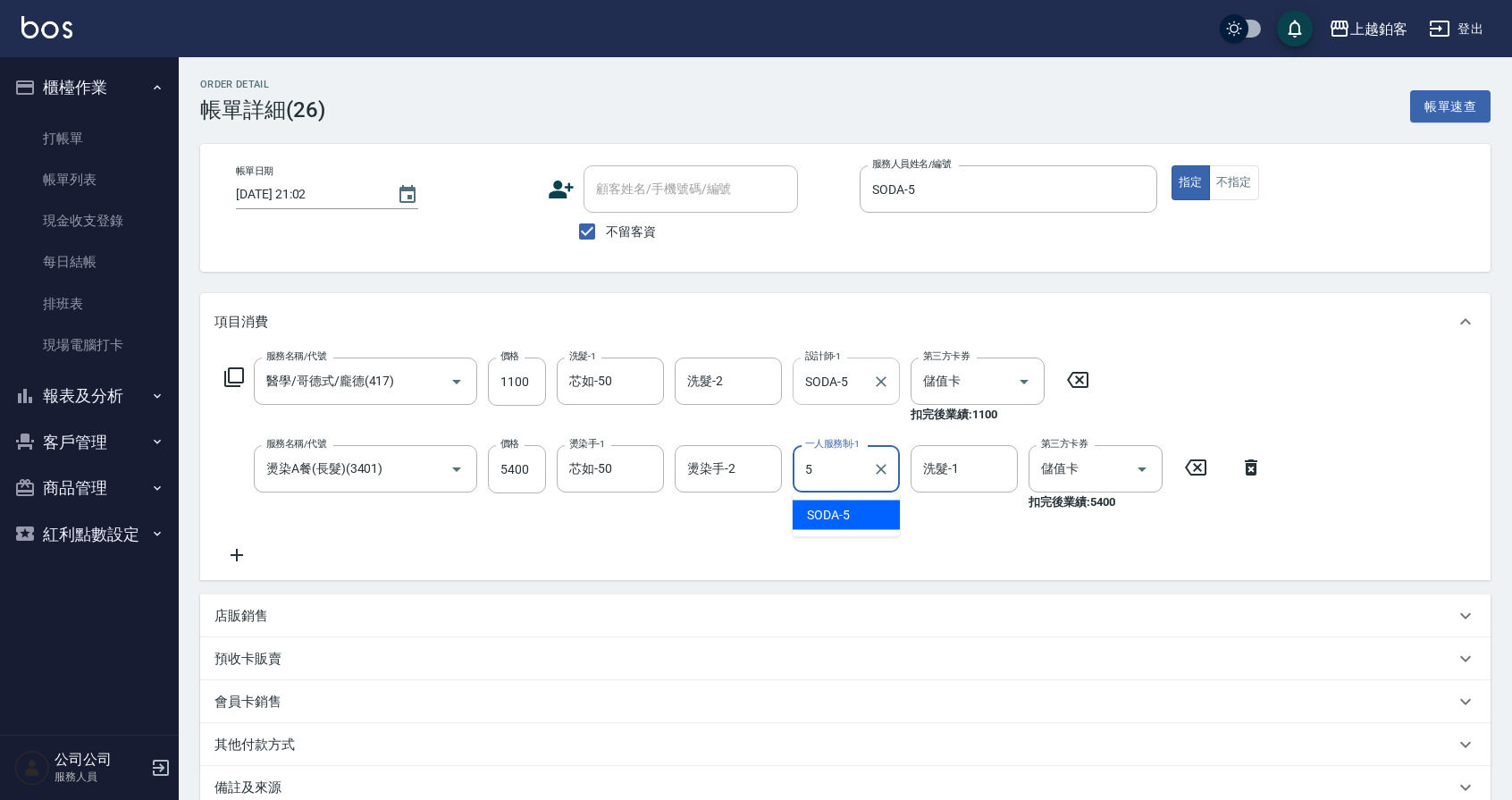
type input "SODA-5"
type input "芯如-50"
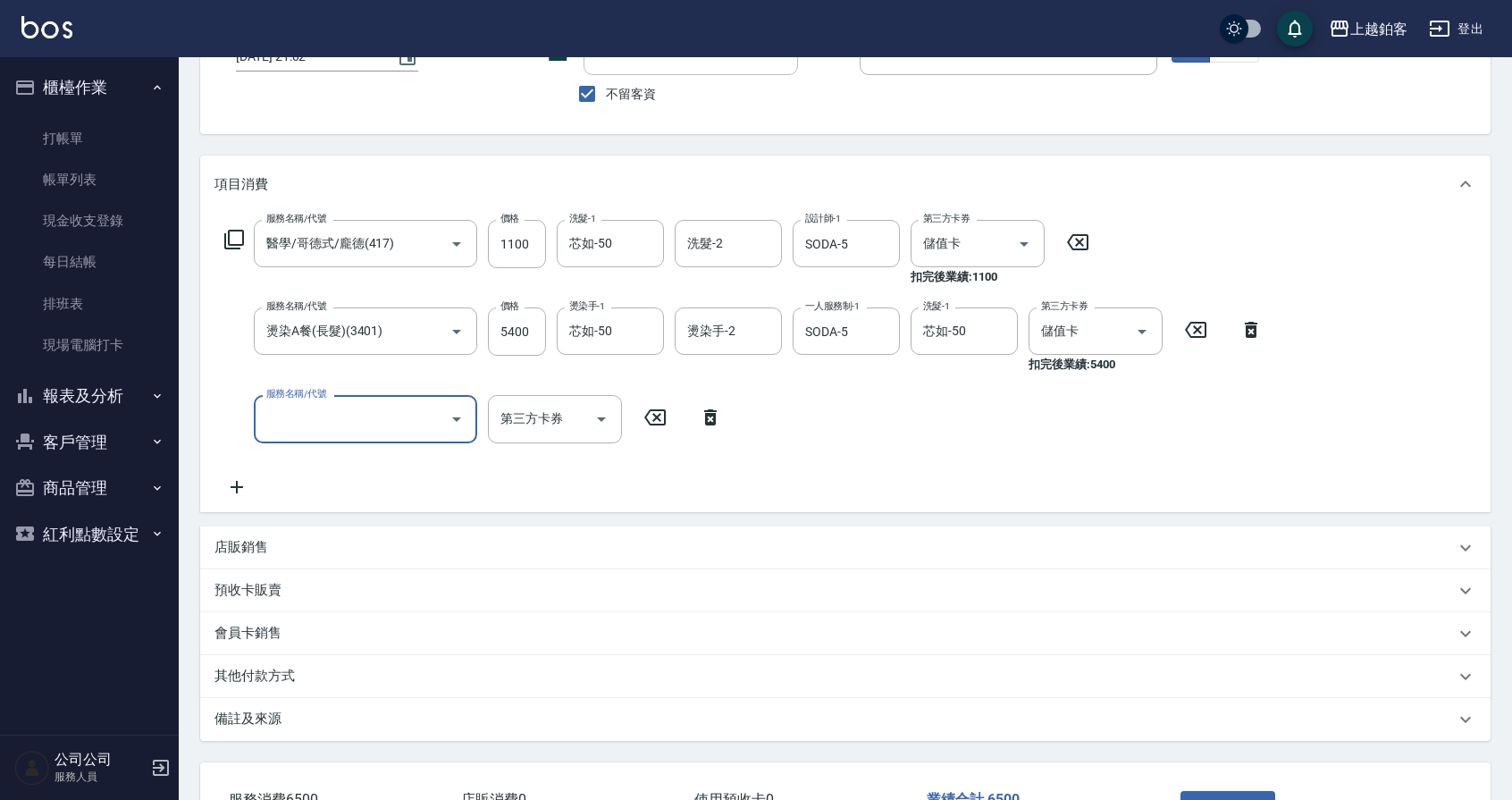
scroll to position [268, 0]
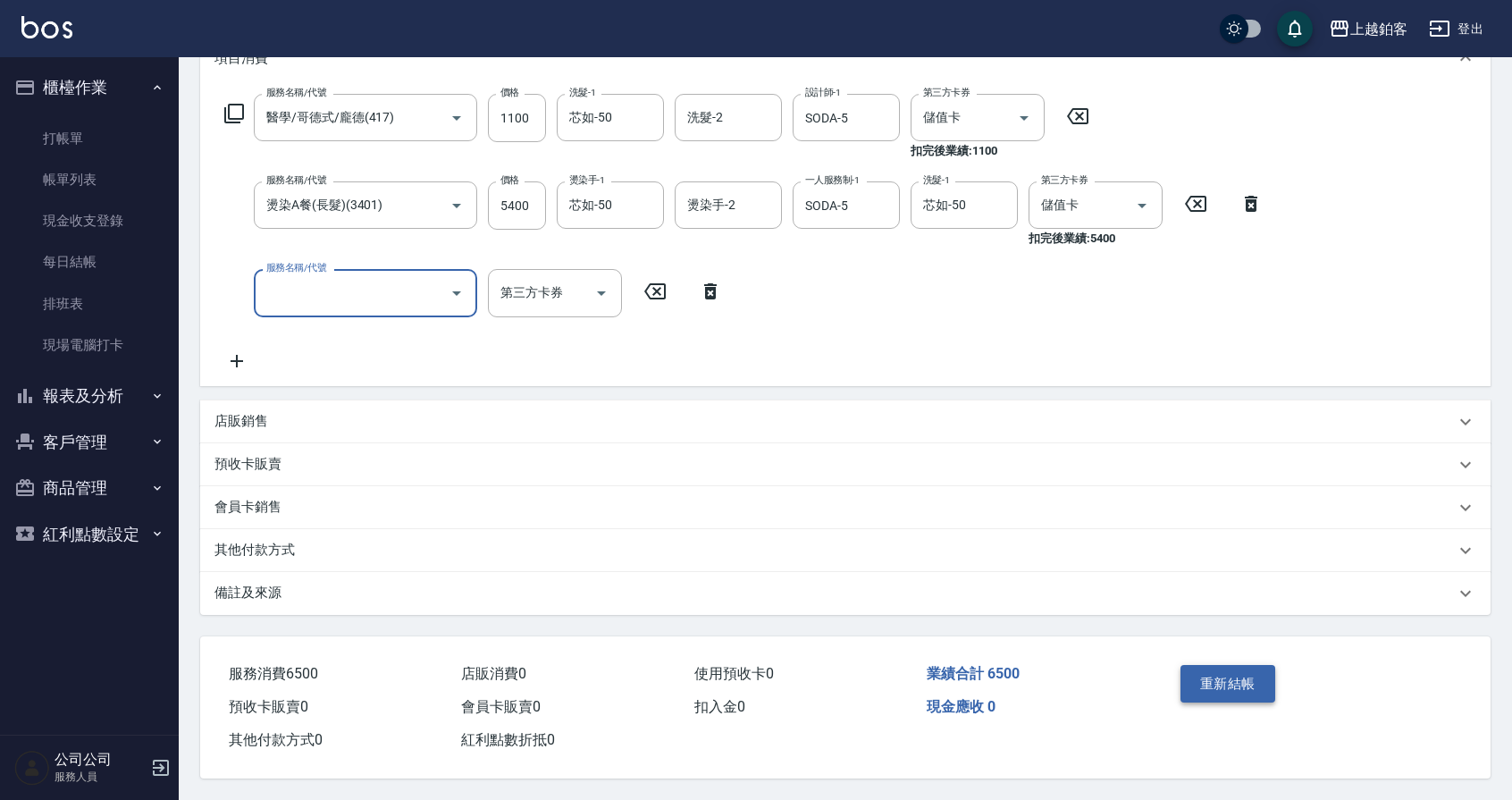
click at [1190, 673] on button "重新結帳" at bounding box center [1228, 684] width 94 height 37
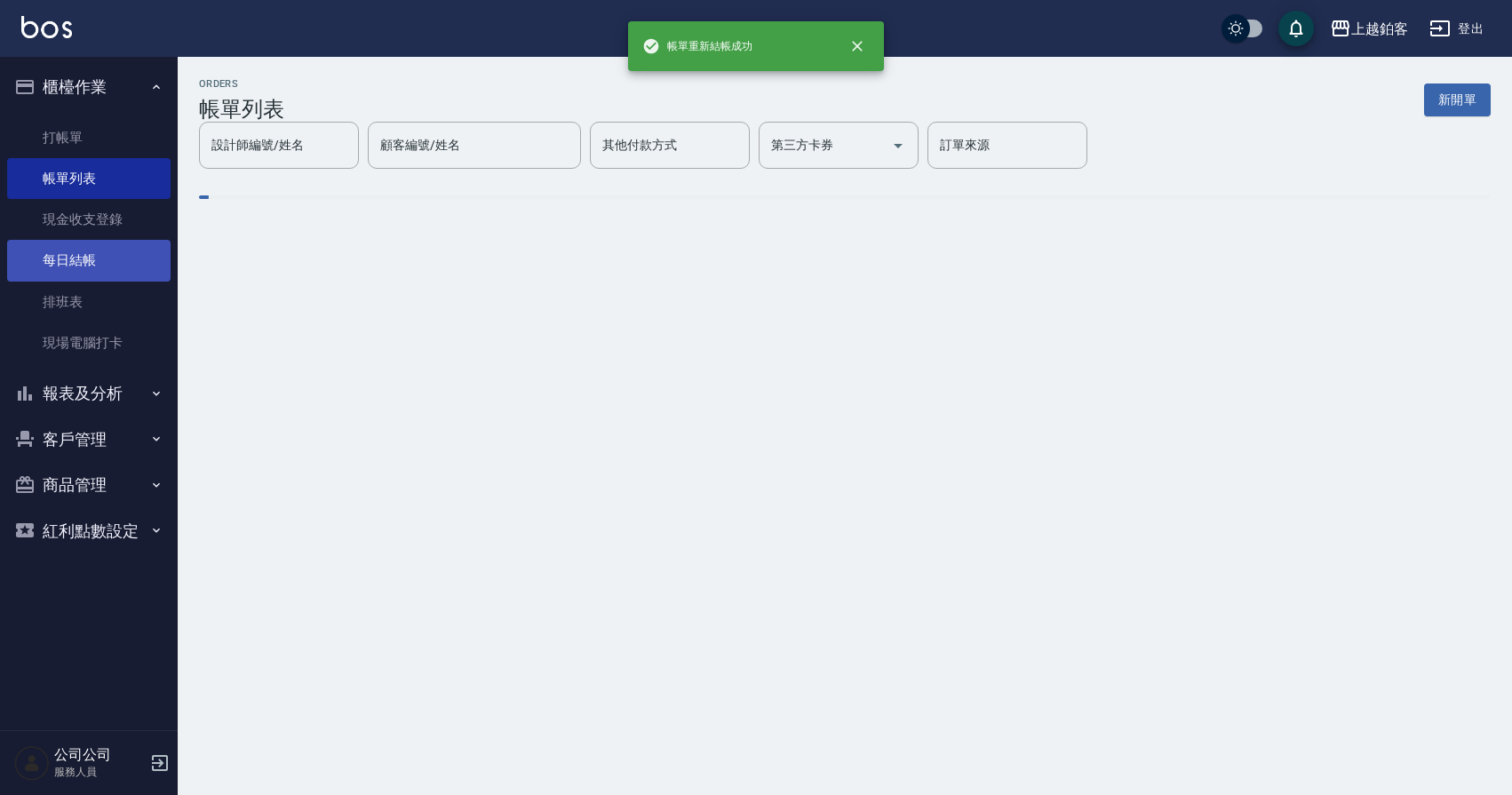
click at [116, 257] on link "每日結帳" at bounding box center [88, 261] width 163 height 41
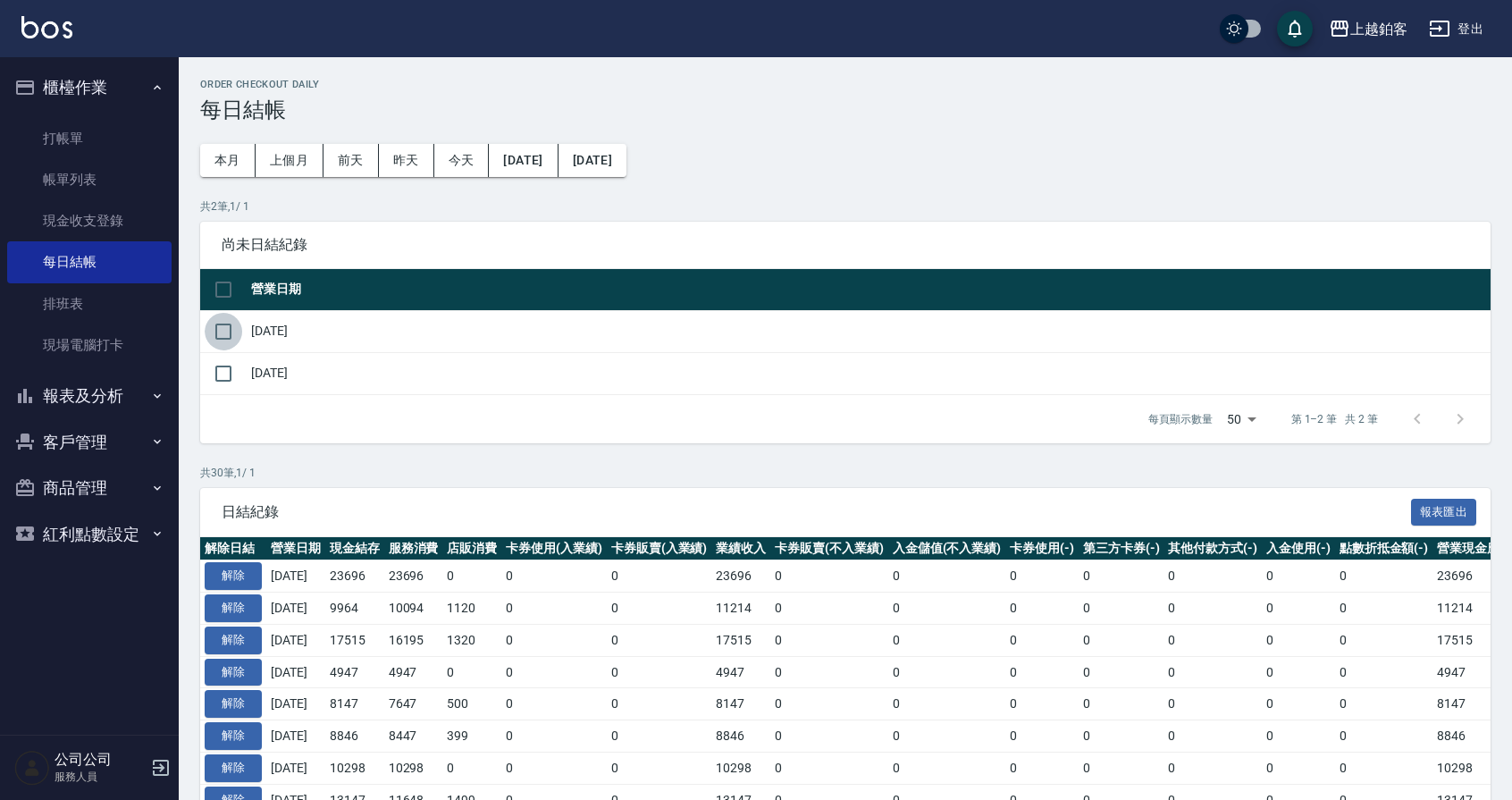
click at [233, 330] on input "checkbox" at bounding box center [223, 331] width 37 height 37
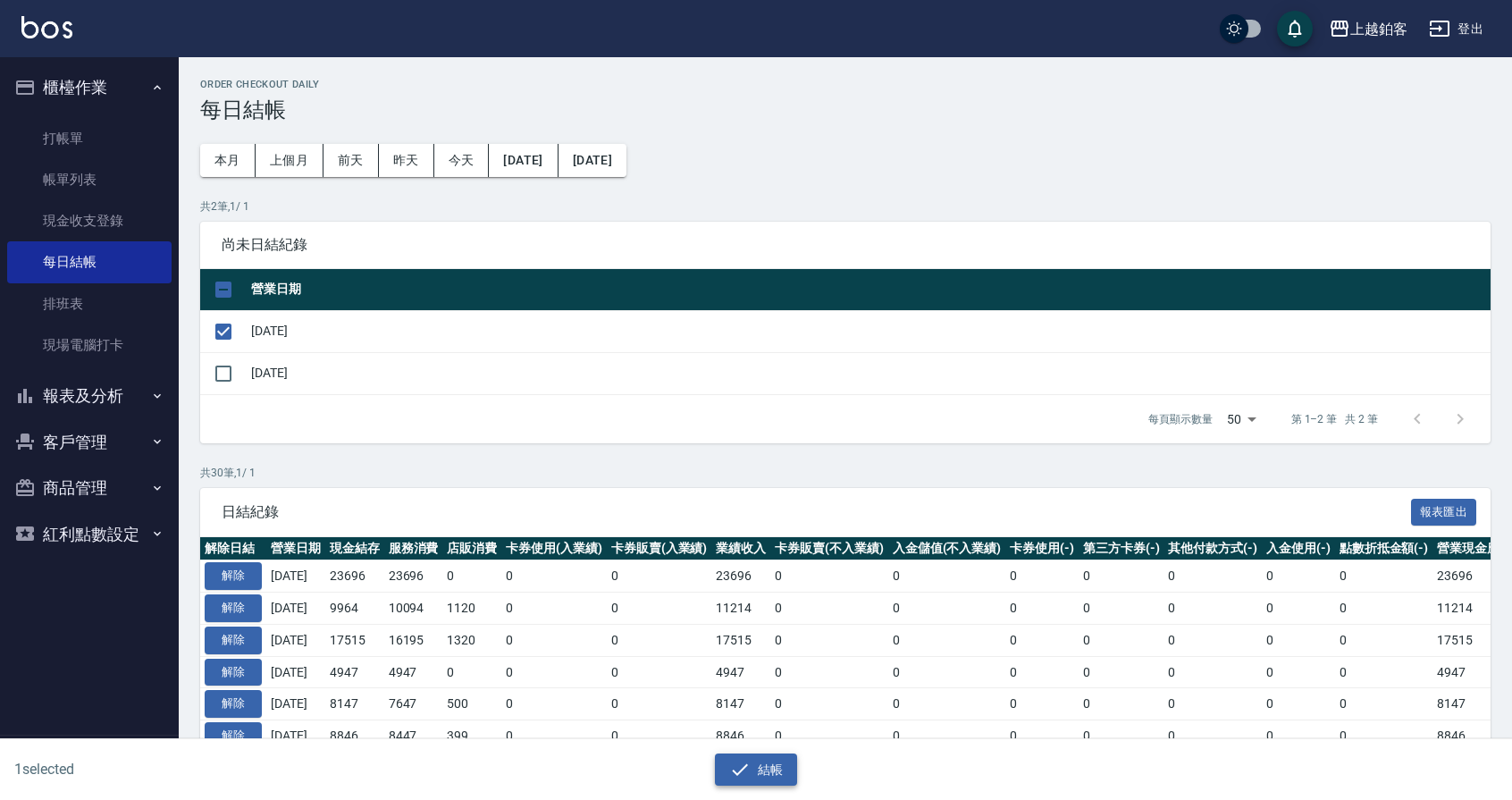
click at [739, 758] on button "結帳" at bounding box center [756, 771] width 84 height 33
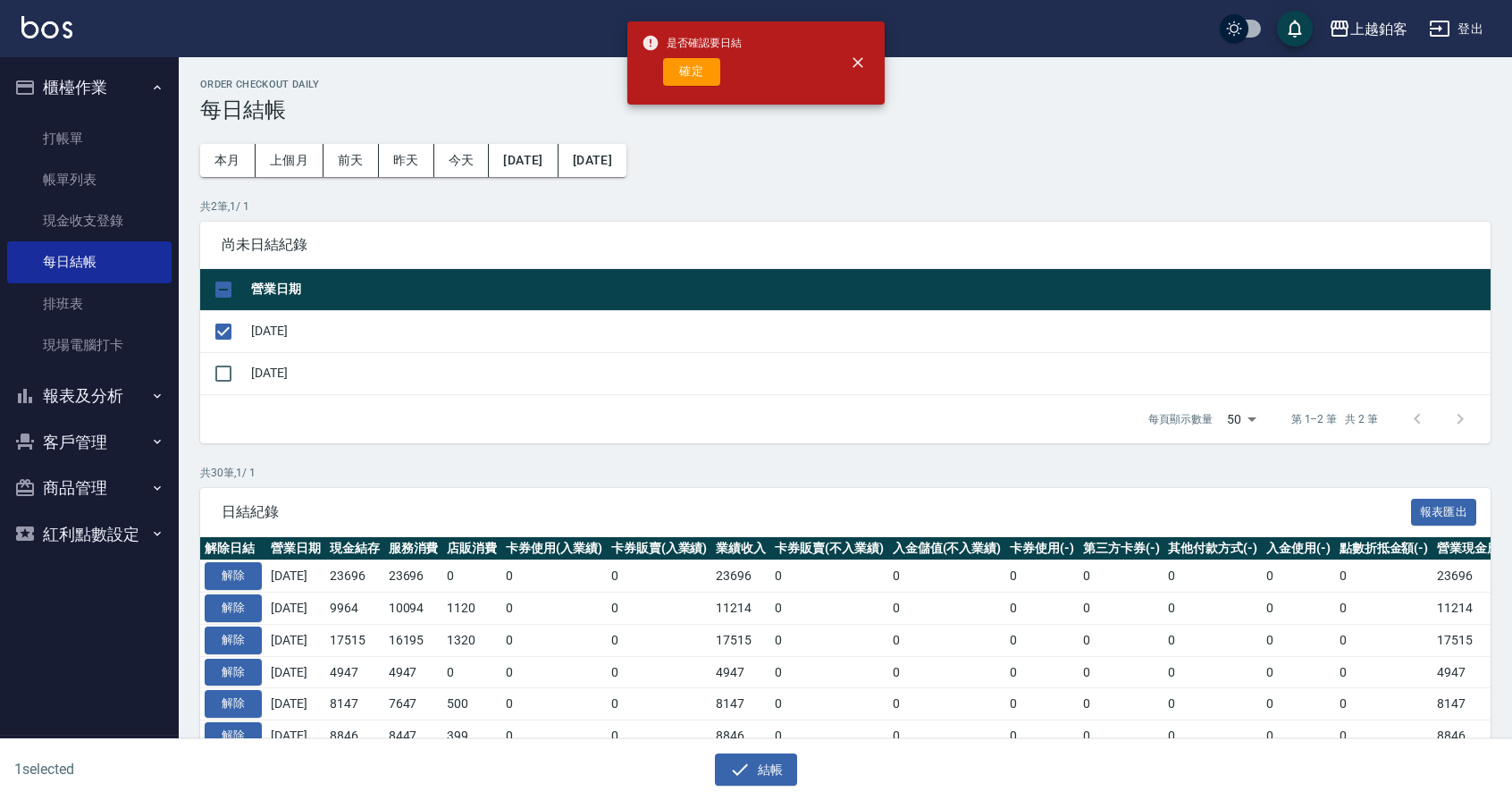
click at [703, 86] on div "是否確認要日結 確定" at bounding box center [692, 63] width 100 height 73
click at [705, 67] on button "確定" at bounding box center [692, 72] width 57 height 28
checkbox input "false"
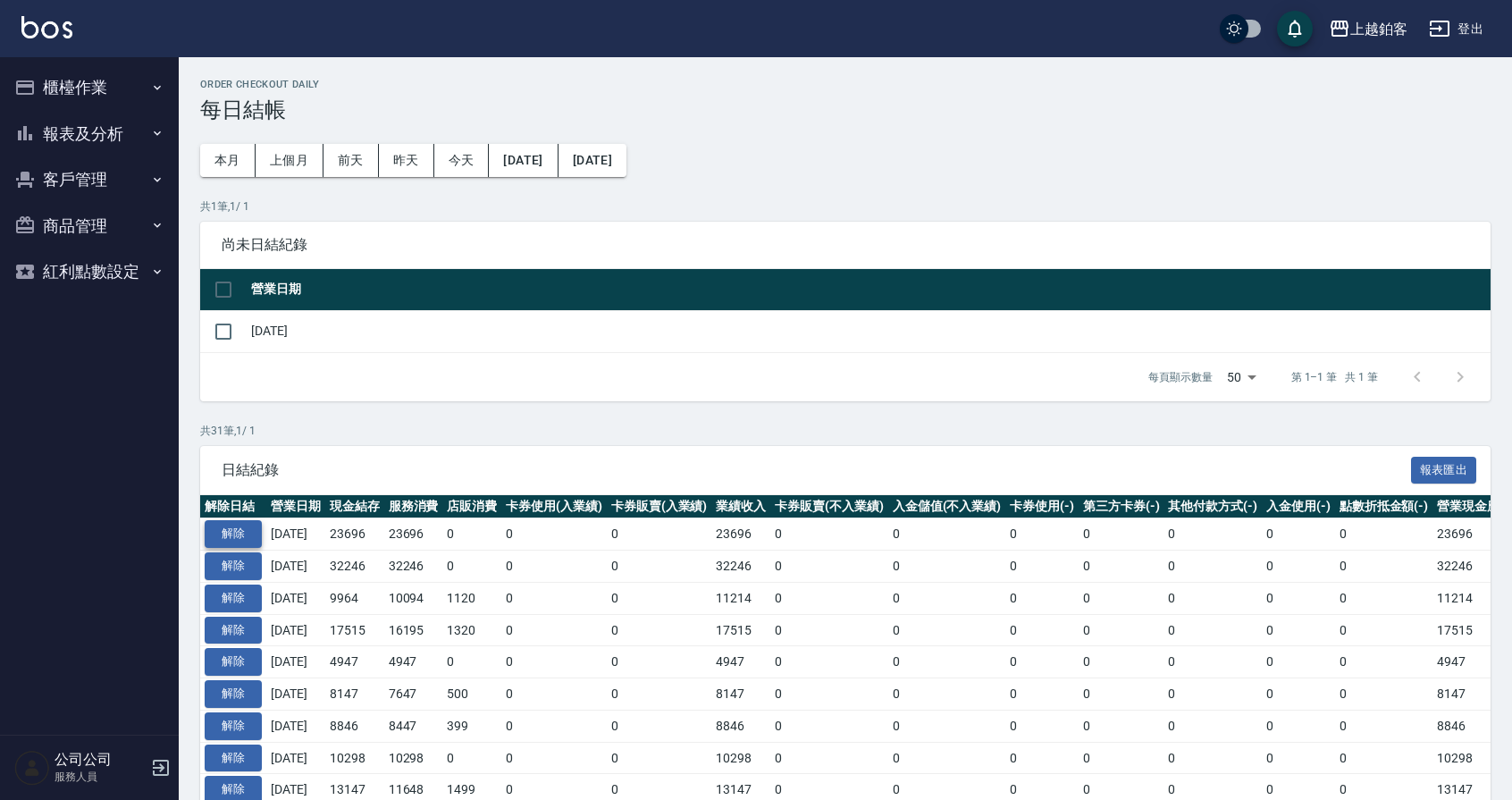
click at [248, 530] on button "解除" at bounding box center [233, 534] width 57 height 28
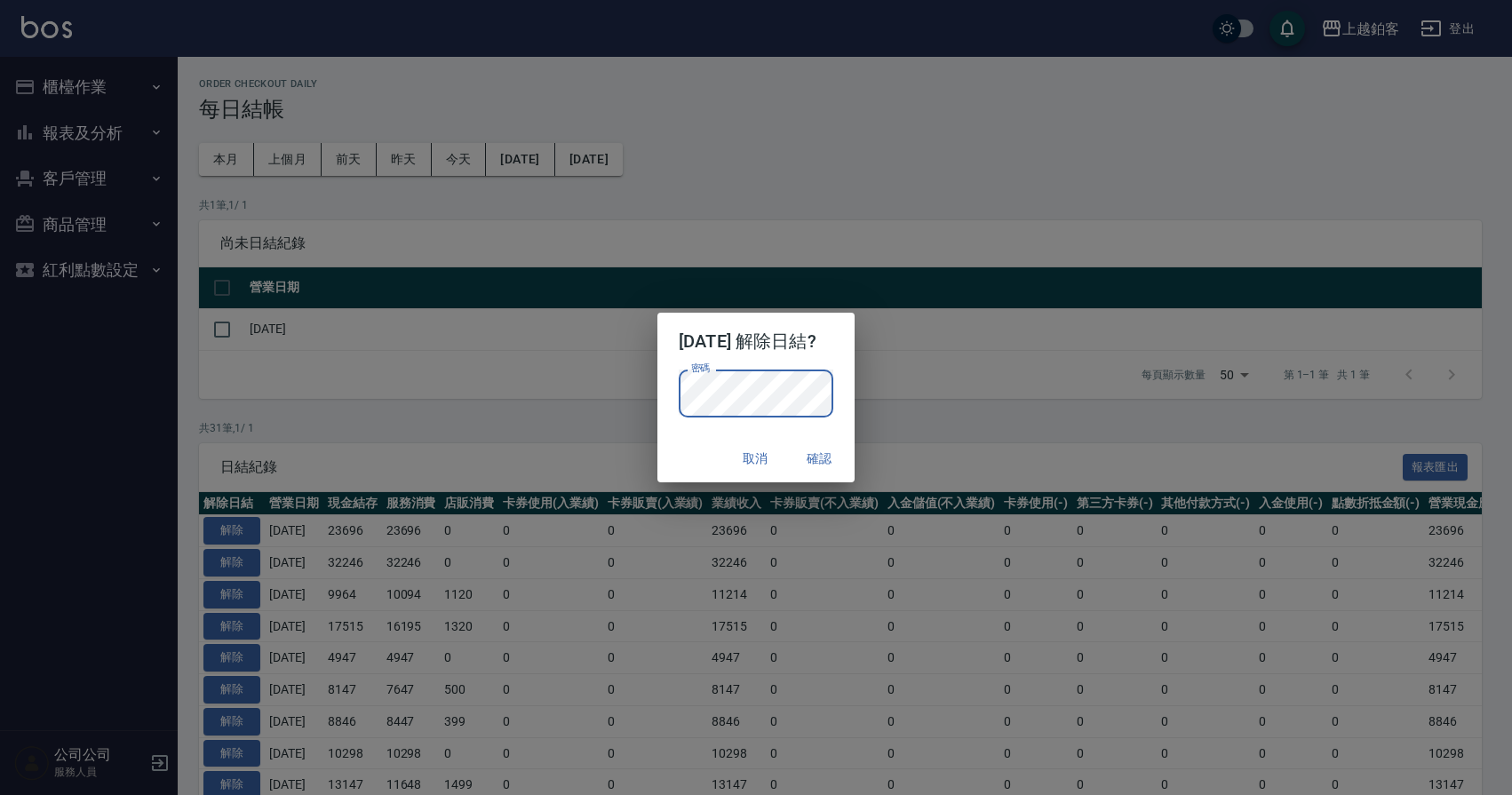
click at [842, 456] on button "確認" at bounding box center [819, 459] width 57 height 33
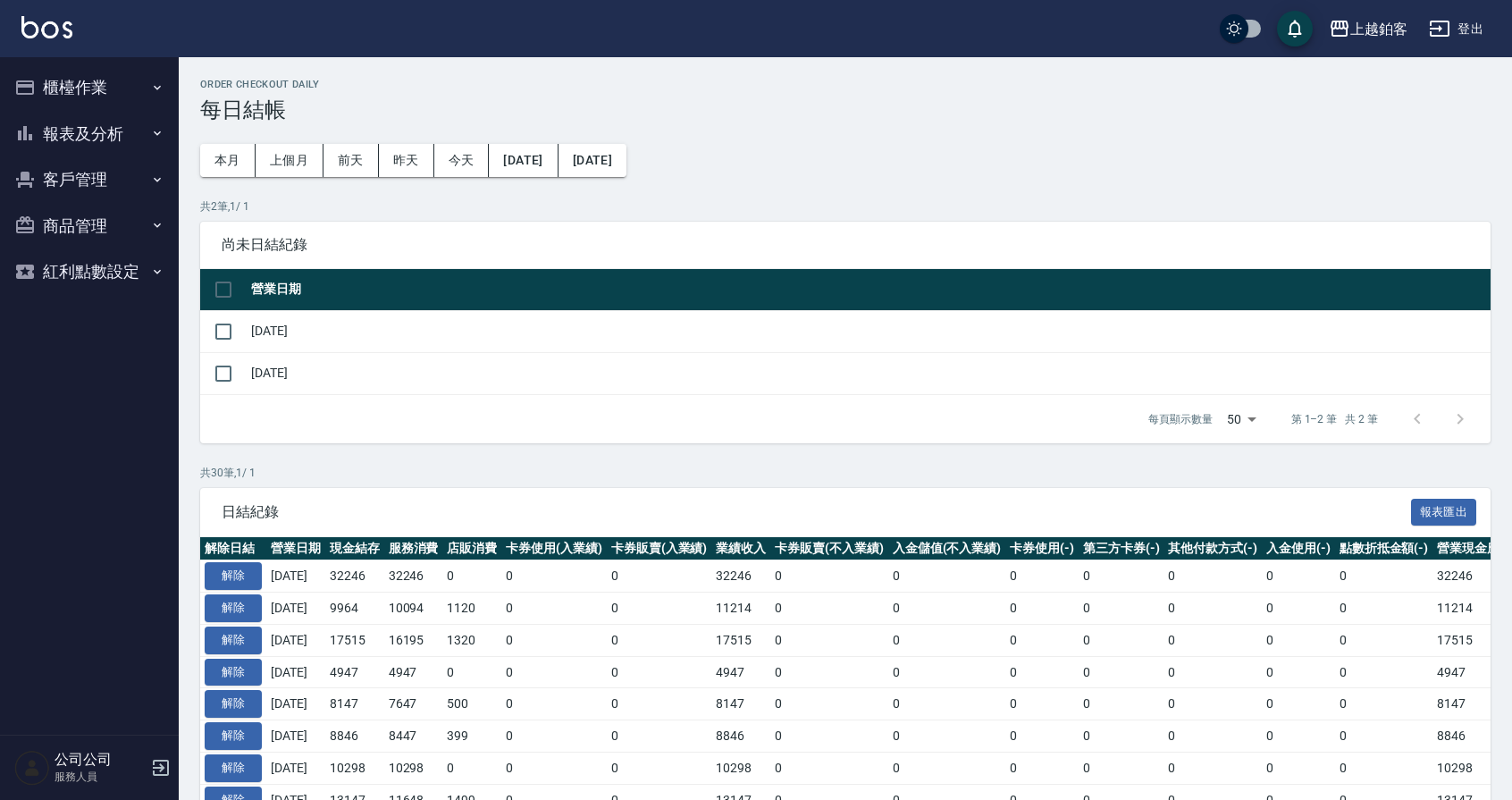
click at [83, 79] on button "櫃檯作業" at bounding box center [88, 87] width 164 height 46
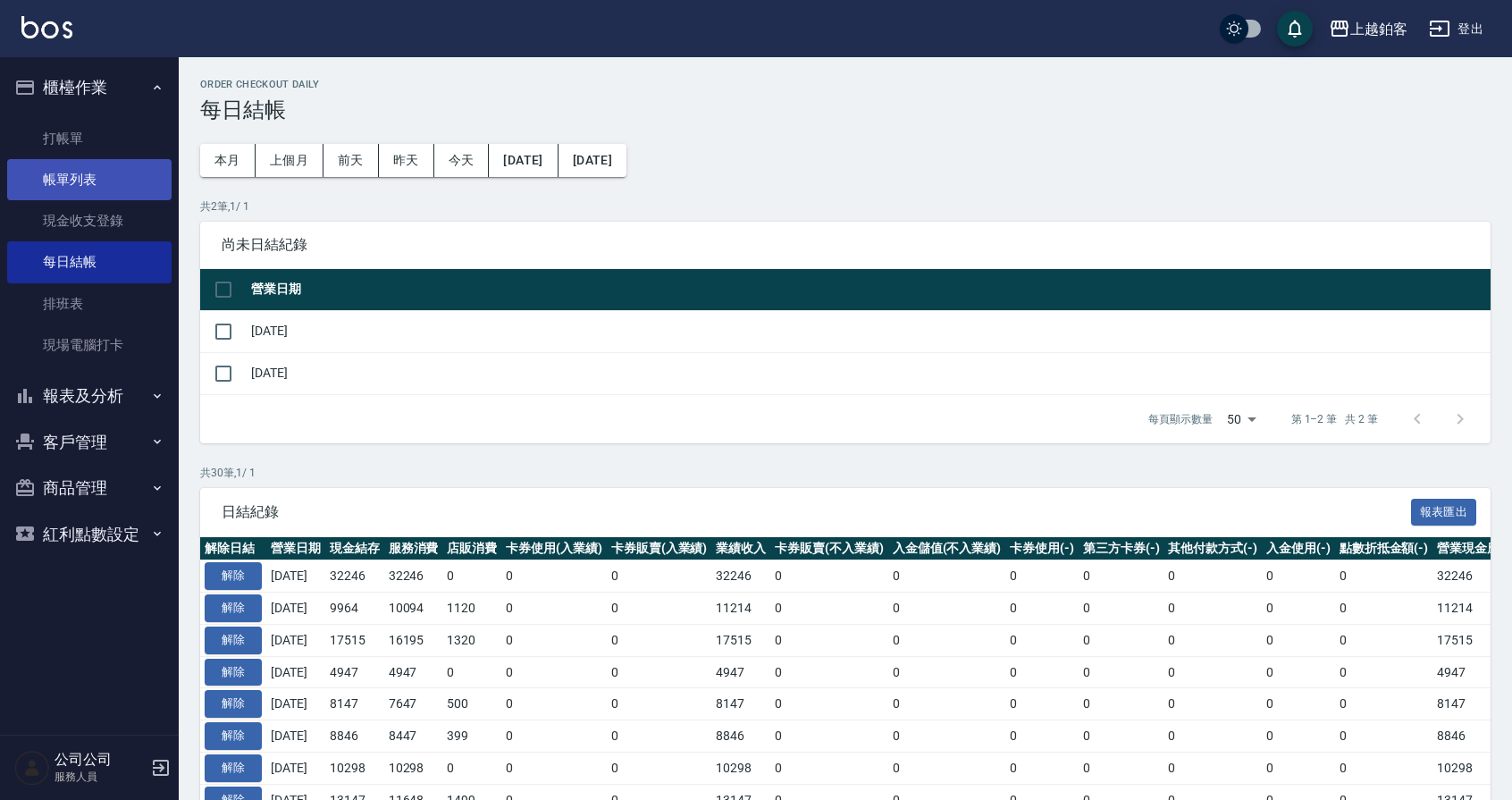
click at [80, 182] on link "帳單列表" at bounding box center [88, 180] width 164 height 41
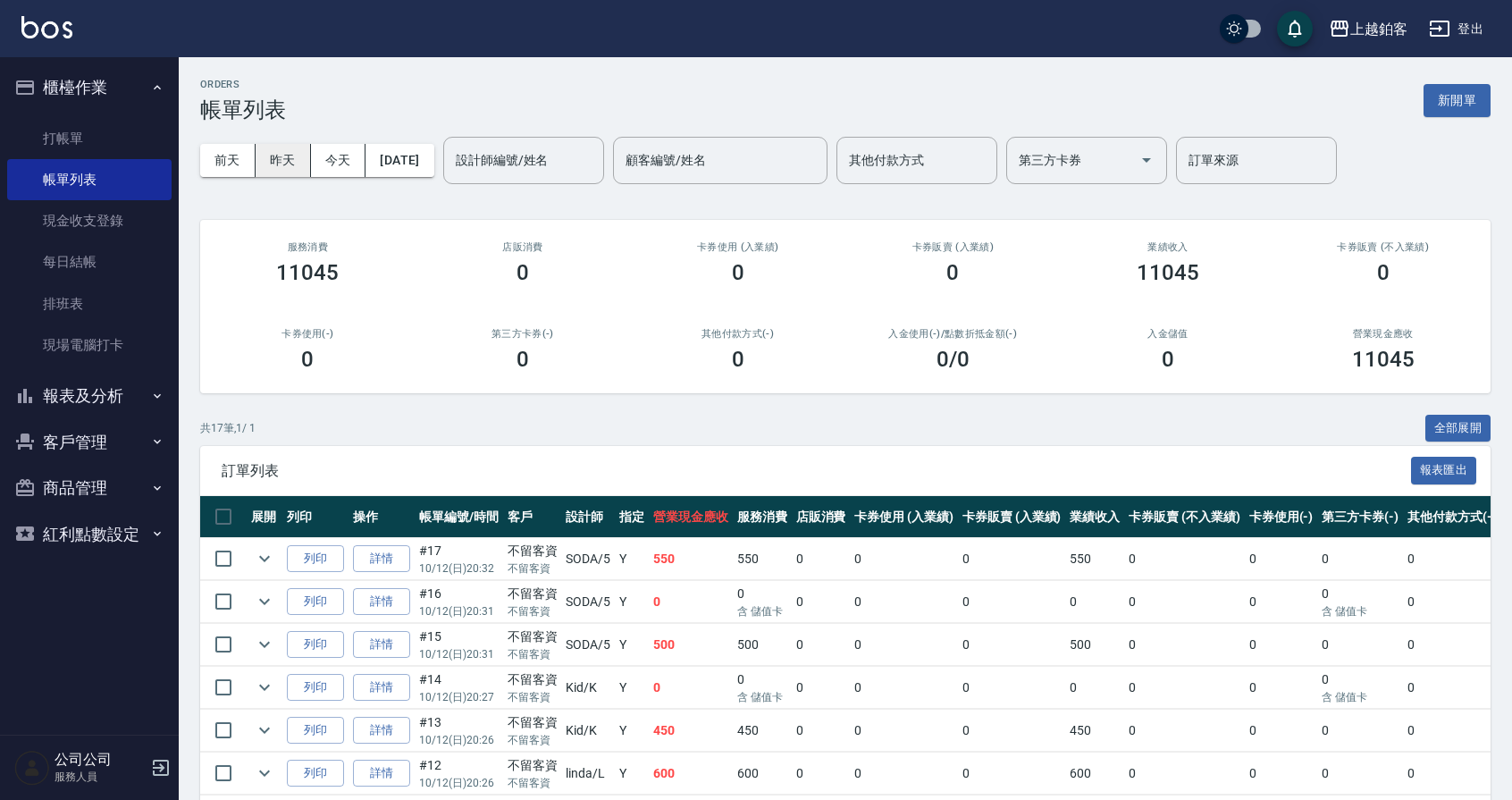
click at [280, 155] on button "昨天" at bounding box center [283, 160] width 55 height 33
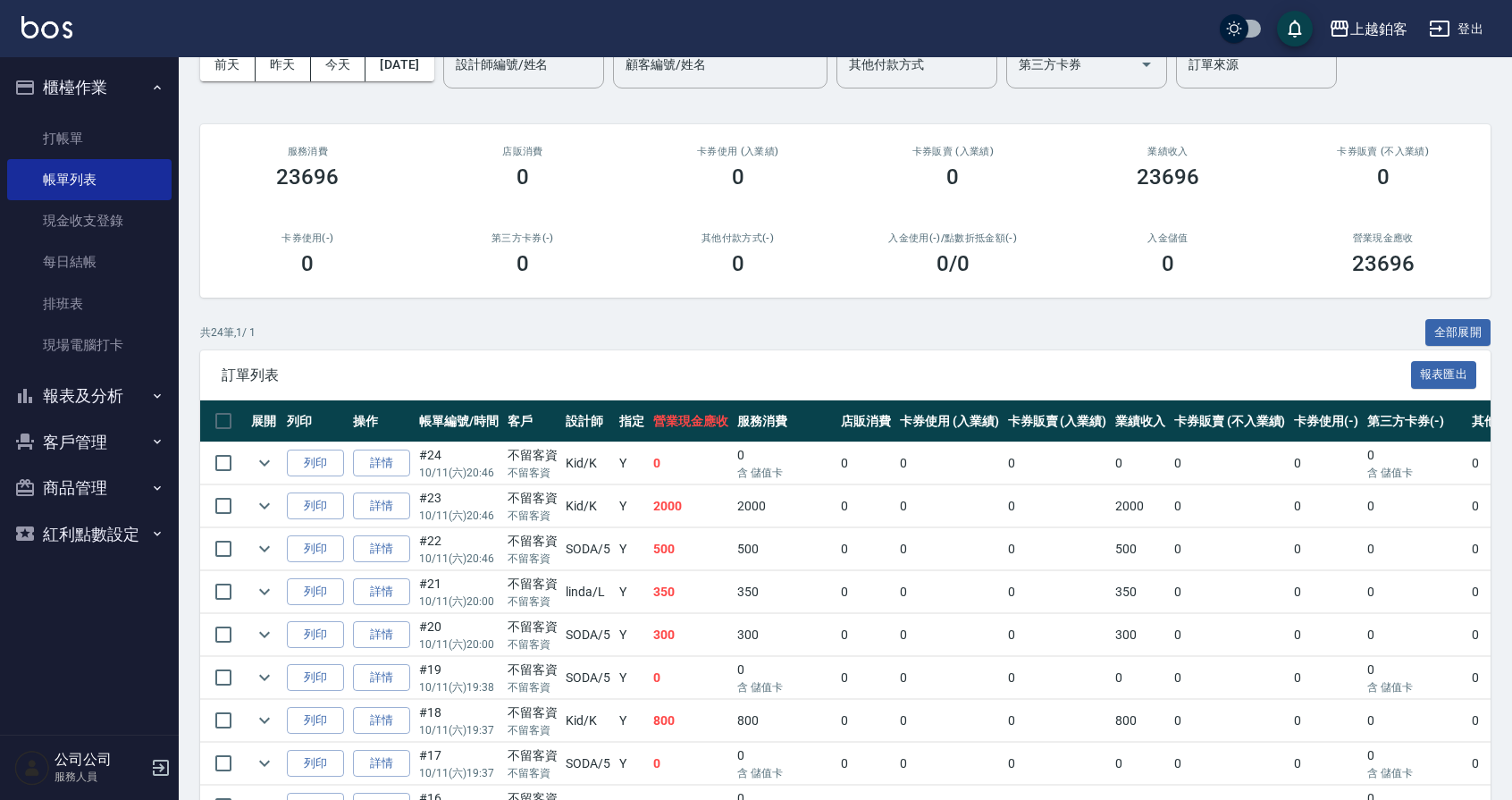
scroll to position [125, 0]
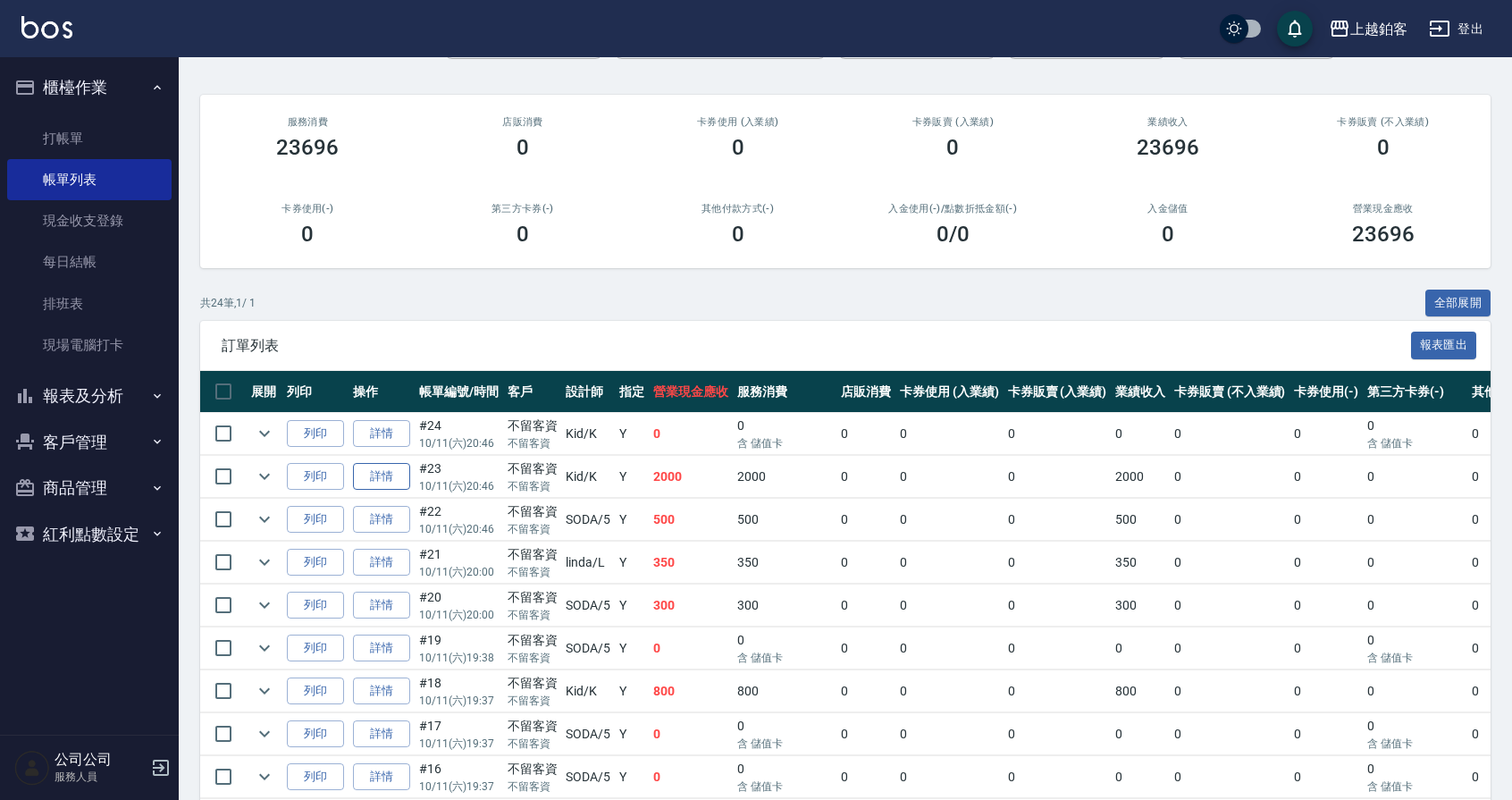
click at [399, 473] on link "詳情" at bounding box center [381, 477] width 57 height 28
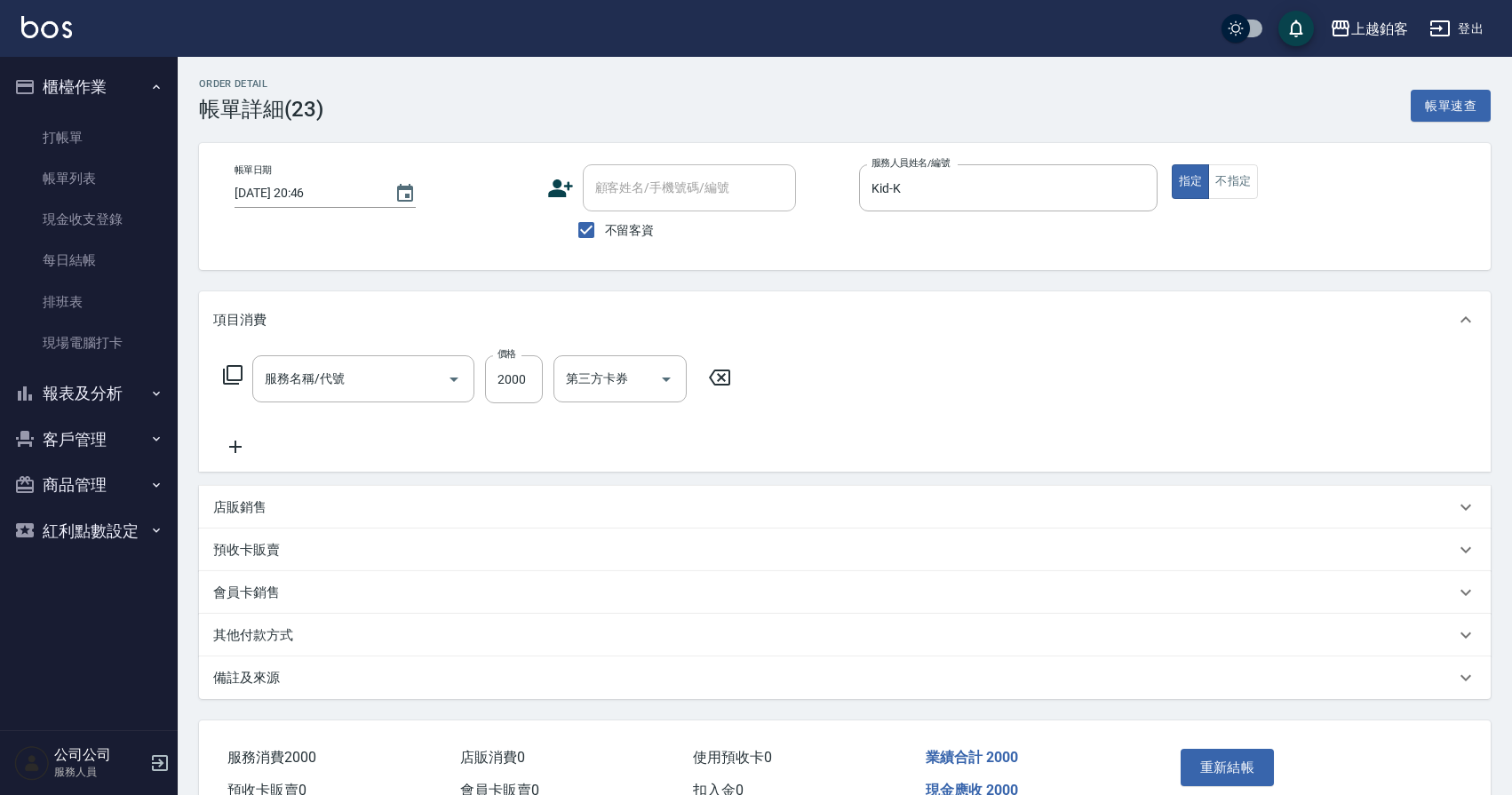
type input "2025/10/11 20:46"
checkbox input "true"
type input "Kid-K"
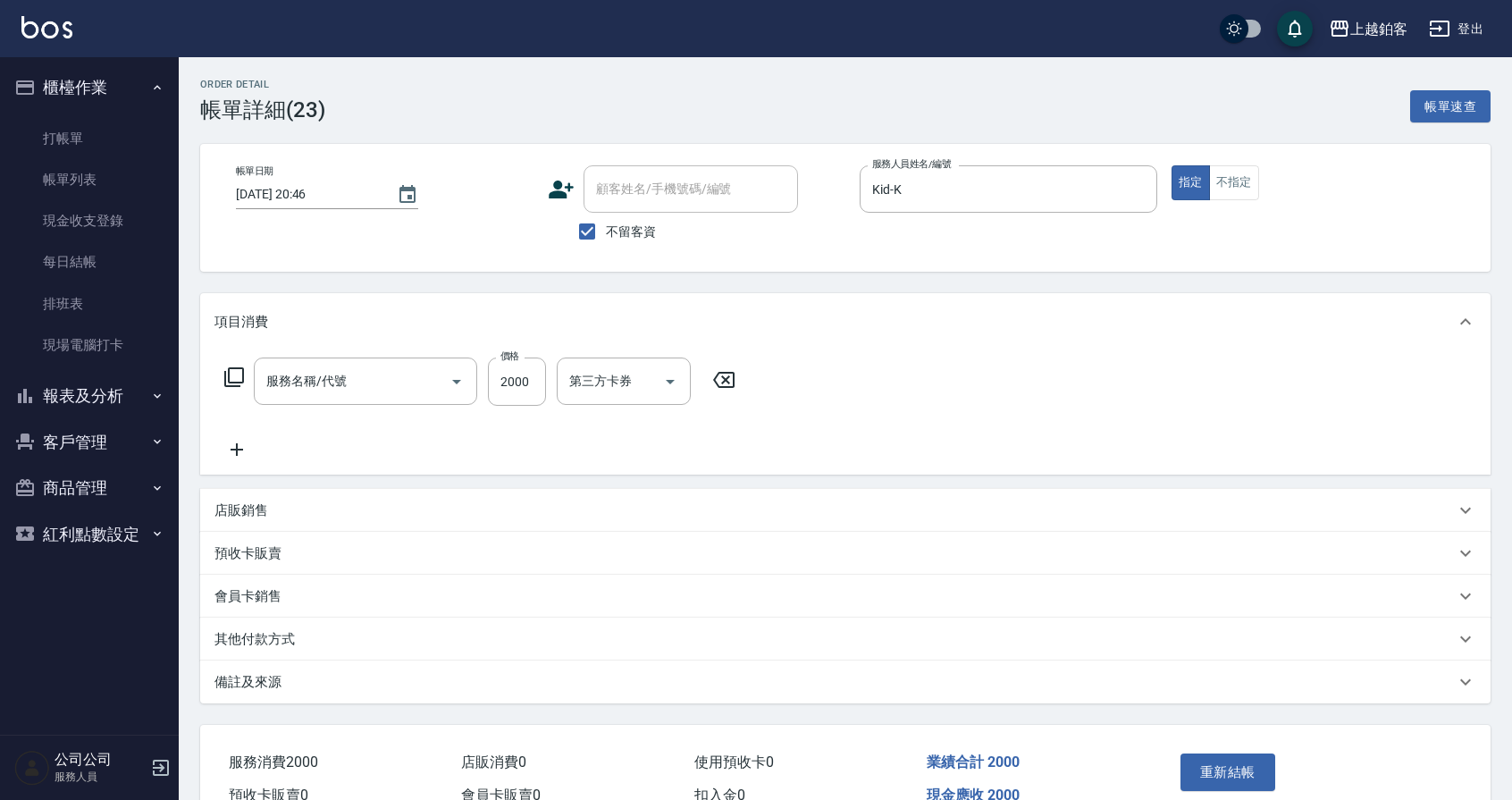
type input "燙髮C餐(短髮)(2203)"
click at [877, 379] on icon "Clear" at bounding box center [881, 381] width 18 height 18
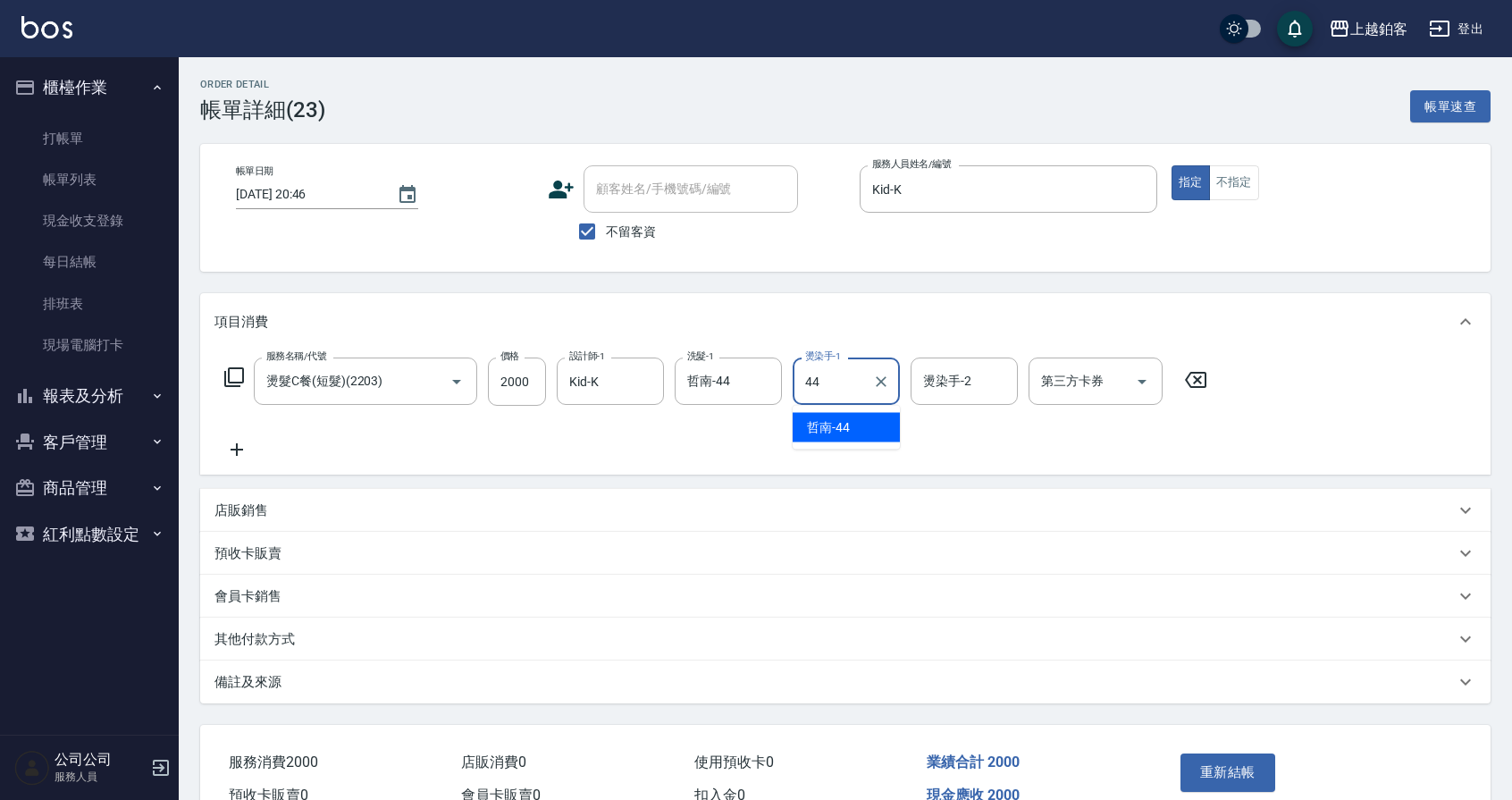
type input "哲南-44"
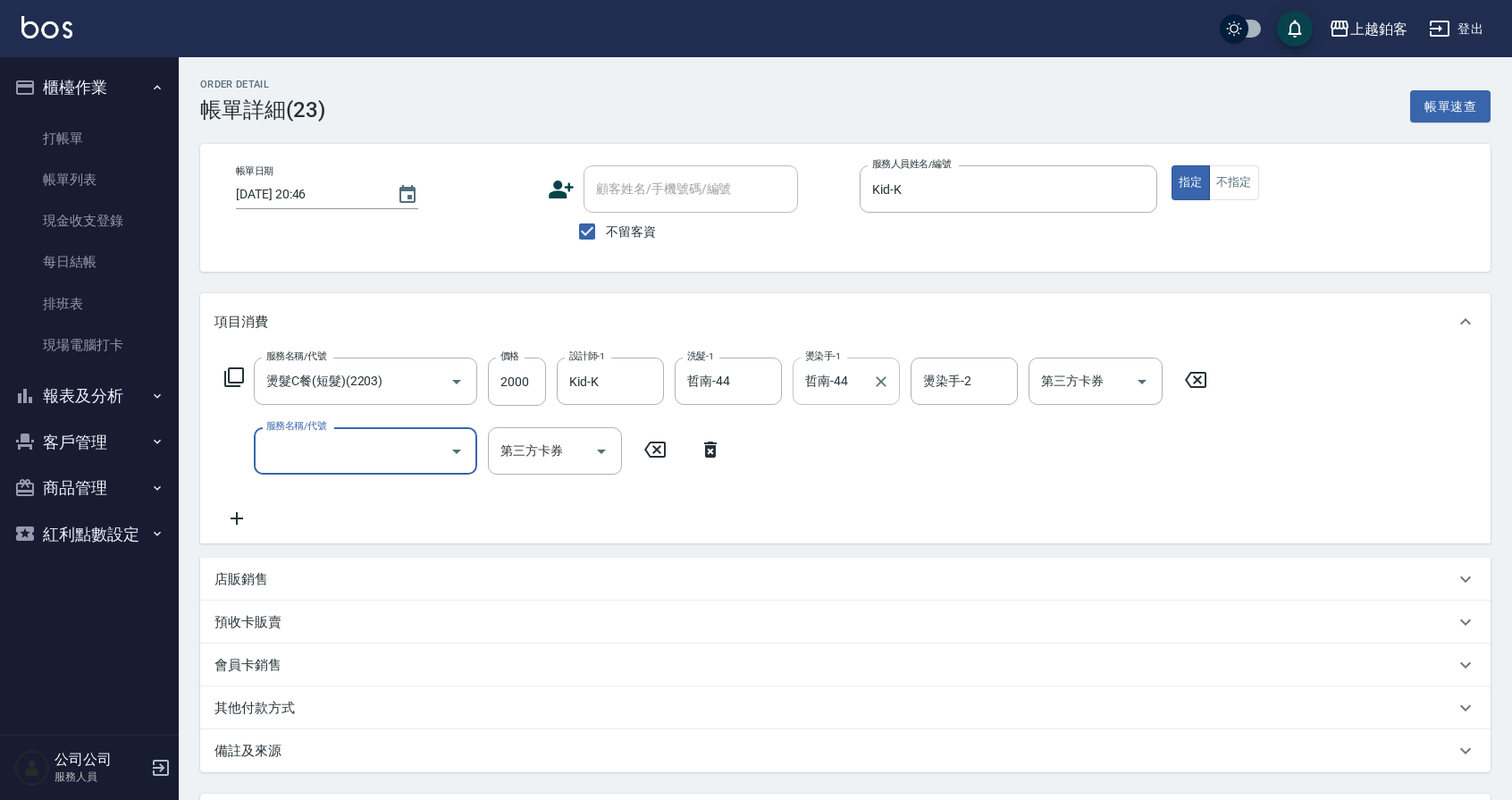
scroll to position [163, 0]
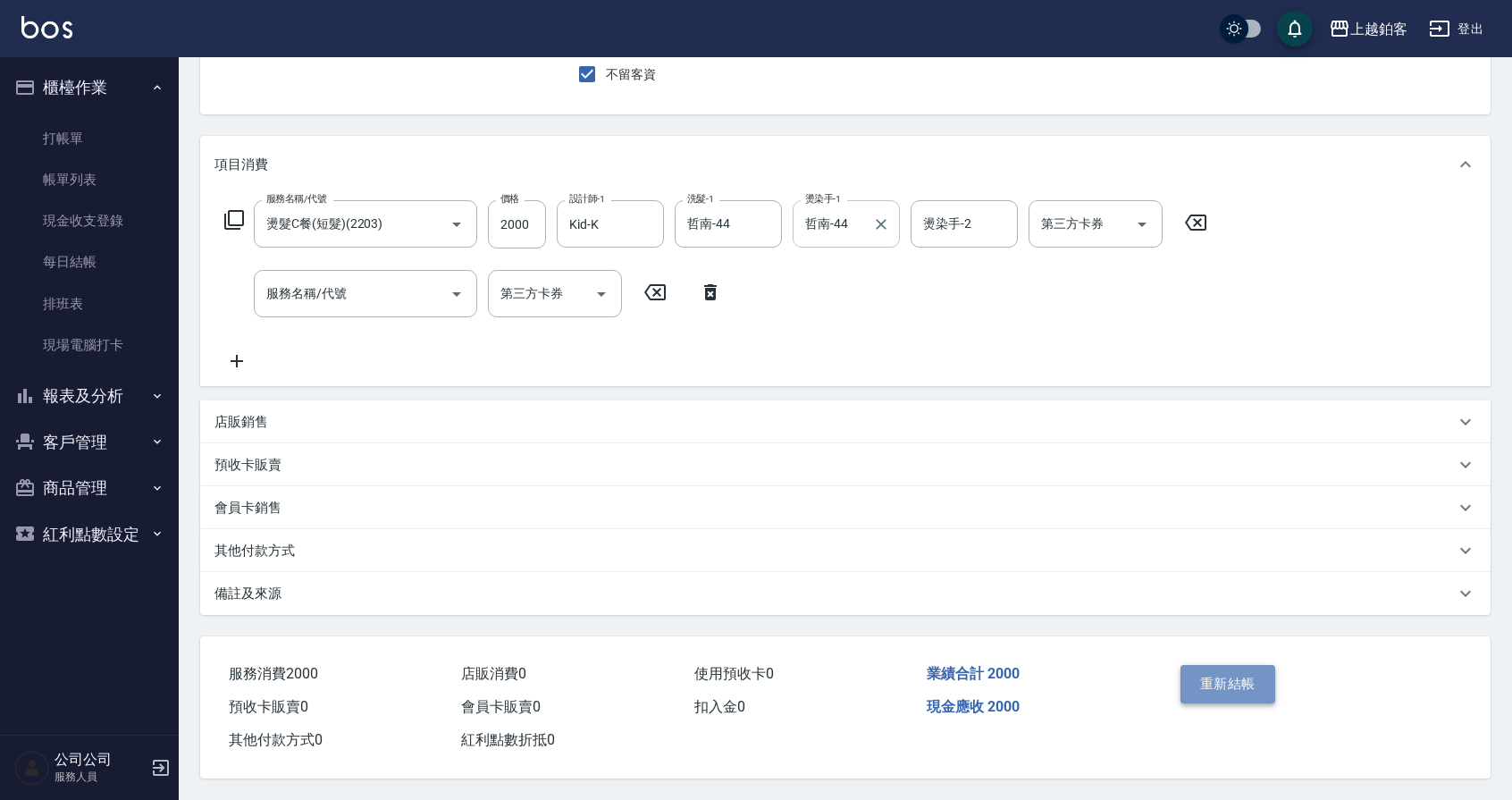
click at [1209, 672] on button "重新結帳" at bounding box center [1228, 684] width 94 height 37
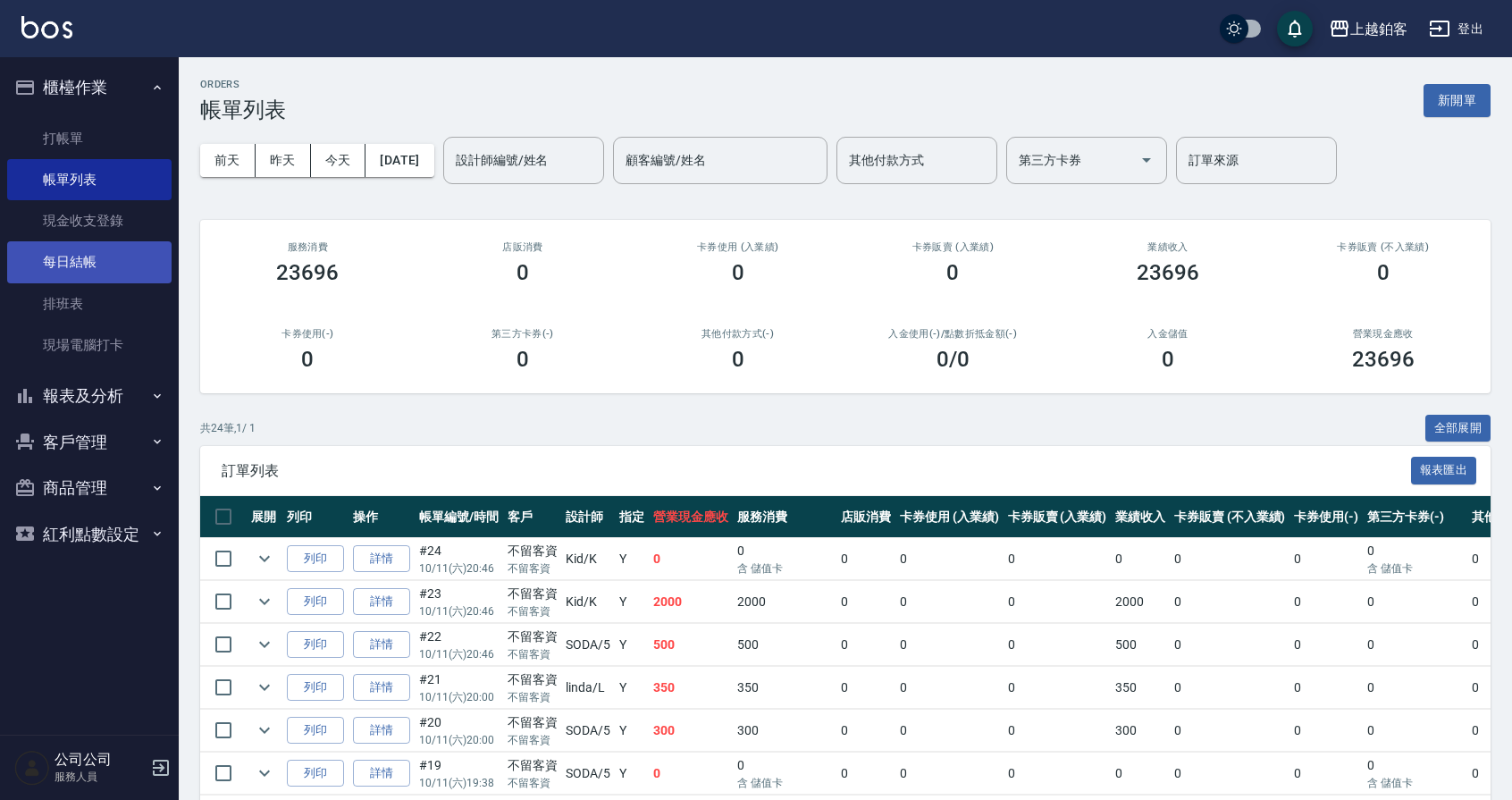
click at [65, 269] on link "每日結帳" at bounding box center [88, 262] width 164 height 41
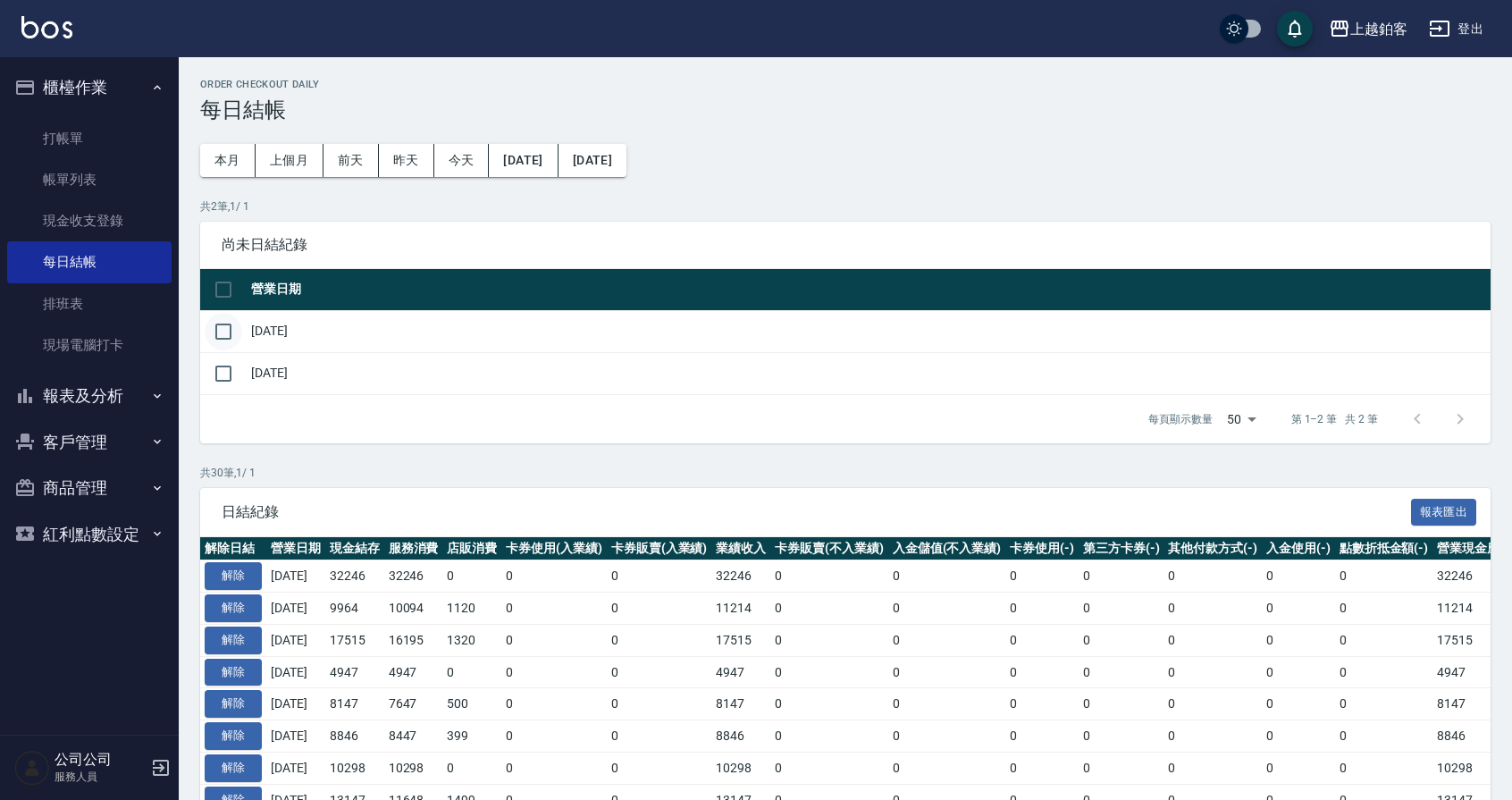
click at [214, 341] on input "checkbox" at bounding box center [223, 331] width 37 height 37
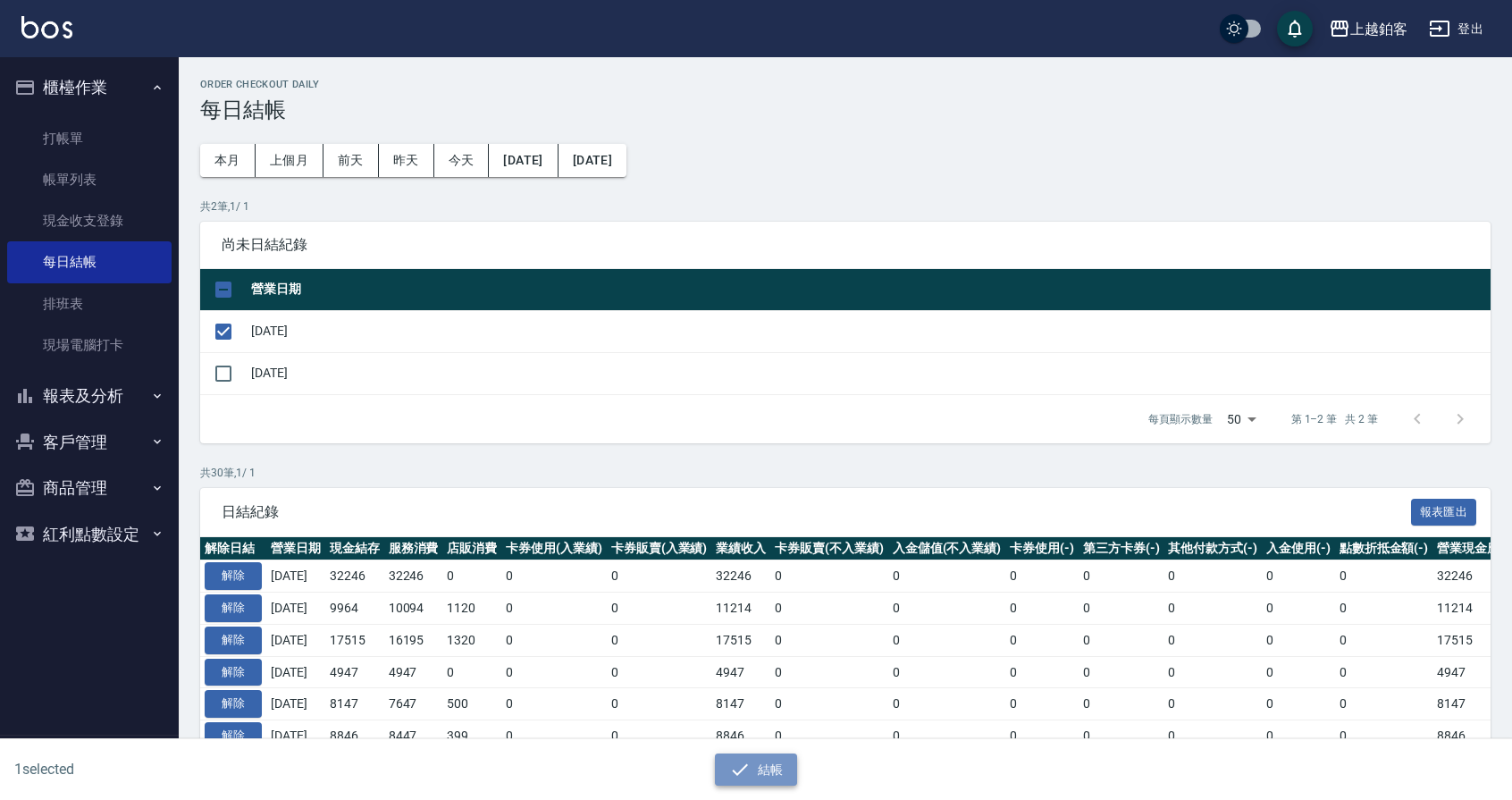
click at [760, 775] on button "結帳" at bounding box center [756, 771] width 84 height 33
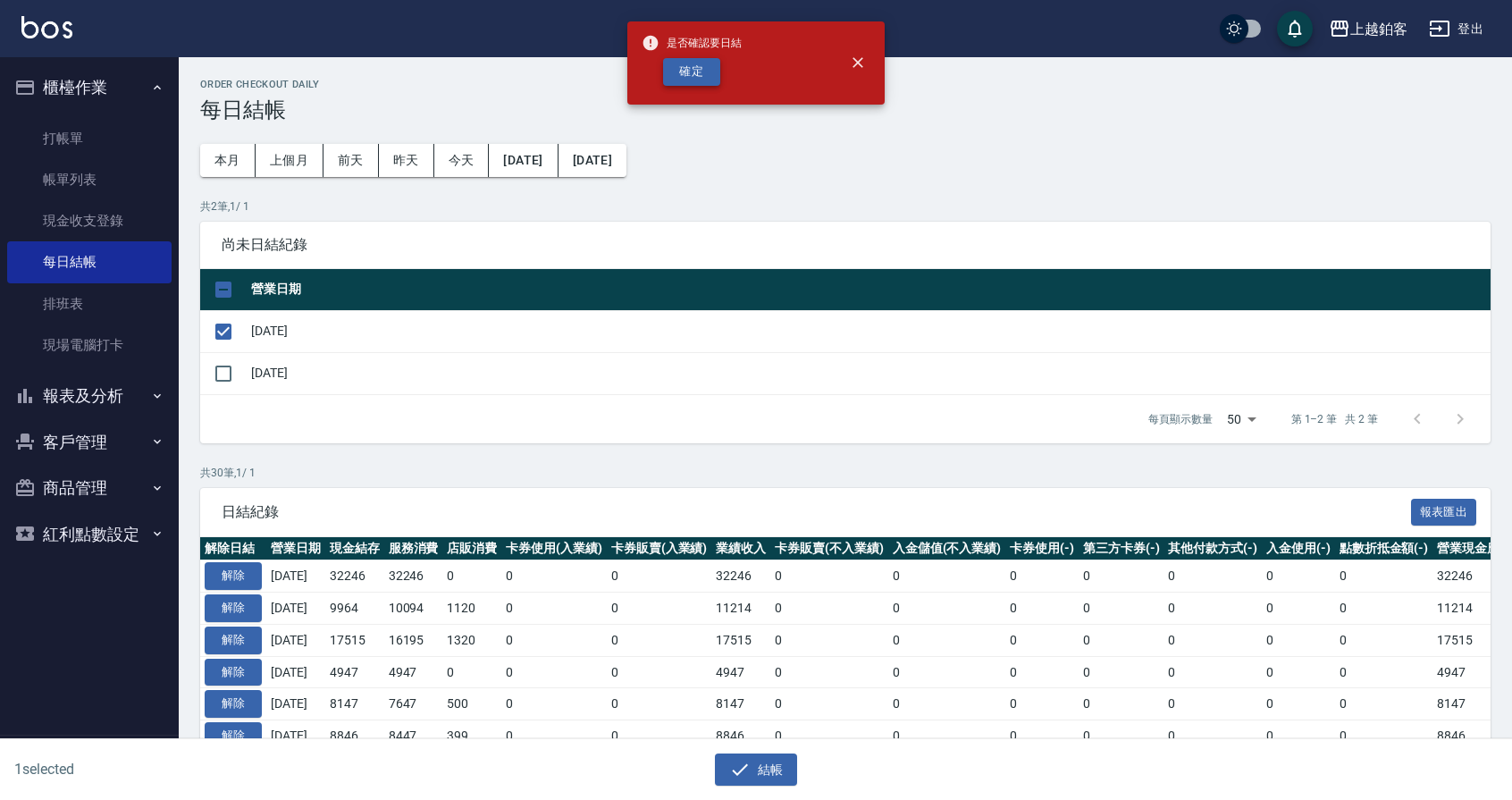
click at [688, 64] on button "確定" at bounding box center [692, 72] width 57 height 28
checkbox input "false"
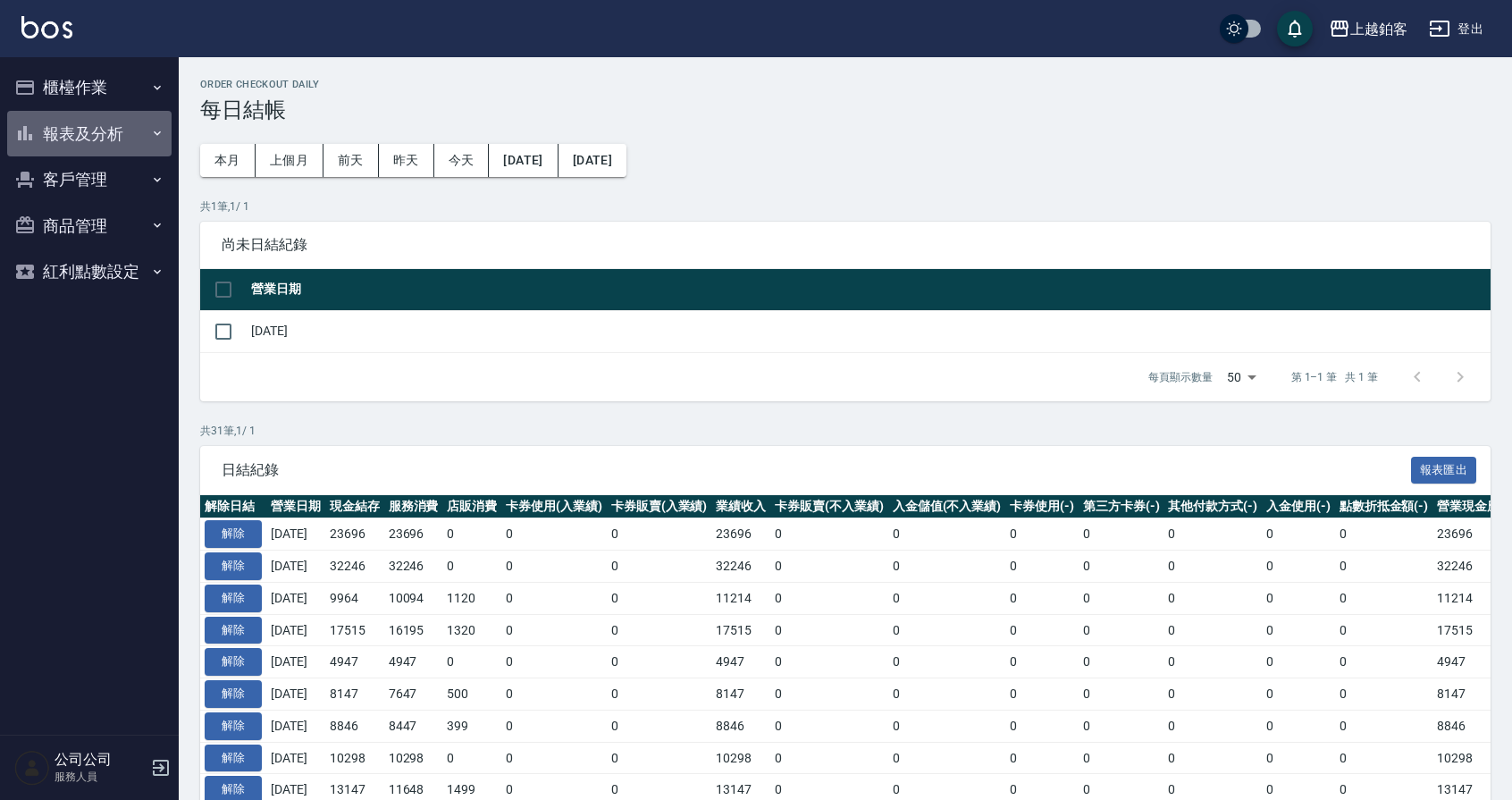
click at [101, 137] on button "報表及分析" at bounding box center [88, 134] width 164 height 46
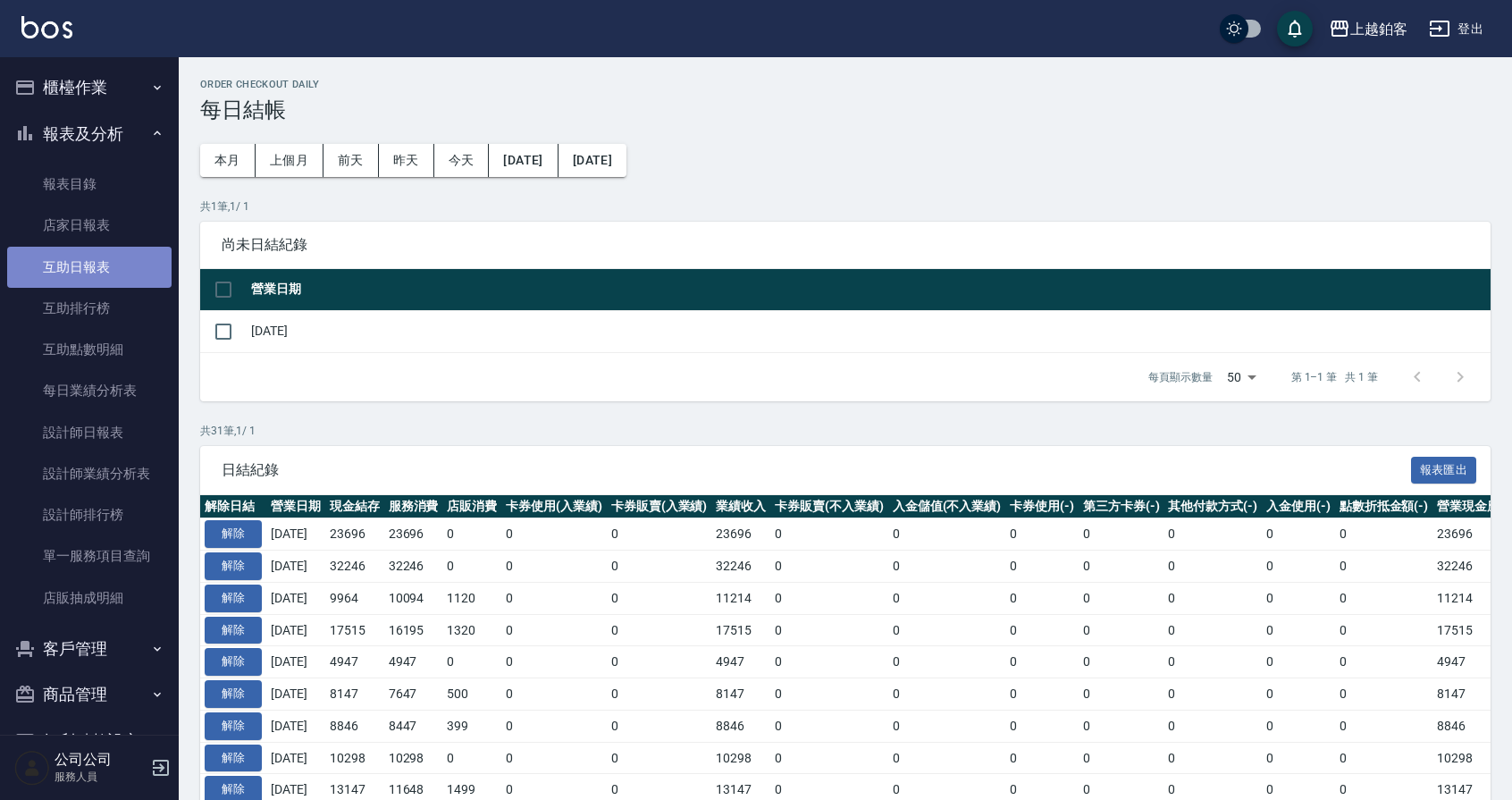
click at [101, 275] on link "互助日報表" at bounding box center [88, 267] width 164 height 41
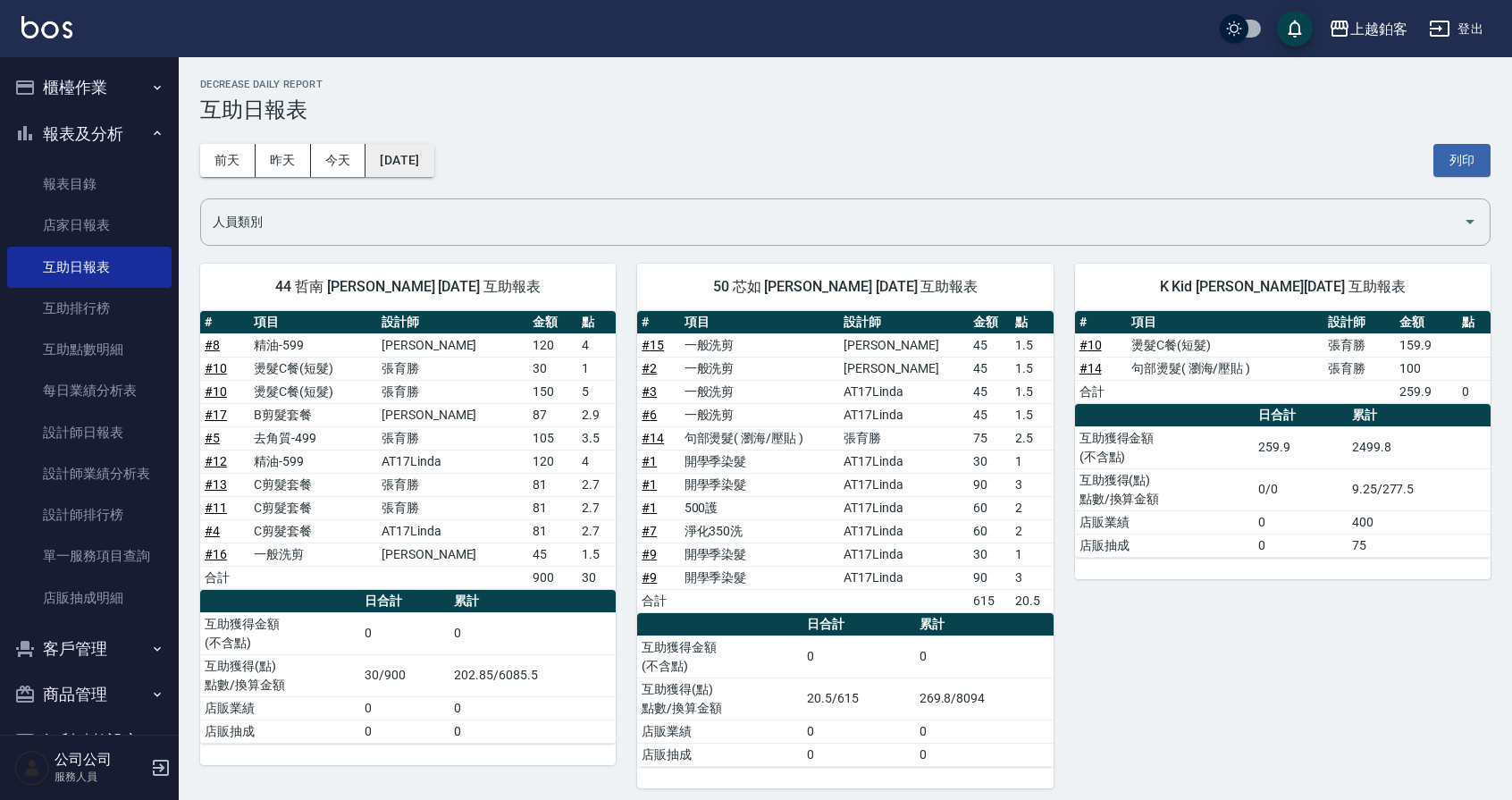
click at [433, 158] on button "[DATE]" at bounding box center [399, 160] width 68 height 33
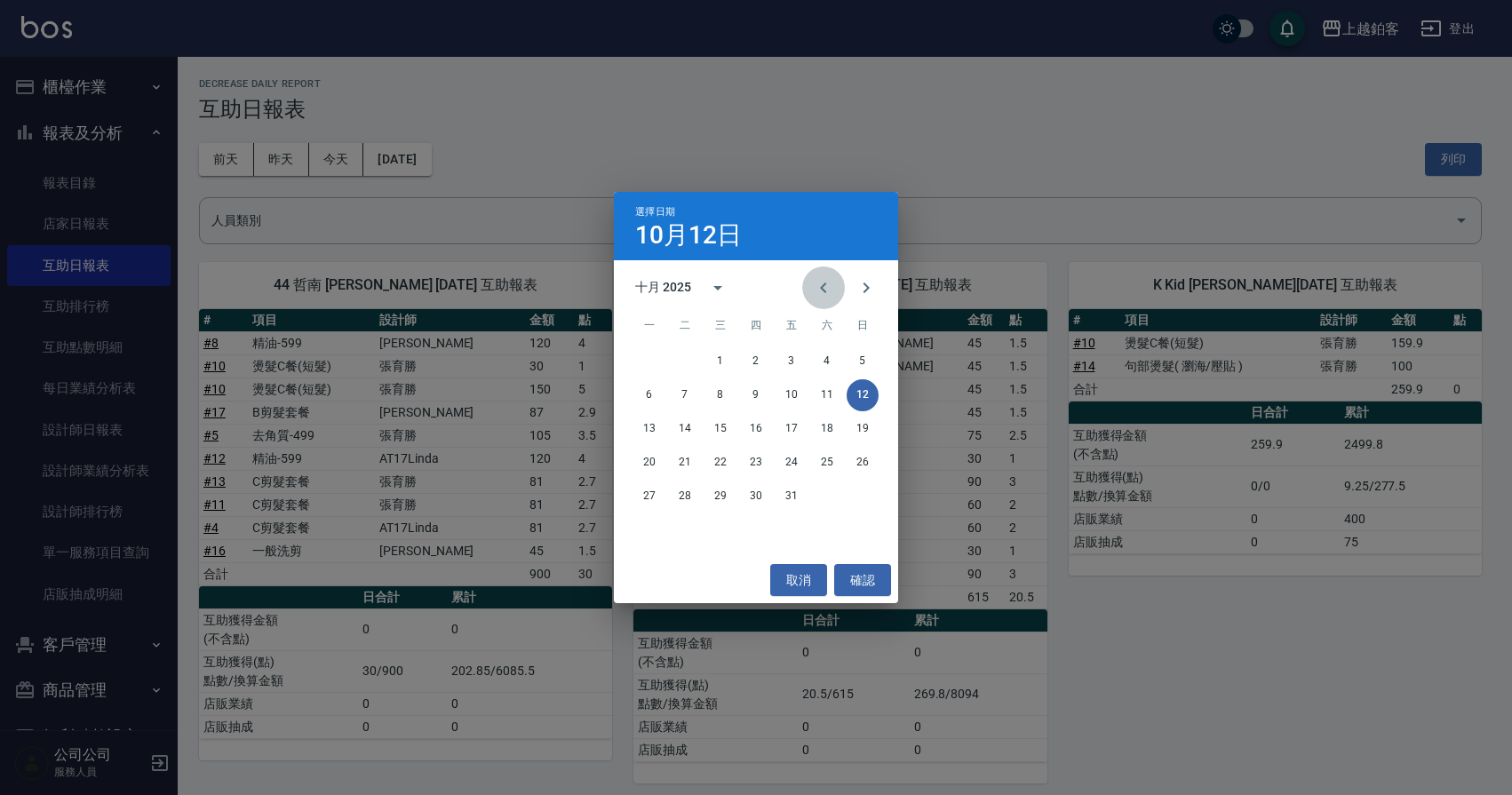
click at [809, 289] on button "Previous month" at bounding box center [824, 288] width 43 height 43
click at [689, 498] on button "30" at bounding box center [685, 496] width 32 height 32
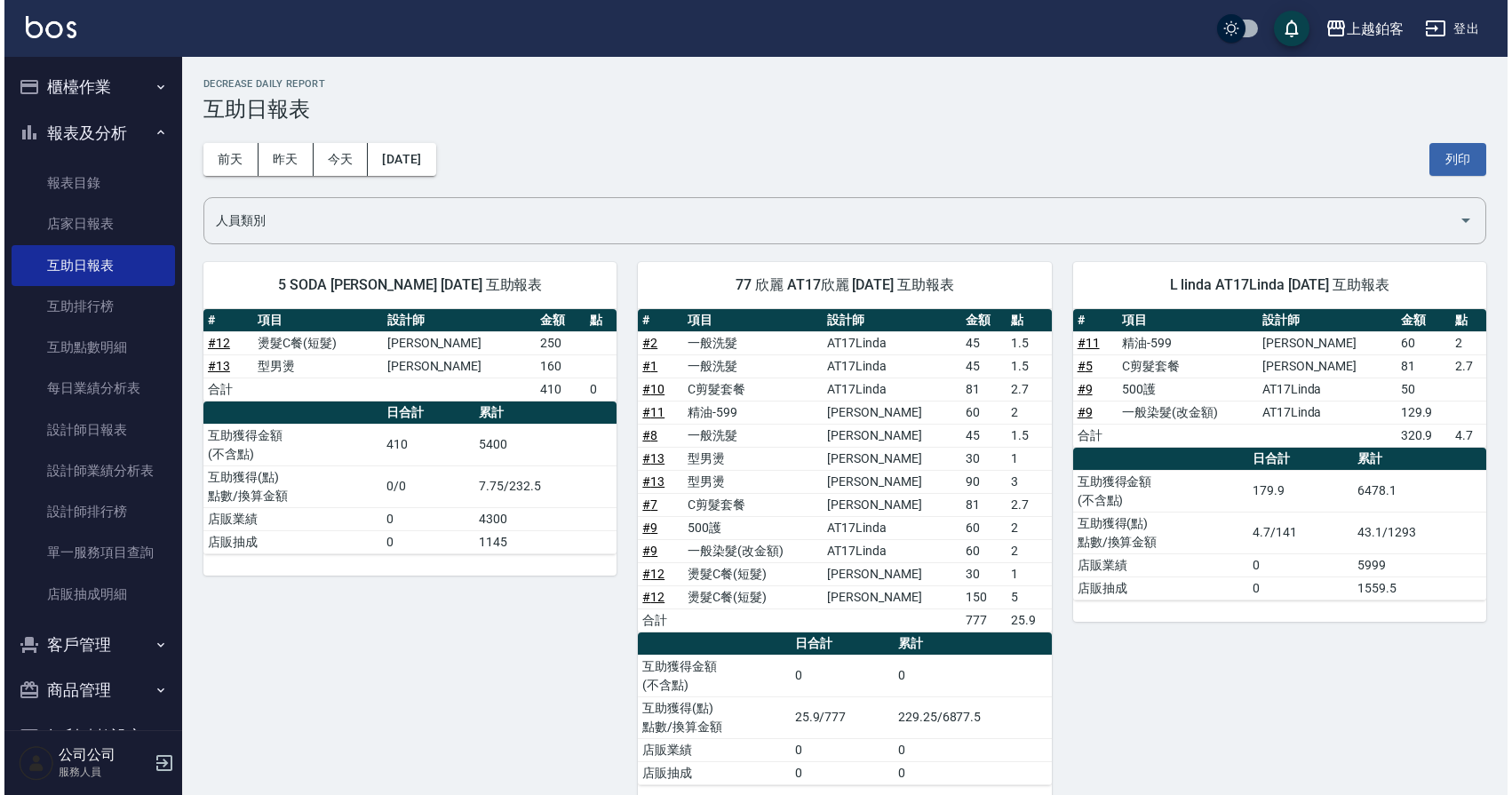
scroll to position [32, 0]
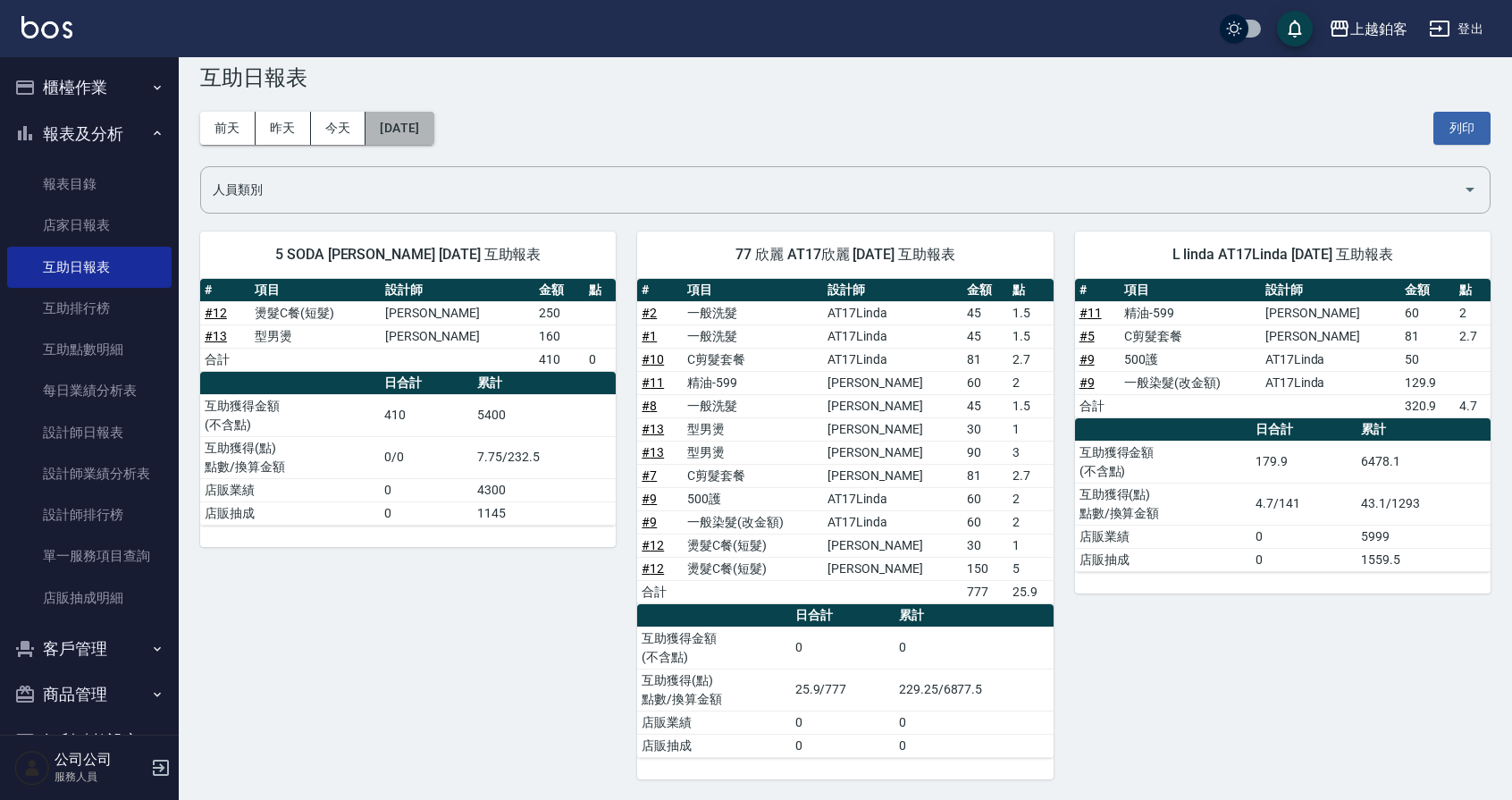
click at [404, 123] on button "[DATE]" at bounding box center [399, 129] width 68 height 33
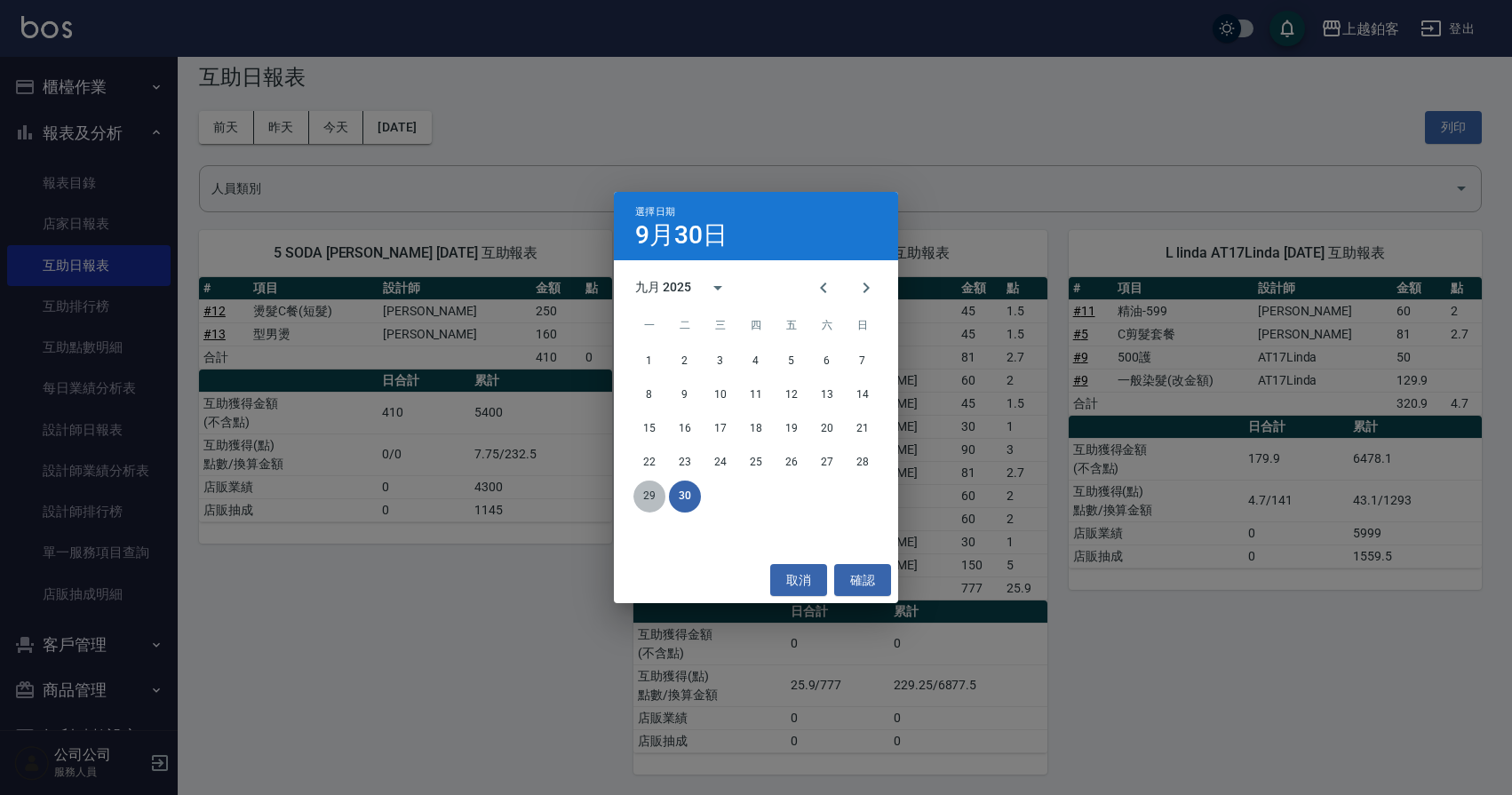
click at [660, 495] on button "29" at bounding box center [650, 496] width 32 height 32
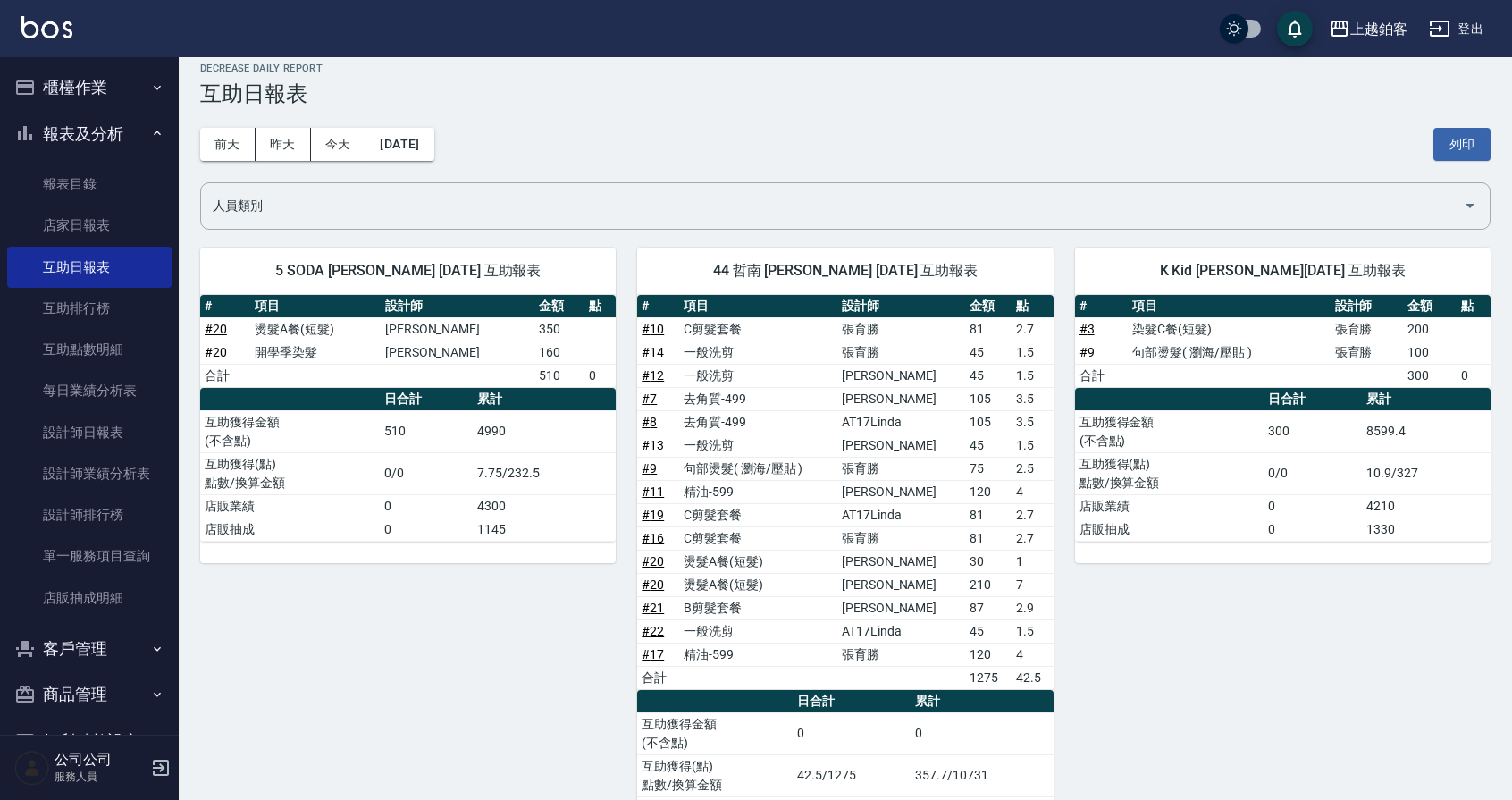
scroll to position [25, 0]
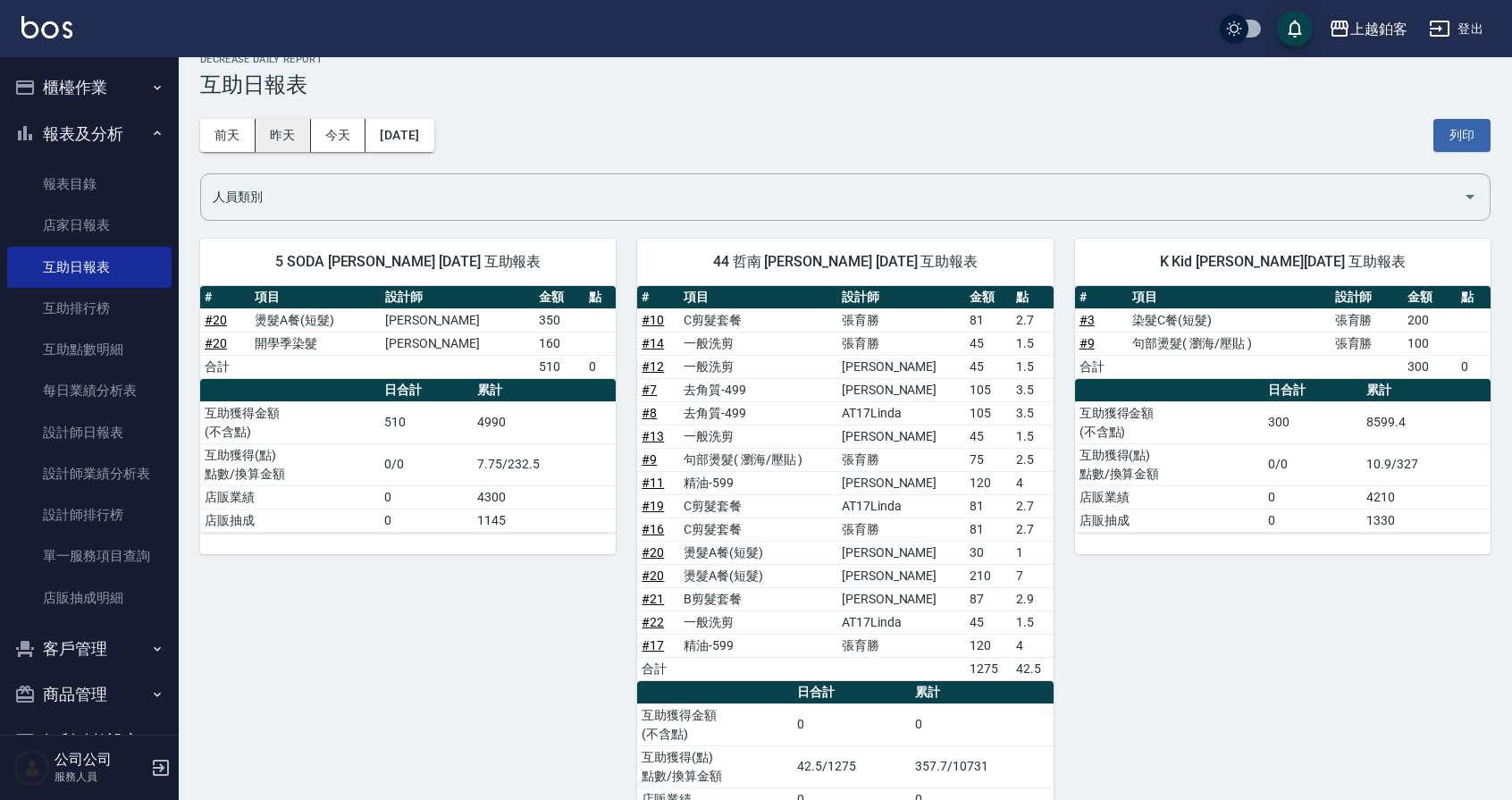
click at [278, 130] on button "昨天" at bounding box center [283, 136] width 55 height 33
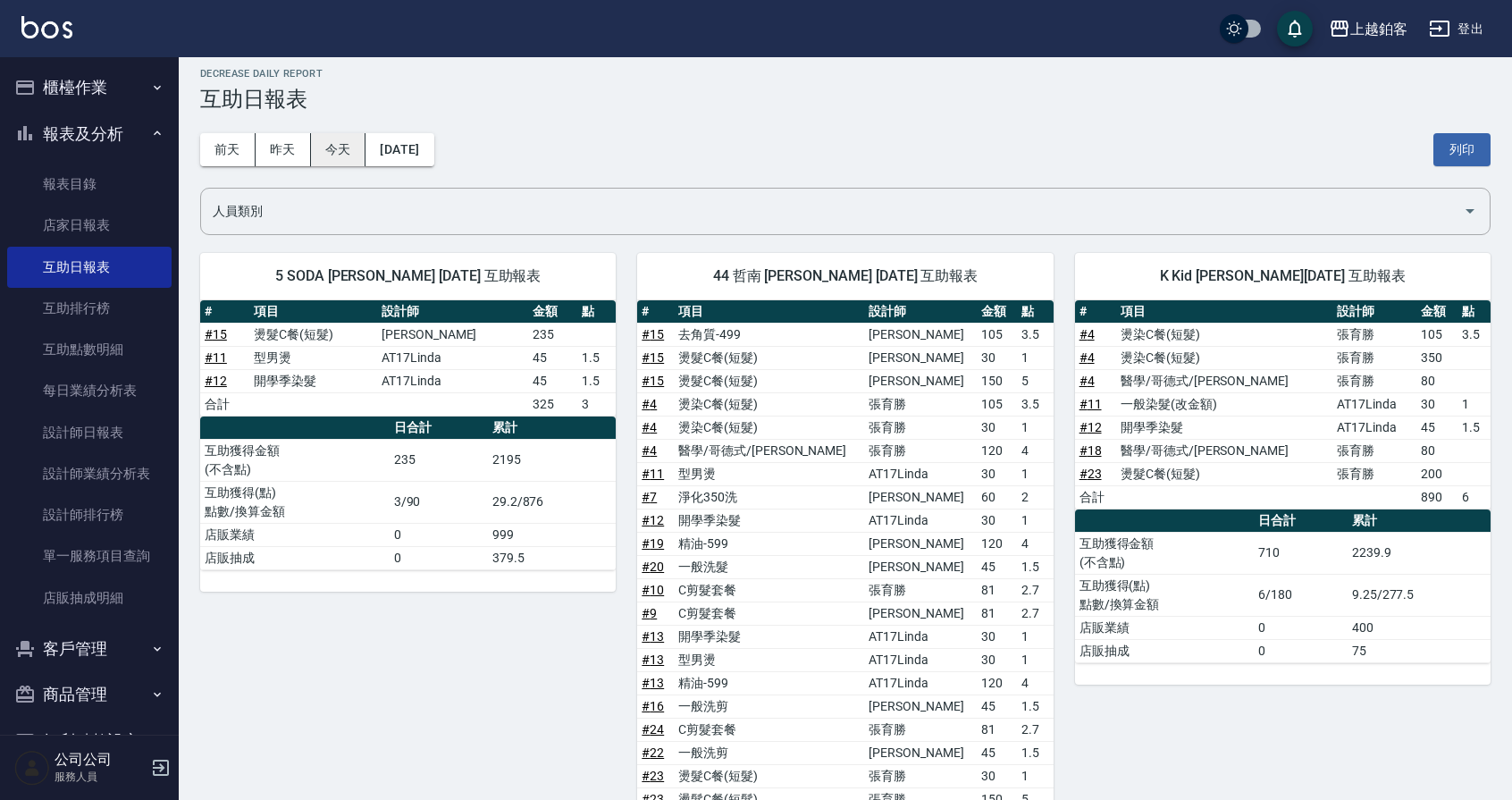
scroll to position [17, 0]
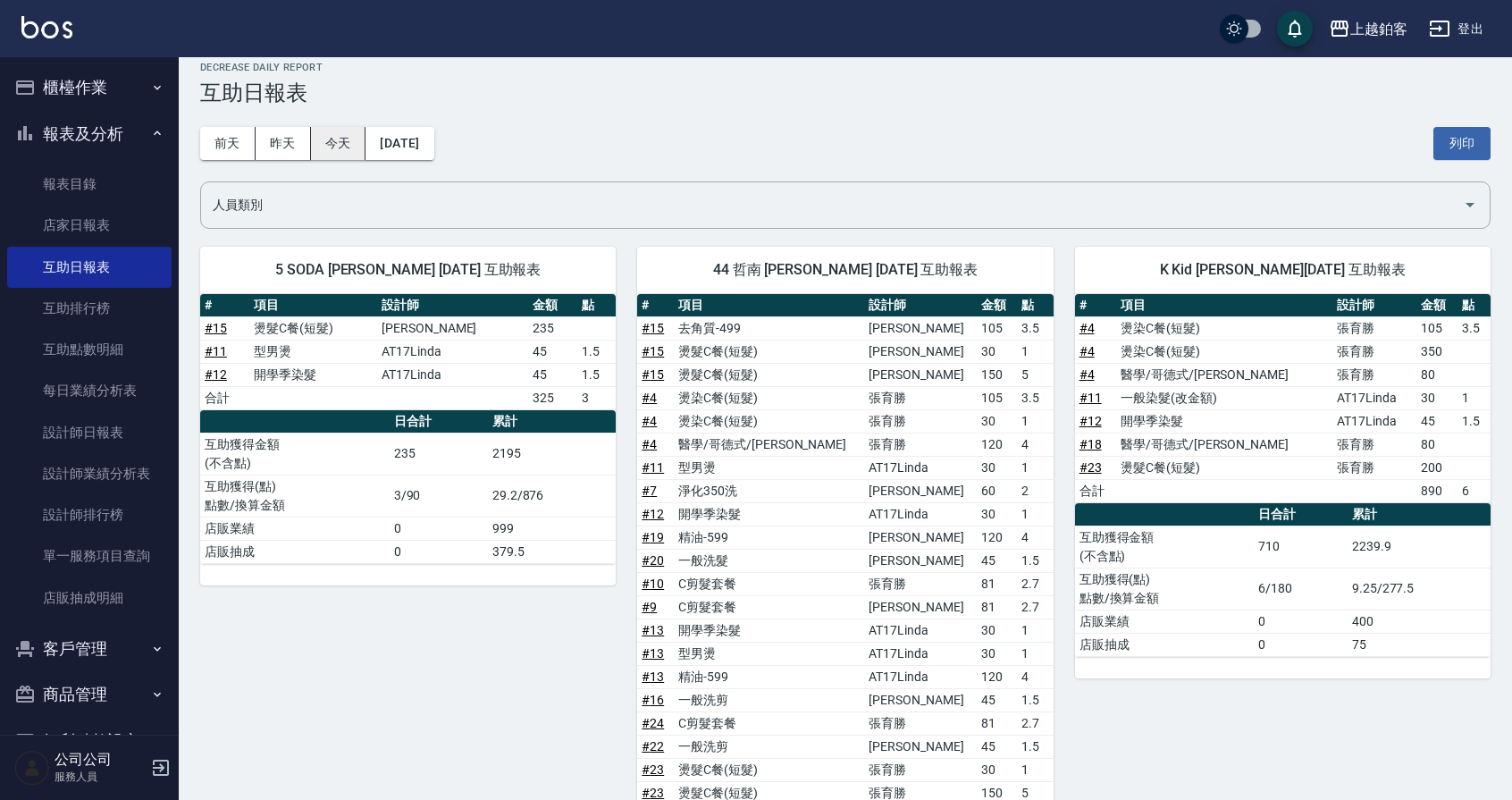
click at [343, 143] on button "今天" at bounding box center [339, 143] width 55 height 33
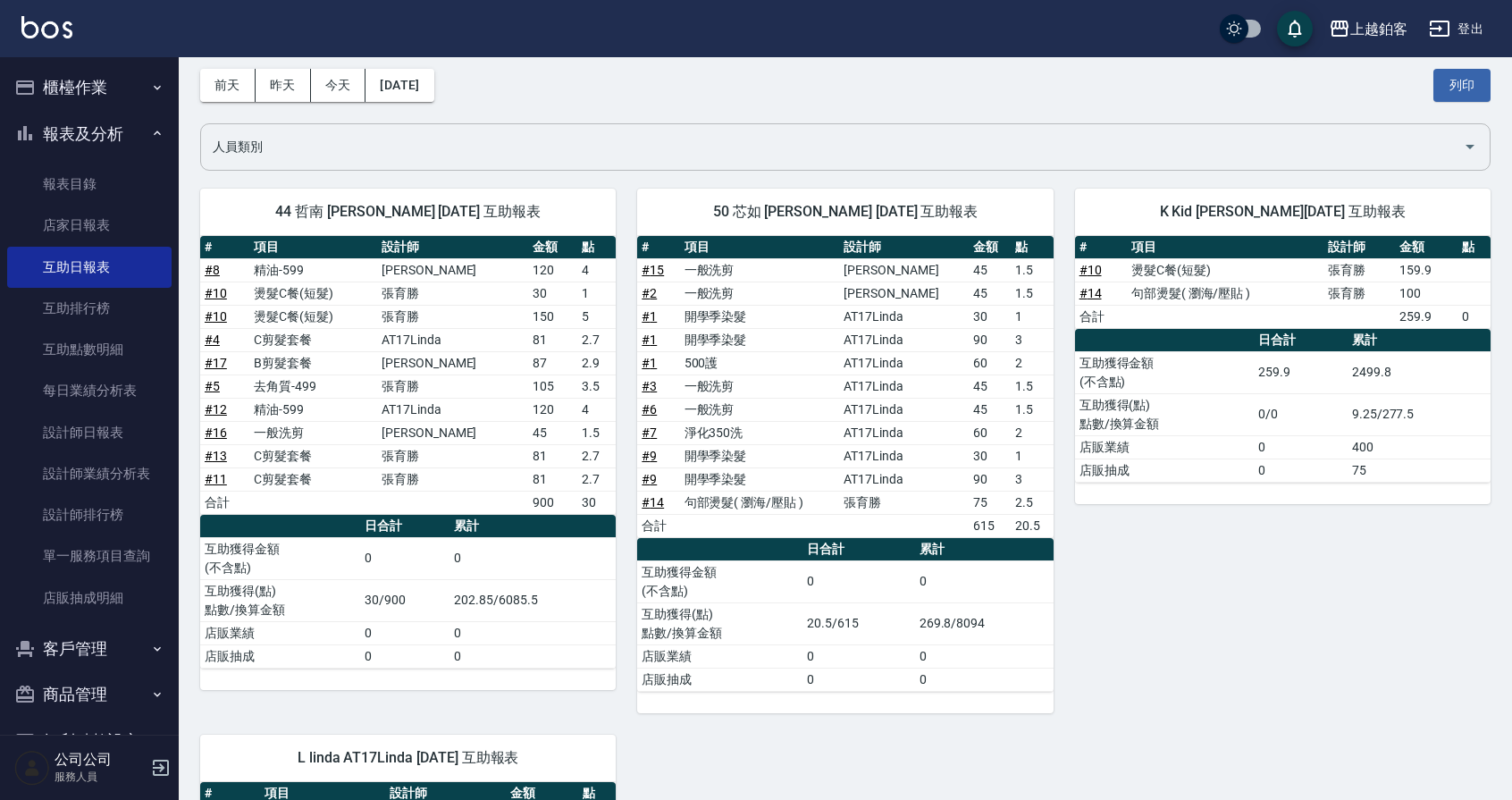
scroll to position [76, 0]
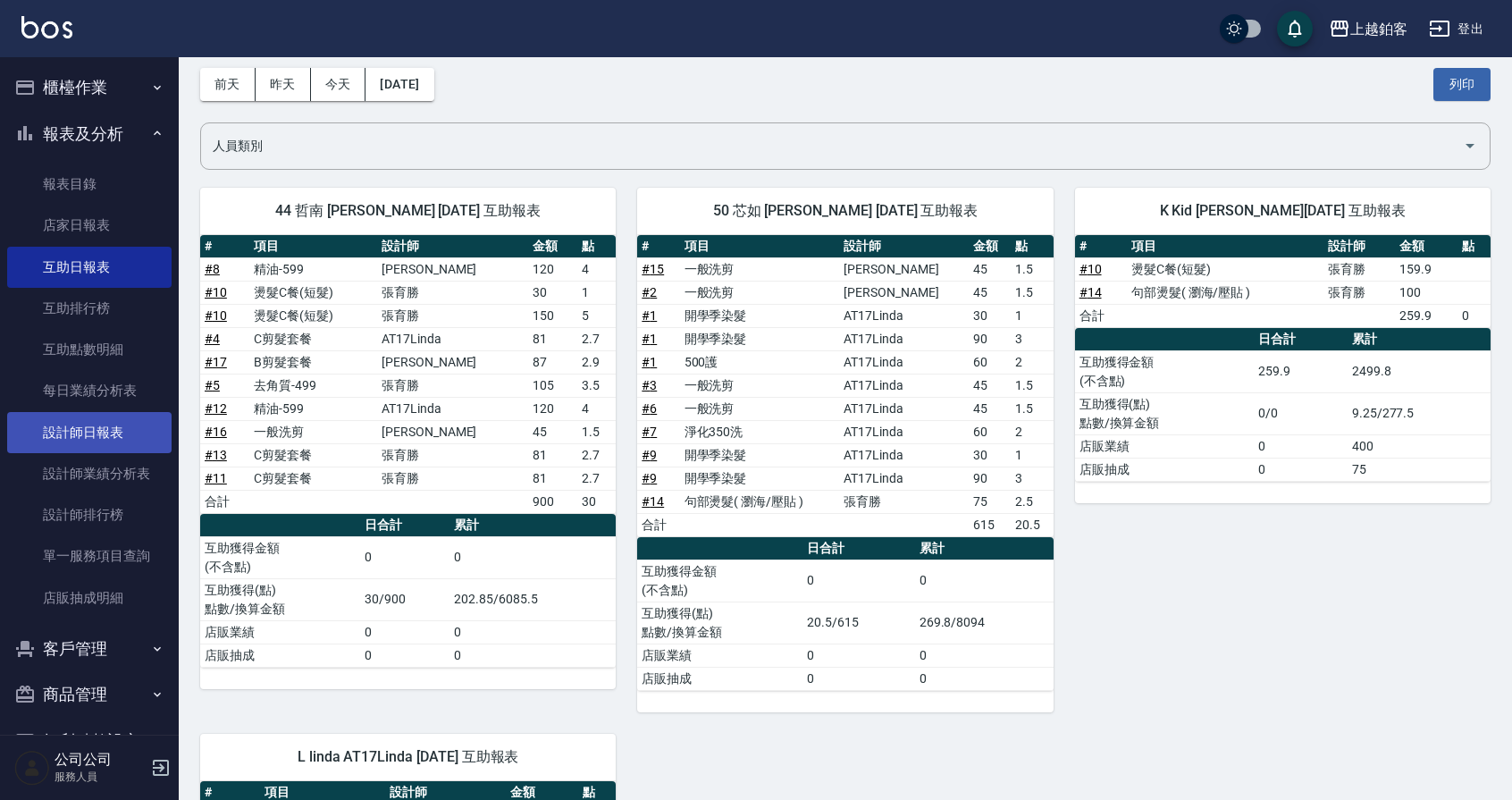
click at [116, 439] on link "設計師日報表" at bounding box center [88, 432] width 164 height 41
